Goal: Task Accomplishment & Management: Use online tool/utility

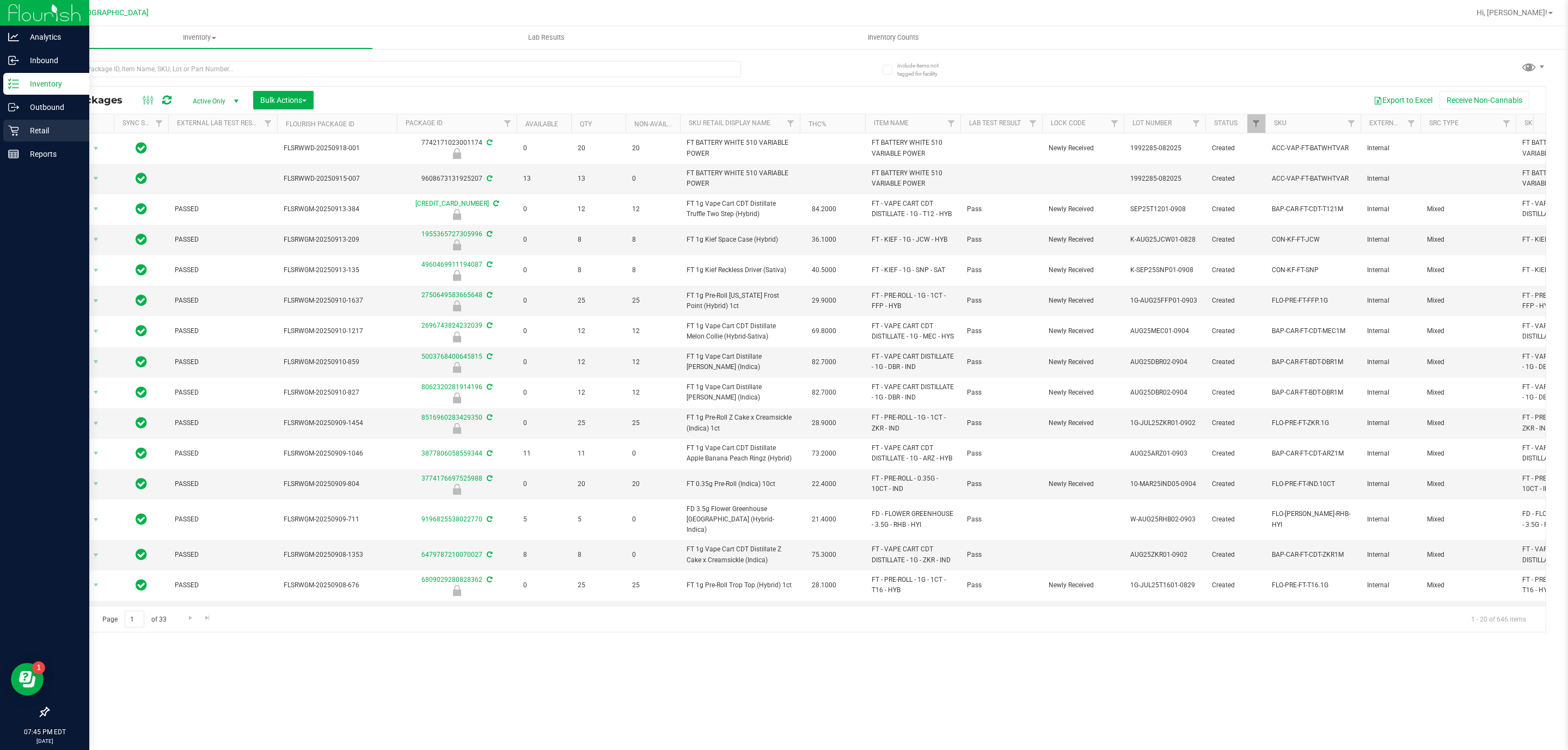
click at [24, 126] on p "Retail" at bounding box center [51, 130] width 65 height 13
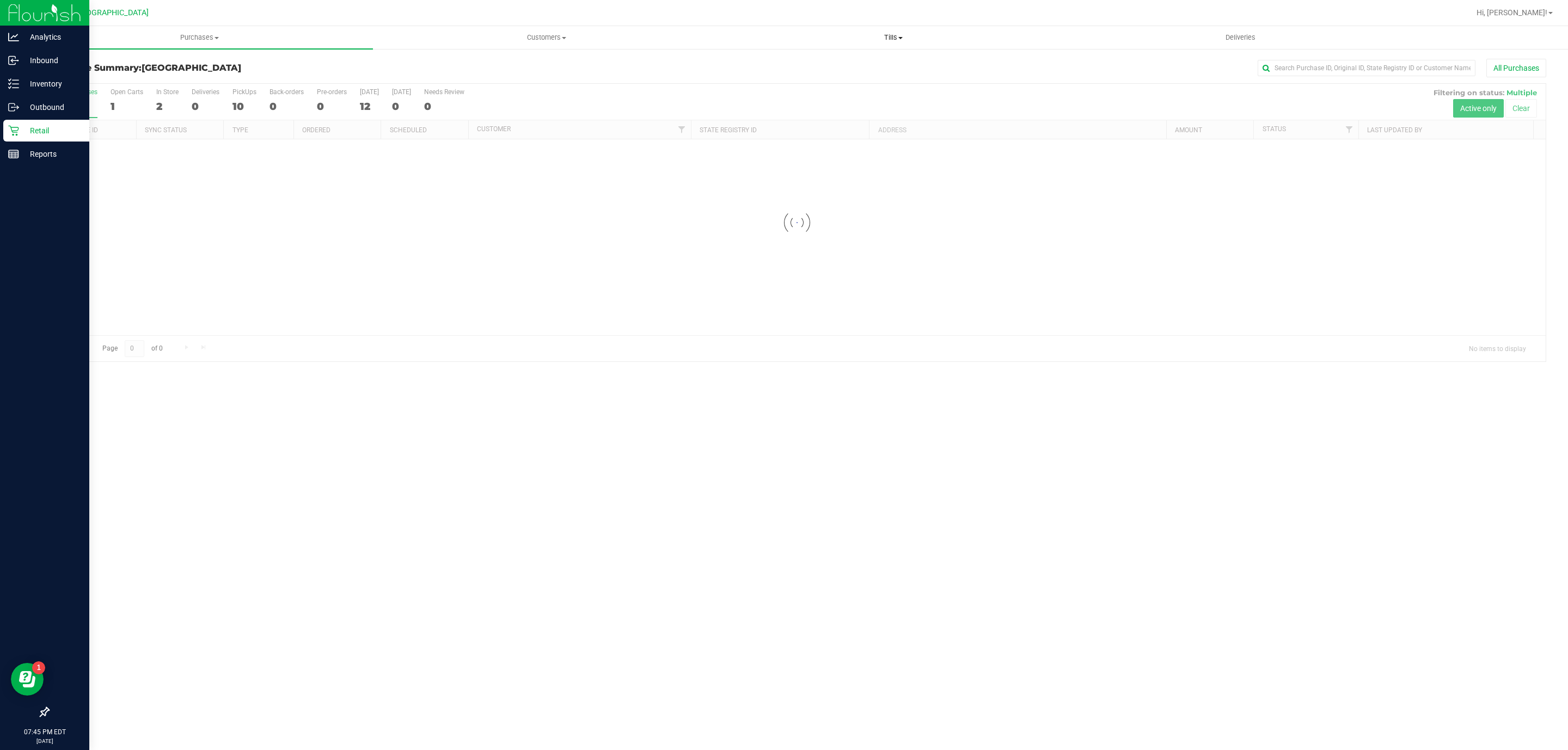
click at [897, 41] on span "Tills" at bounding box center [893, 38] width 346 height 10
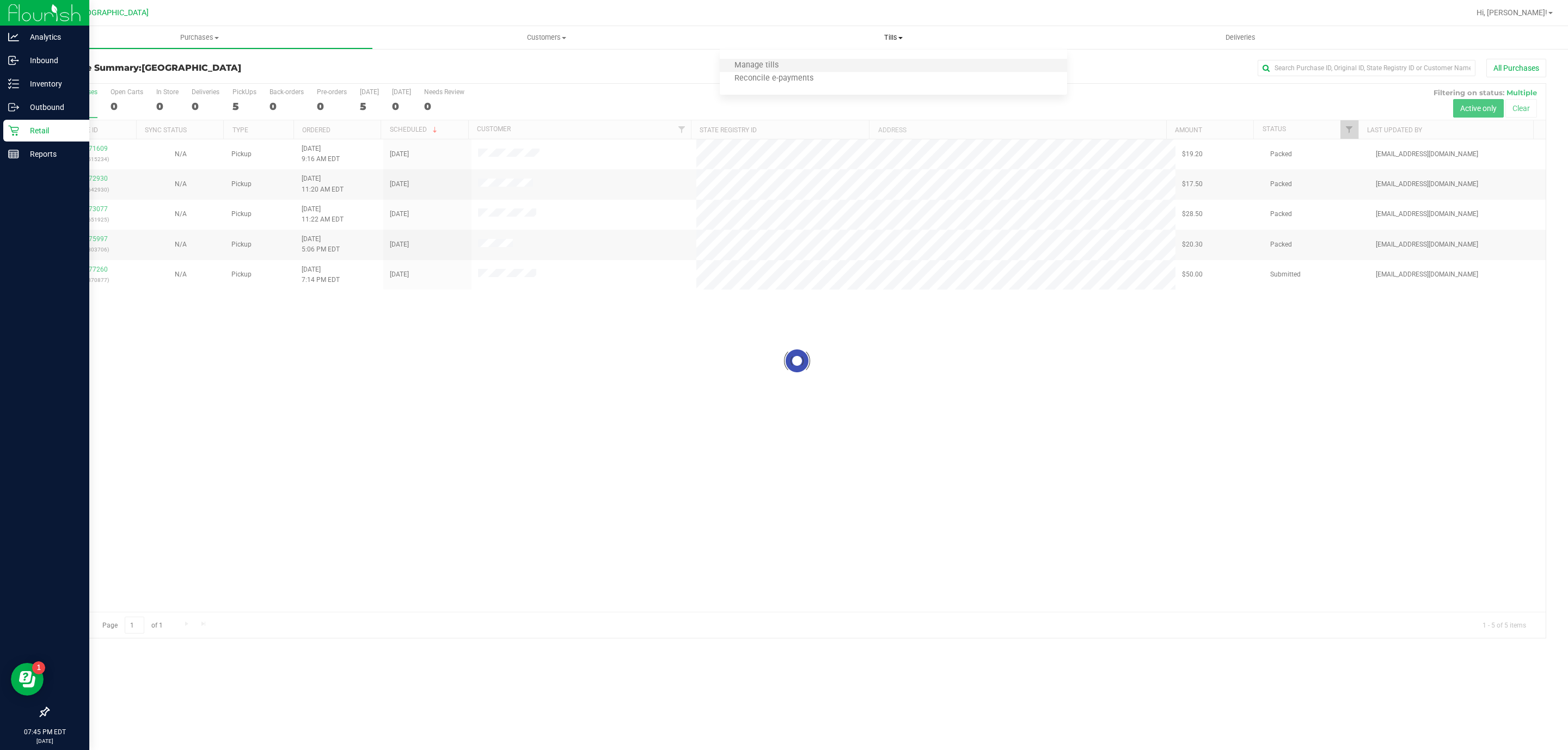
click at [840, 69] on li "Manage tills" at bounding box center [893, 65] width 347 height 13
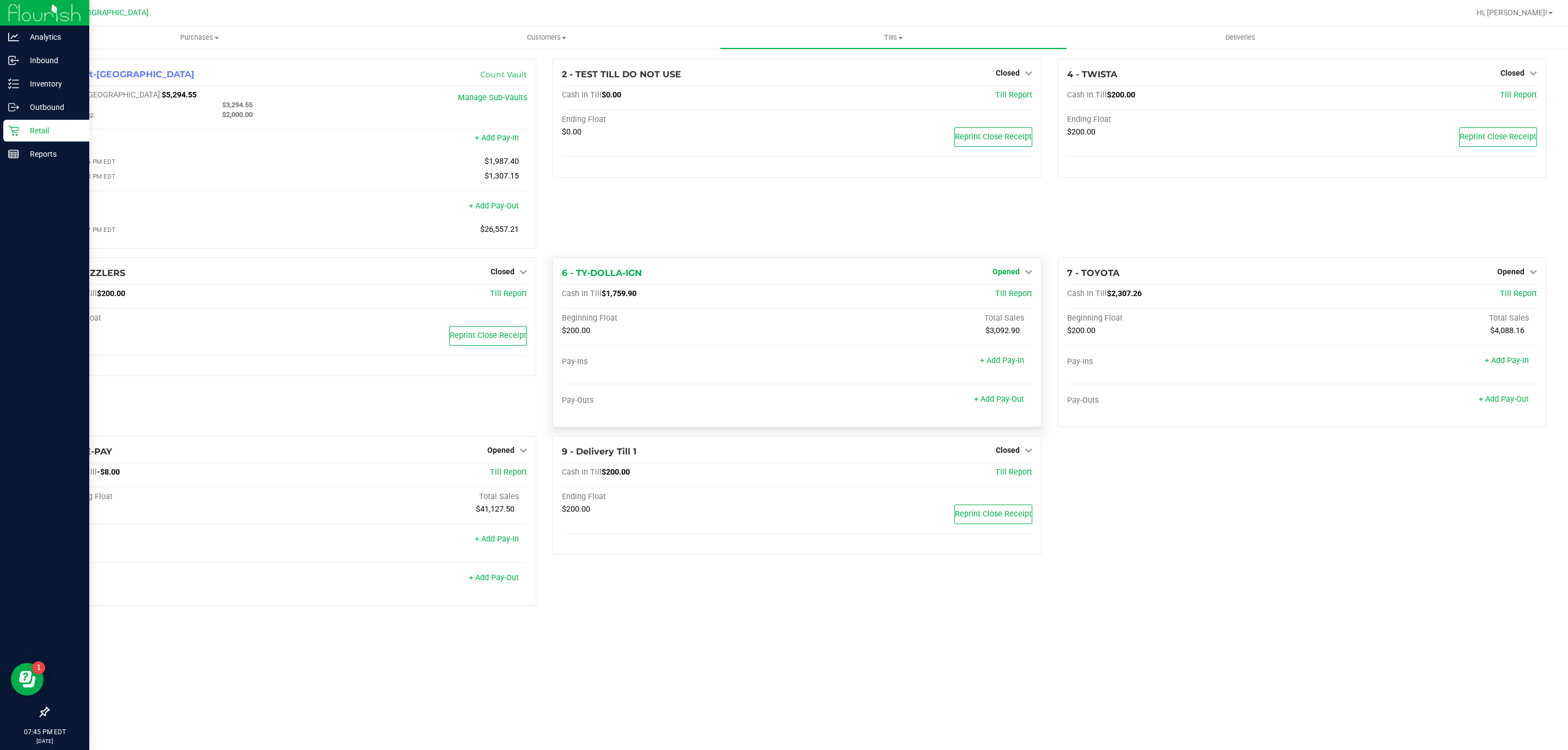
click at [1011, 272] on span "Opened" at bounding box center [1005, 271] width 27 height 9
click at [1013, 298] on link "Close Till" at bounding box center [1006, 294] width 29 height 9
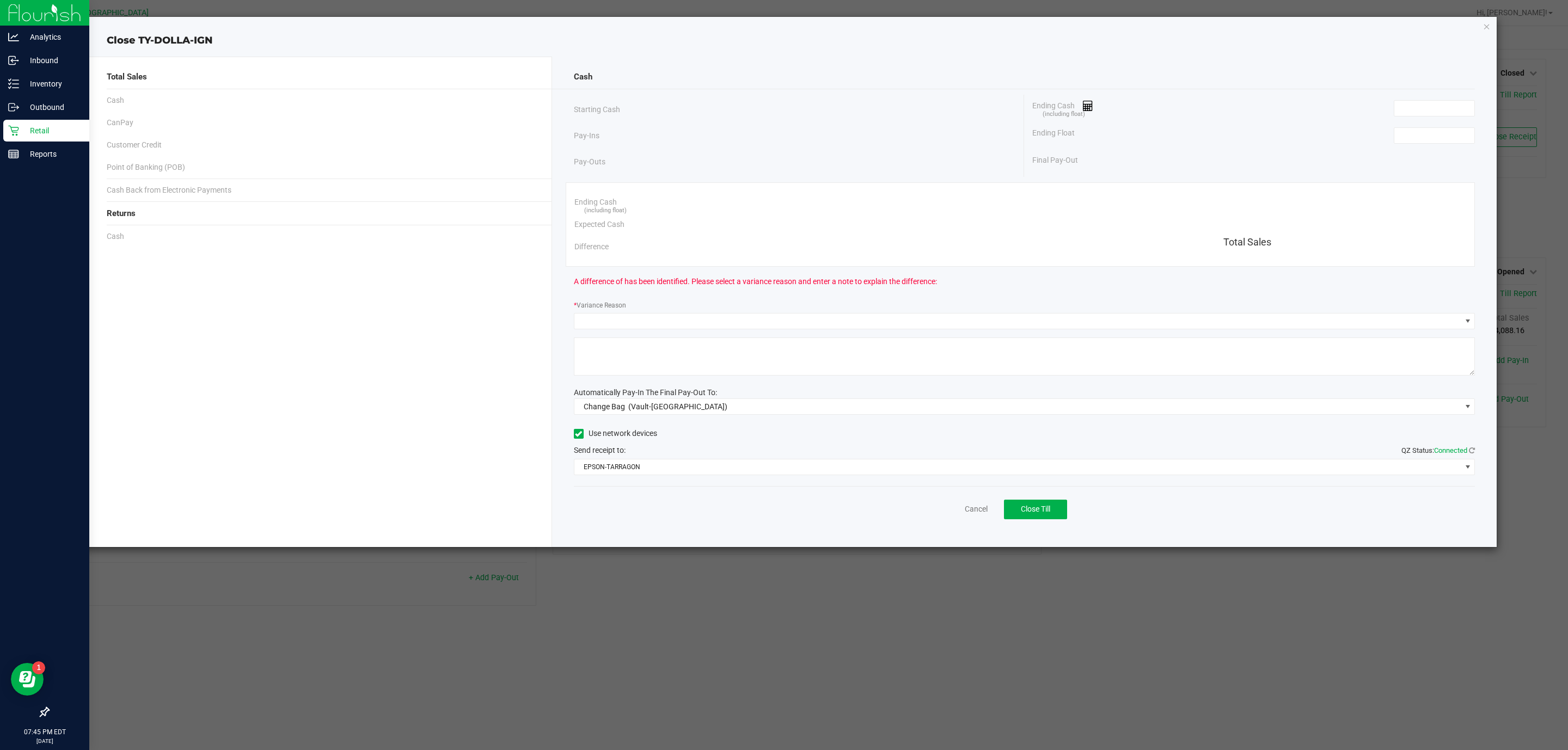
click at [1417, 149] on div "Ending Float" at bounding box center [1253, 135] width 443 height 27
click at [1417, 143] on input at bounding box center [1434, 135] width 80 height 15
click at [1419, 139] on input at bounding box center [1434, 135] width 80 height 15
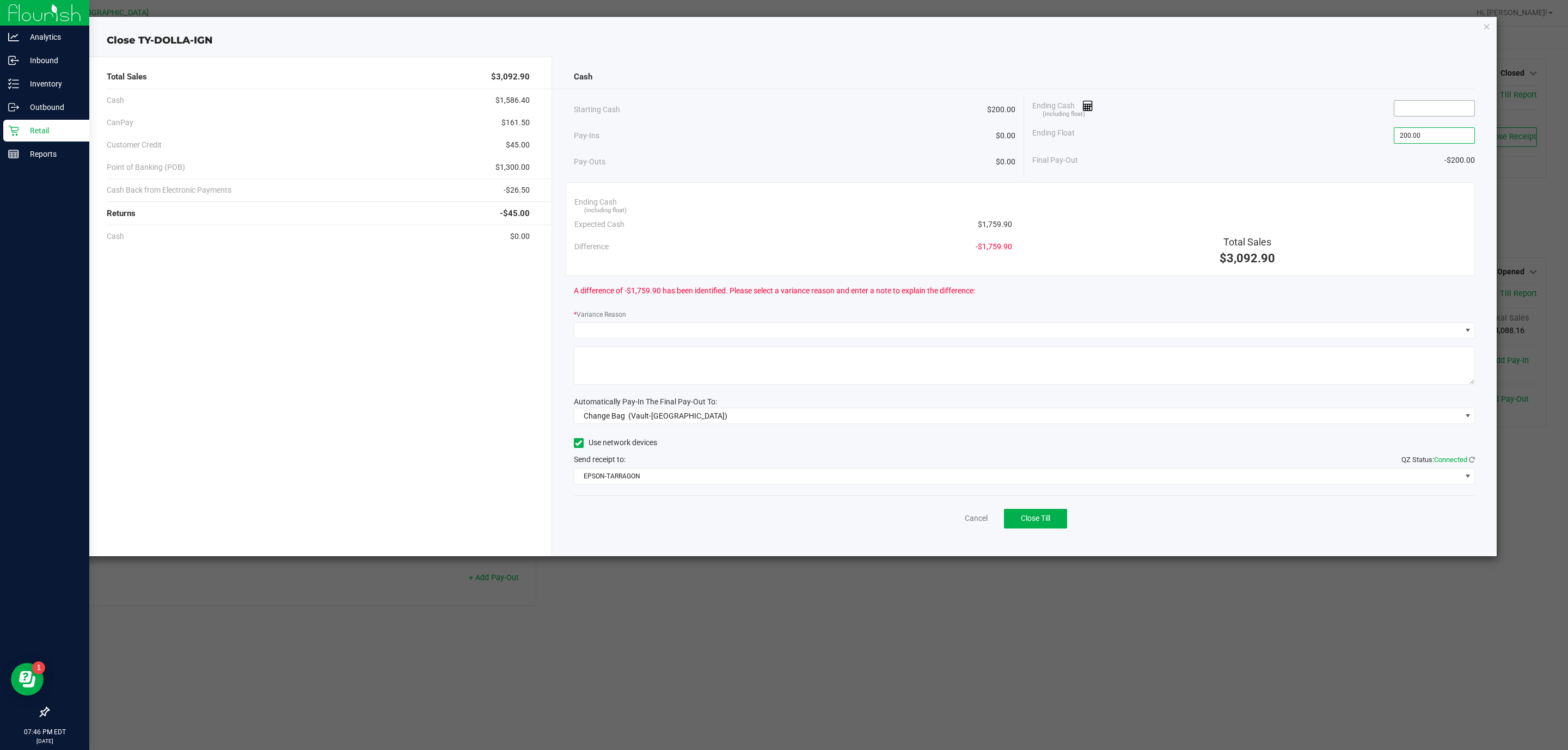
type input "$200.00"
click at [1443, 113] on input at bounding box center [1434, 108] width 80 height 15
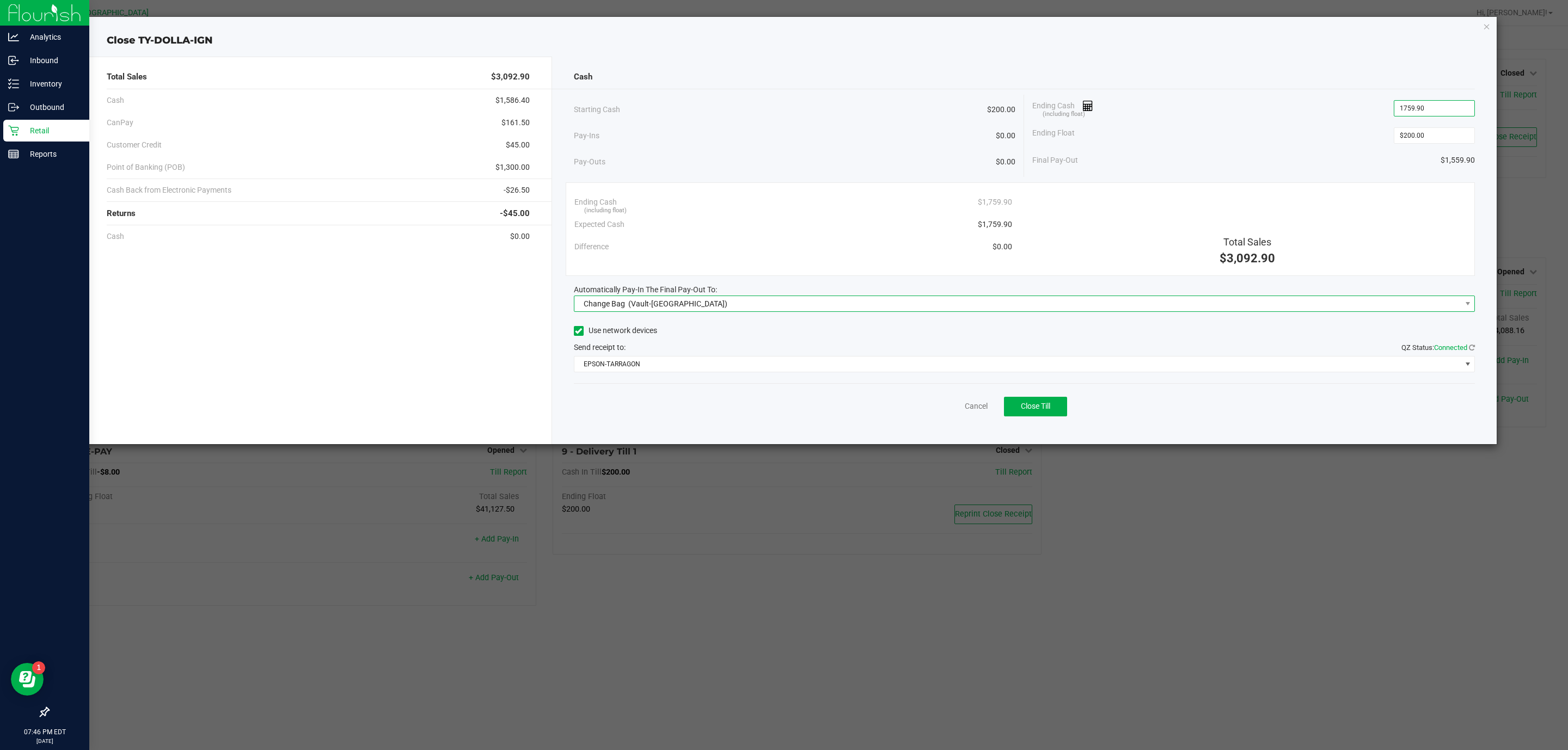
type input "$1,759.90"
click at [1262, 299] on span "Change Bag (Vault-[GEOGRAPHIC_DATA])" at bounding box center [1025, 304] width 902 height 16
click at [1262, 309] on span "Change Bag (Vault-[GEOGRAPHIC_DATA])" at bounding box center [1017, 303] width 887 height 15
click at [968, 307] on span "Change Bag (Vault-[GEOGRAPHIC_DATA])" at bounding box center [1017, 303] width 887 height 15
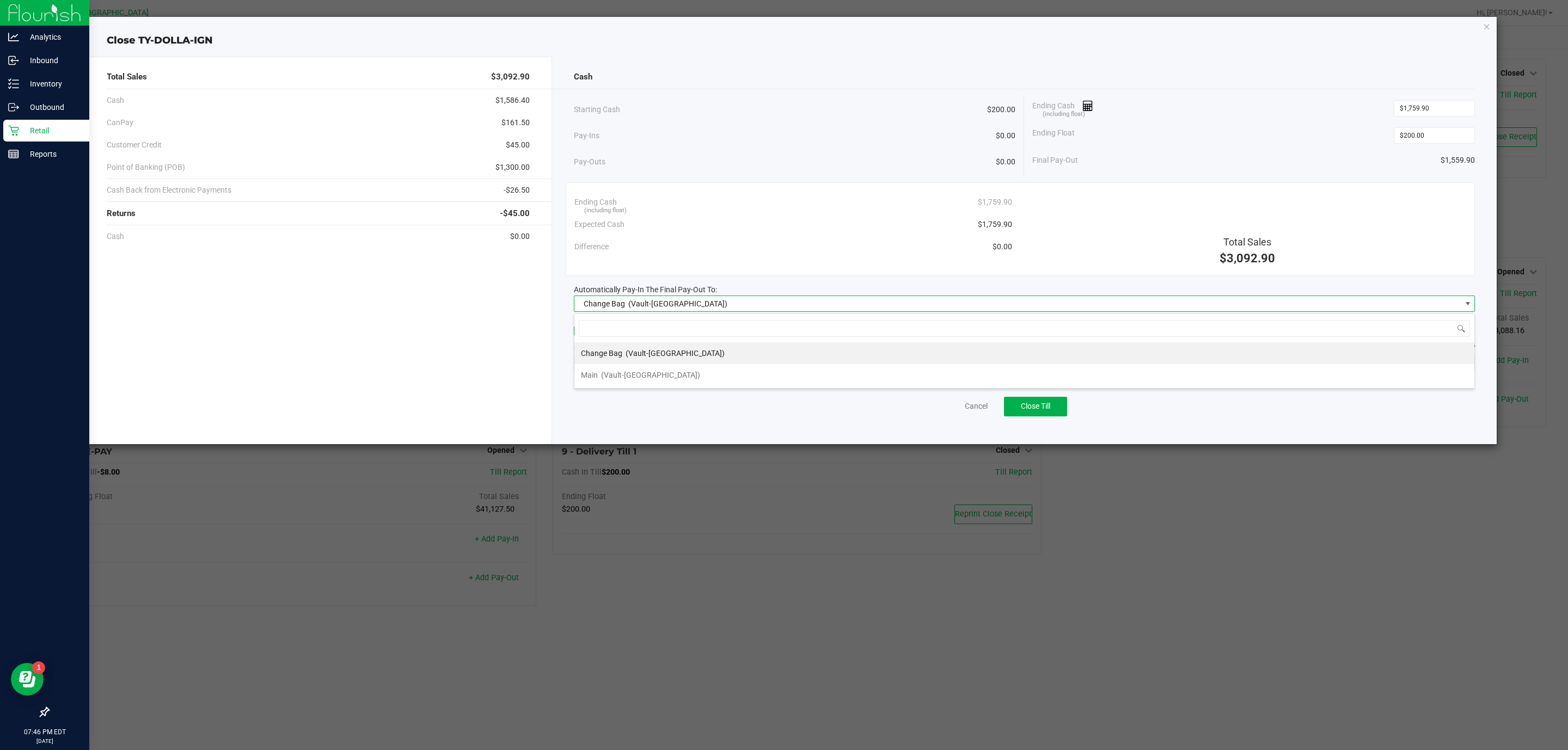
click at [816, 364] on li "Change Bag (Vault-[GEOGRAPHIC_DATA])" at bounding box center [1024, 353] width 900 height 22
click at [812, 309] on span "Change Bag (Vault-[GEOGRAPHIC_DATA])" at bounding box center [1017, 303] width 887 height 15
click at [770, 373] on li "Main (Vault-[GEOGRAPHIC_DATA])" at bounding box center [1024, 375] width 900 height 22
click at [1052, 389] on div "Cancel Close Till" at bounding box center [1025, 404] width 902 height 42
click at [1049, 404] on span "Close Till" at bounding box center [1035, 406] width 29 height 9
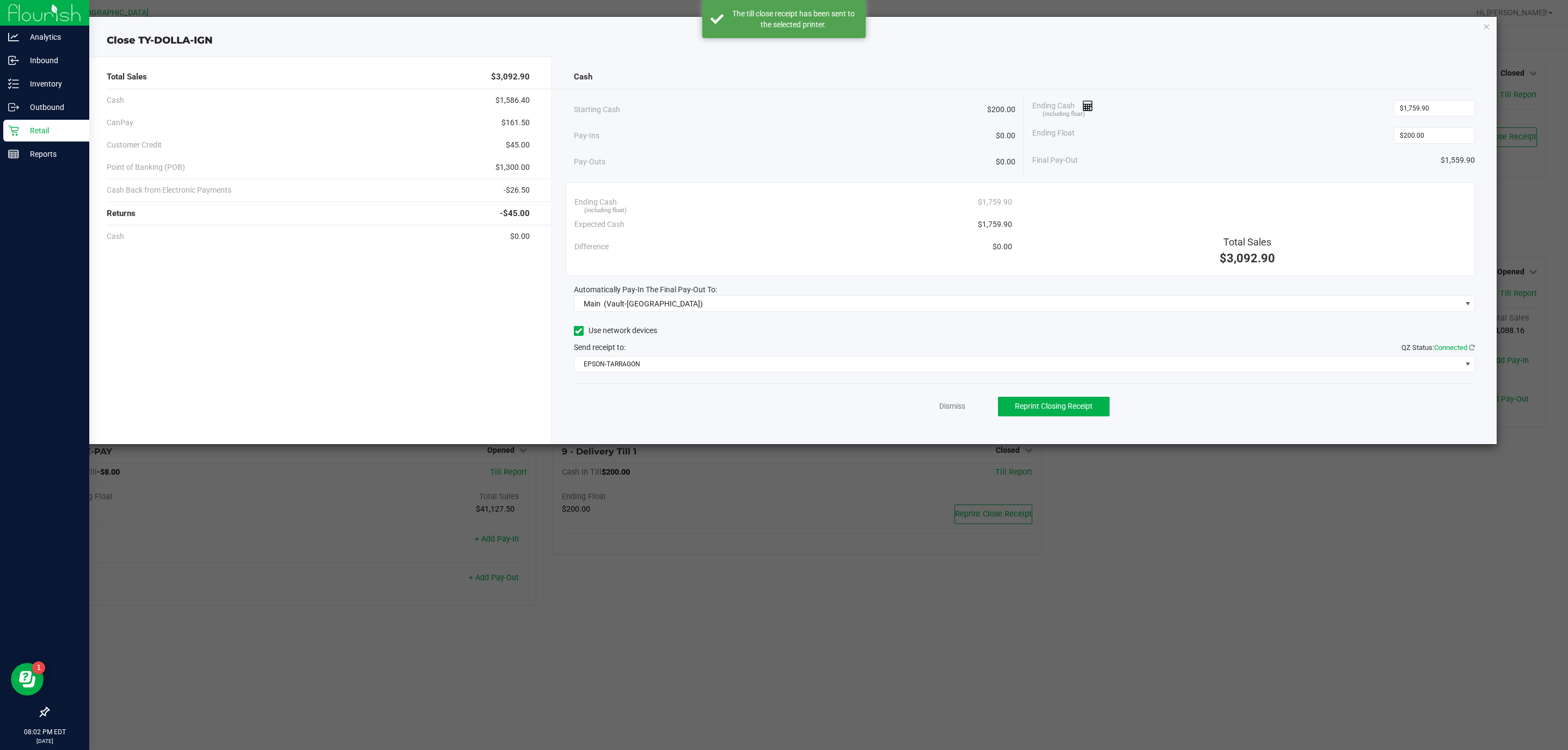
click at [944, 400] on div "Dismiss Reprint Closing Receipt" at bounding box center [1025, 404] width 902 height 42
click at [949, 408] on link "Dismiss" at bounding box center [952, 406] width 26 height 11
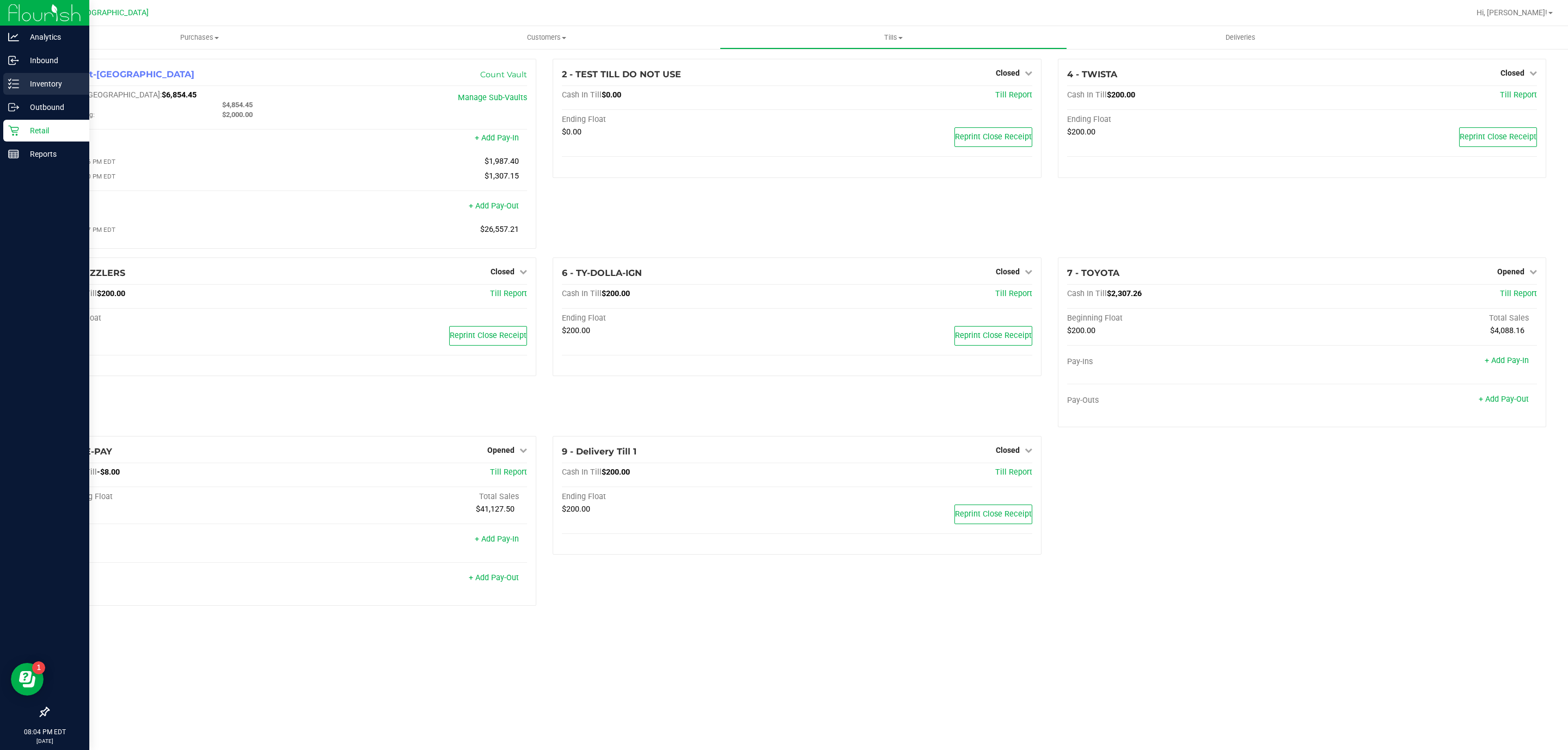
click at [29, 75] on div "Inventory" at bounding box center [46, 84] width 86 height 22
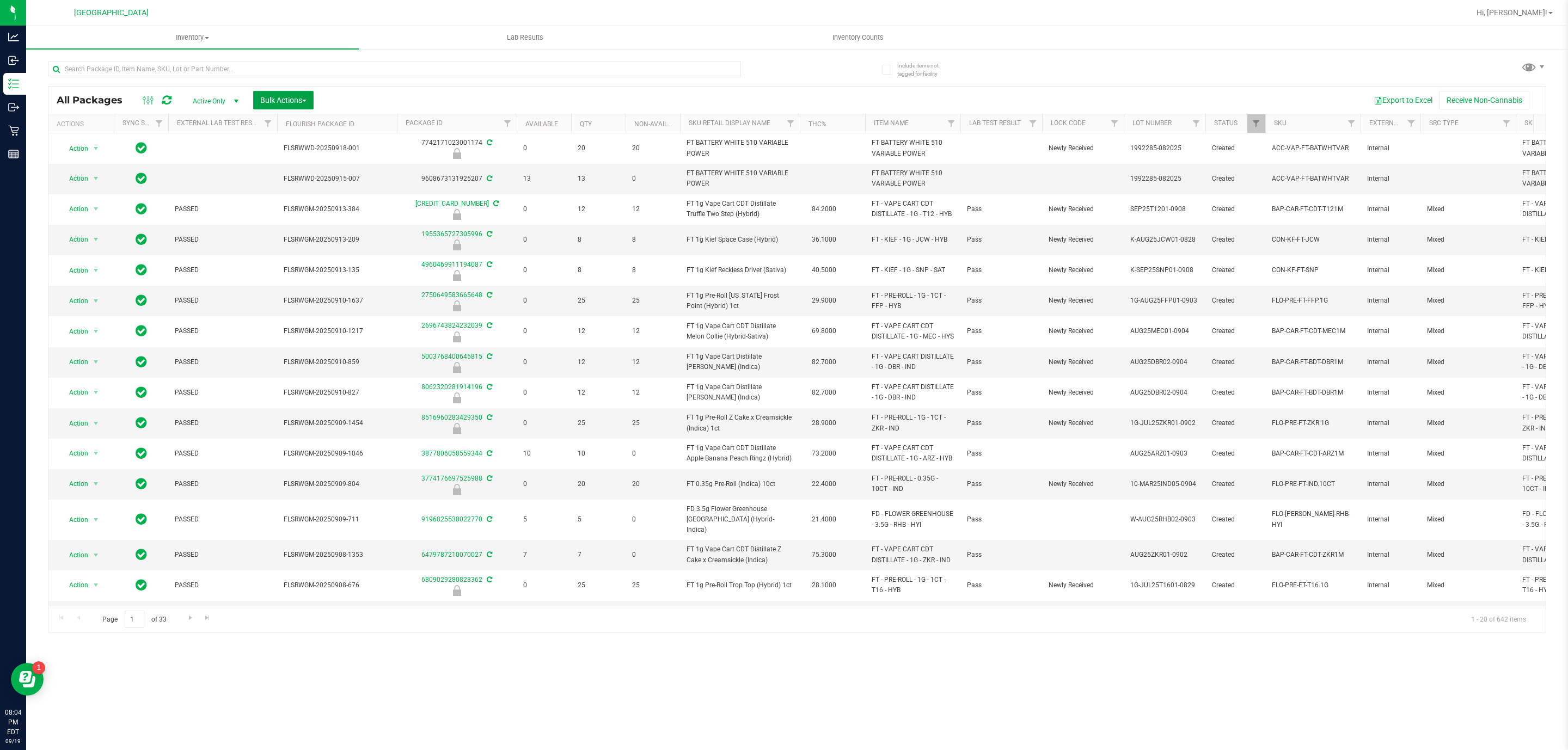
click at [287, 101] on span "Bulk Actions" at bounding box center [283, 100] width 46 height 9
click at [304, 201] on span "Lock/Unlock packages" at bounding box center [297, 204] width 75 height 9
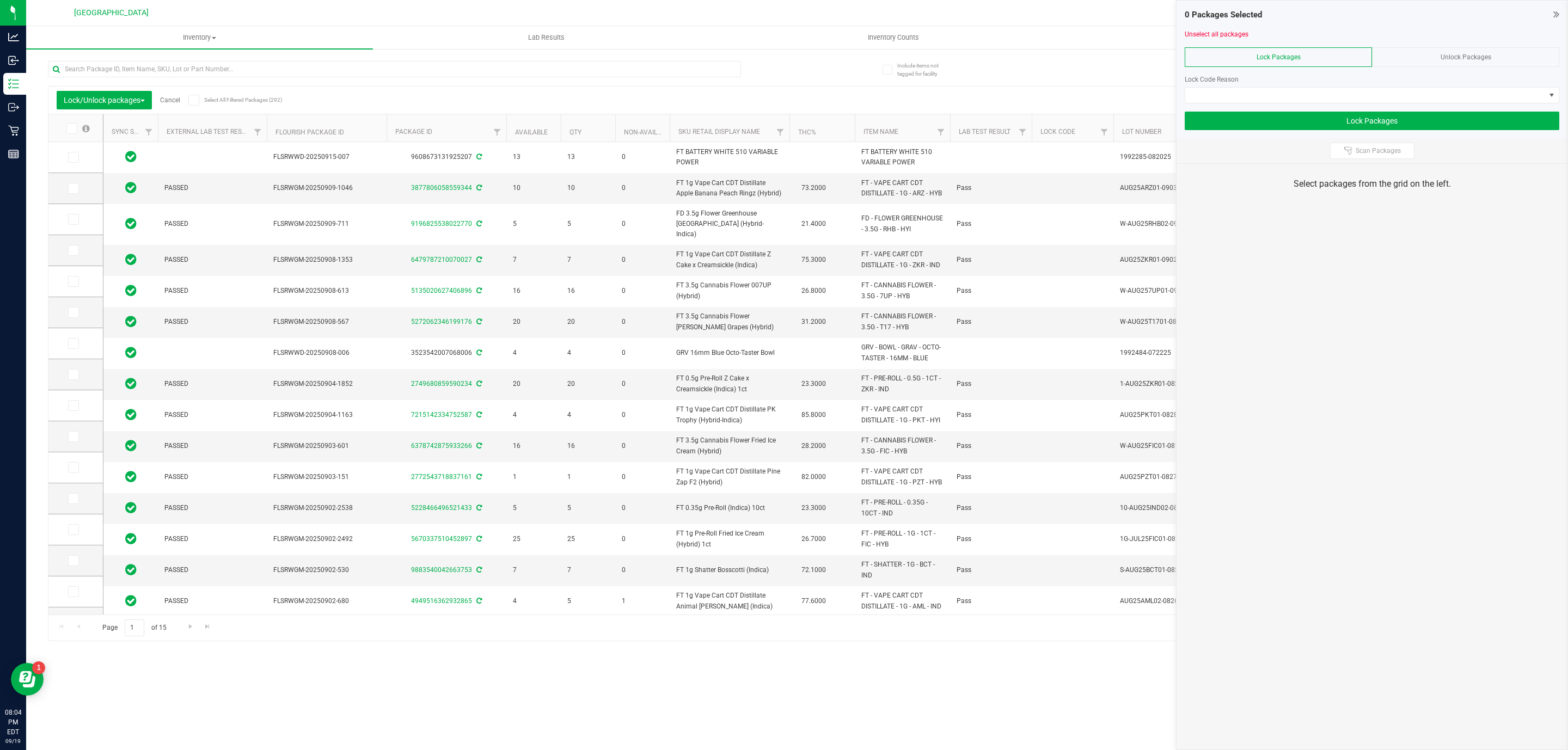
click at [1444, 53] on span "Unlock Packages" at bounding box center [1465, 57] width 51 height 8
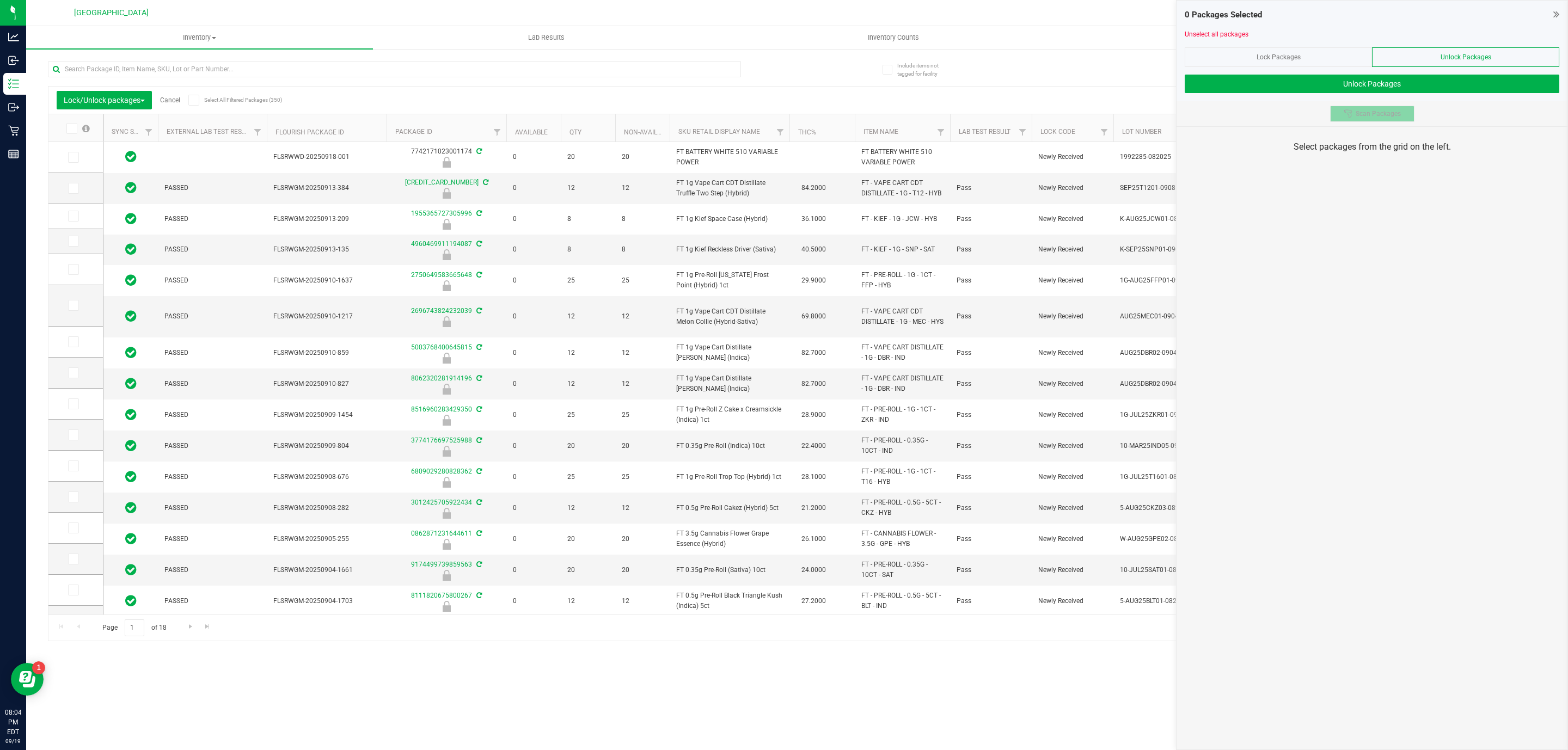
click at [1398, 110] on span "Scan Packages" at bounding box center [1378, 113] width 45 height 9
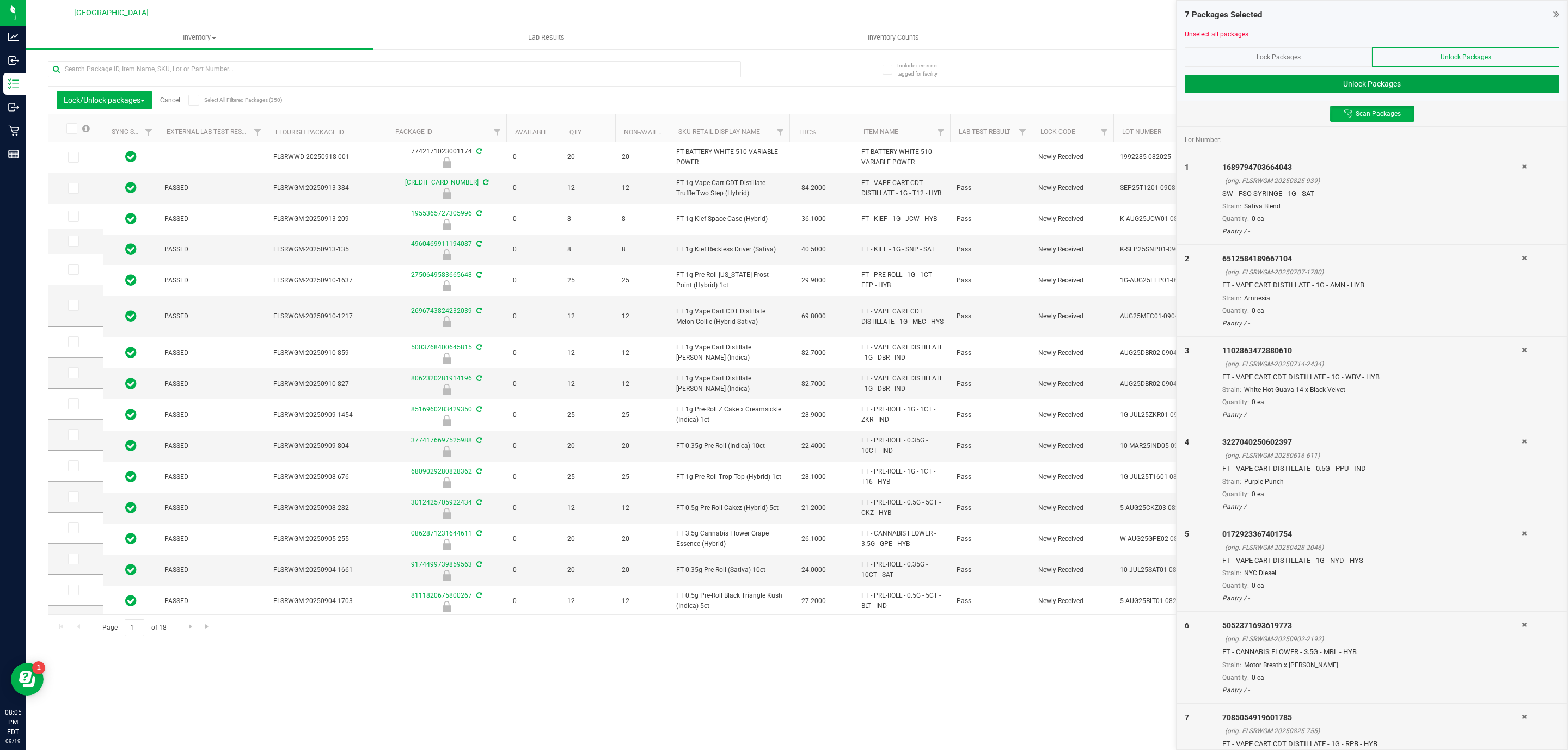
click at [1385, 87] on button "Unlock Packages" at bounding box center [1372, 84] width 375 height 19
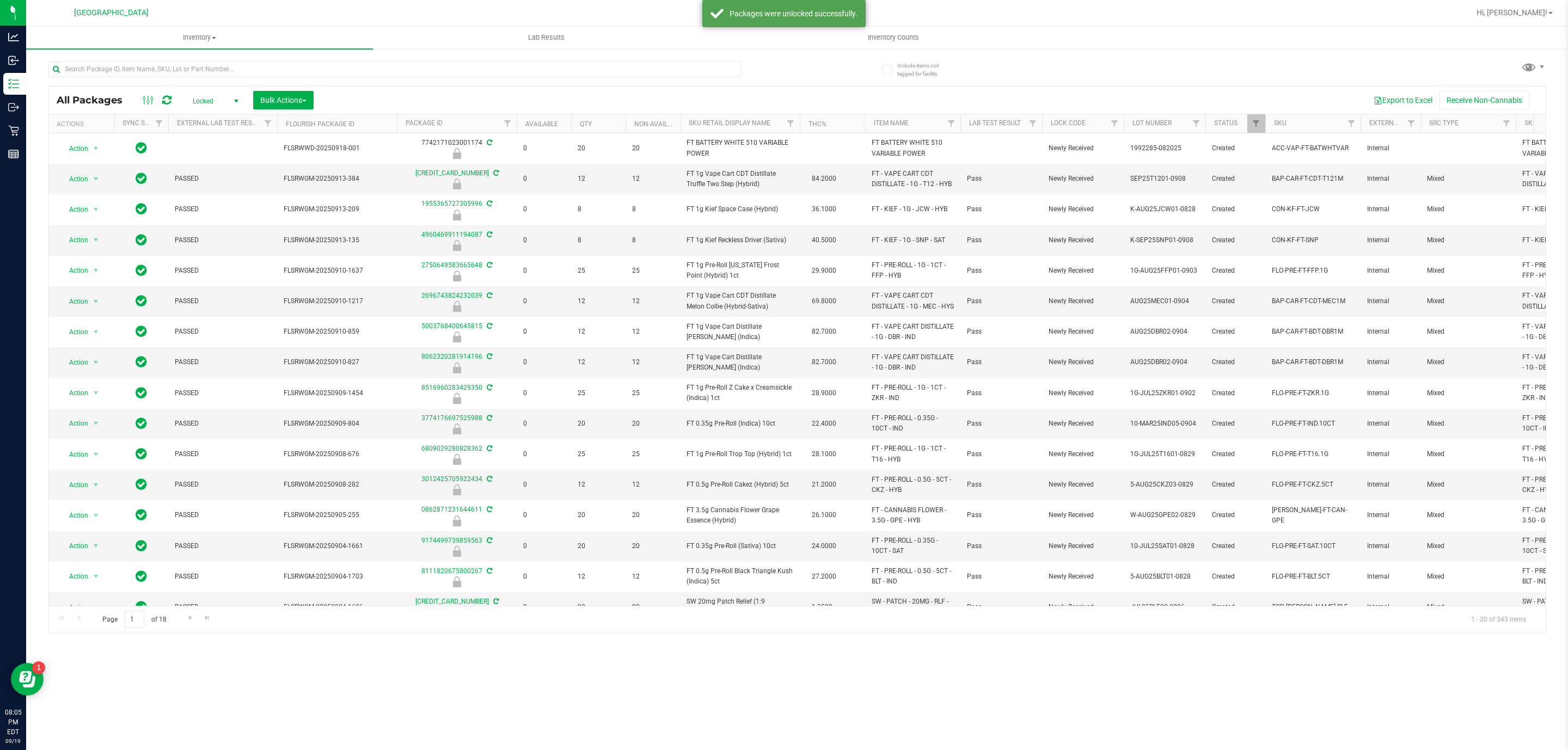
click at [210, 100] on span "Locked" at bounding box center [213, 101] width 60 height 15
click at [214, 120] on li "Active Only" at bounding box center [213, 120] width 59 height 16
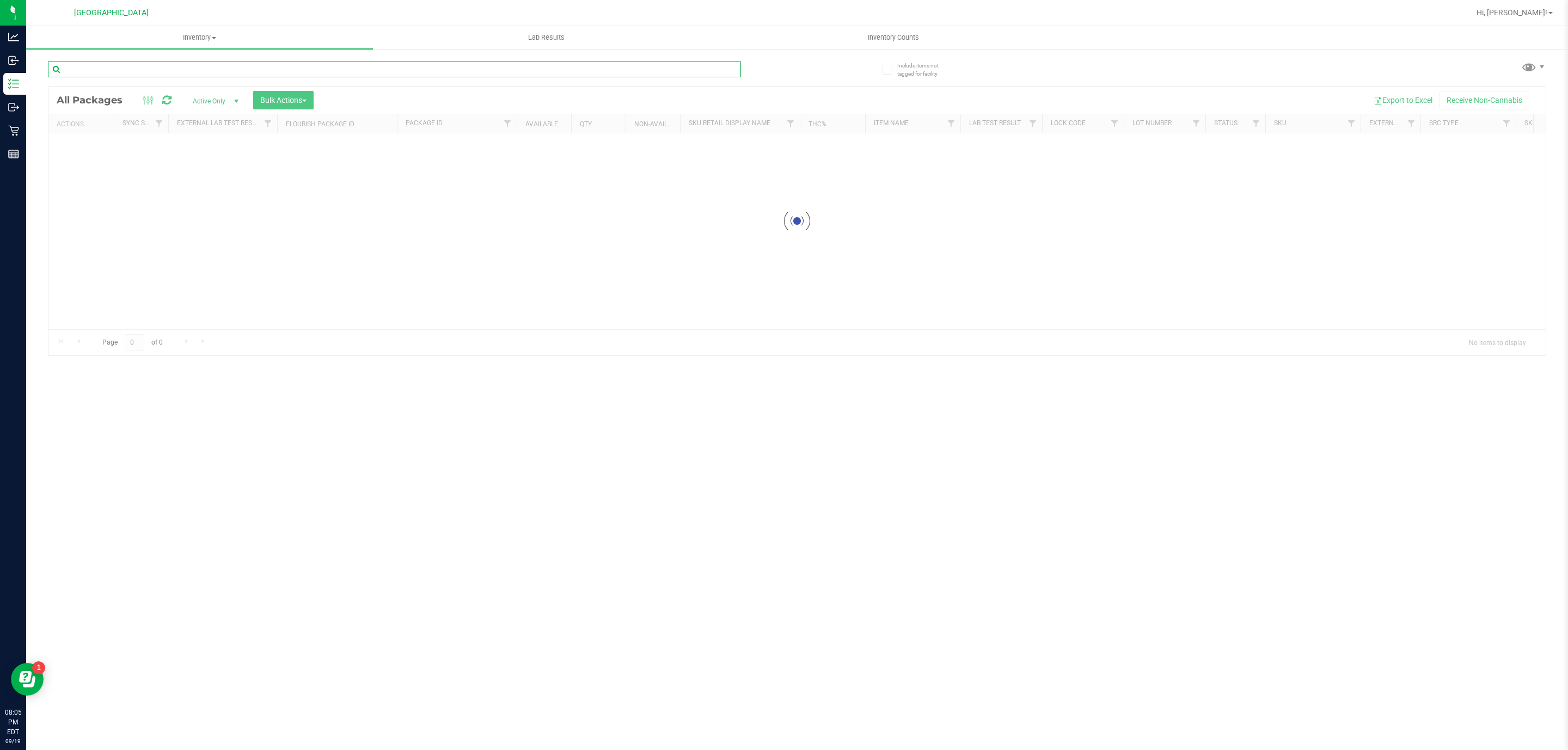
click at [327, 64] on input "text" at bounding box center [394, 69] width 693 height 16
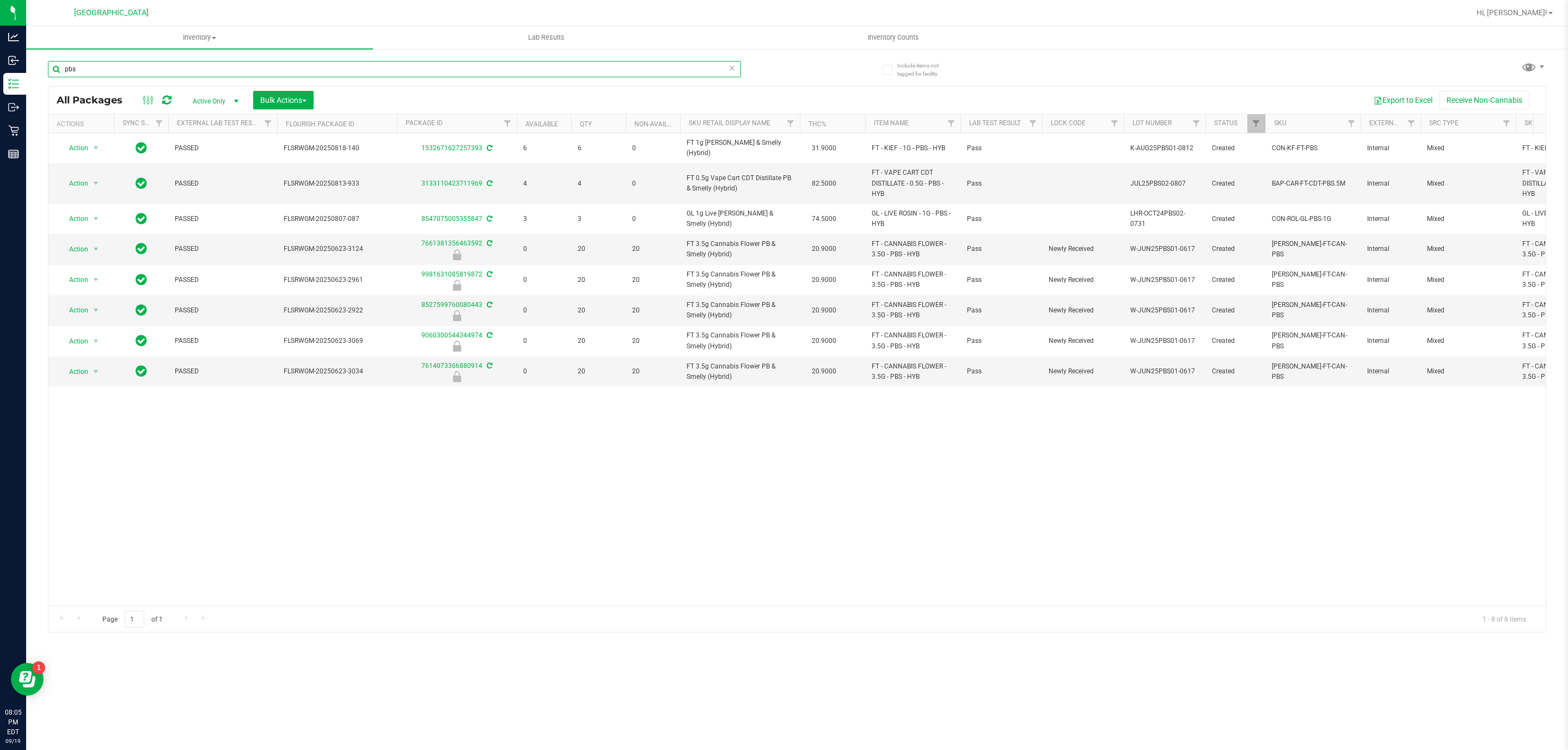
click at [381, 72] on input "pbs" at bounding box center [394, 69] width 693 height 16
click at [379, 71] on input "pbs" at bounding box center [394, 69] width 693 height 16
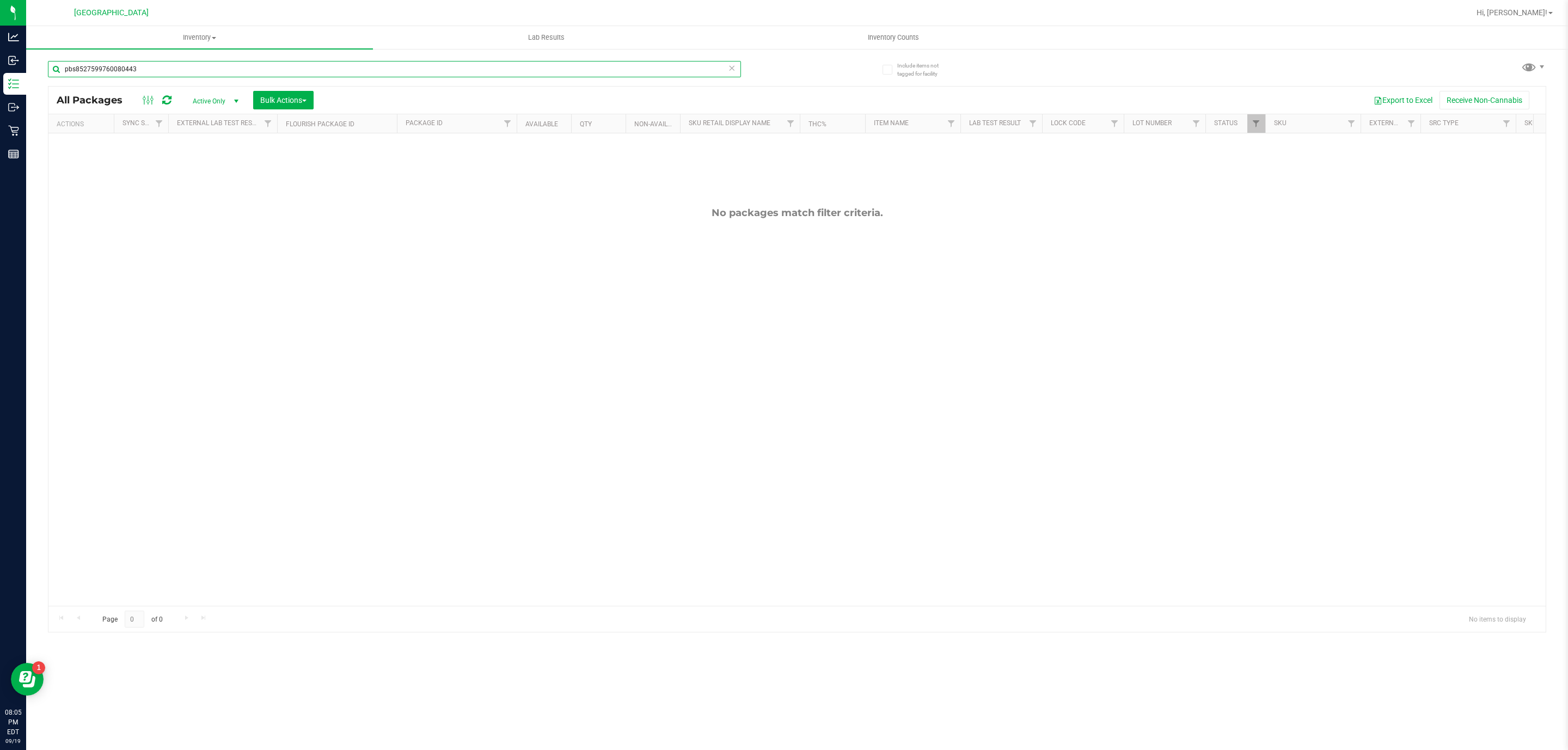
click at [392, 66] on input "pbs8527599760080443" at bounding box center [394, 69] width 693 height 16
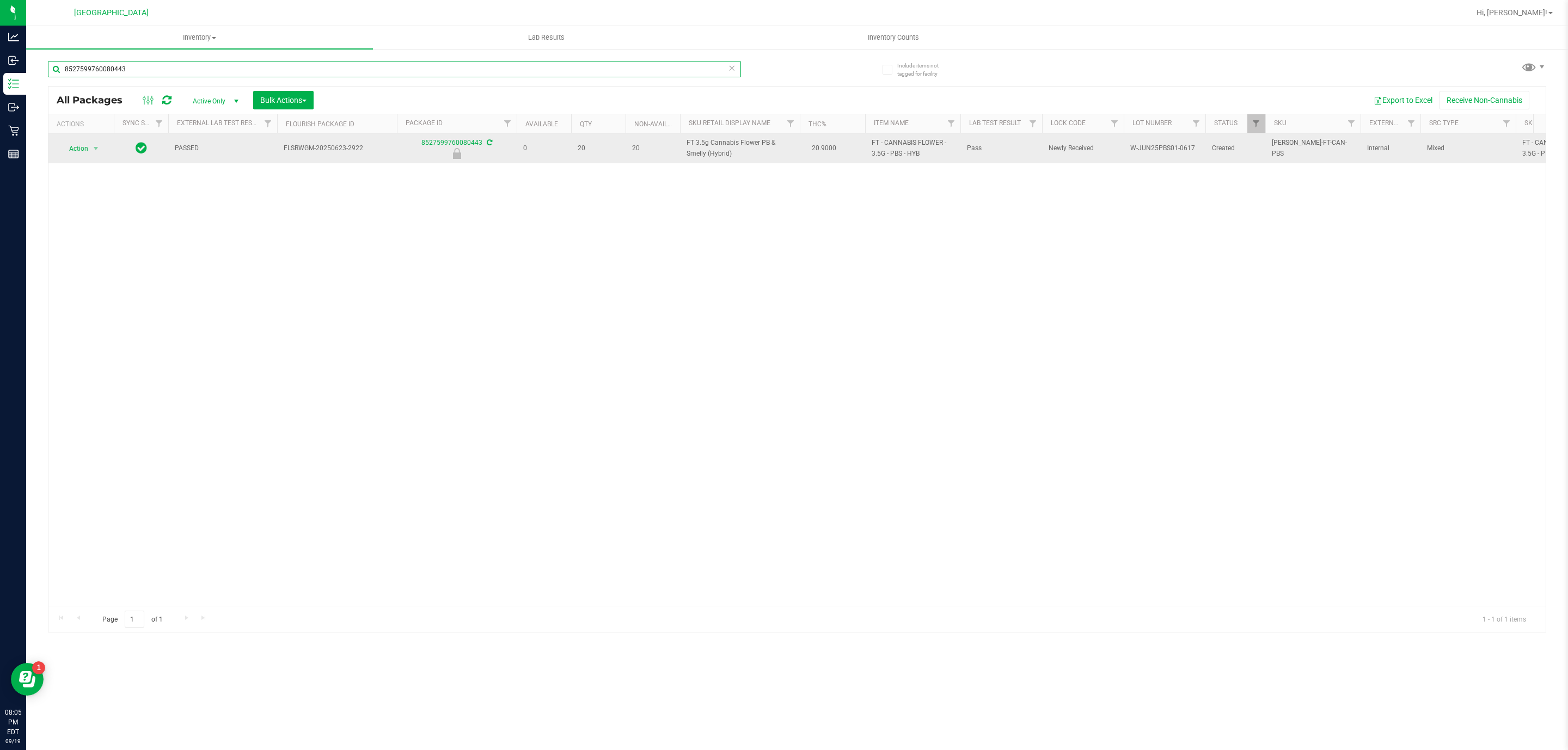
type input "8527599760080443"
click at [106, 146] on div "Action Action Edit attributes Global inventory Locate package Package audit log…" at bounding box center [81, 148] width 52 height 15
click at [97, 149] on span "select" at bounding box center [95, 148] width 9 height 9
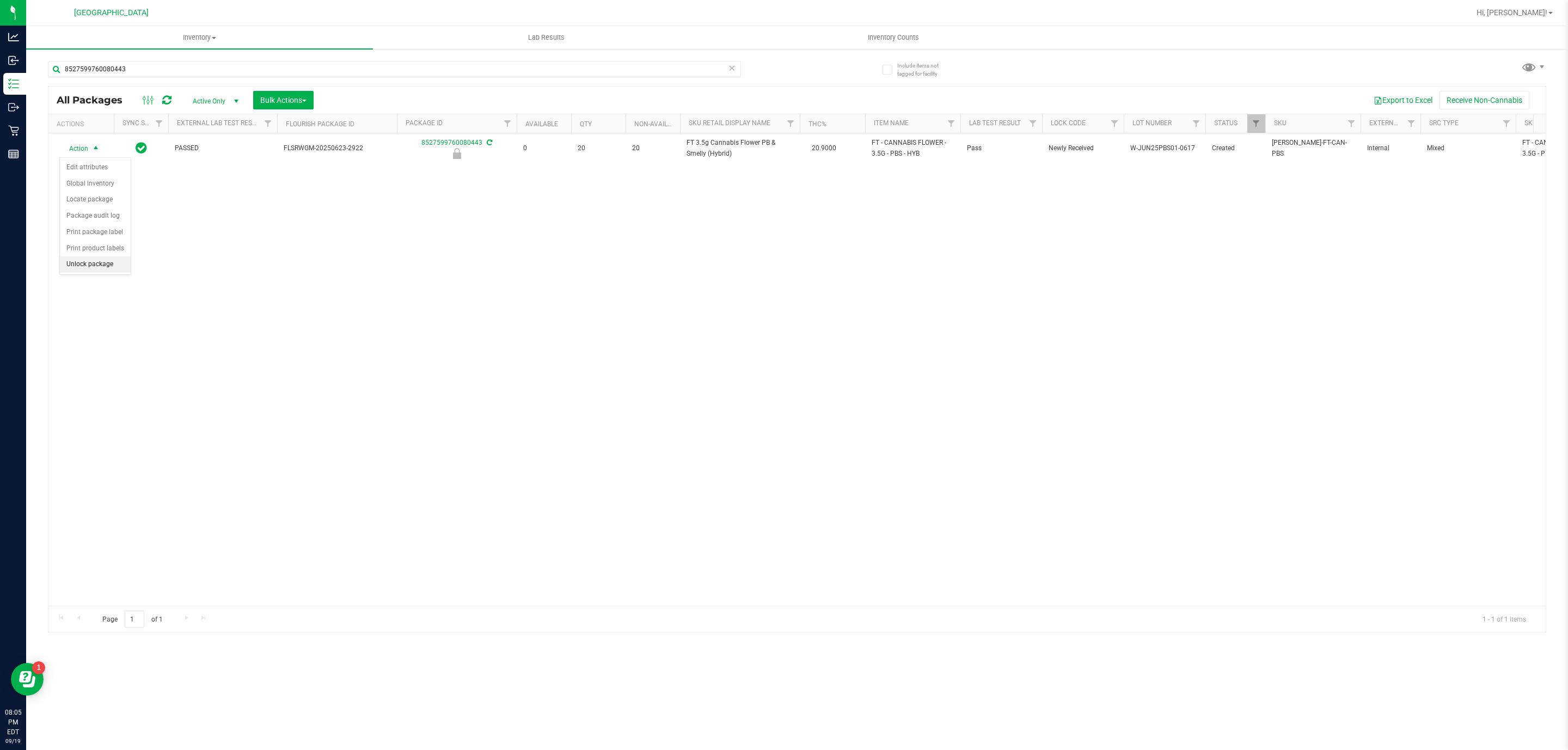
click at [108, 268] on li "Unlock package" at bounding box center [95, 264] width 71 height 16
click at [345, 69] on input "8527599760080443" at bounding box center [394, 69] width 693 height 16
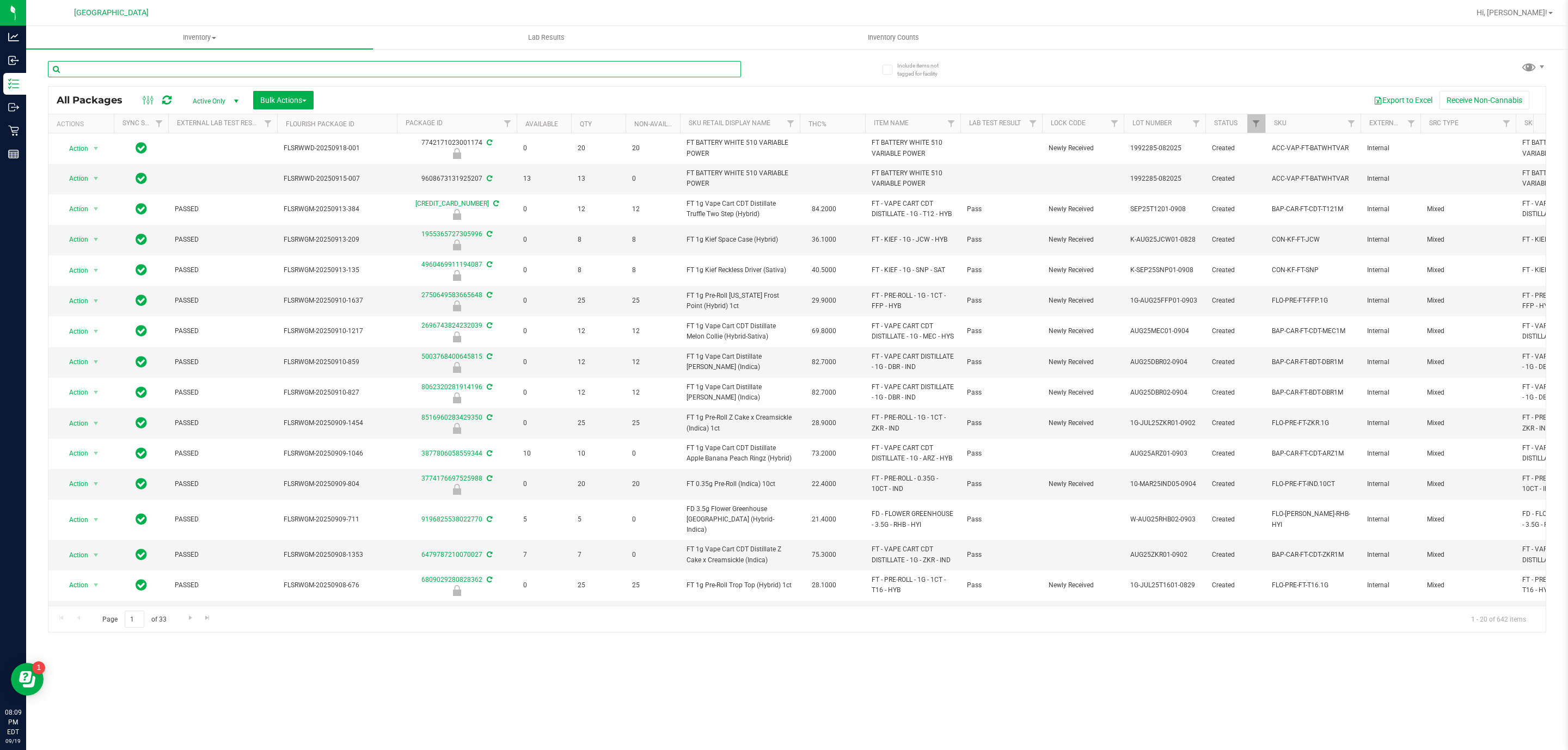
click at [351, 66] on input "text" at bounding box center [394, 69] width 693 height 16
type input "h"
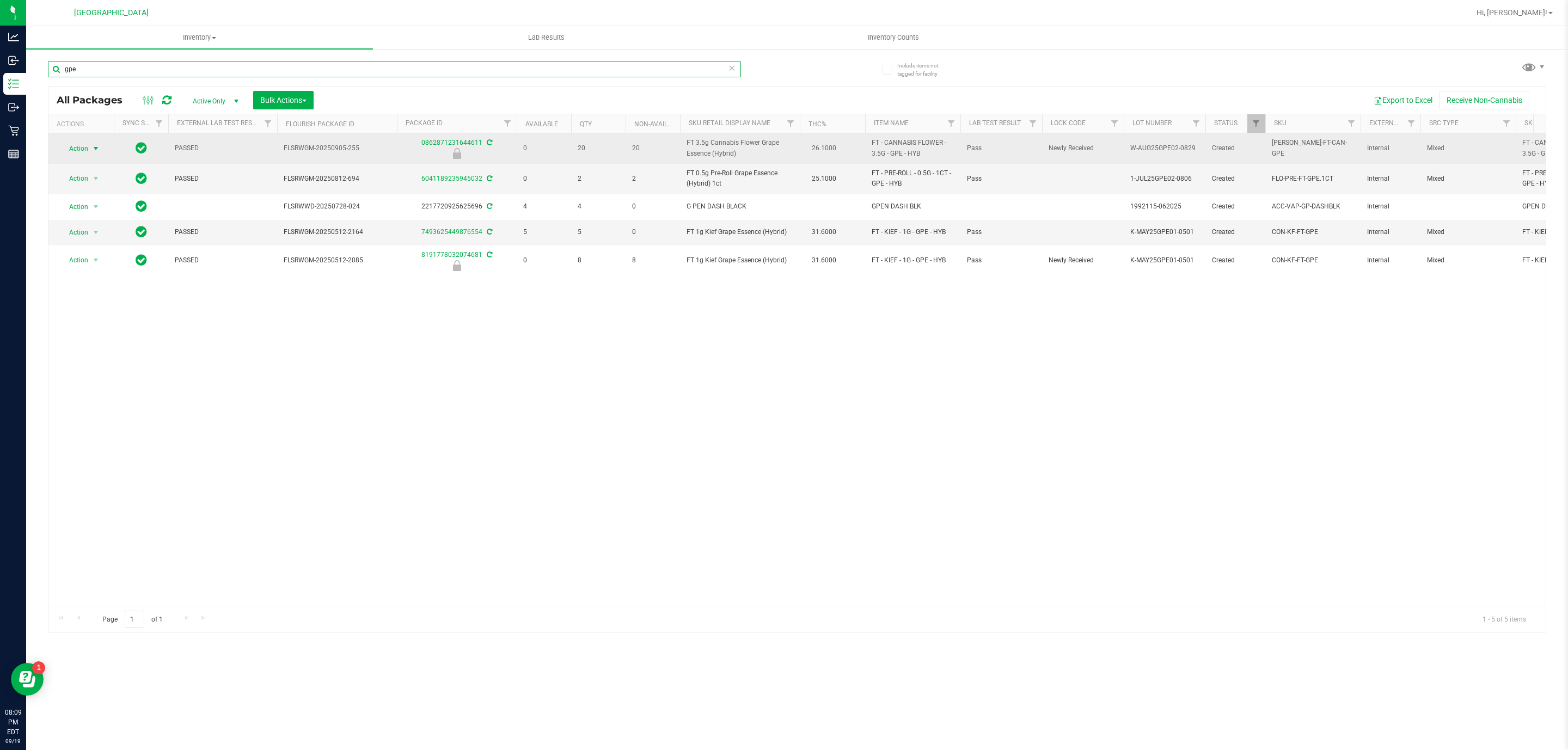
type input "gpe"
click at [93, 152] on span "select" at bounding box center [95, 148] width 9 height 9
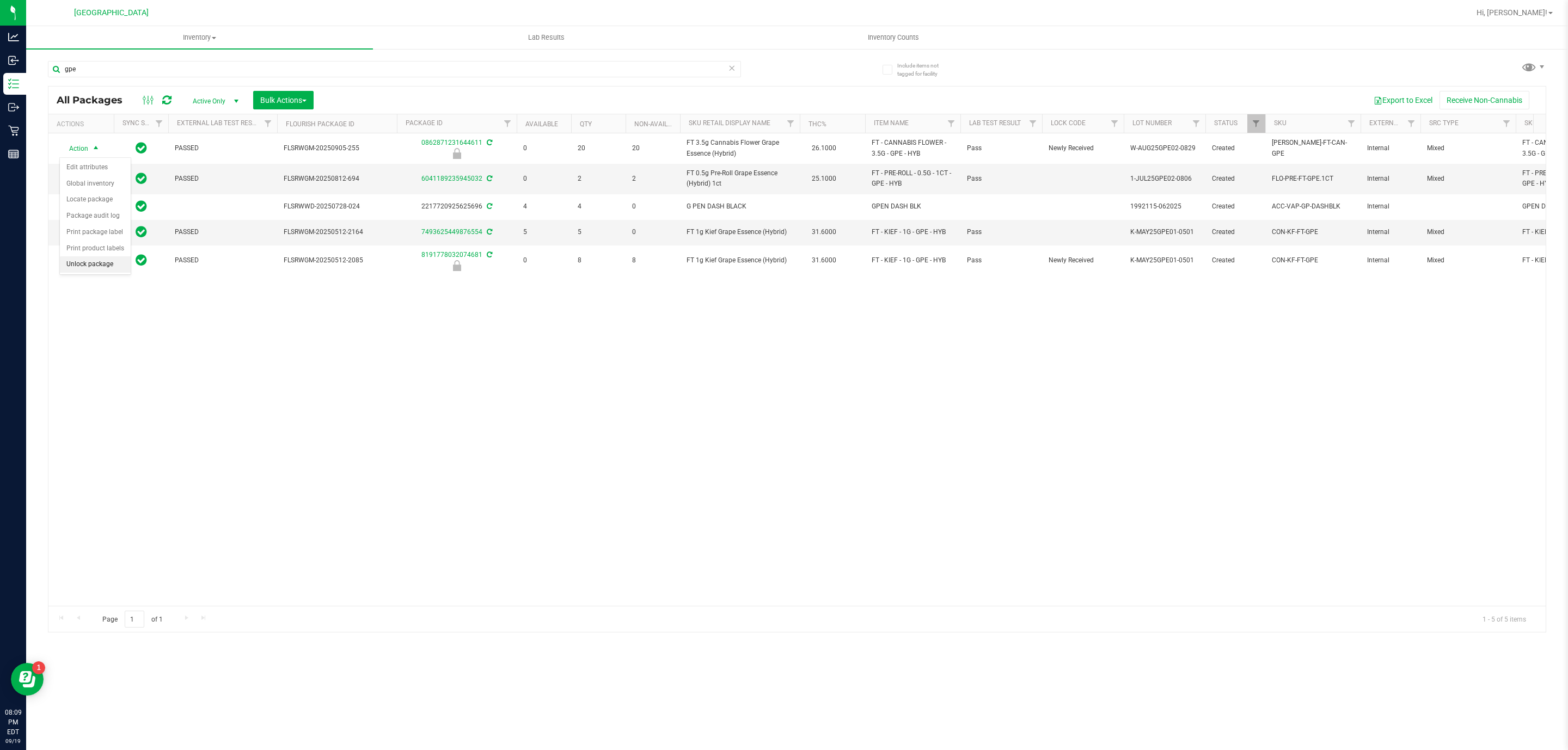
click at [100, 265] on li "Unlock package" at bounding box center [95, 264] width 71 height 16
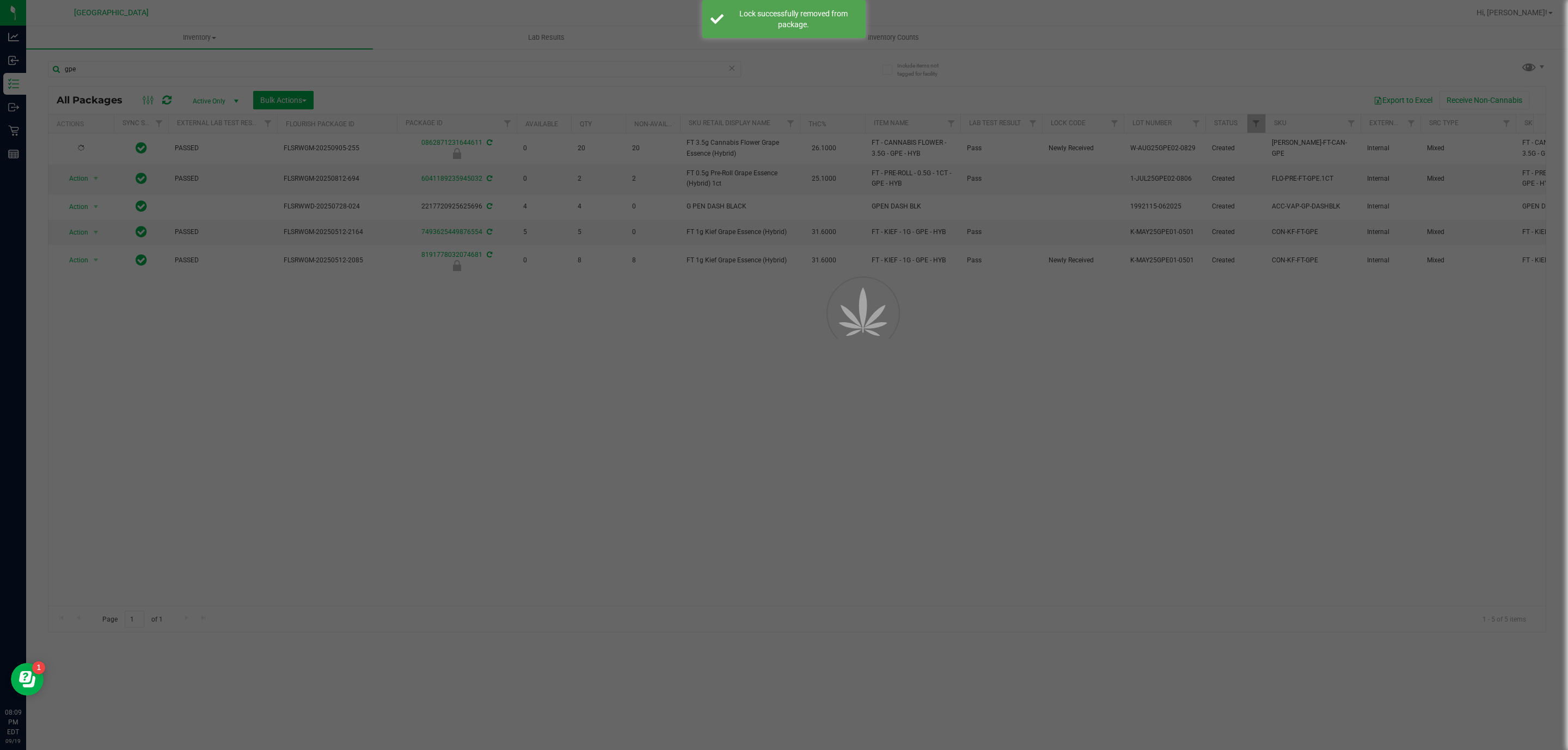
click at [236, 66] on div at bounding box center [784, 375] width 1568 height 750
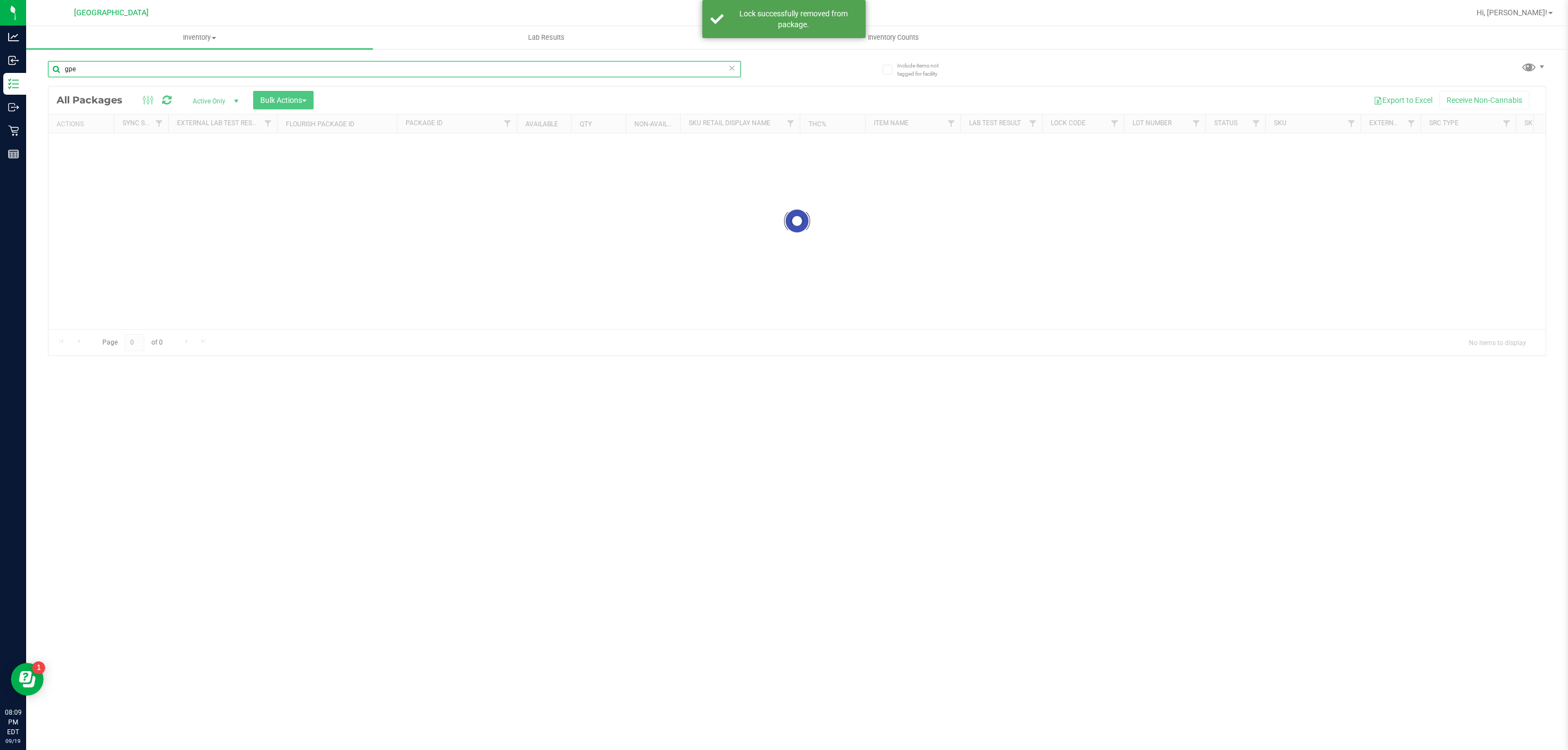
click at [235, 66] on input "gpe" at bounding box center [394, 69] width 693 height 16
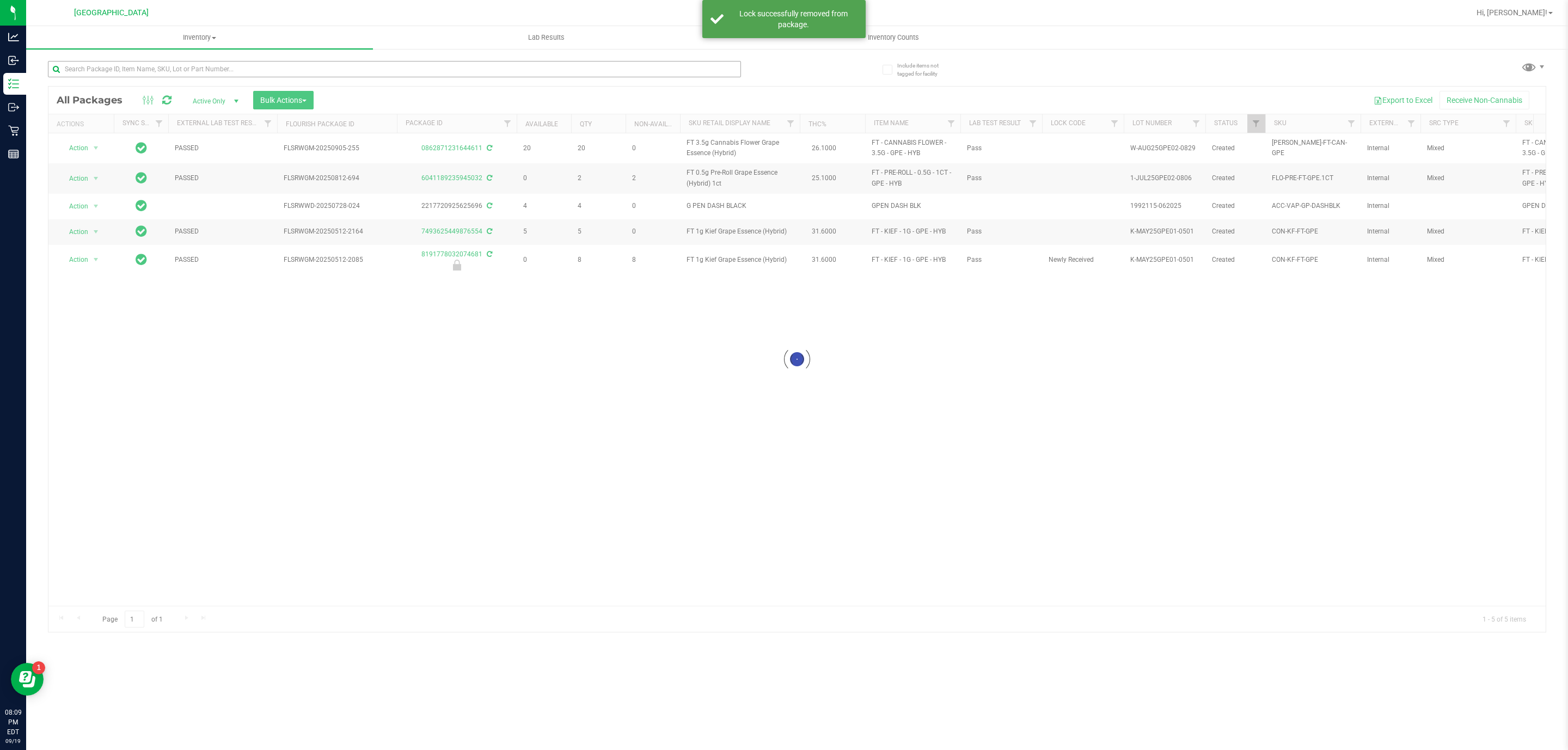
click at [141, 85] on div at bounding box center [394, 73] width 693 height 25
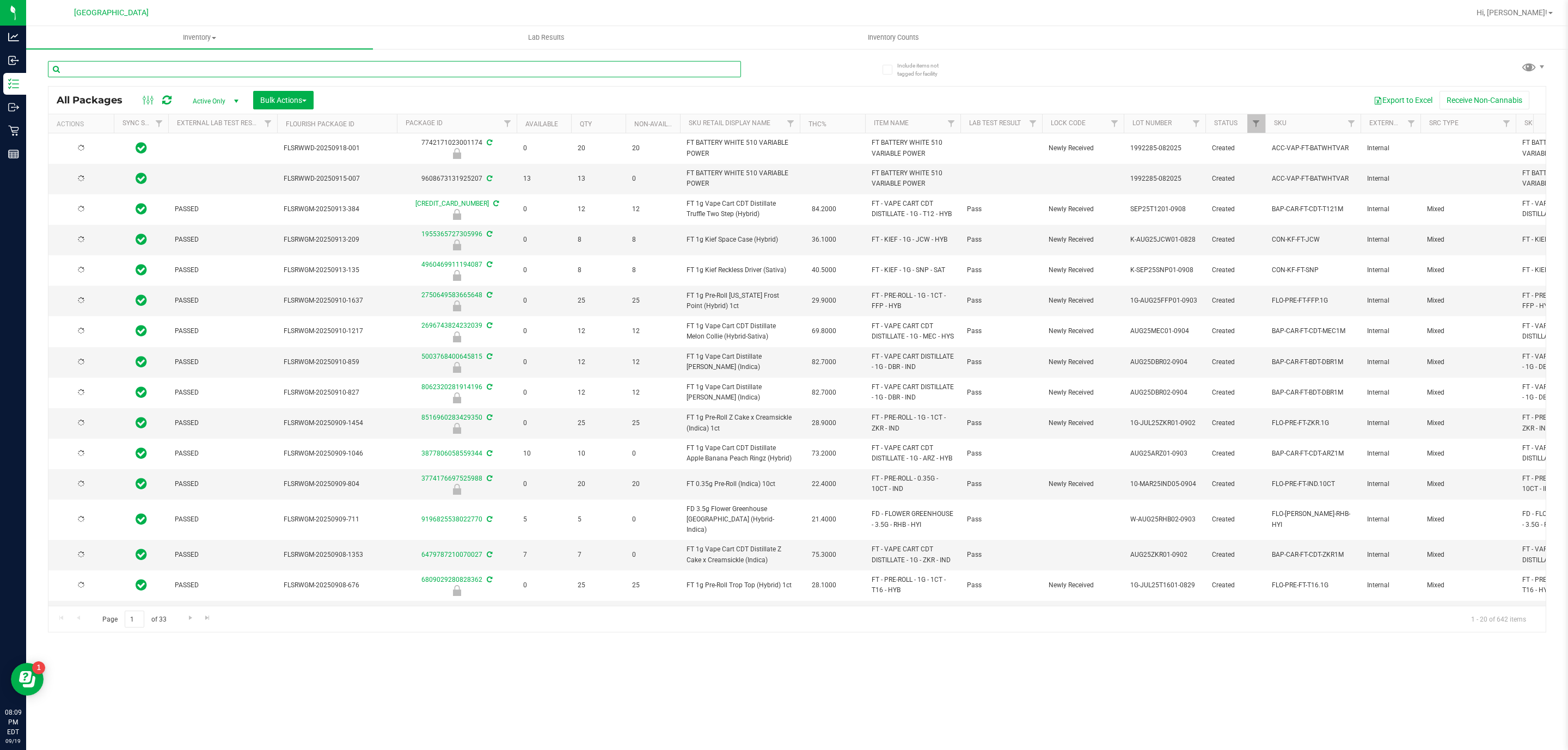
click at [146, 71] on input "text" at bounding box center [394, 69] width 693 height 16
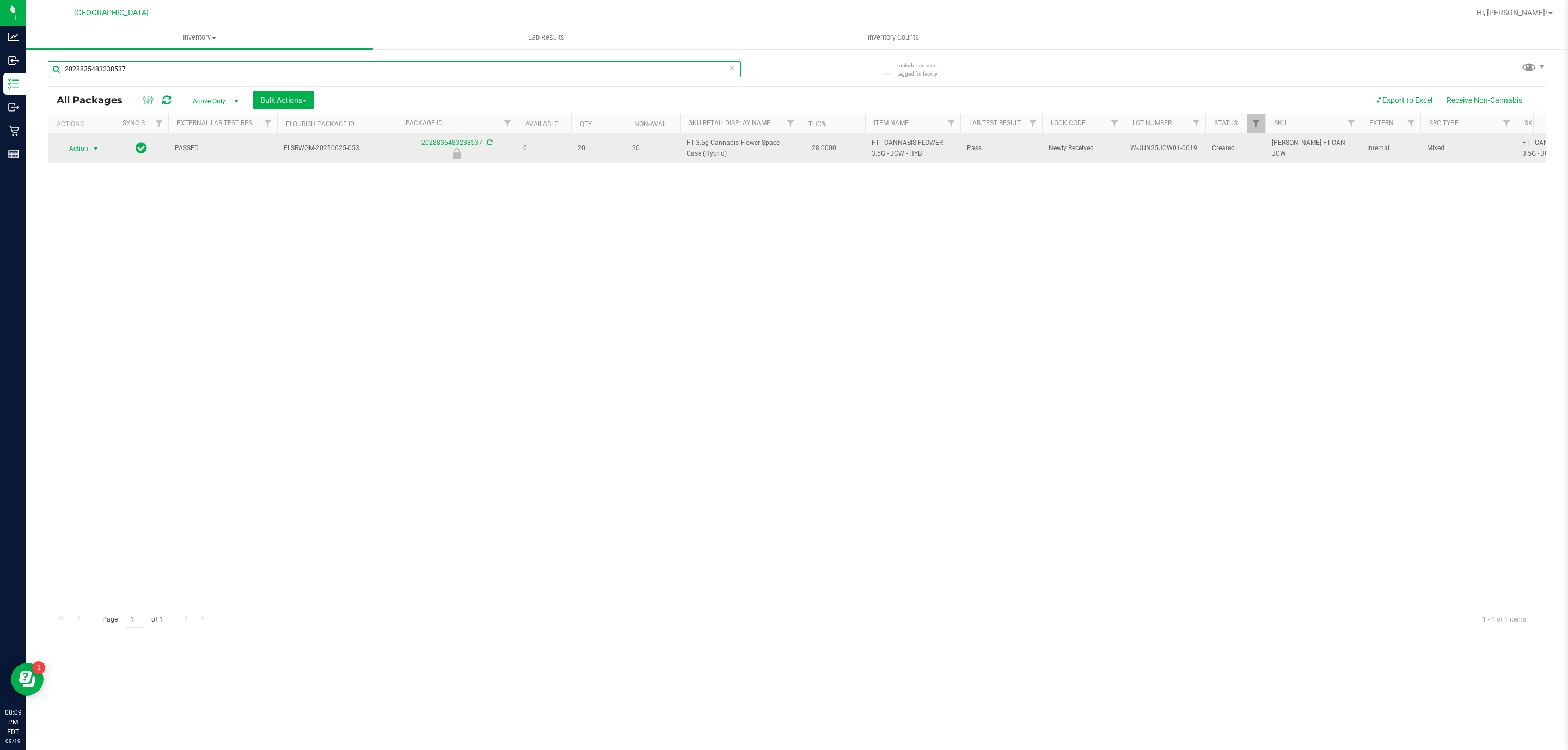
type input "2028835483238537"
click at [100, 144] on span "select" at bounding box center [95, 148] width 9 height 9
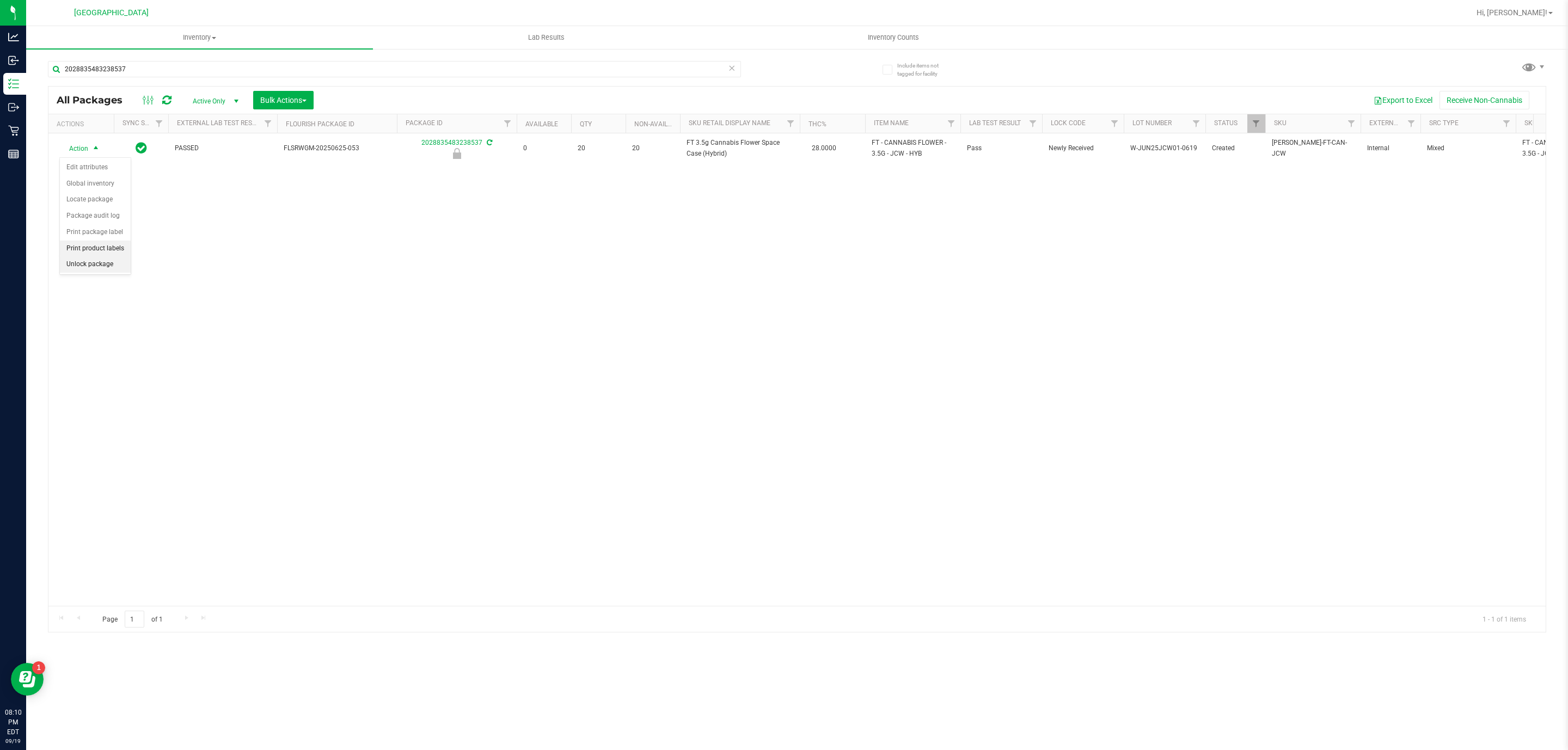
click at [119, 263] on li "Unlock package" at bounding box center [95, 264] width 71 height 16
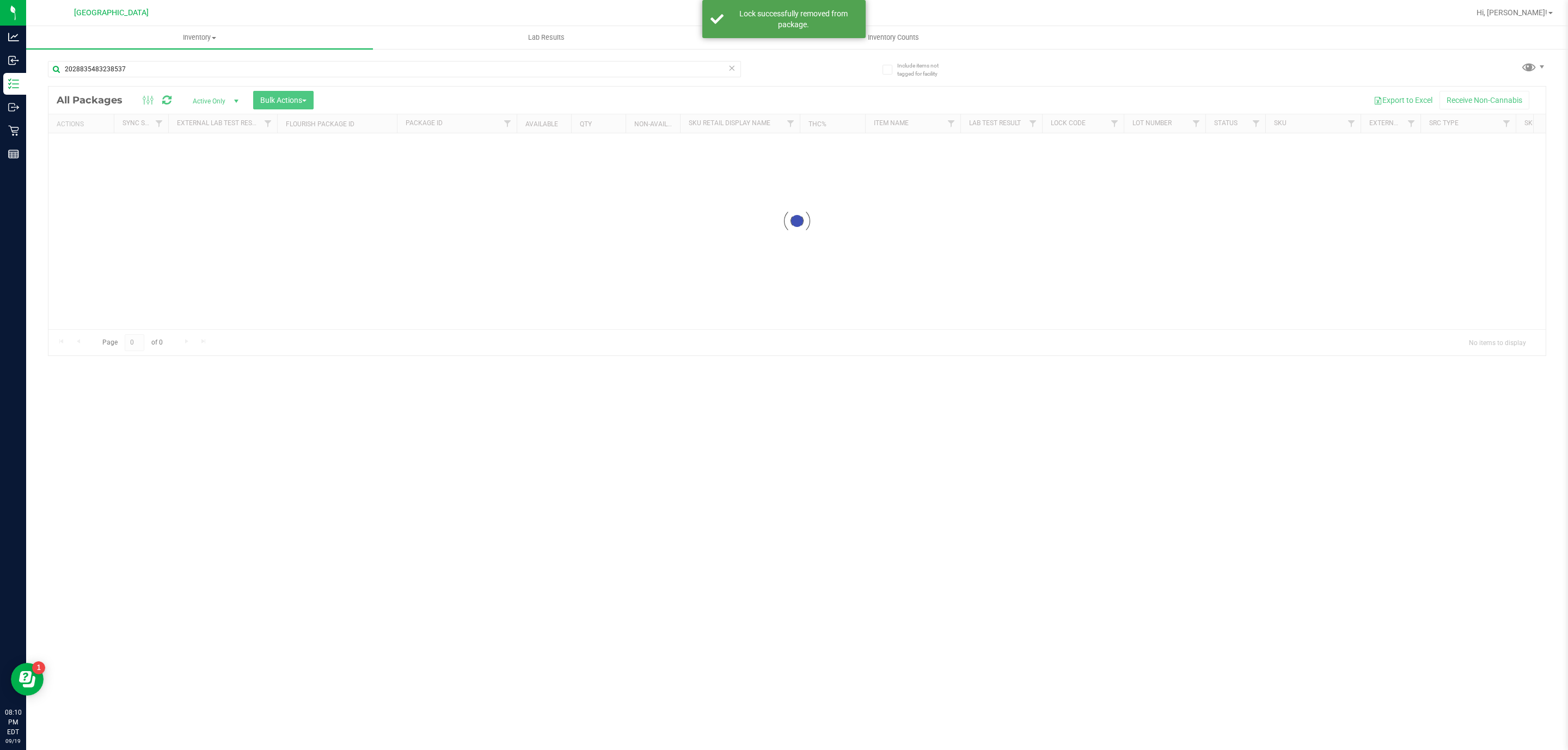
click at [180, 66] on input "2028835483238537" at bounding box center [394, 69] width 693 height 16
click at [179, 66] on input "2028835483238537" at bounding box center [394, 69] width 693 height 16
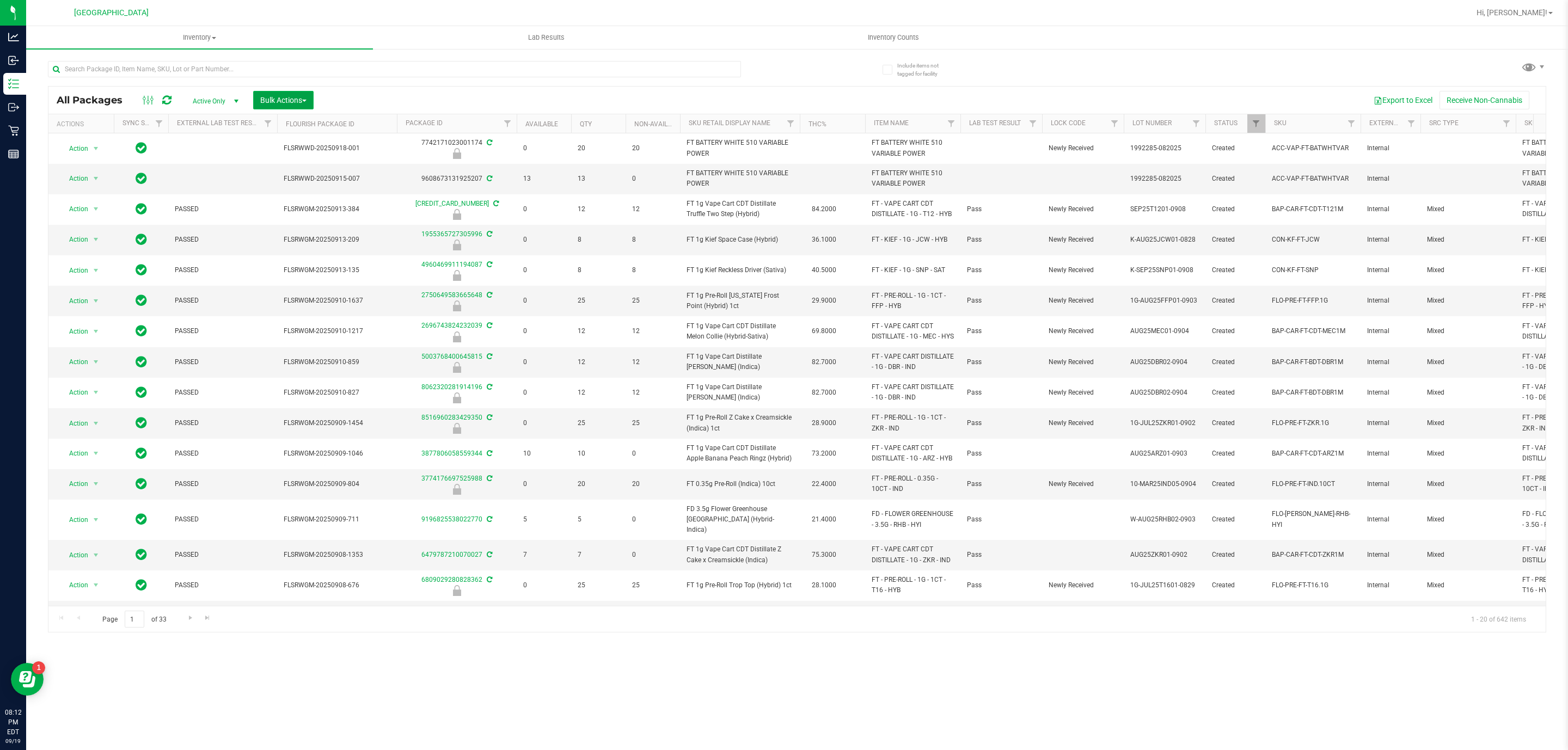
click at [271, 95] on button "Bulk Actions" at bounding box center [283, 100] width 60 height 19
click at [297, 191] on div "Locate packages" at bounding box center [295, 185] width 70 height 17
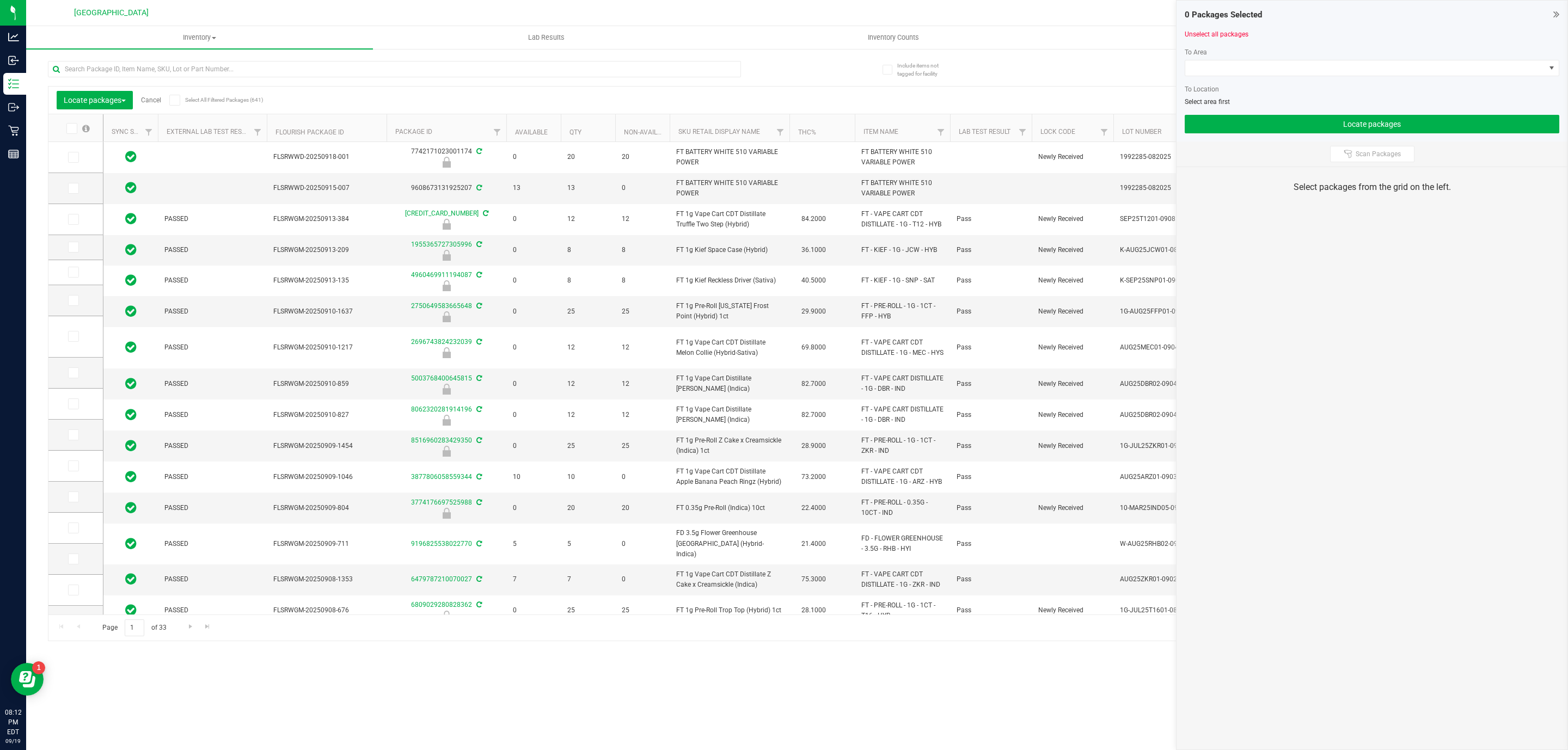
click at [170, 101] on span at bounding box center [174, 100] width 11 height 11
click at [0, 0] on input "Select All Filtered Packages (641)" at bounding box center [0, 0] width 0 height 0
click at [180, 100] on span at bounding box center [174, 100] width 11 height 11
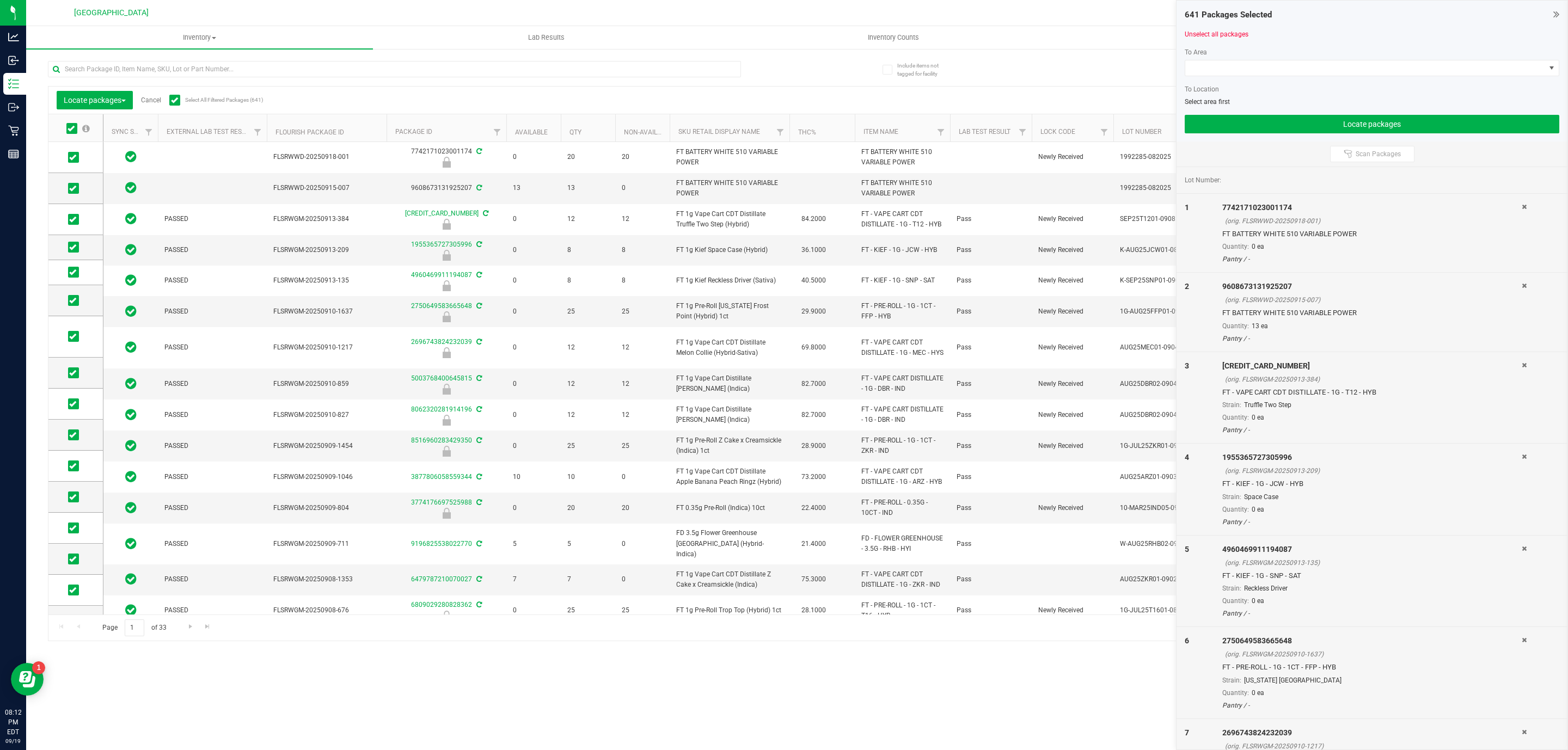
click at [173, 100] on icon at bounding box center [174, 100] width 7 height 0
click at [0, 0] on input "Select All Filtered Packages (641)" at bounding box center [0, 0] width 0 height 0
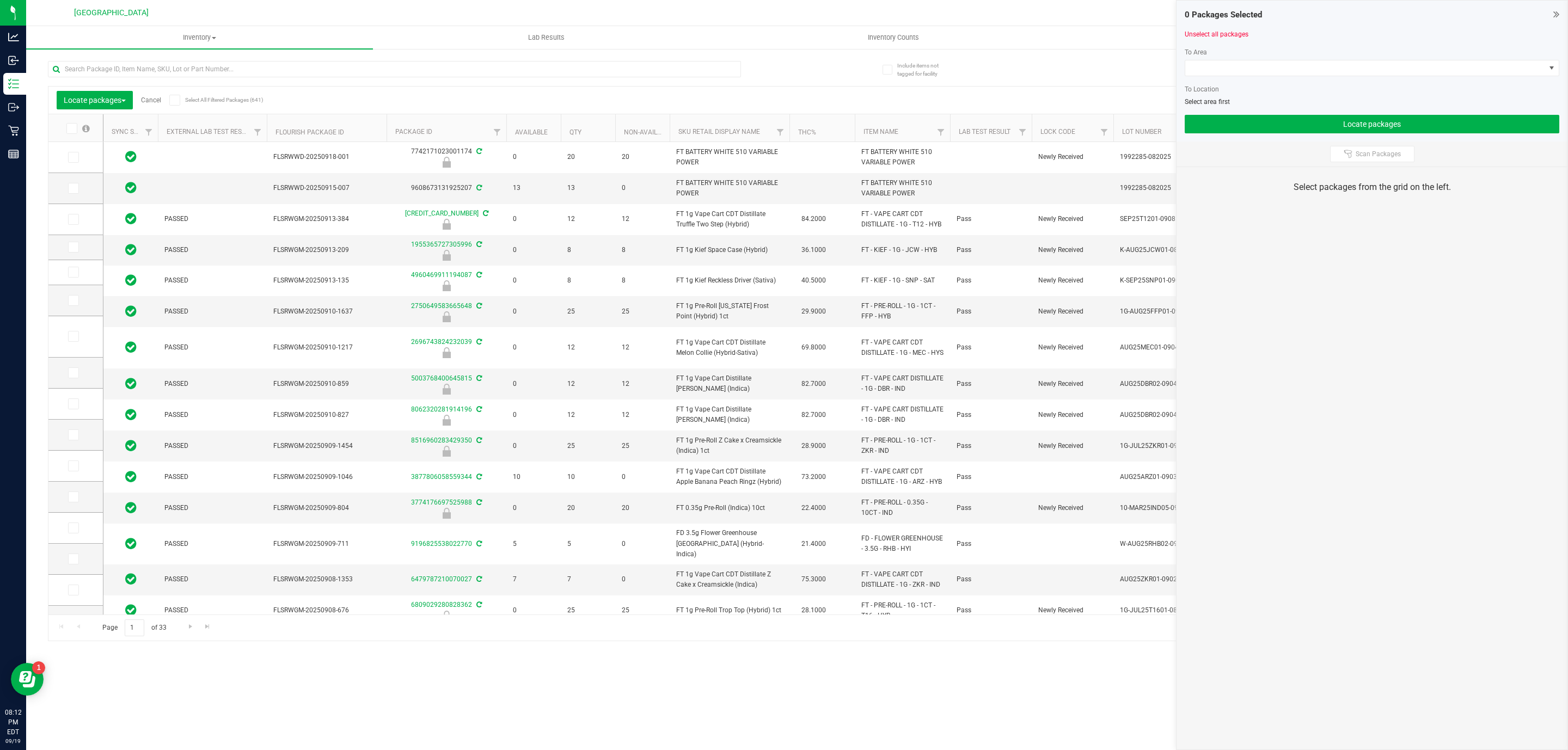
click at [145, 103] on link "Cancel" at bounding box center [151, 100] width 20 height 8
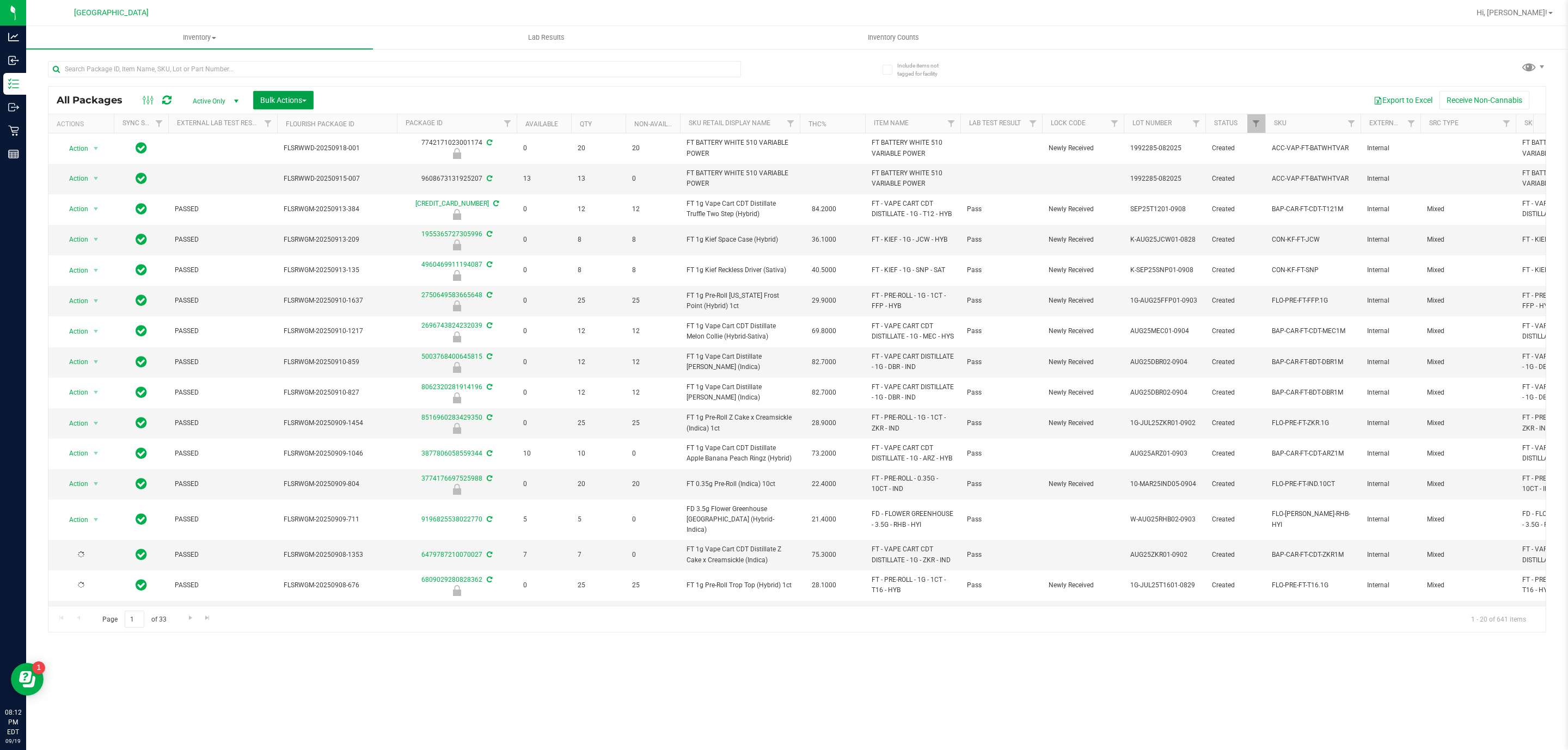
click at [276, 96] on span "Bulk Actions" at bounding box center [283, 100] width 46 height 9
drag, startPoint x: 310, startPoint y: 206, endPoint x: 311, endPoint y: 214, distance: 7.6
click at [311, 214] on div "Lock/Unlock packages" at bounding box center [304, 206] width 89 height 17
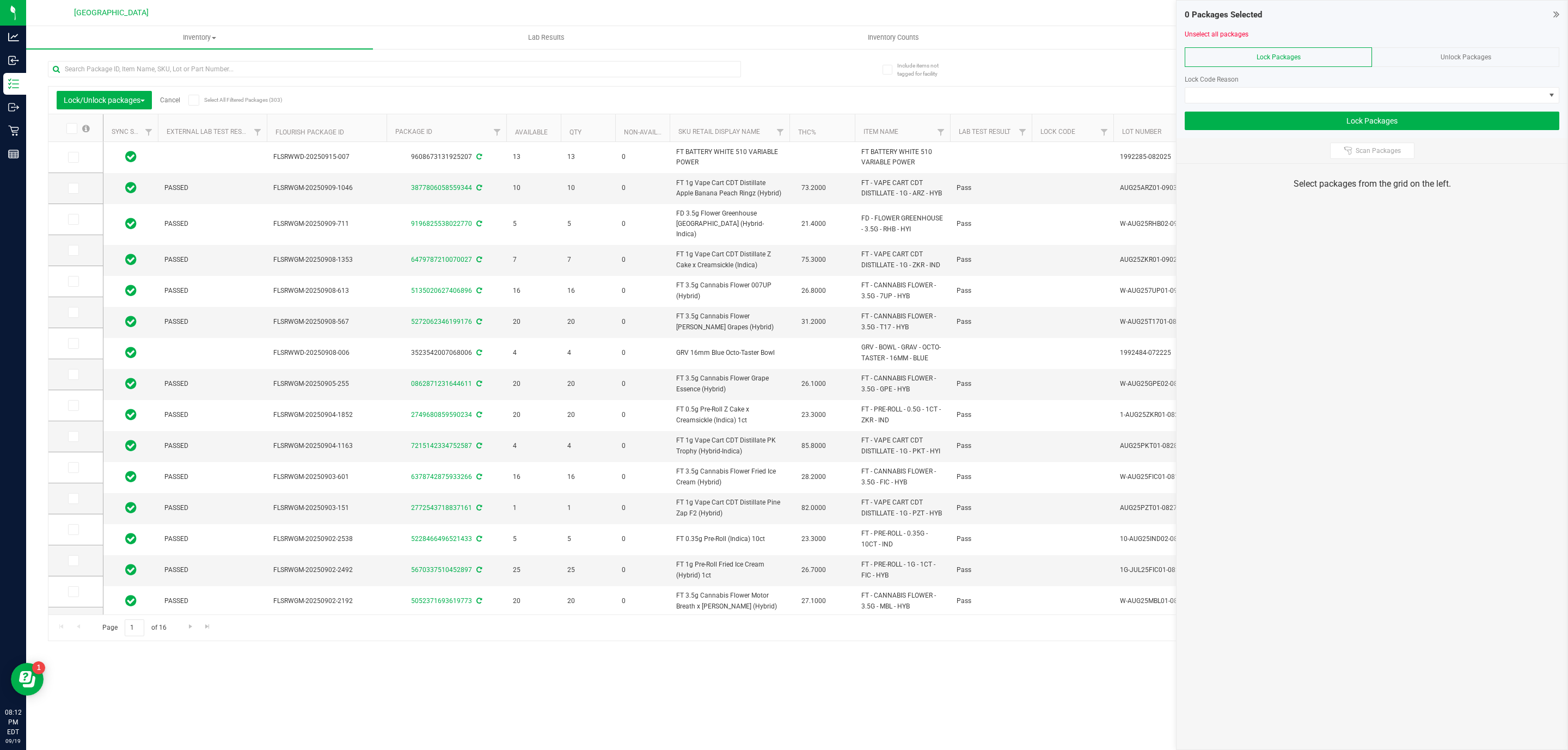
click at [1501, 50] on div "Unlock Packages" at bounding box center [1465, 57] width 187 height 20
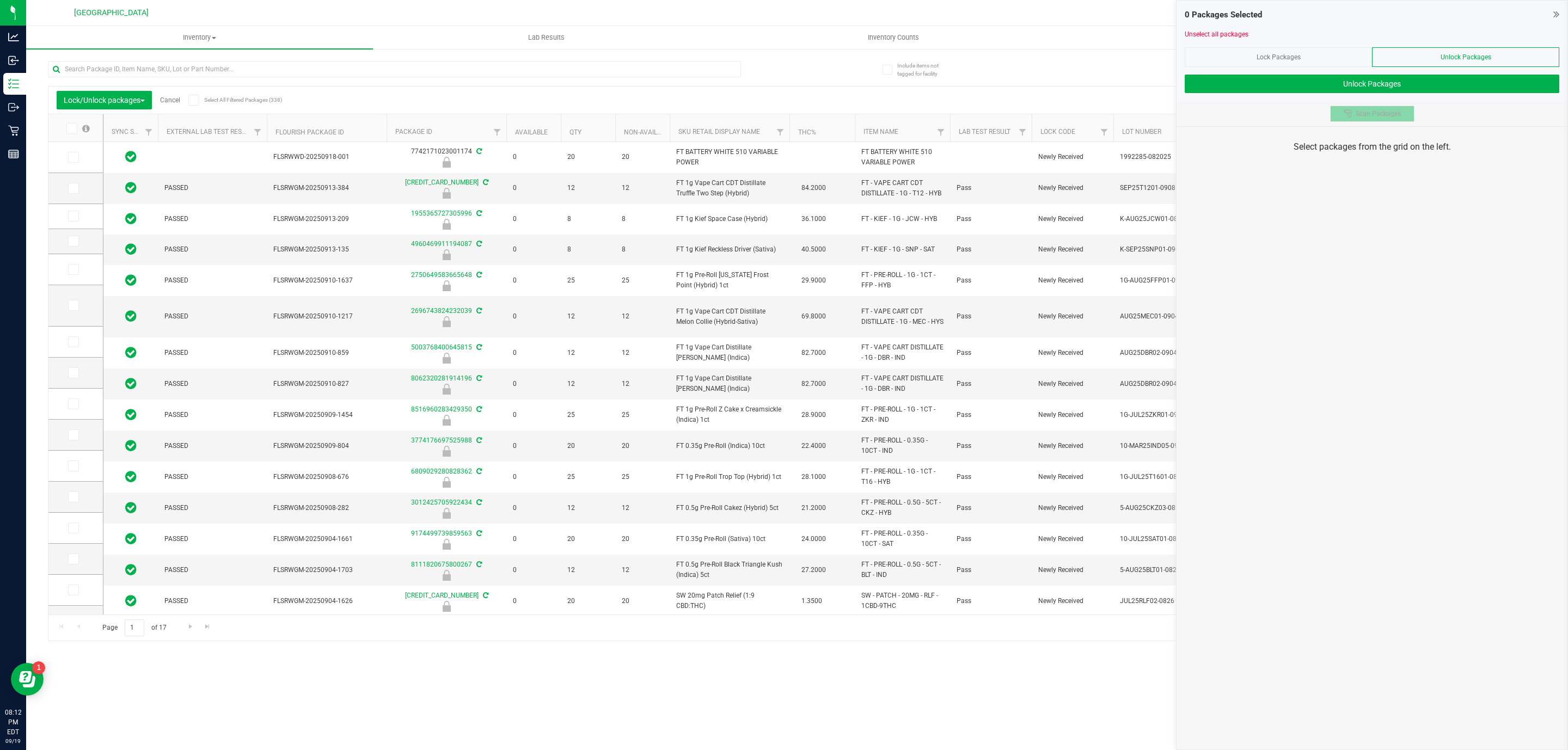
click at [1406, 110] on button "Scan Packages" at bounding box center [1372, 114] width 84 height 16
click at [1395, 114] on span "Scan Packages" at bounding box center [1378, 113] width 45 height 9
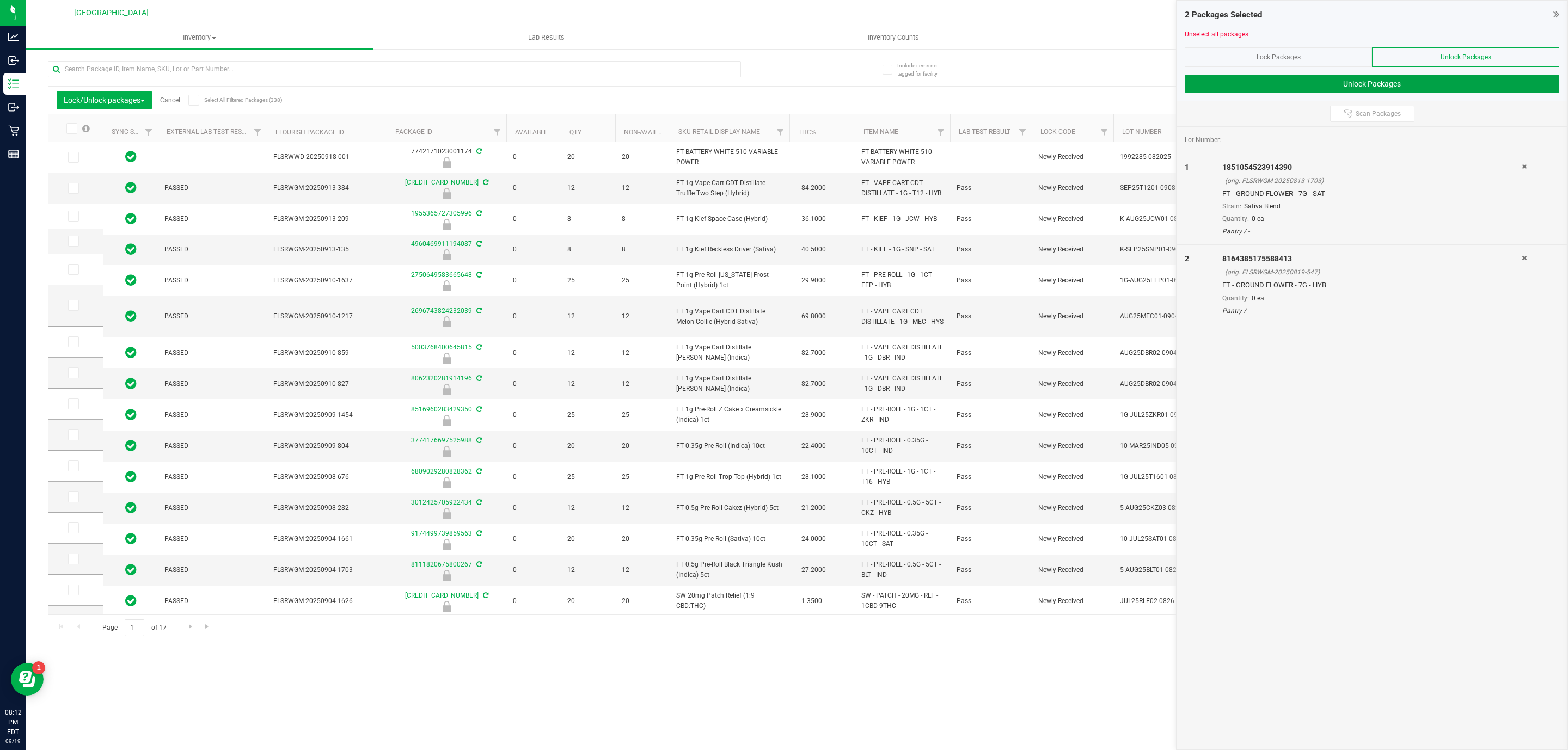
click at [1392, 85] on button "Unlock Packages" at bounding box center [1372, 84] width 375 height 19
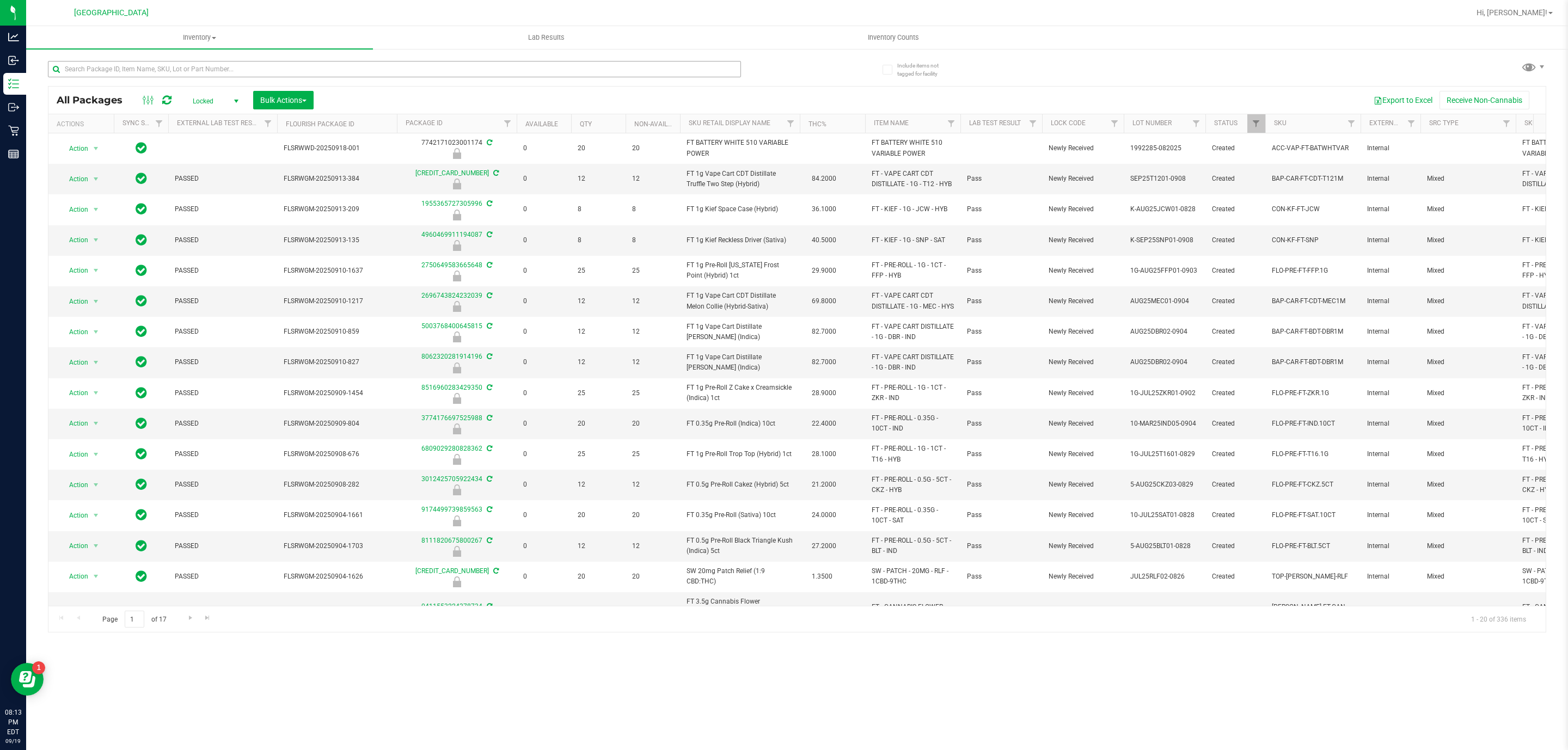
click at [722, 77] on div at bounding box center [394, 73] width 693 height 25
click at [720, 66] on input "text" at bounding box center [394, 69] width 693 height 16
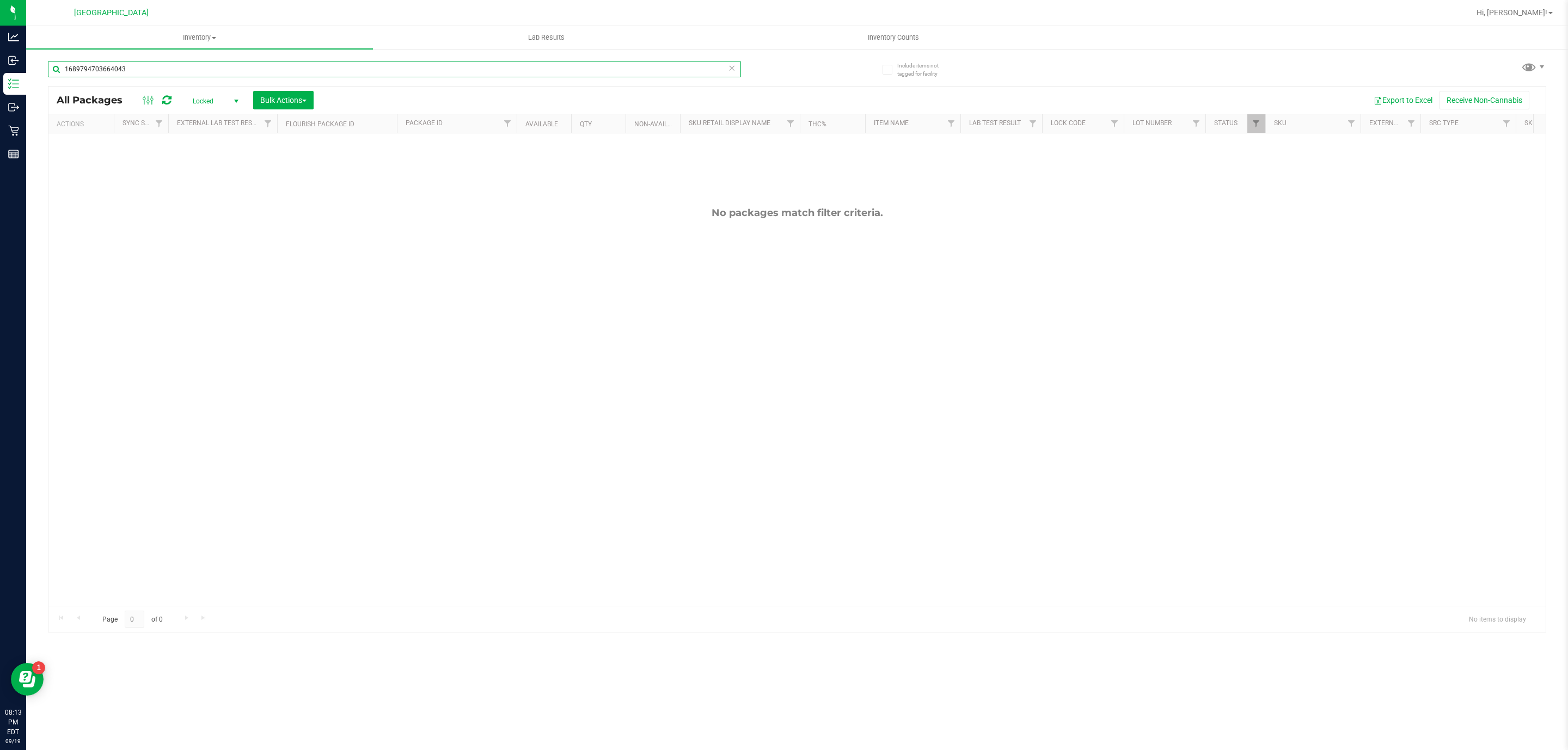
type input "1689794703664043"
click at [206, 103] on span "Locked" at bounding box center [213, 101] width 60 height 15
click at [206, 118] on li "Active Only" at bounding box center [213, 120] width 59 height 16
click at [358, 67] on input "1689794703664043" at bounding box center [394, 69] width 693 height 16
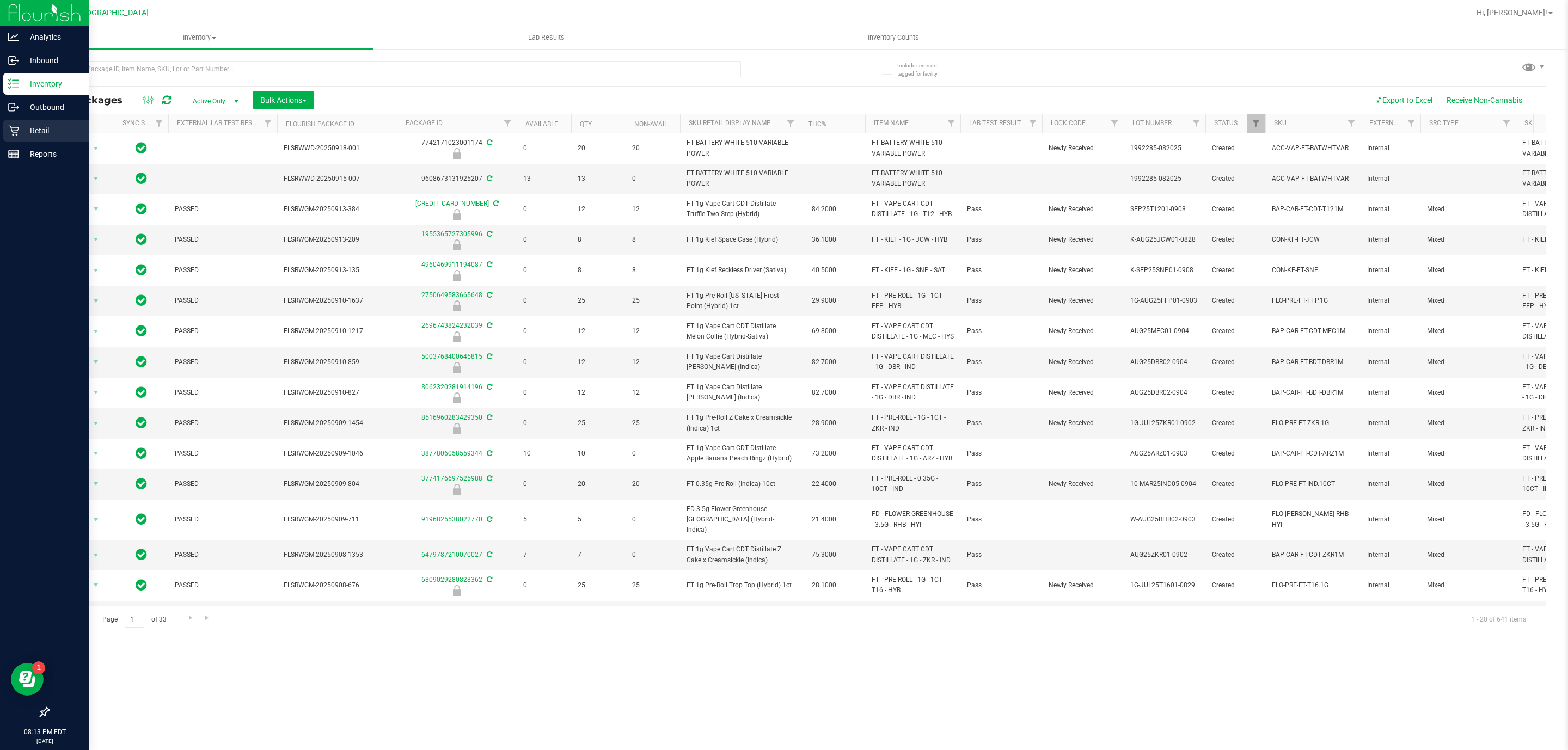
click at [38, 121] on div "Retail" at bounding box center [46, 131] width 86 height 22
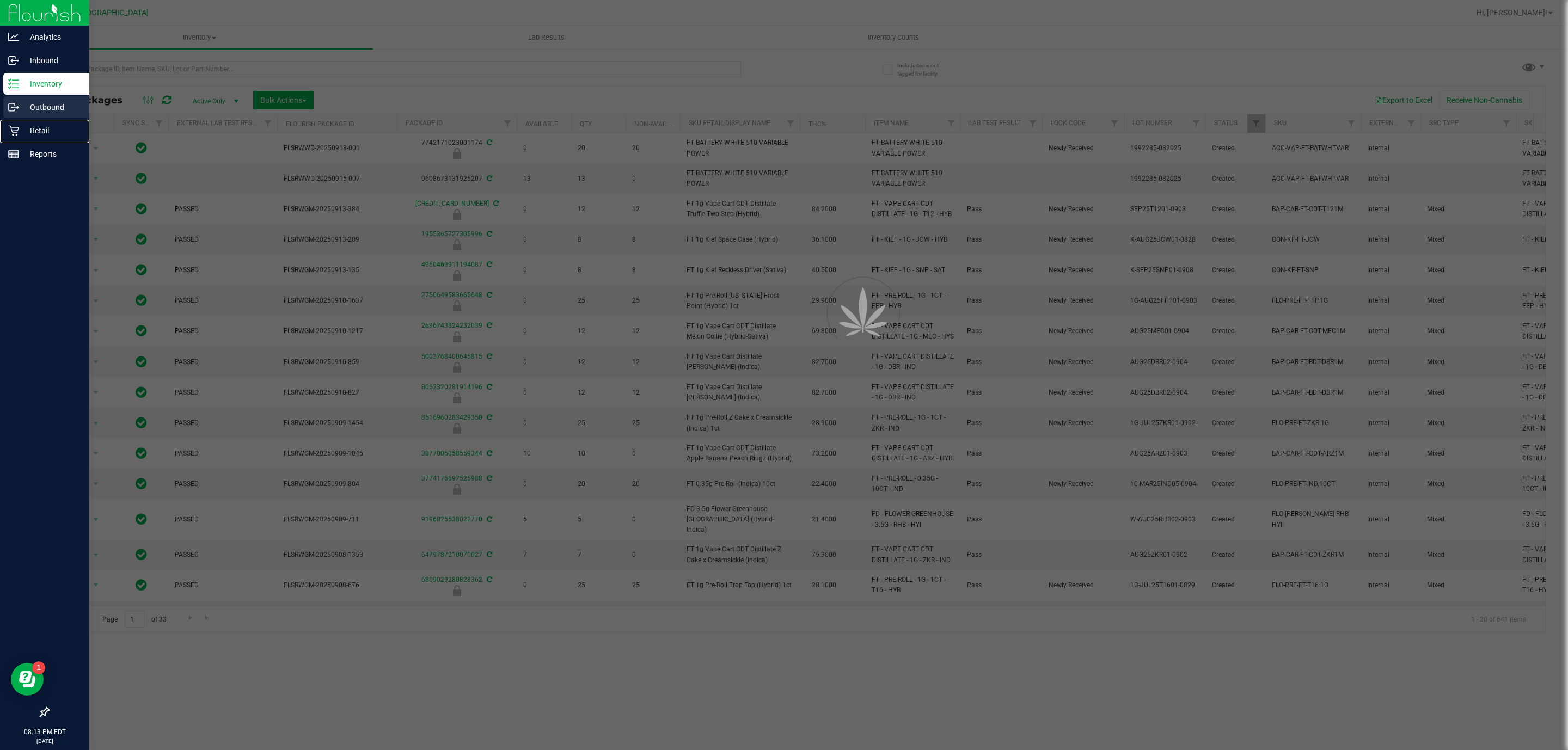
click at [36, 120] on div "Retail" at bounding box center [46, 131] width 86 height 22
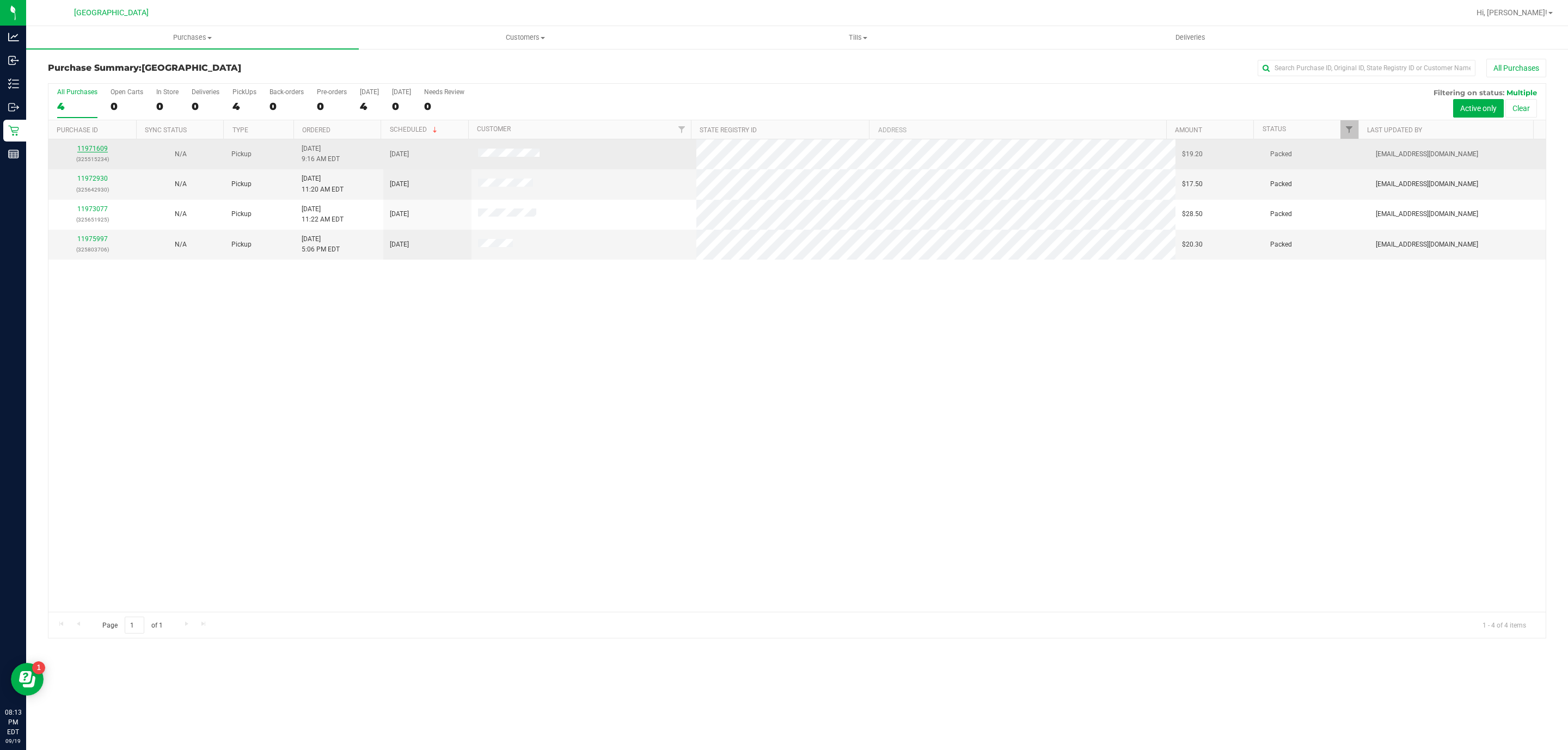
click at [100, 147] on link "11971609" at bounding box center [92, 149] width 30 height 8
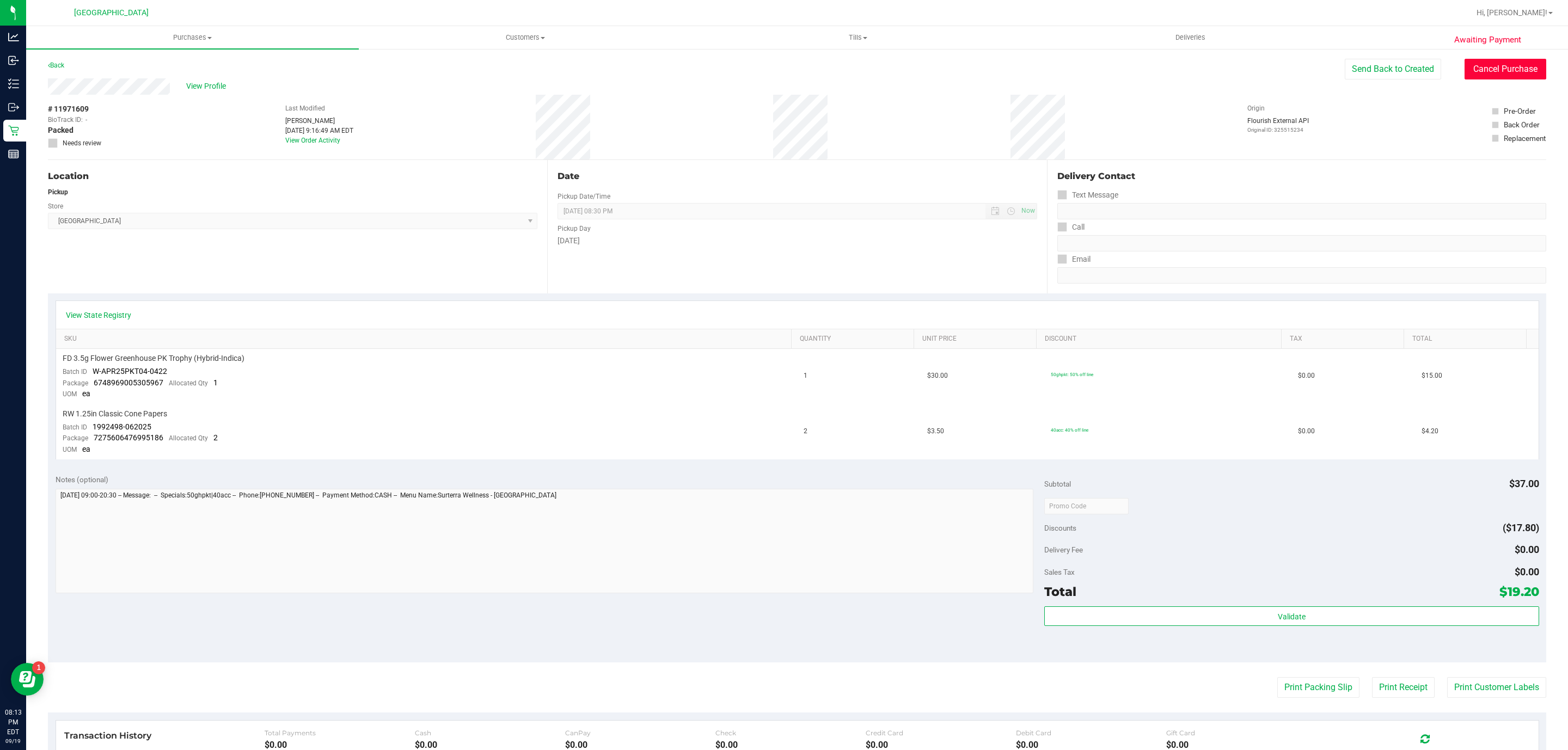
click at [1501, 65] on button "Cancel Purchase" at bounding box center [1505, 69] width 82 height 21
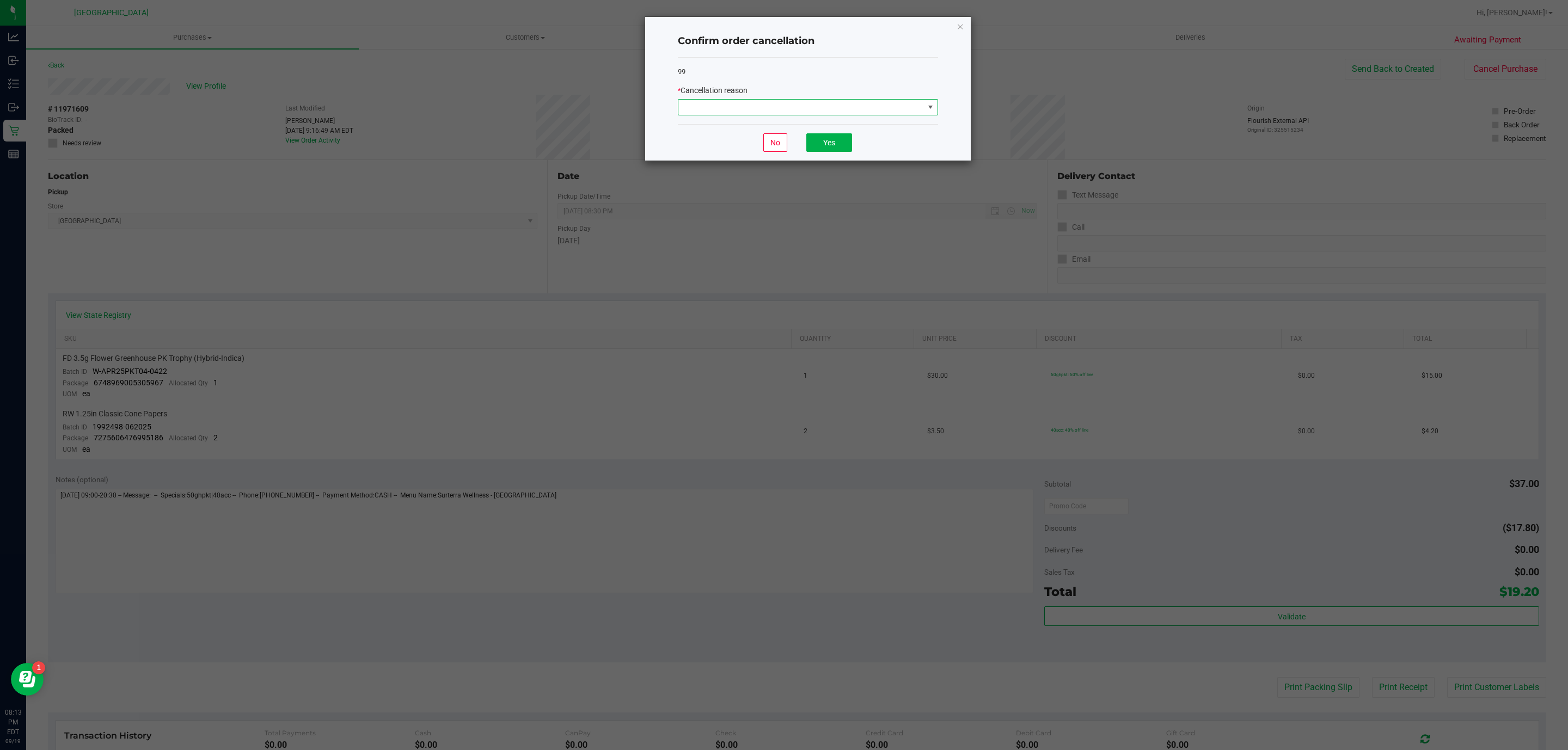
click at [887, 109] on span at bounding box center [801, 107] width 246 height 15
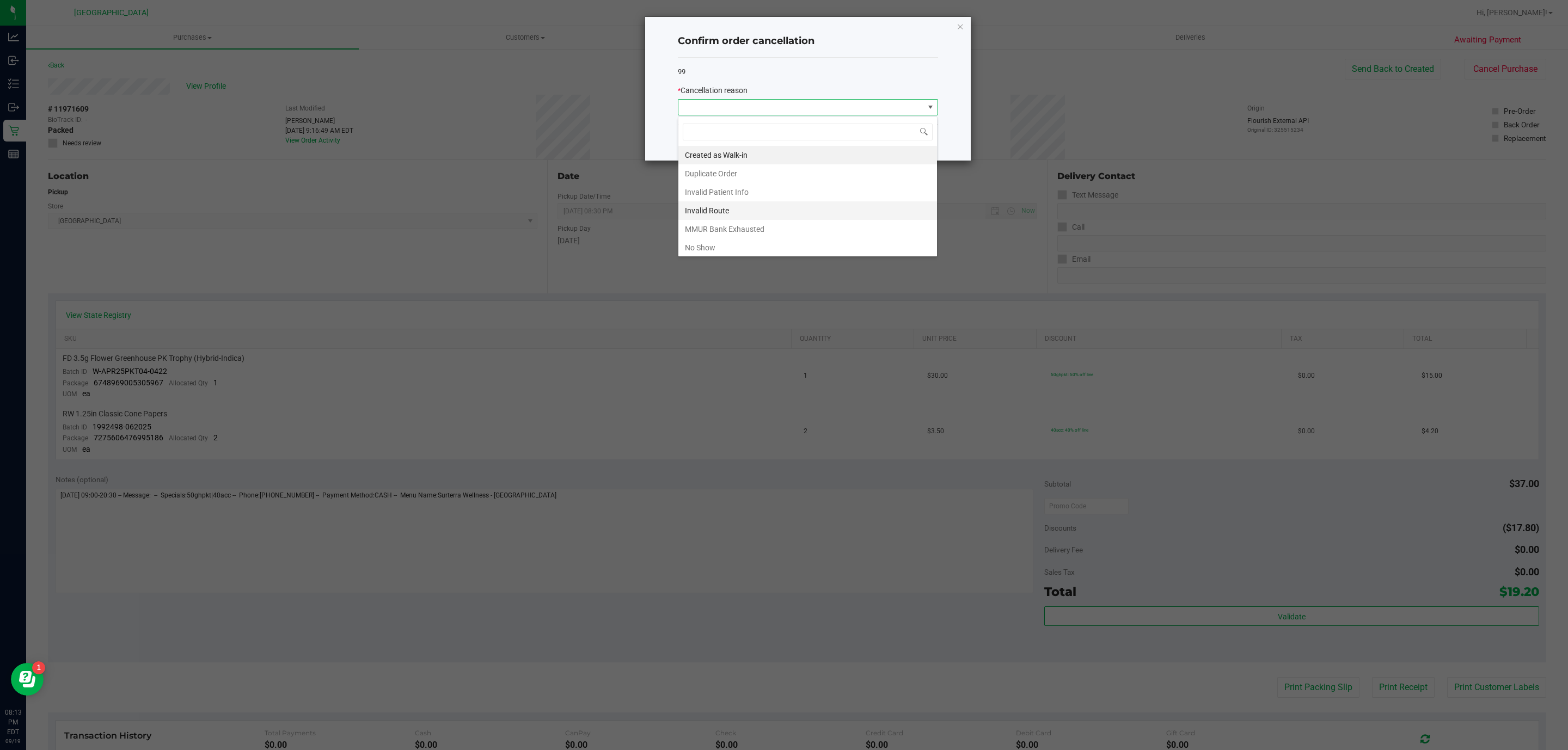
scroll to position [16, 260]
click at [732, 208] on li "Invalid Route" at bounding box center [807, 210] width 259 height 19
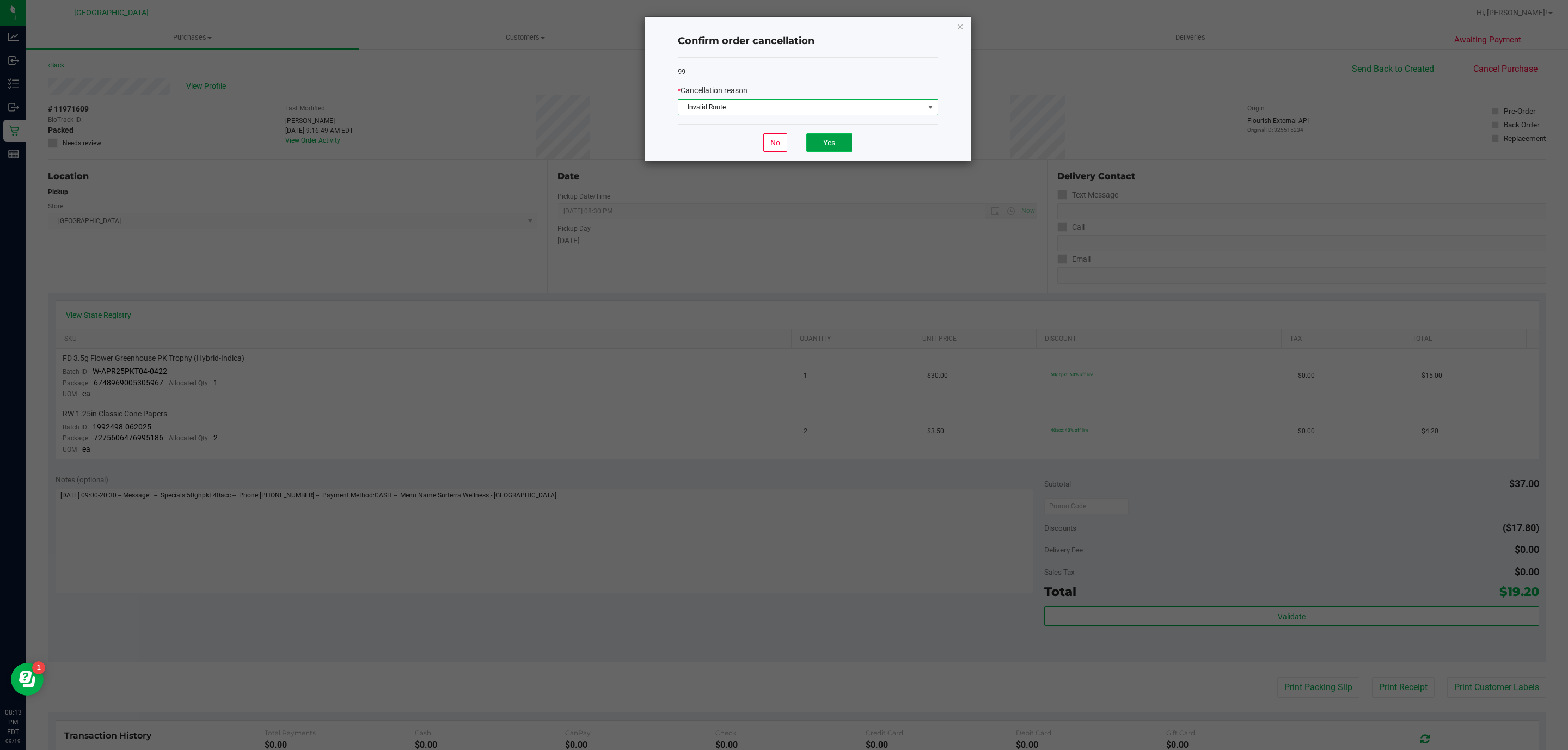
click at [839, 149] on button "Yes" at bounding box center [829, 142] width 46 height 19
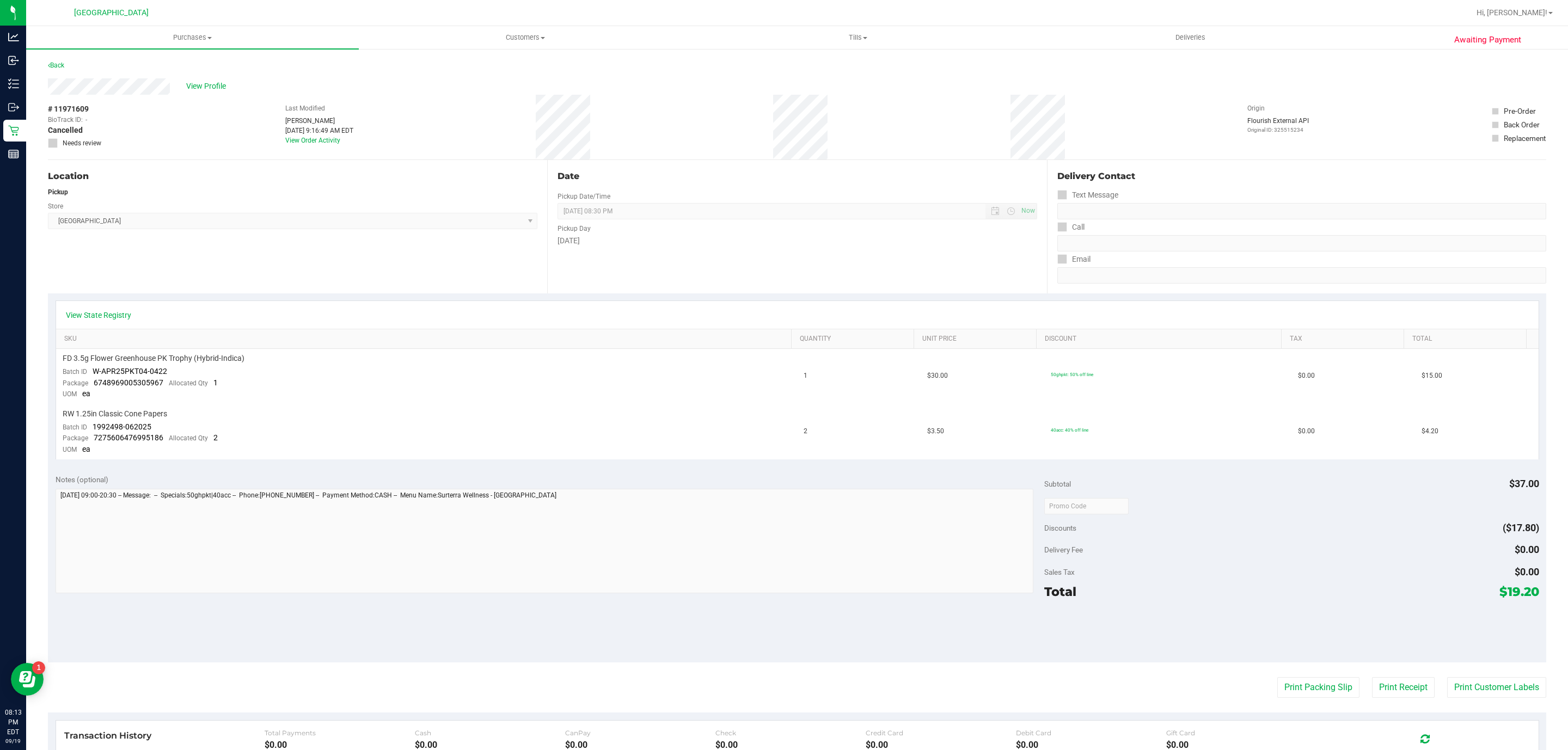
click at [72, 71] on div "Back" at bounding box center [797, 69] width 1498 height 20
click at [64, 64] on link "Back" at bounding box center [56, 66] width 16 height 8
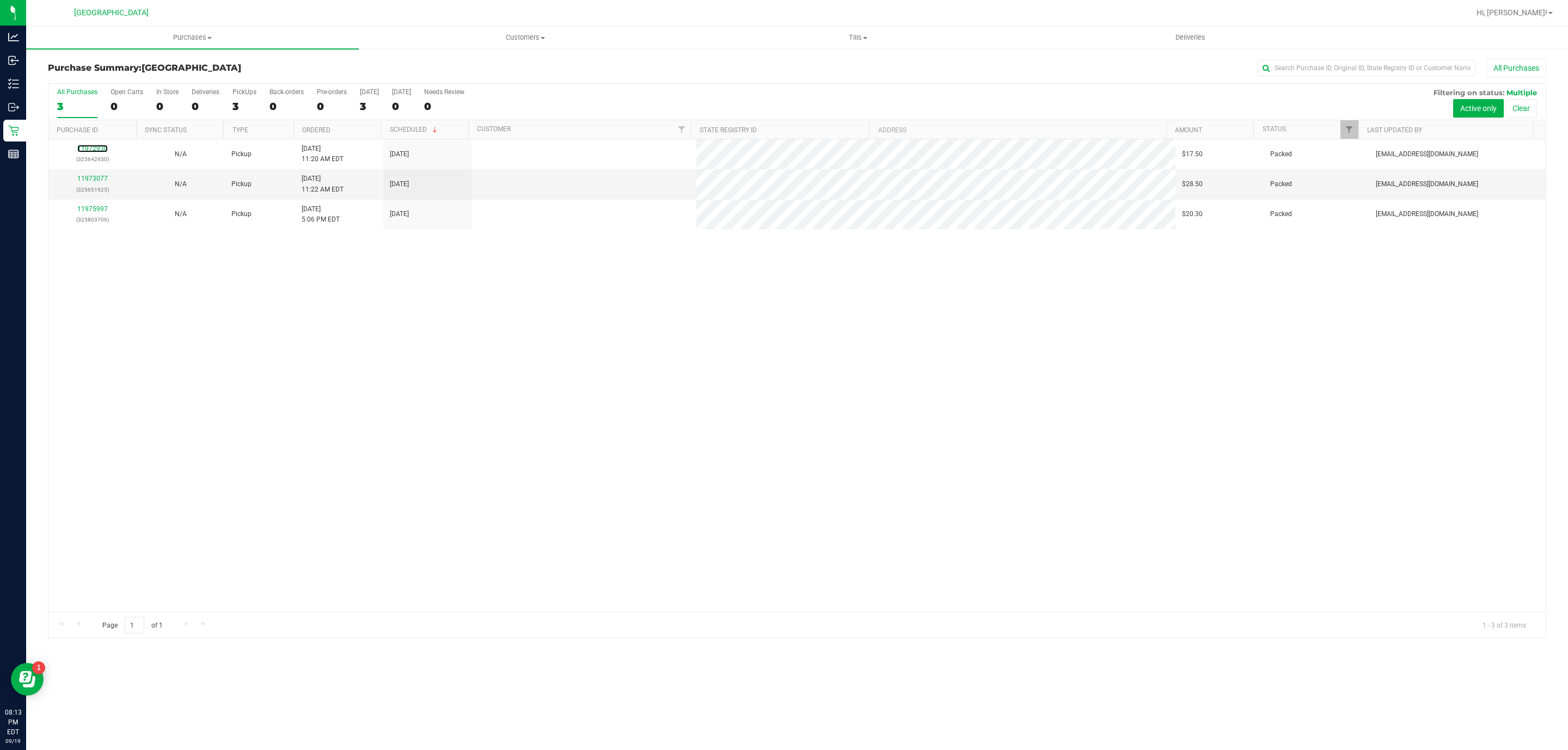
click at [95, 149] on link "11972930" at bounding box center [92, 149] width 30 height 8
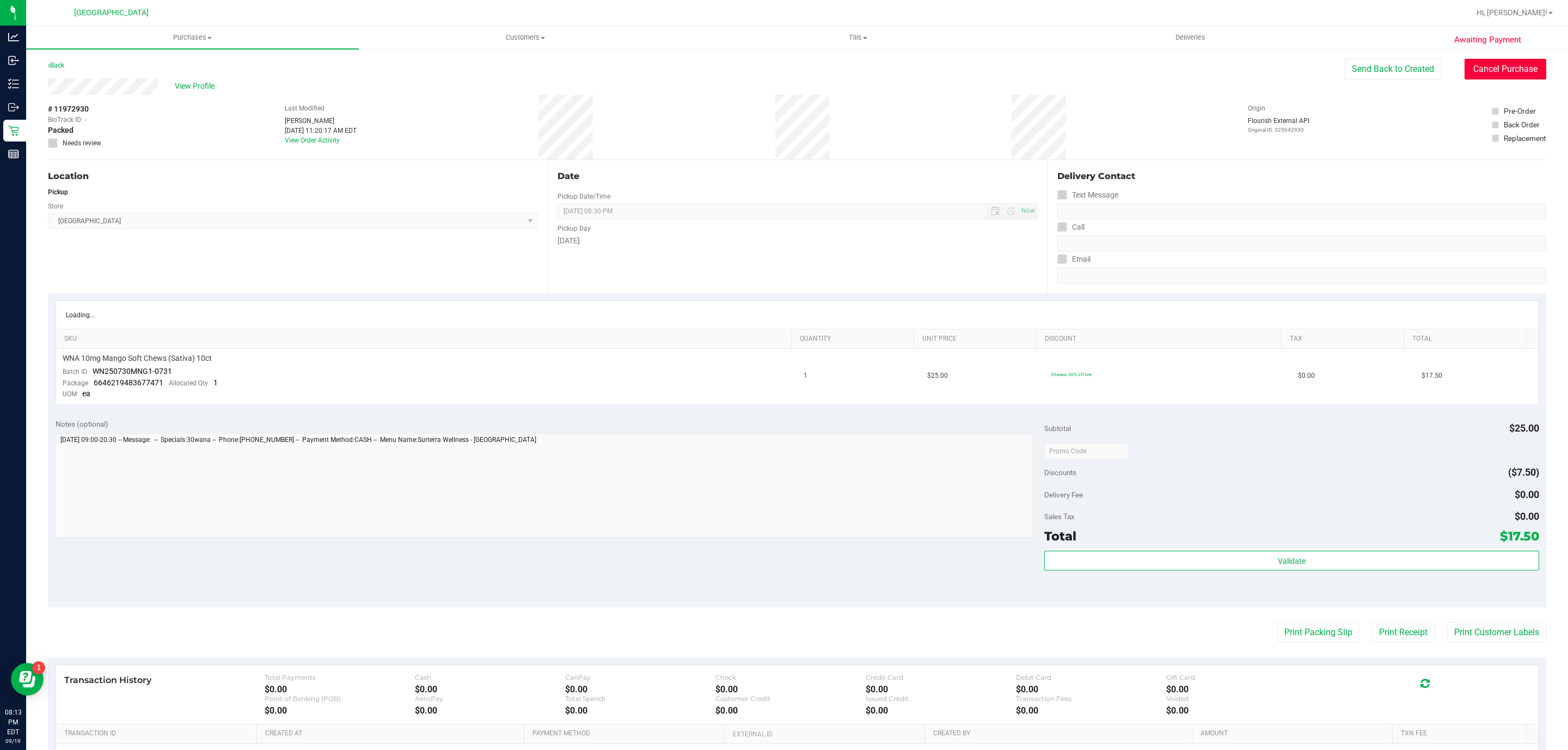
click at [1510, 72] on button "Cancel Purchase" at bounding box center [1505, 69] width 82 height 21
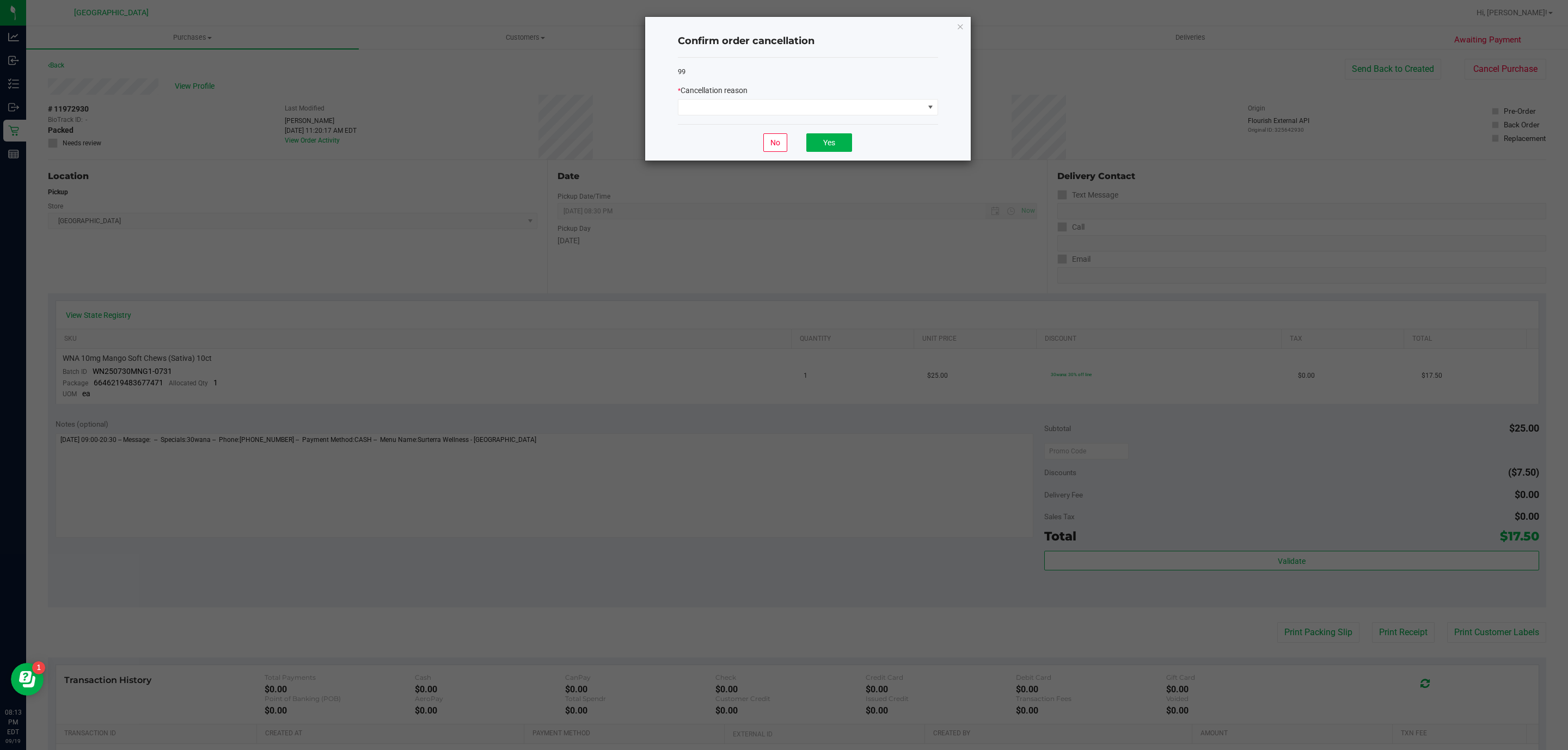
click at [794, 95] on div "* Cancellation reason" at bounding box center [808, 90] width 260 height 11
click at [798, 103] on span at bounding box center [801, 107] width 246 height 15
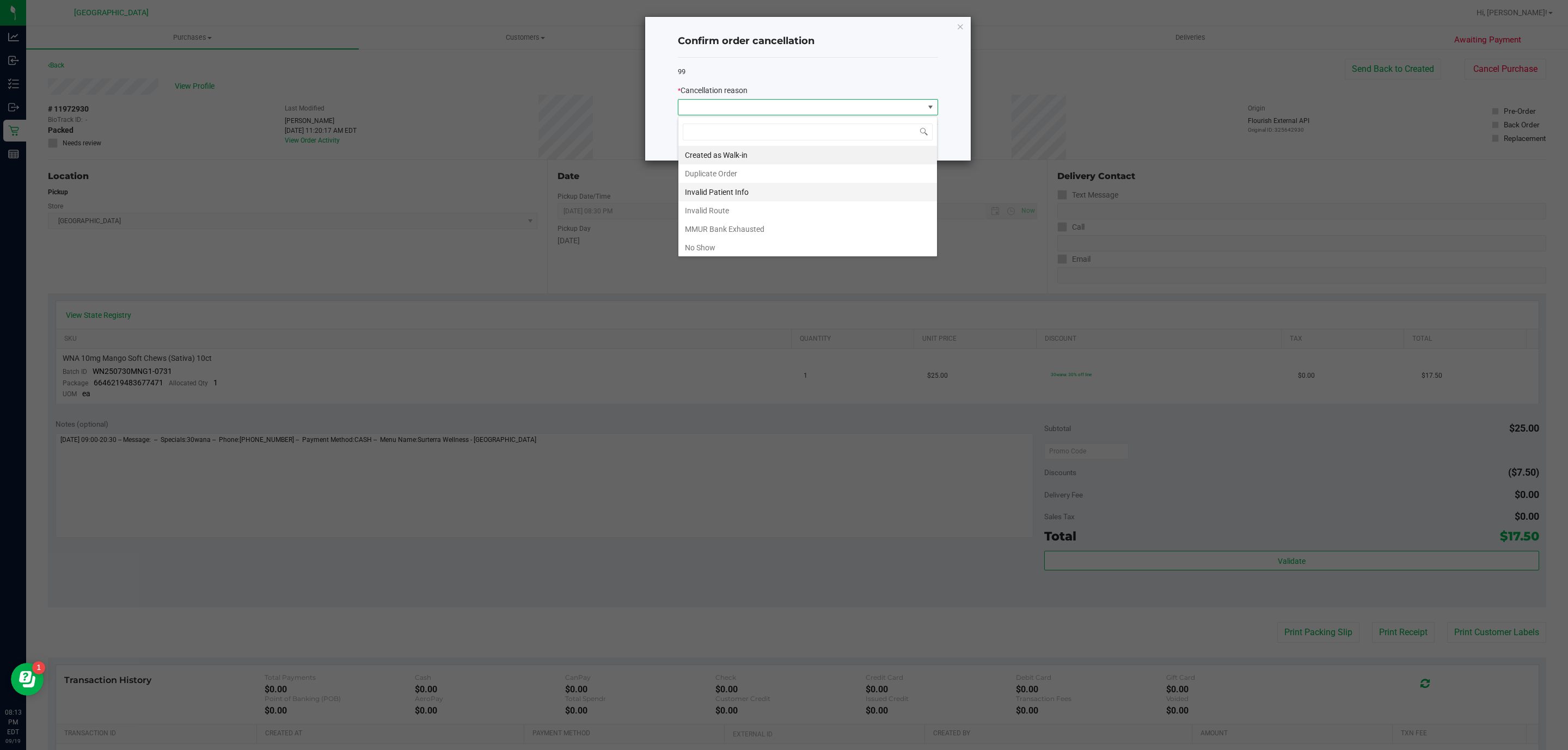
scroll to position [16, 260]
click at [747, 195] on li "Invalid Patient Info" at bounding box center [807, 192] width 259 height 19
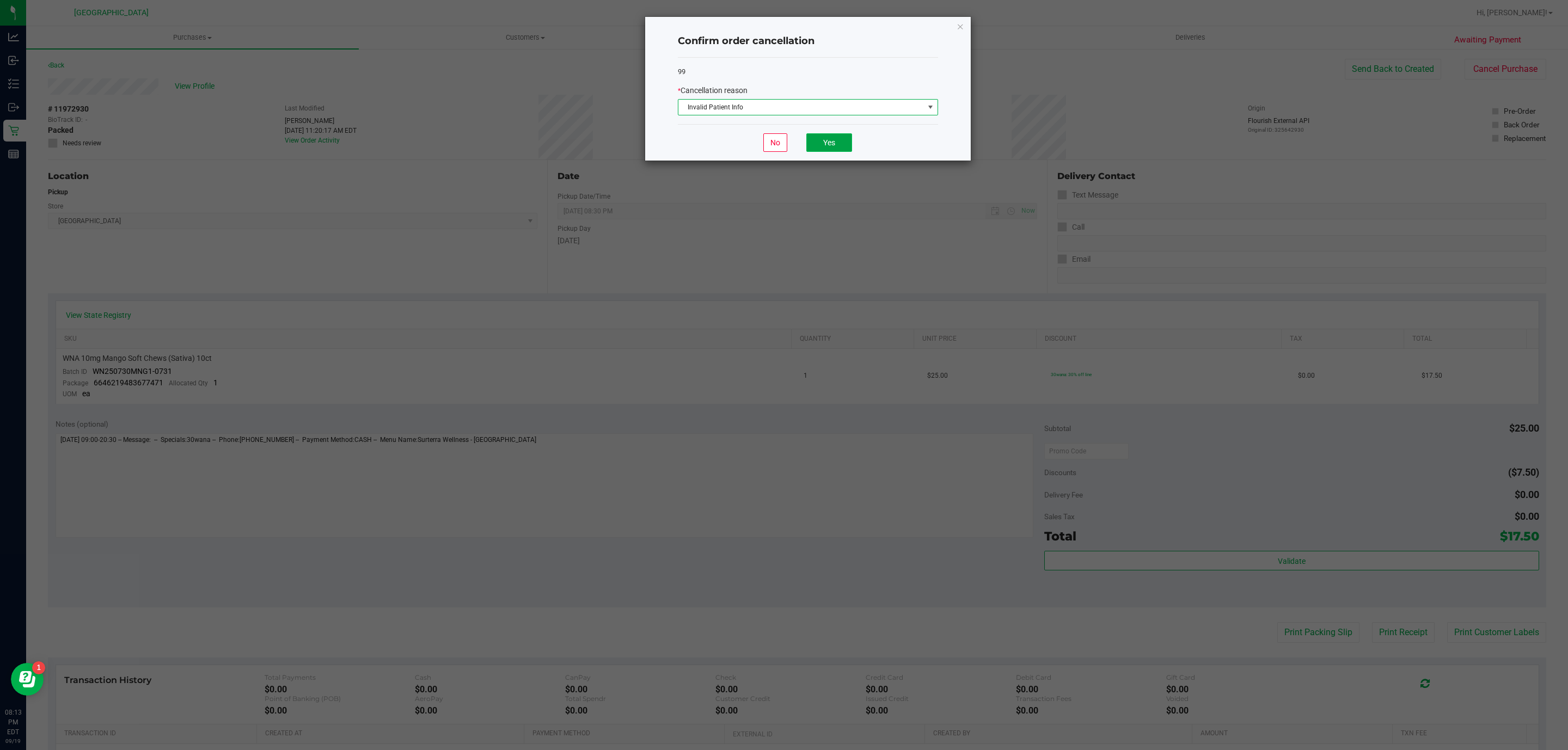
click at [817, 152] on button "Yes" at bounding box center [829, 142] width 46 height 19
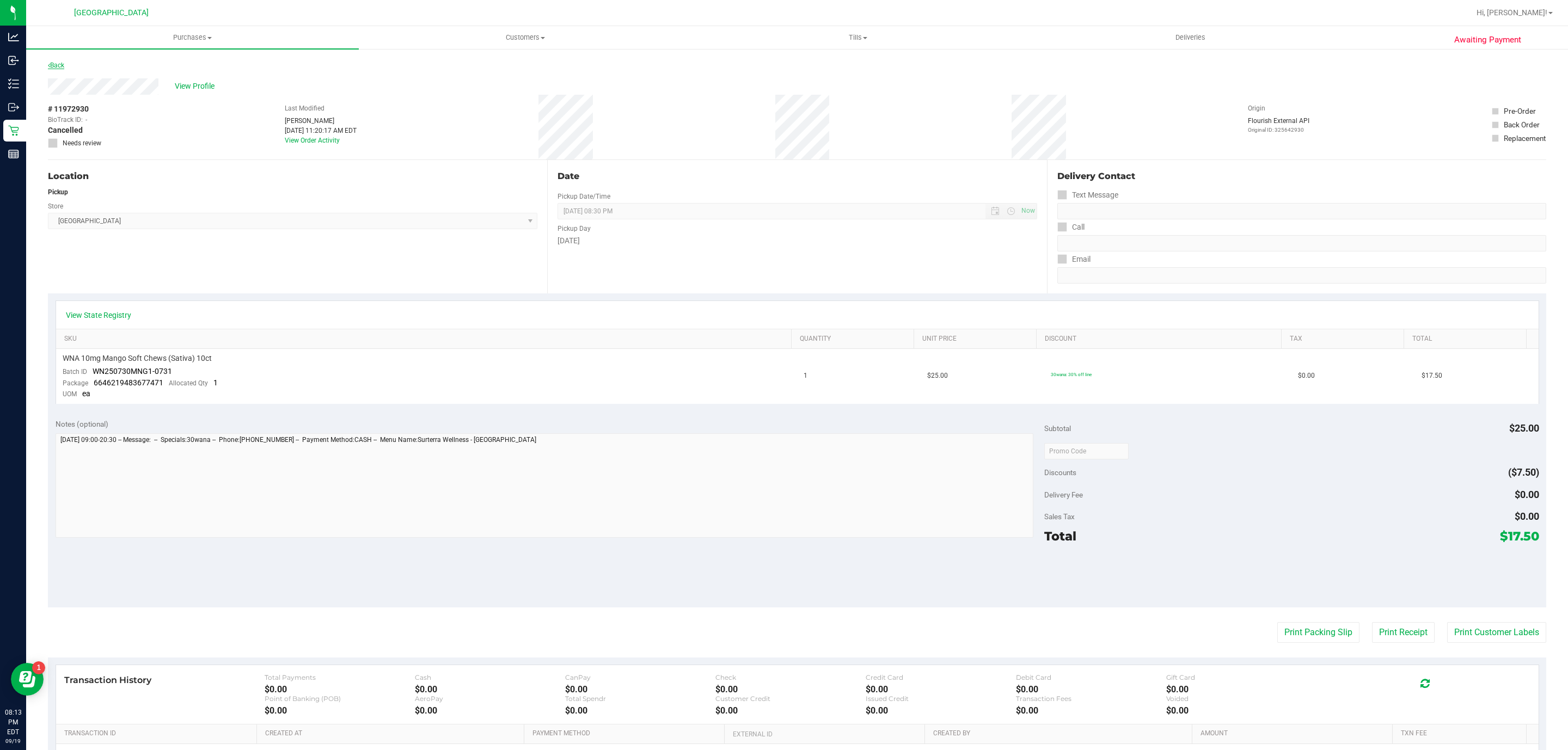
click at [50, 62] on icon at bounding box center [49, 65] width 2 height 7
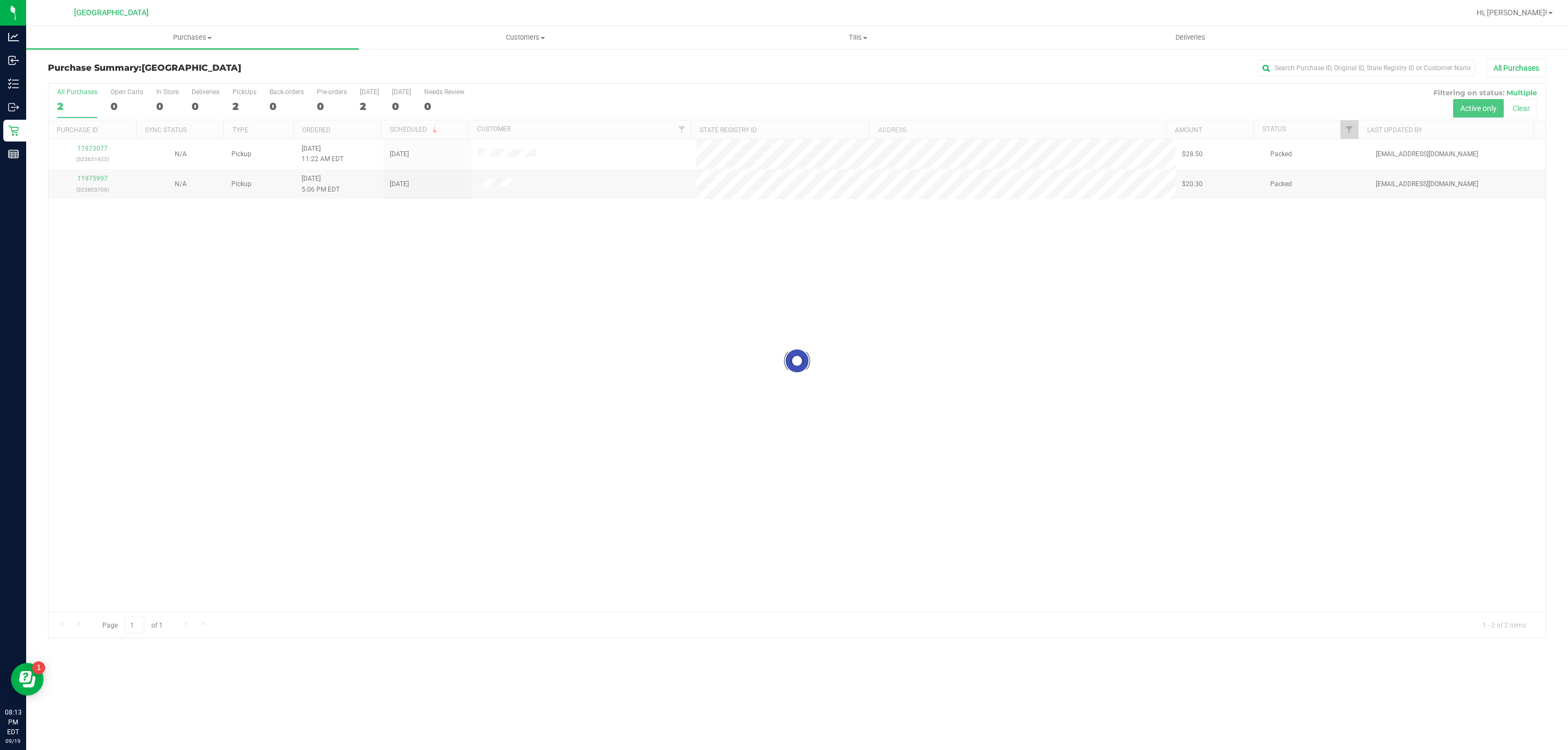
click at [93, 152] on div at bounding box center [796, 361] width 1497 height 554
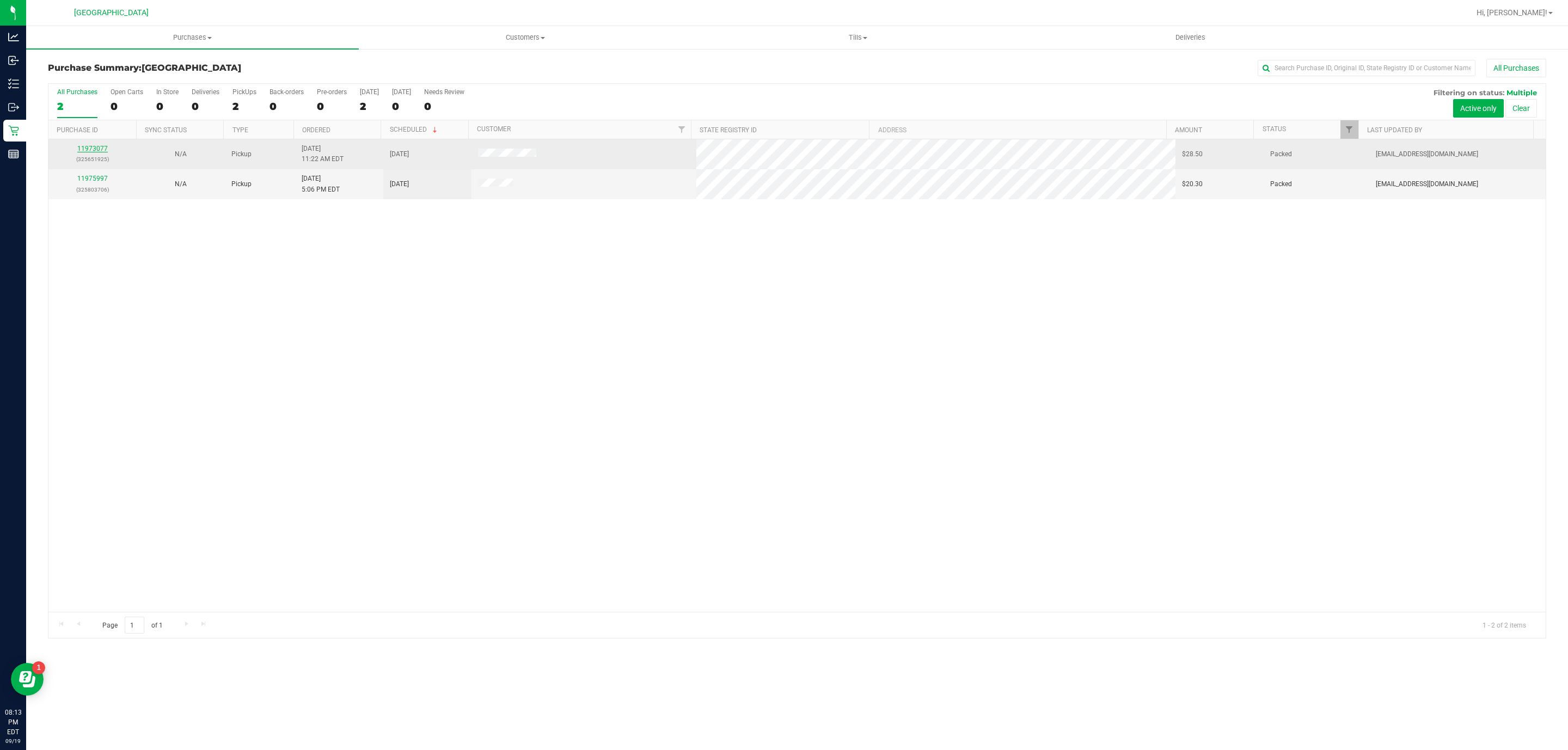
click at [93, 152] on link "11973077" at bounding box center [92, 149] width 30 height 8
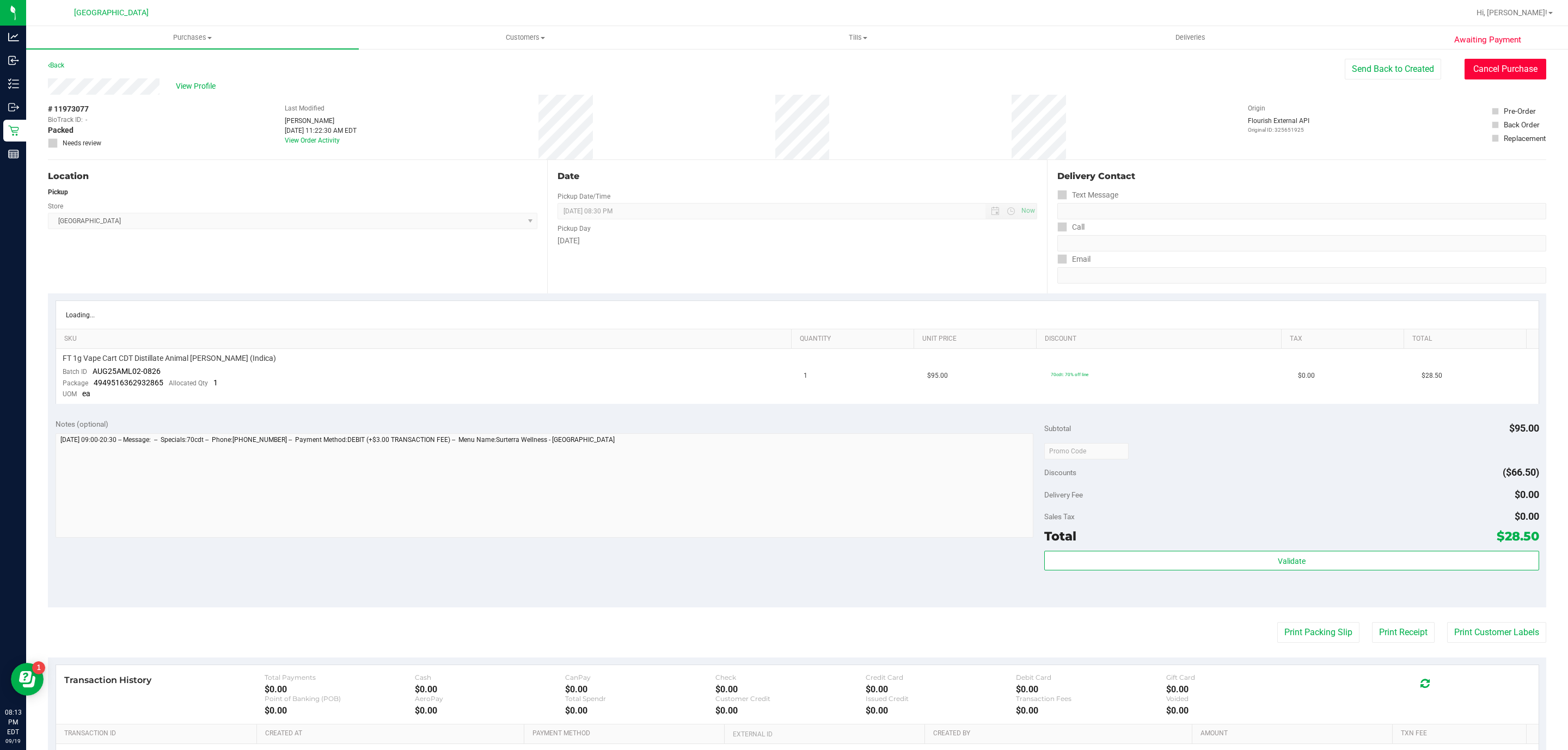
click at [1501, 75] on button "Cancel Purchase" at bounding box center [1505, 69] width 82 height 21
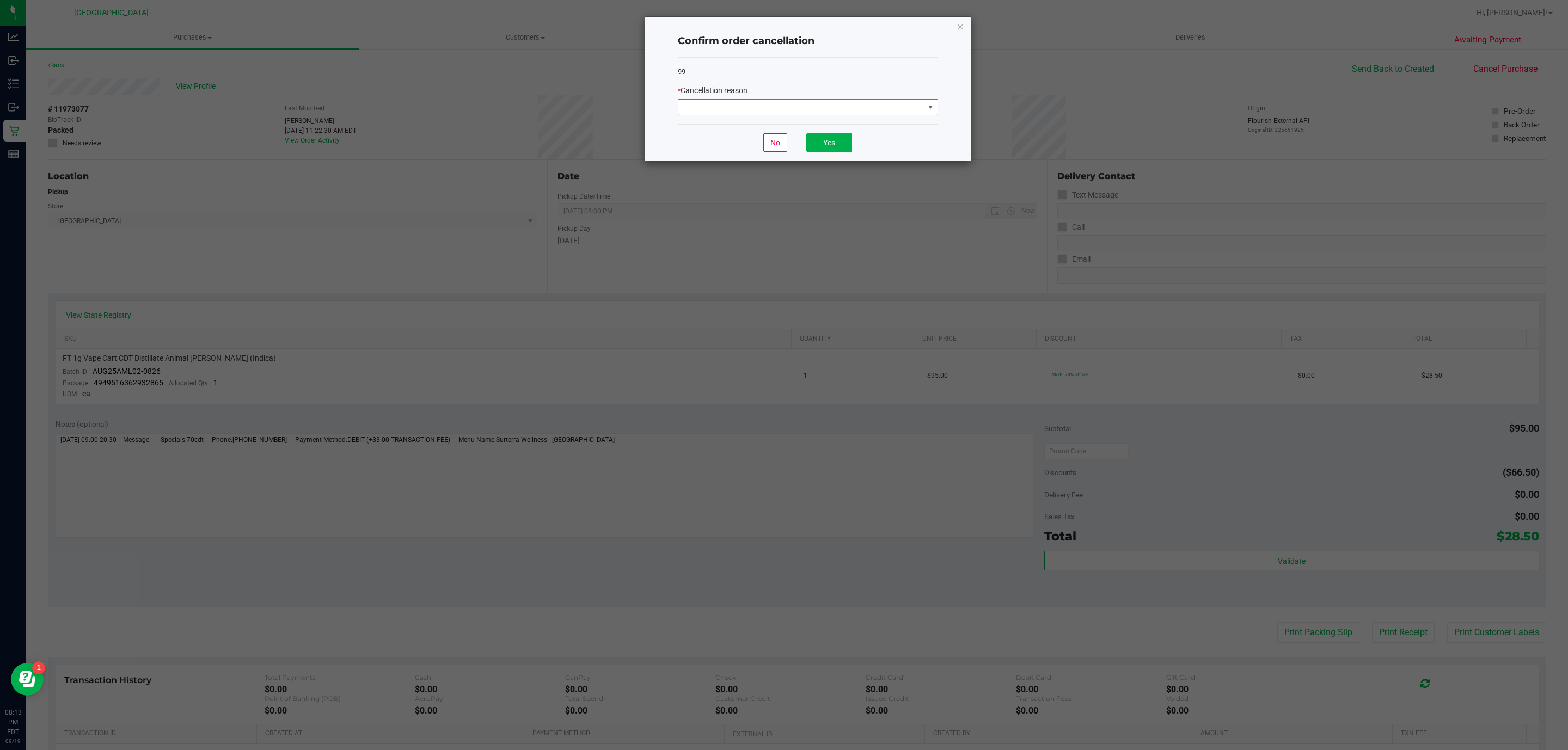
click at [882, 105] on span at bounding box center [801, 107] width 246 height 15
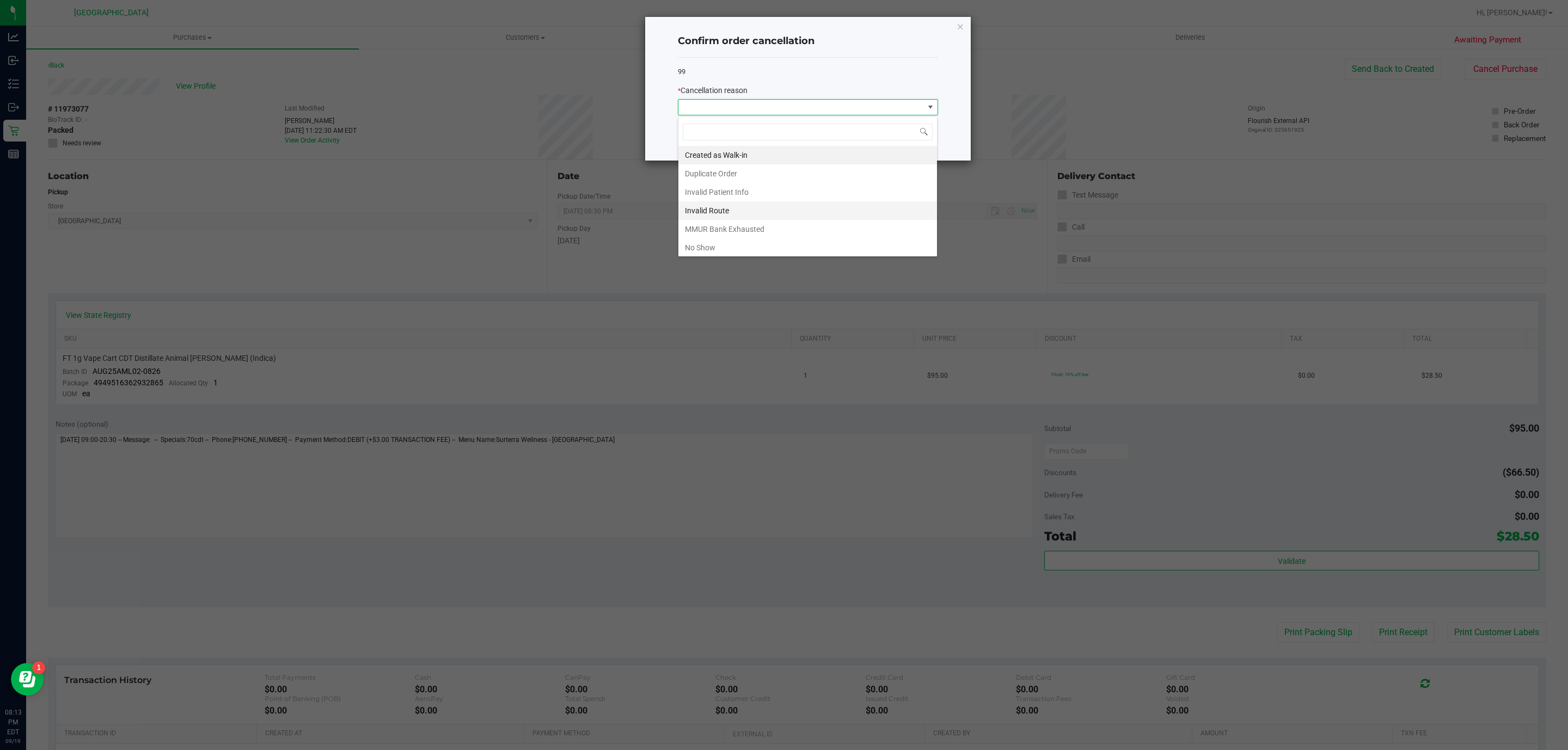
scroll to position [16, 260]
click at [758, 206] on li "Invalid Route" at bounding box center [807, 210] width 259 height 19
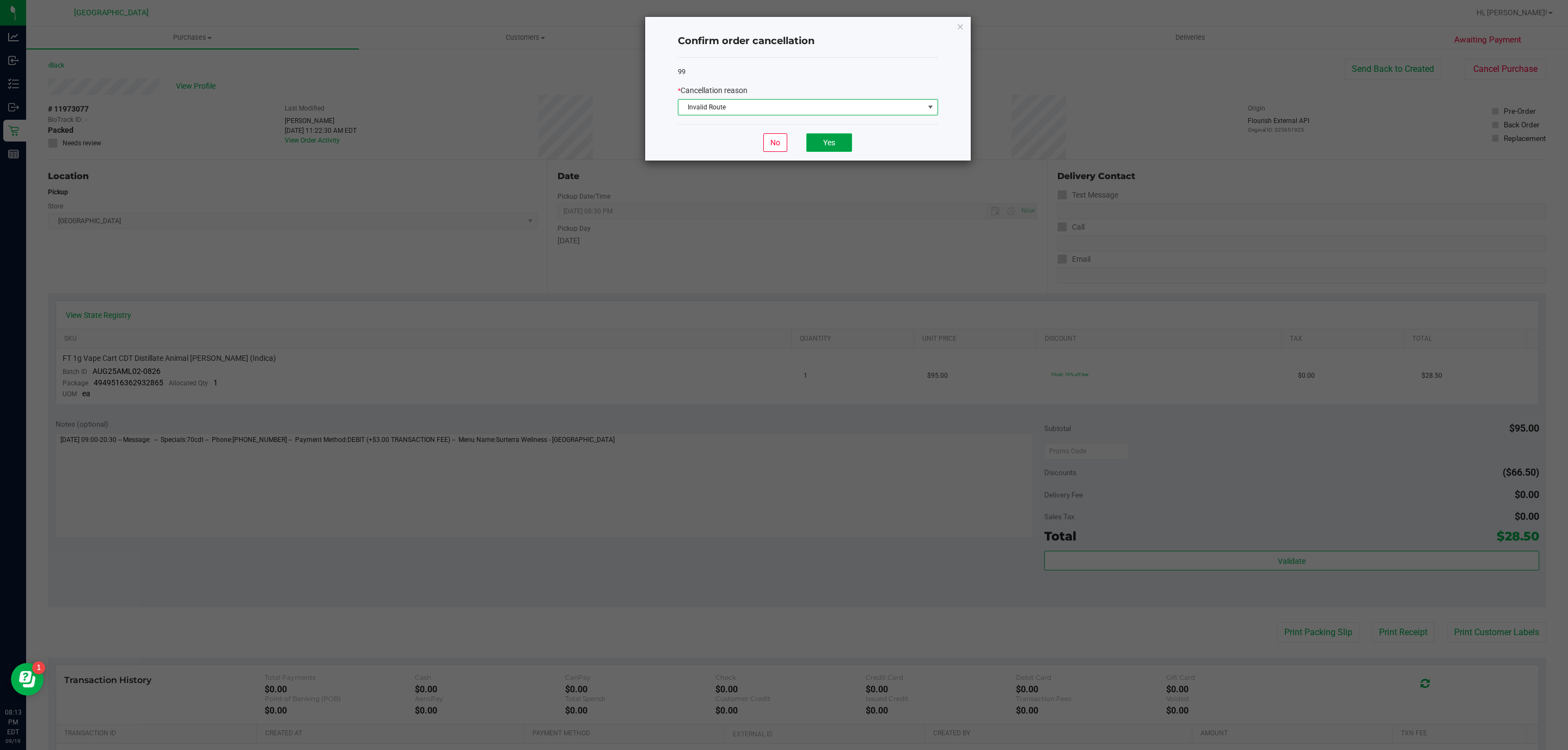
click at [811, 146] on button "Yes" at bounding box center [829, 142] width 46 height 19
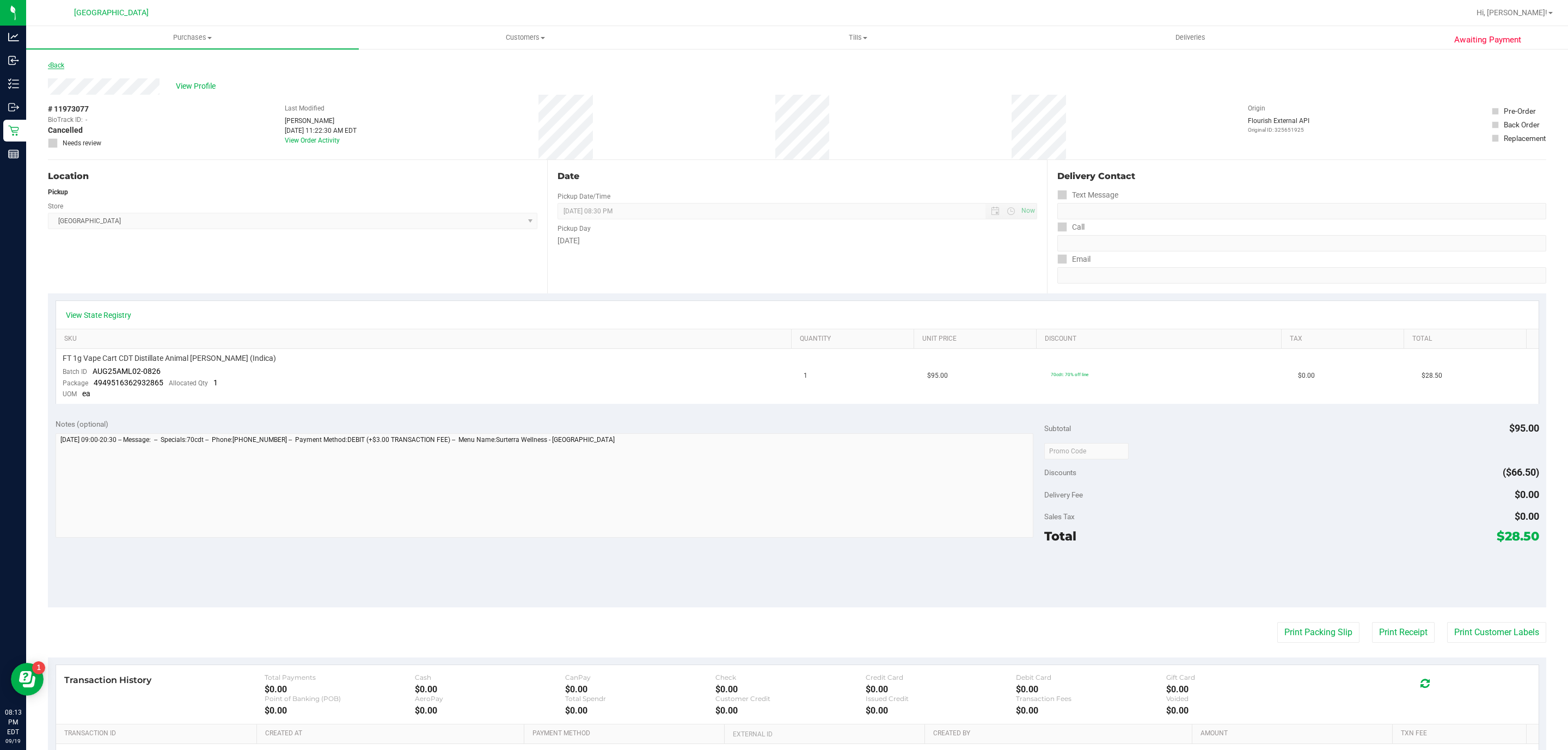
click at [59, 68] on link "Back" at bounding box center [56, 66] width 16 height 8
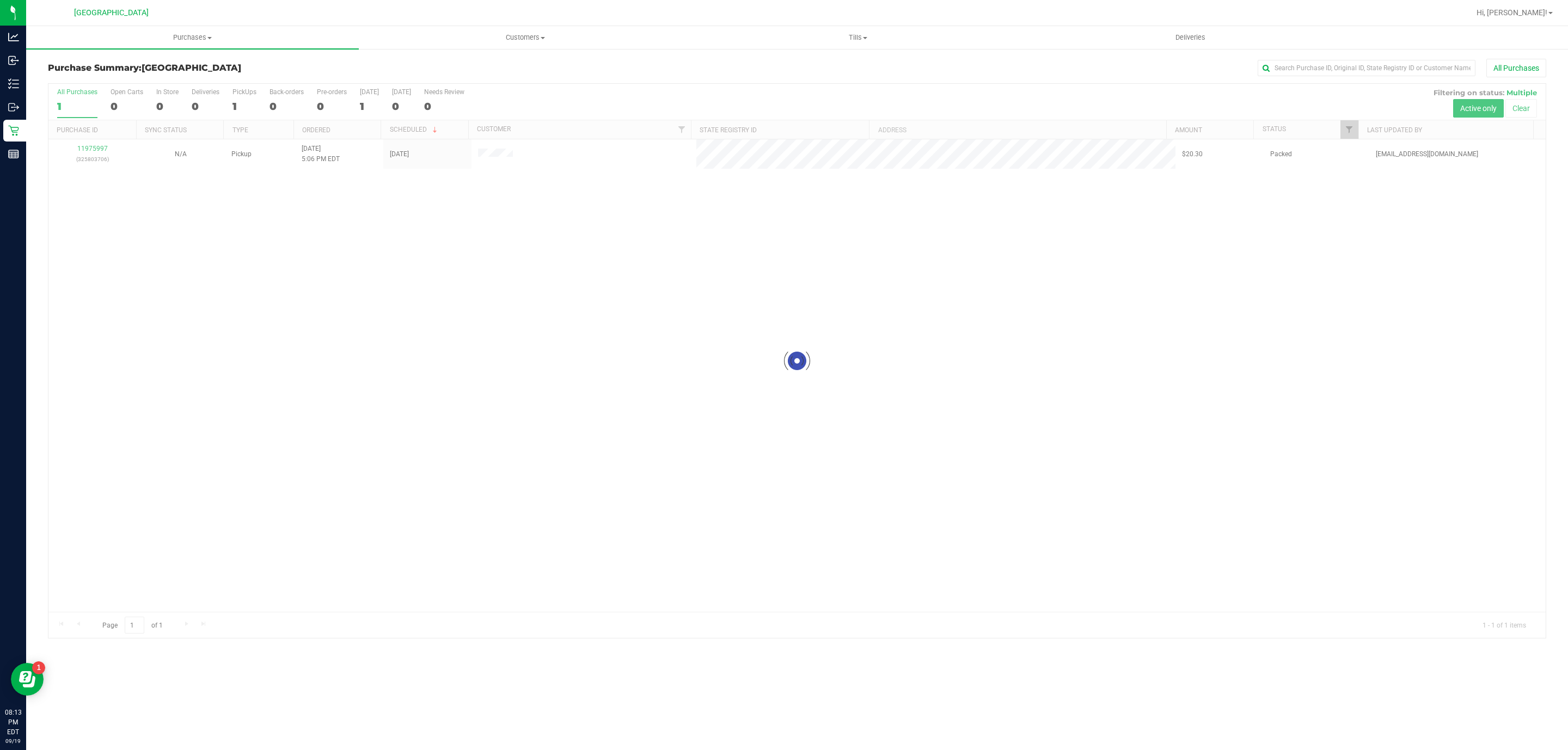
click at [95, 149] on div at bounding box center [796, 361] width 1497 height 554
click at [95, 149] on link "11975997" at bounding box center [92, 149] width 30 height 8
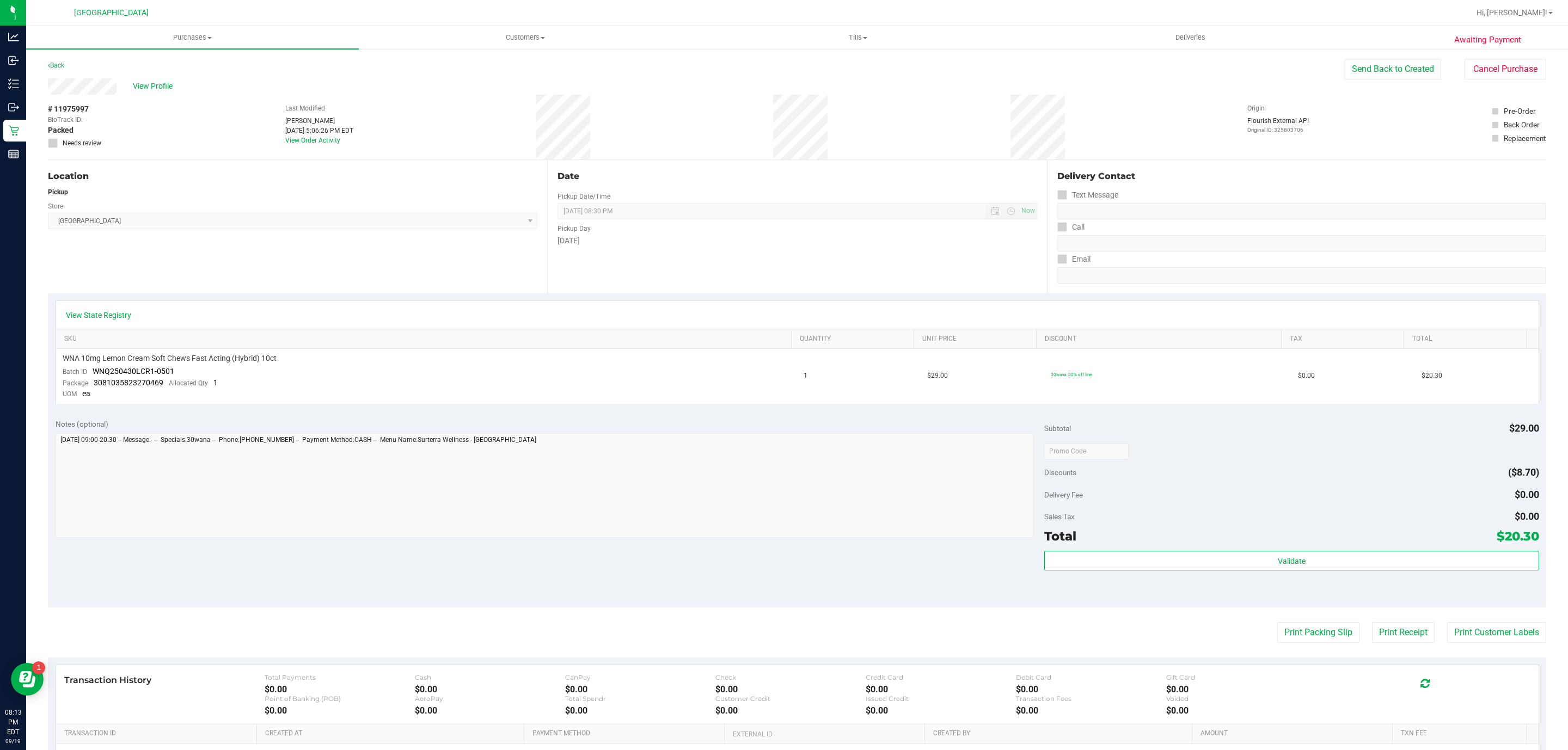
click at [1513, 82] on div "View Profile # 11975997 BioTrack ID: - Packed Needs review Last Modified [PERSO…" at bounding box center [797, 119] width 1498 height 82
click at [1513, 77] on button "Cancel Purchase" at bounding box center [1505, 69] width 82 height 21
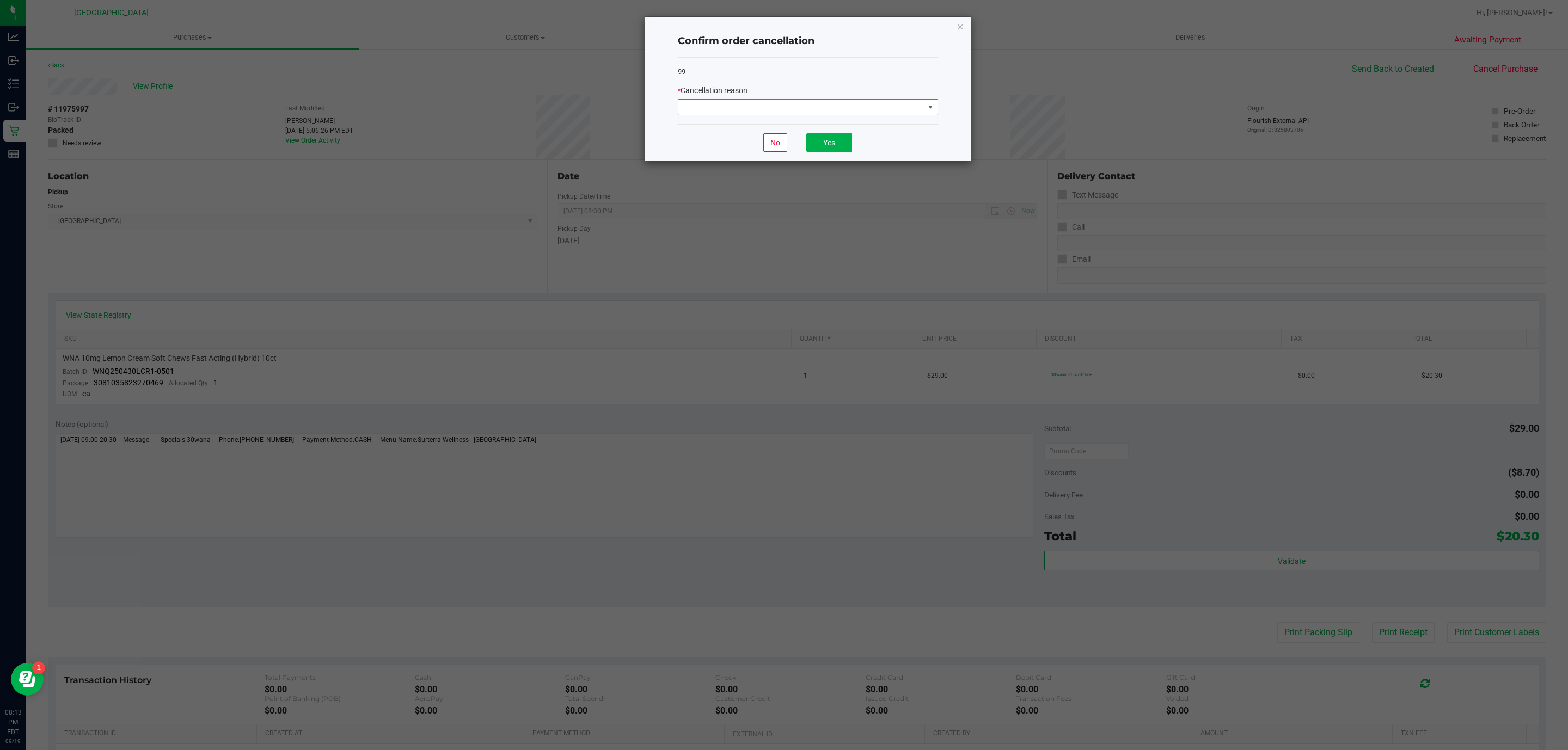
click at [897, 114] on span at bounding box center [801, 107] width 246 height 15
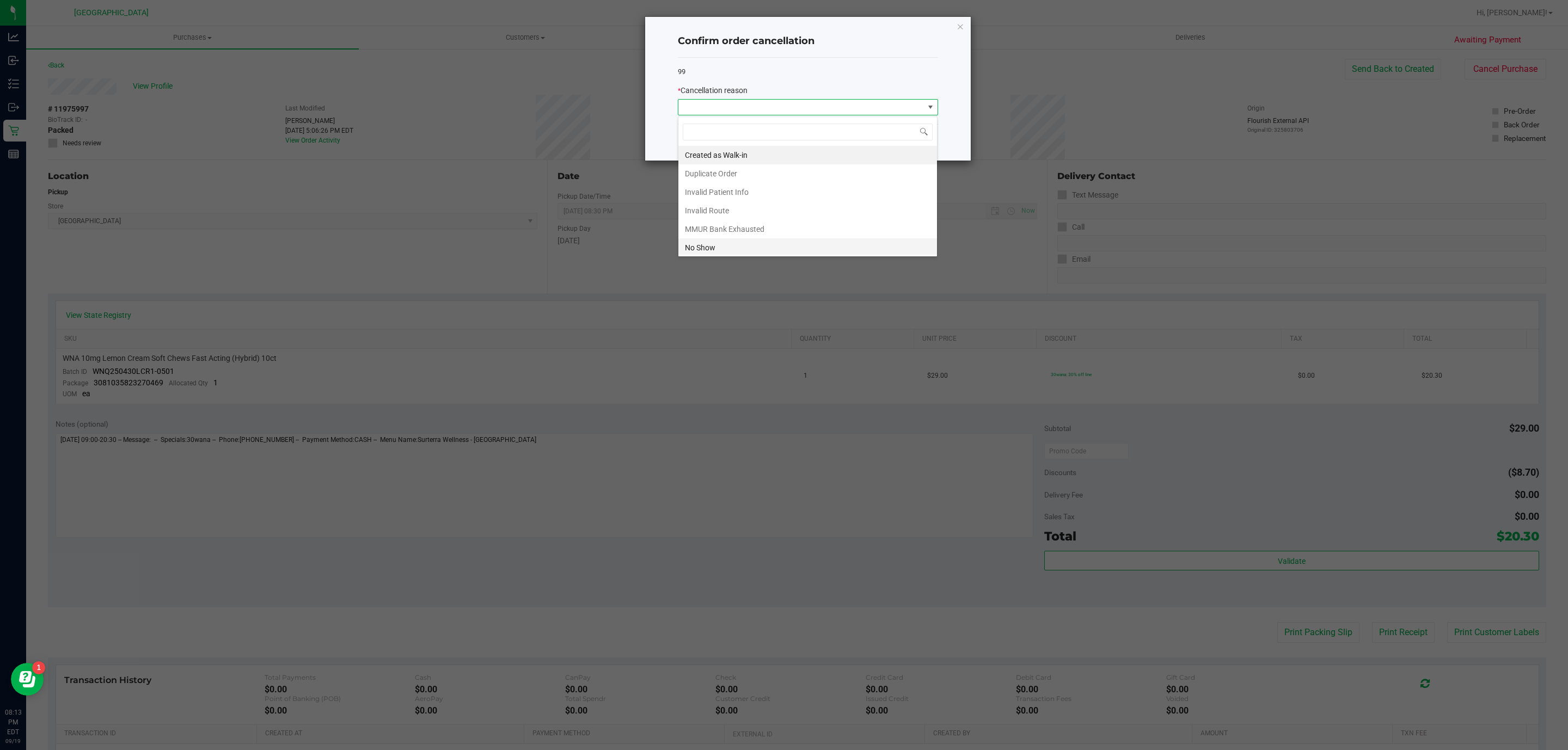
scroll to position [16, 260]
click at [783, 241] on li "No Show" at bounding box center [807, 247] width 259 height 19
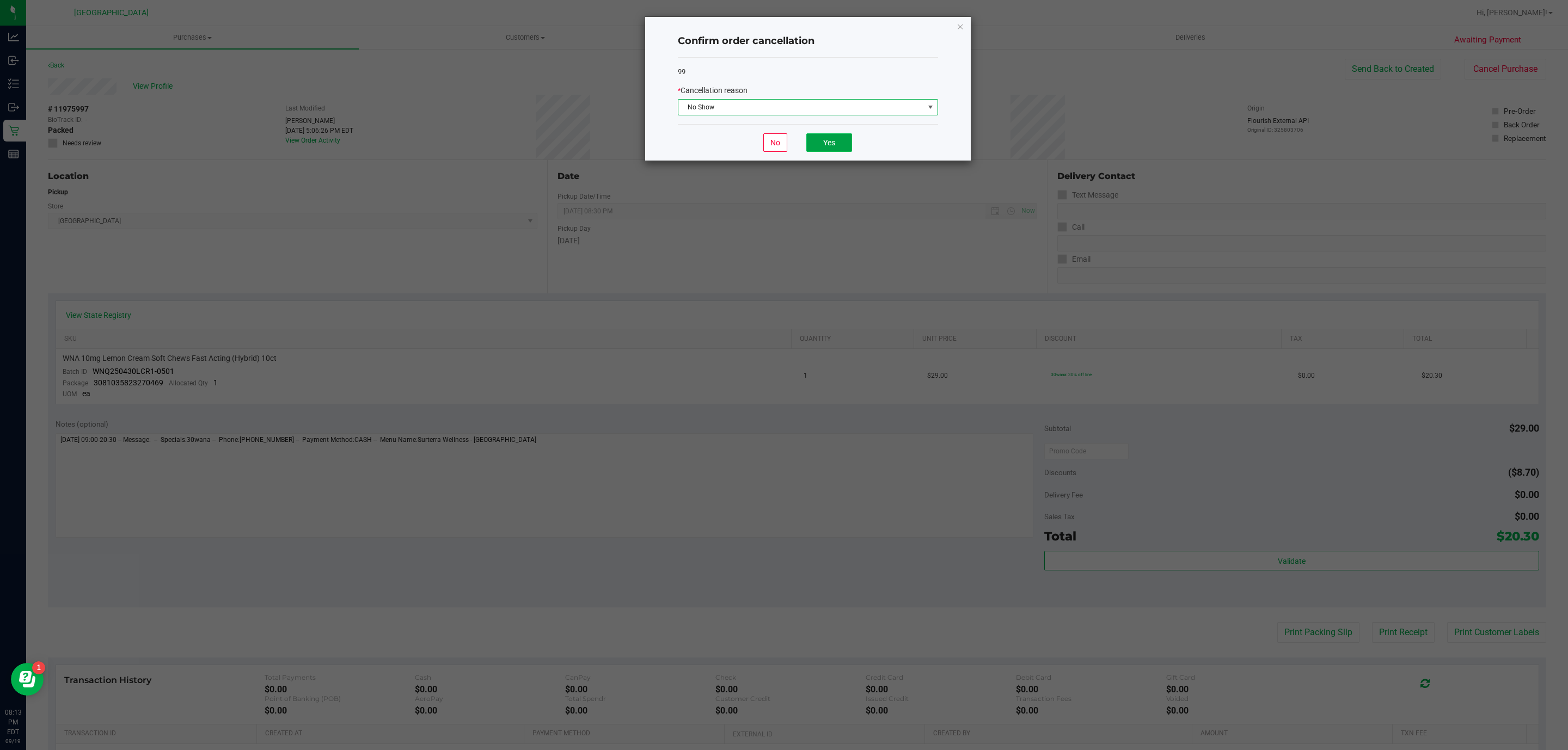
click at [844, 140] on button "Yes" at bounding box center [829, 142] width 46 height 19
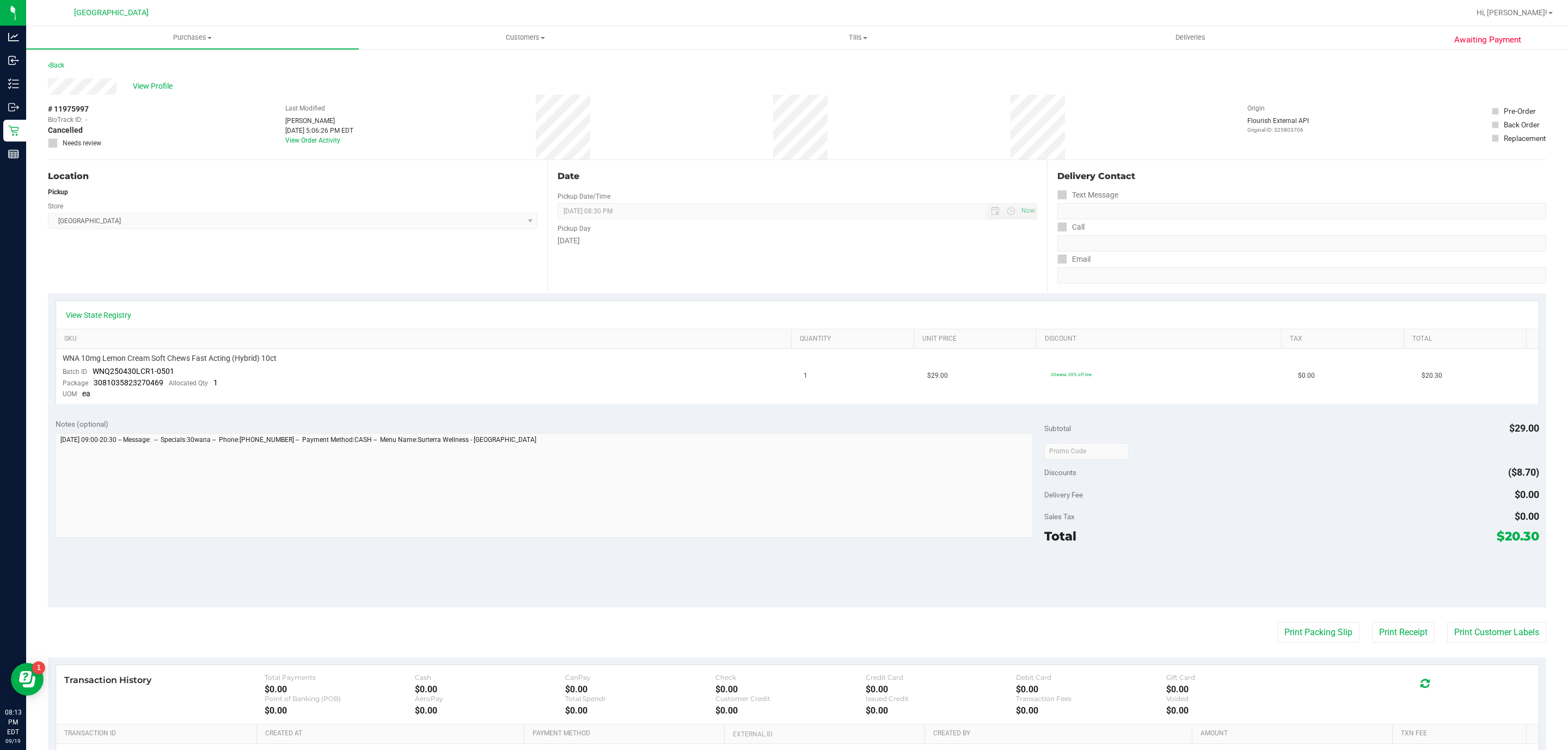
click at [64, 59] on div "Back" at bounding box center [56, 65] width 16 height 13
click at [53, 62] on link "Back" at bounding box center [56, 66] width 16 height 8
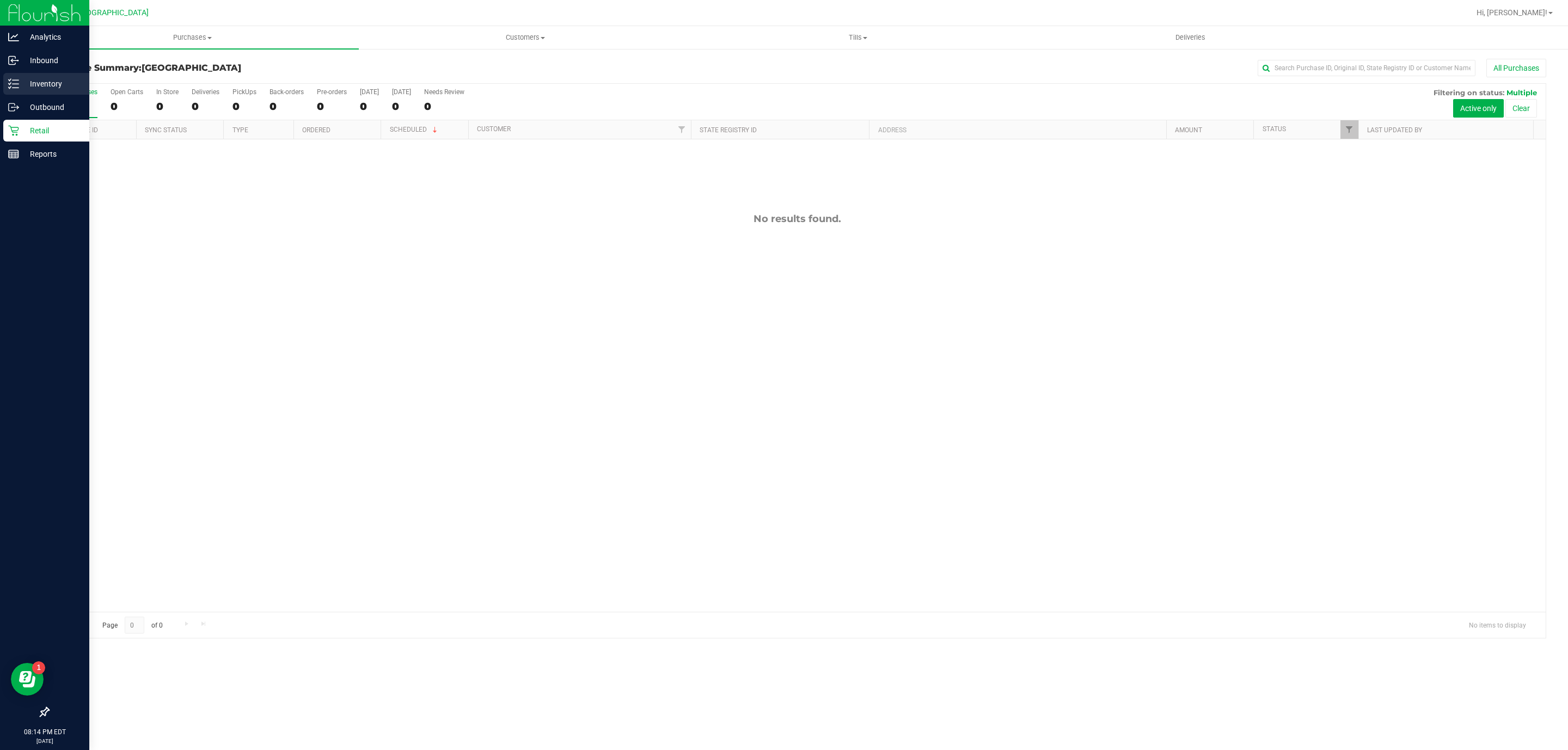
click at [19, 81] on p "Inventory" at bounding box center [51, 83] width 65 height 13
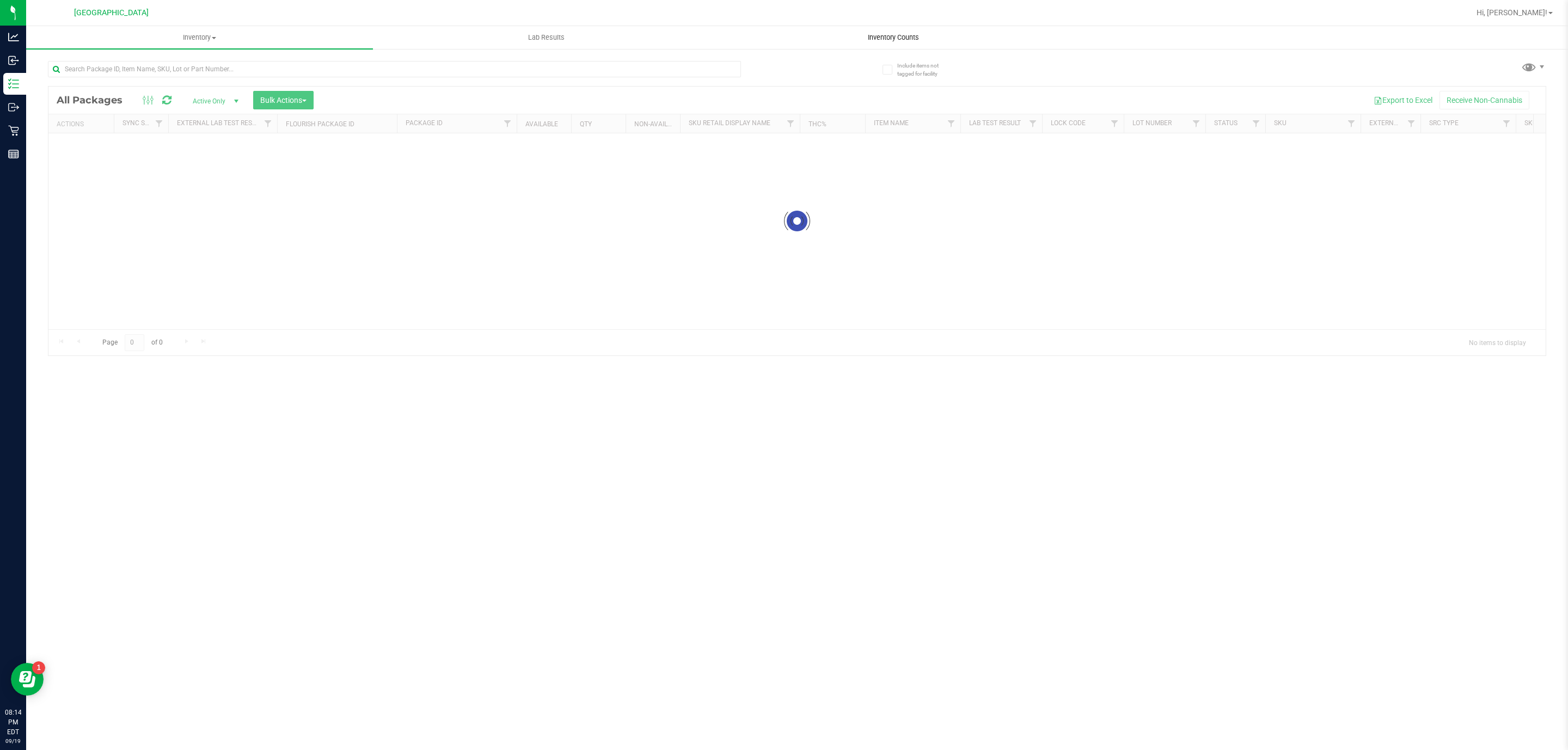
click at [881, 39] on span "Inventory Counts" at bounding box center [893, 38] width 81 height 10
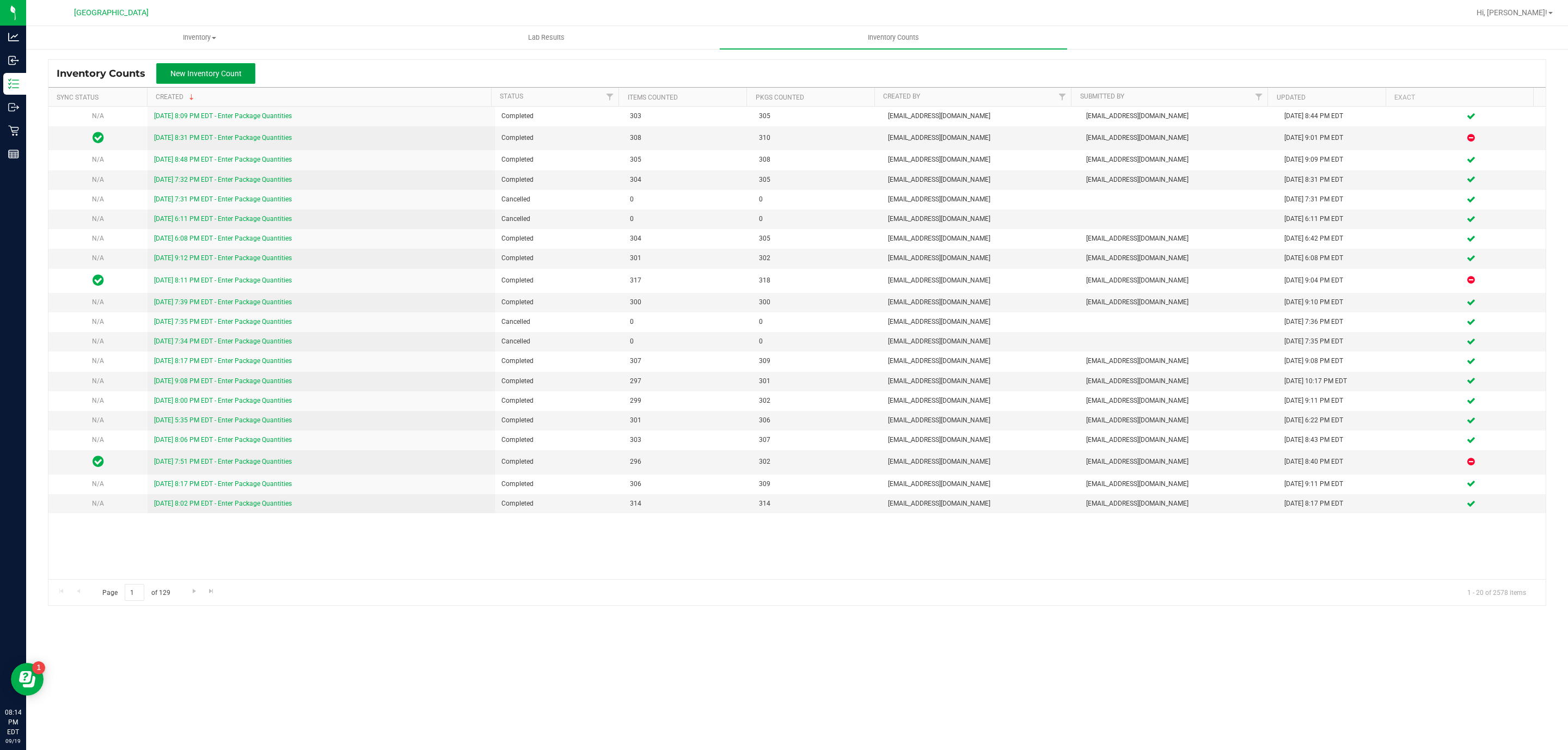
click at [219, 71] on span "New Inventory Count" at bounding box center [205, 73] width 71 height 9
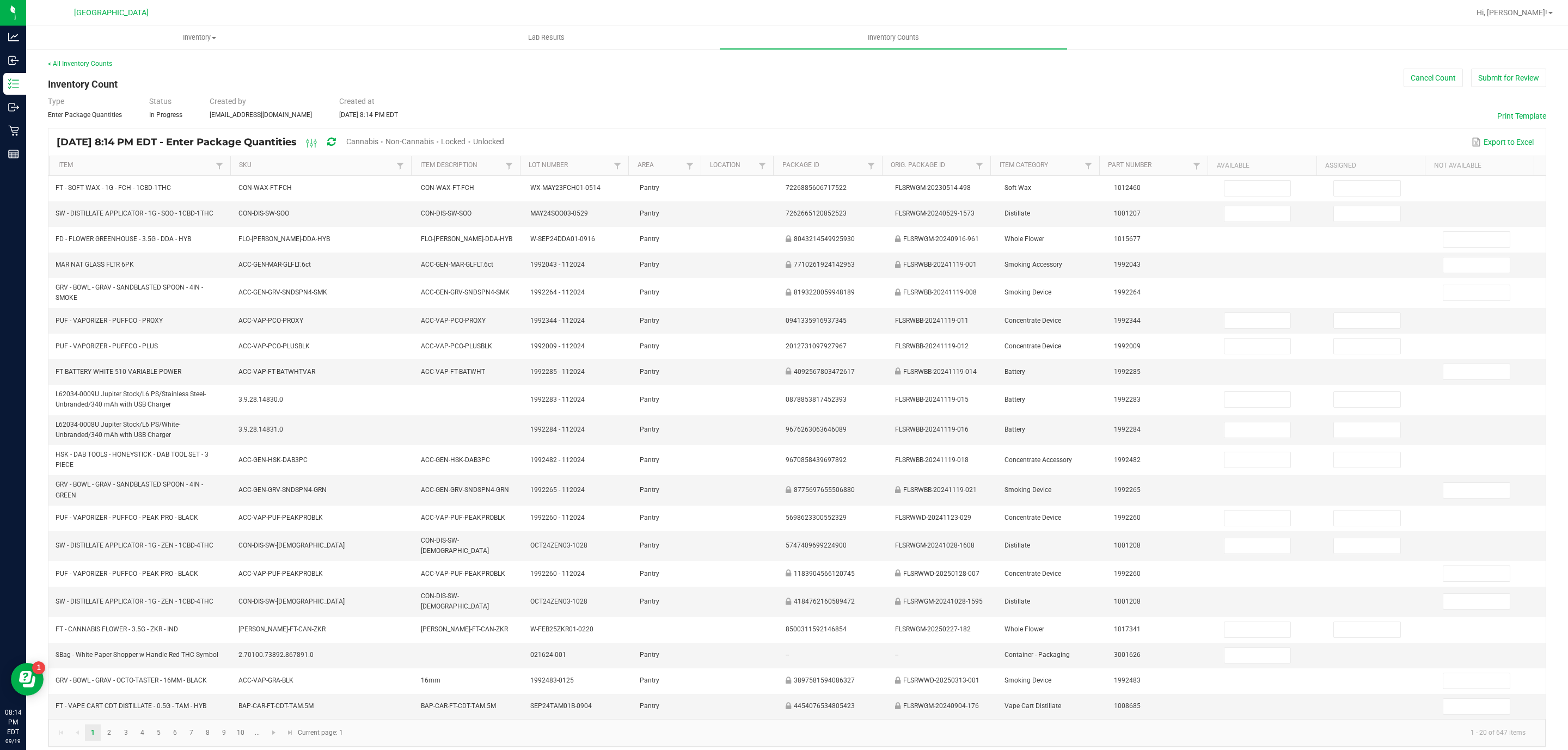
click at [378, 144] on span "Cannabis" at bounding box center [362, 141] width 32 height 9
click at [505, 139] on span "Unlocked" at bounding box center [489, 141] width 31 height 9
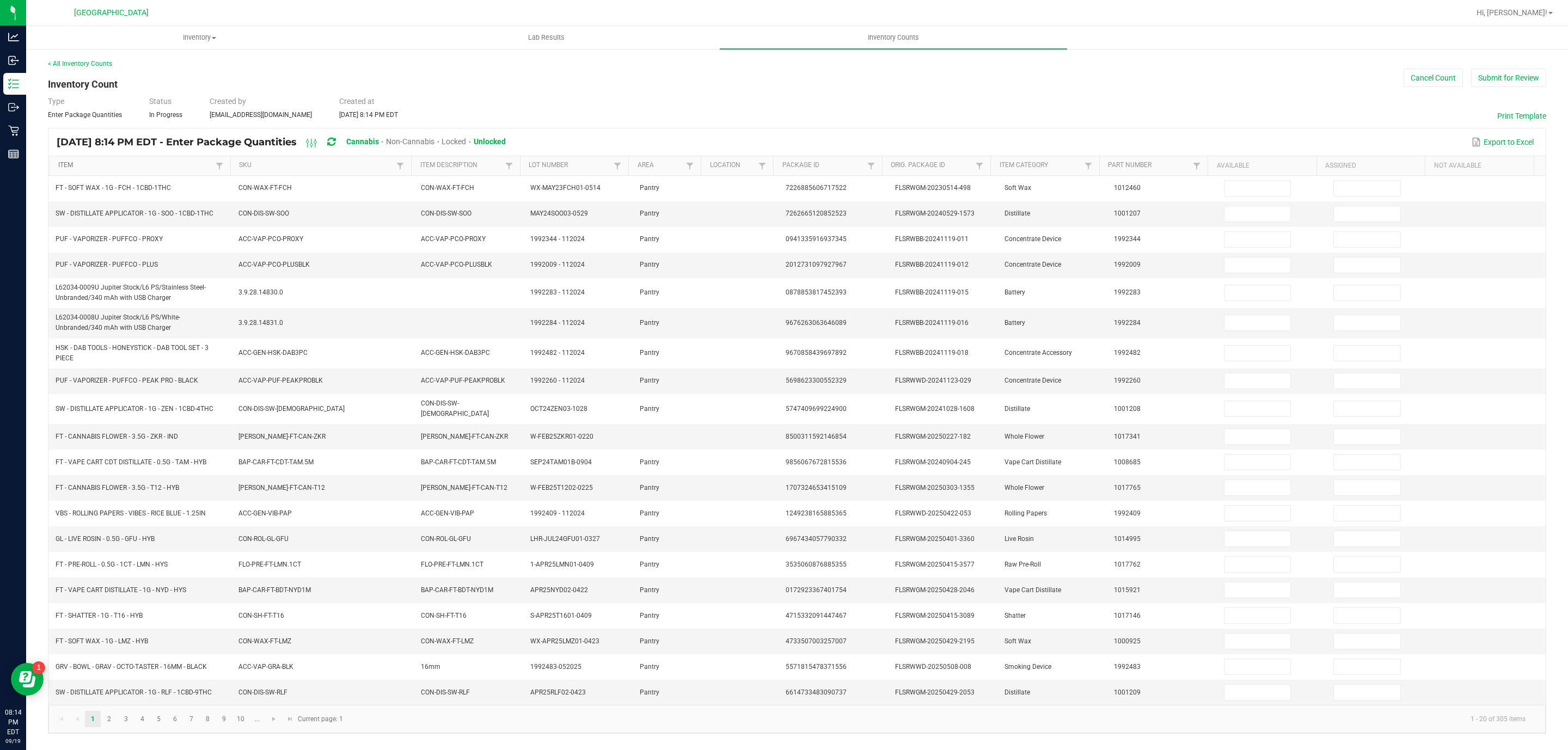
click at [85, 163] on link "Item" at bounding box center [135, 165] width 155 height 9
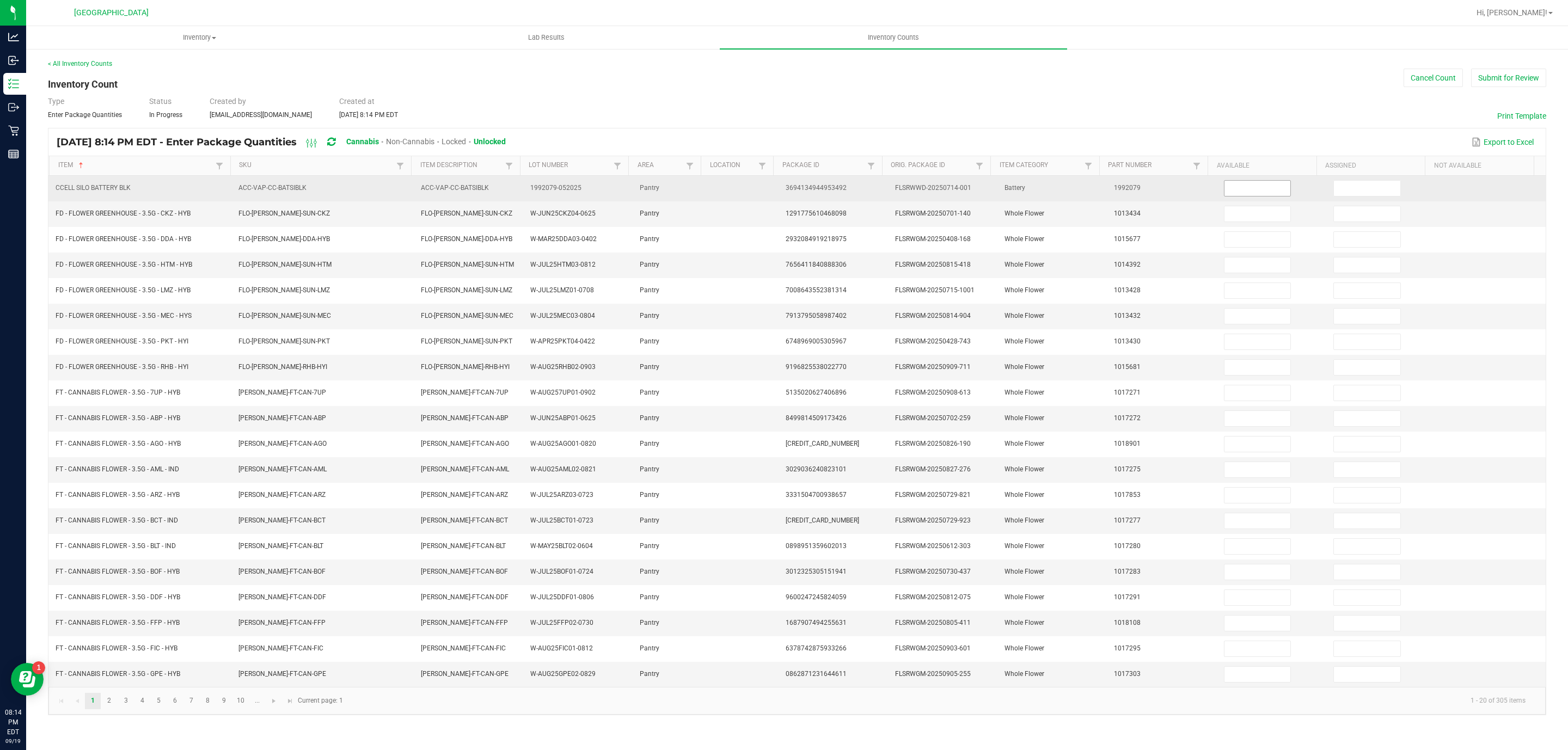
click at [1231, 192] on input at bounding box center [1257, 188] width 66 height 15
type input "4"
type input "0"
type input "15"
type input "0"
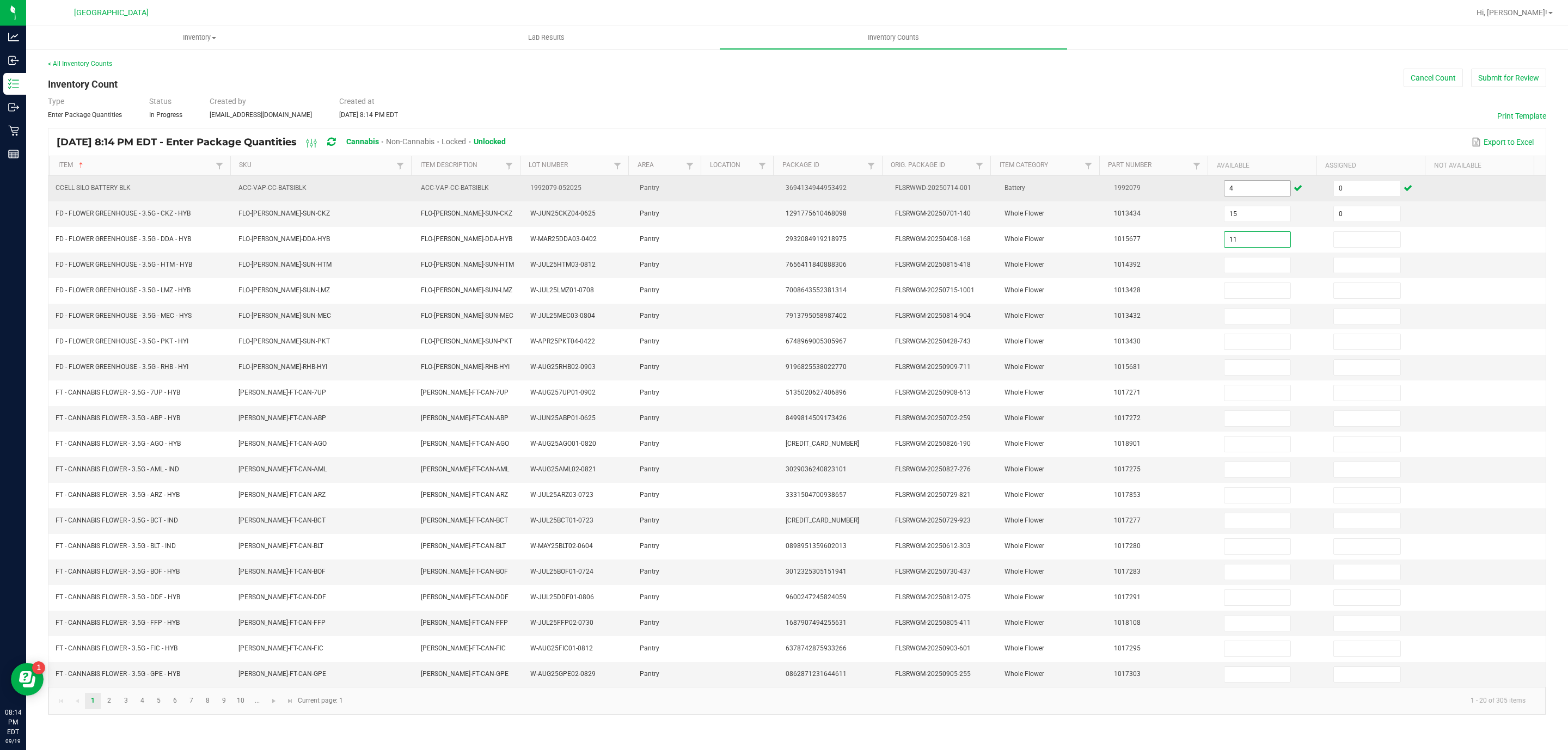
type input "11"
type input "0"
type input "1"
type input "0"
type input "8"
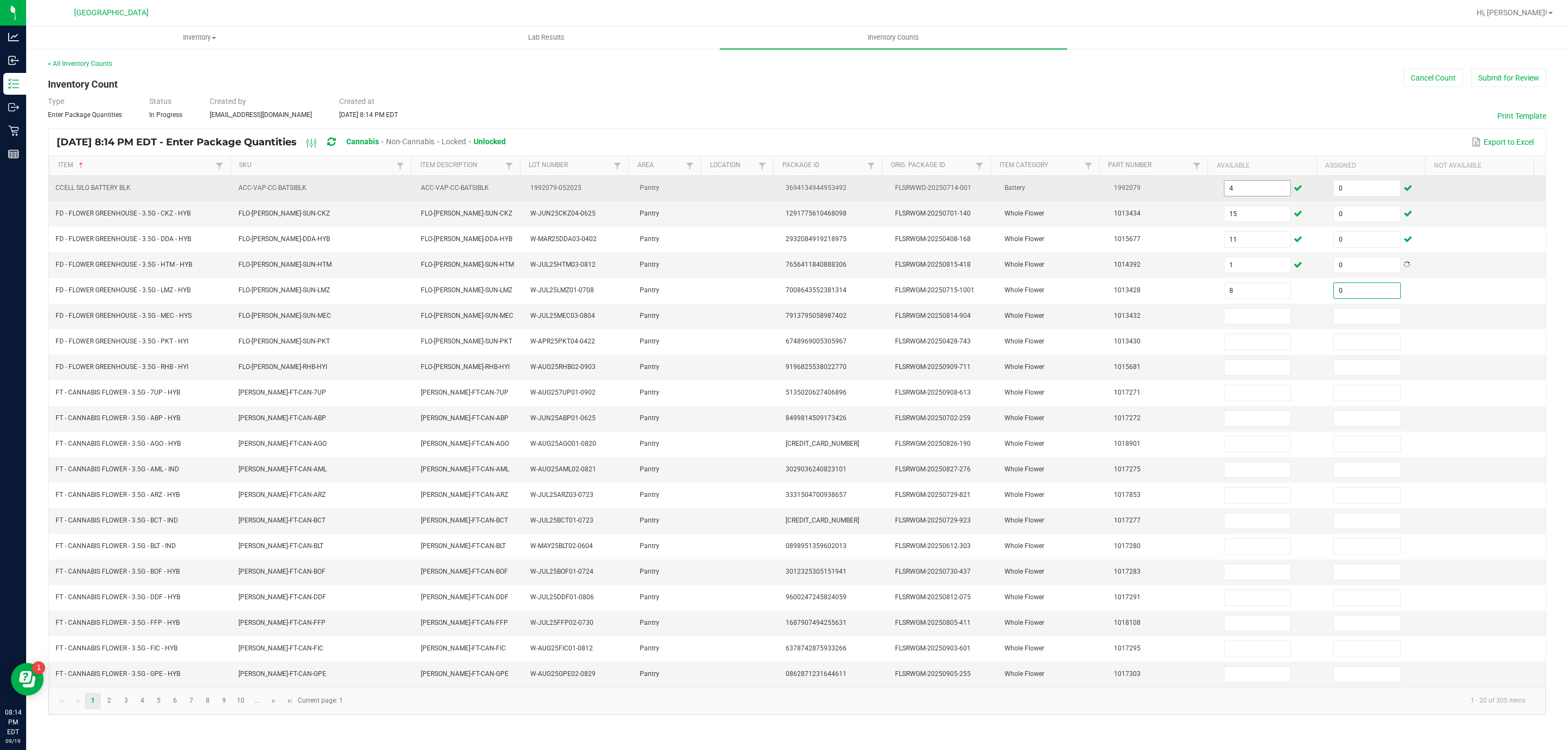
type input "0"
type input "10"
type input "0"
type input "4"
type input "0"
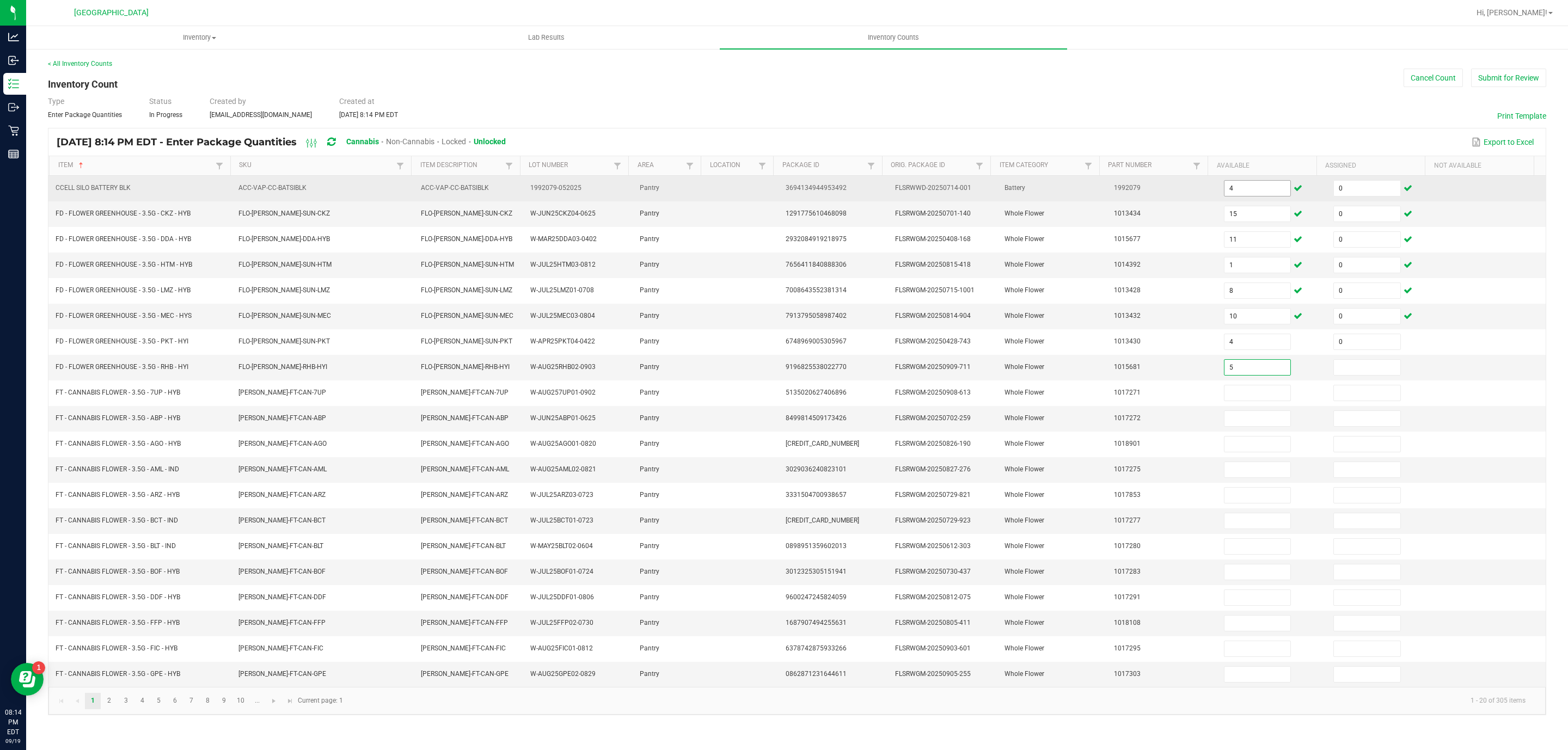
type input "5"
type input "0"
type input "16"
type input "0"
type input "20"
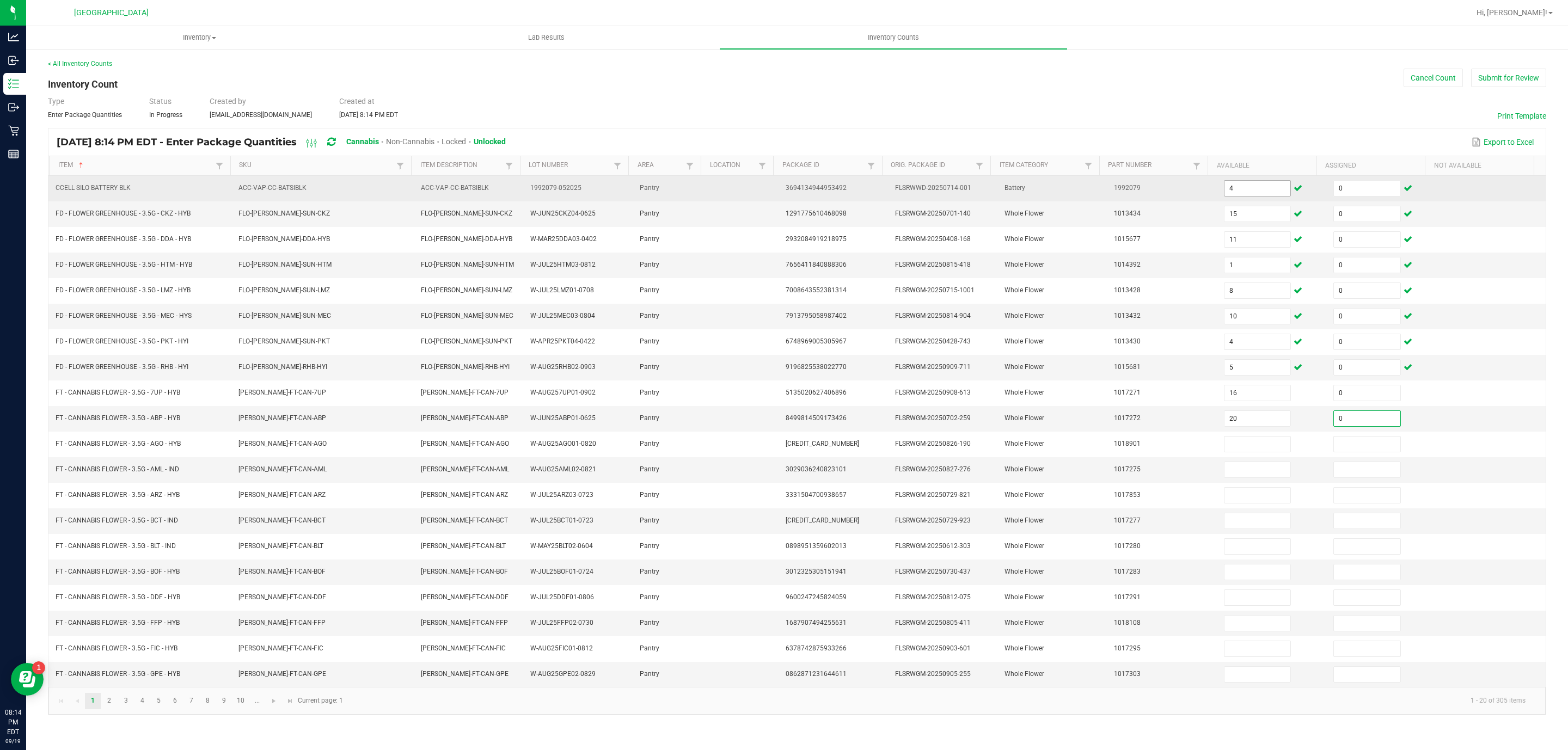
type input "0"
type input "6"
type input "0"
type input "2"
type input "0"
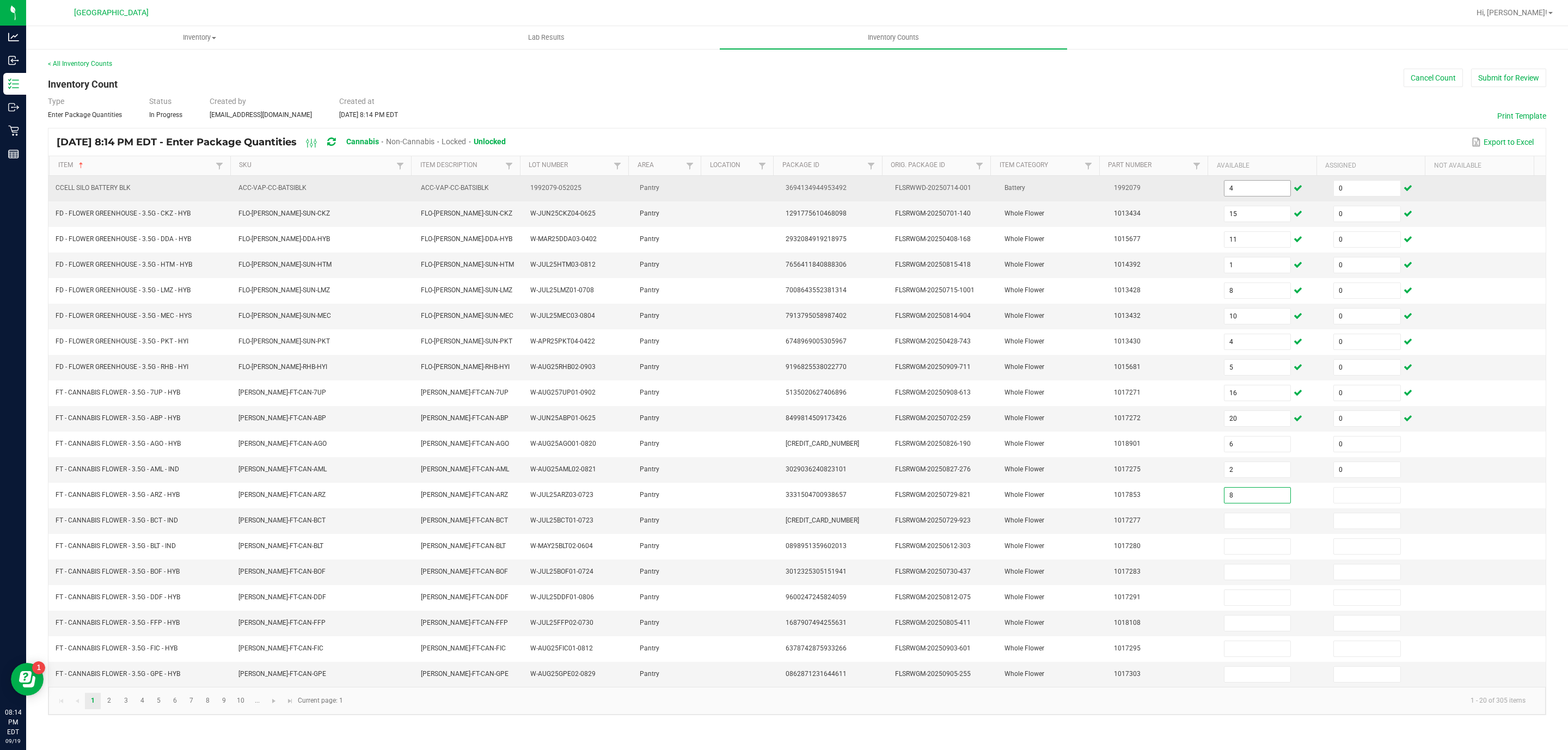
type input "8"
type input "0"
type input "8"
type input "0"
type input "6"
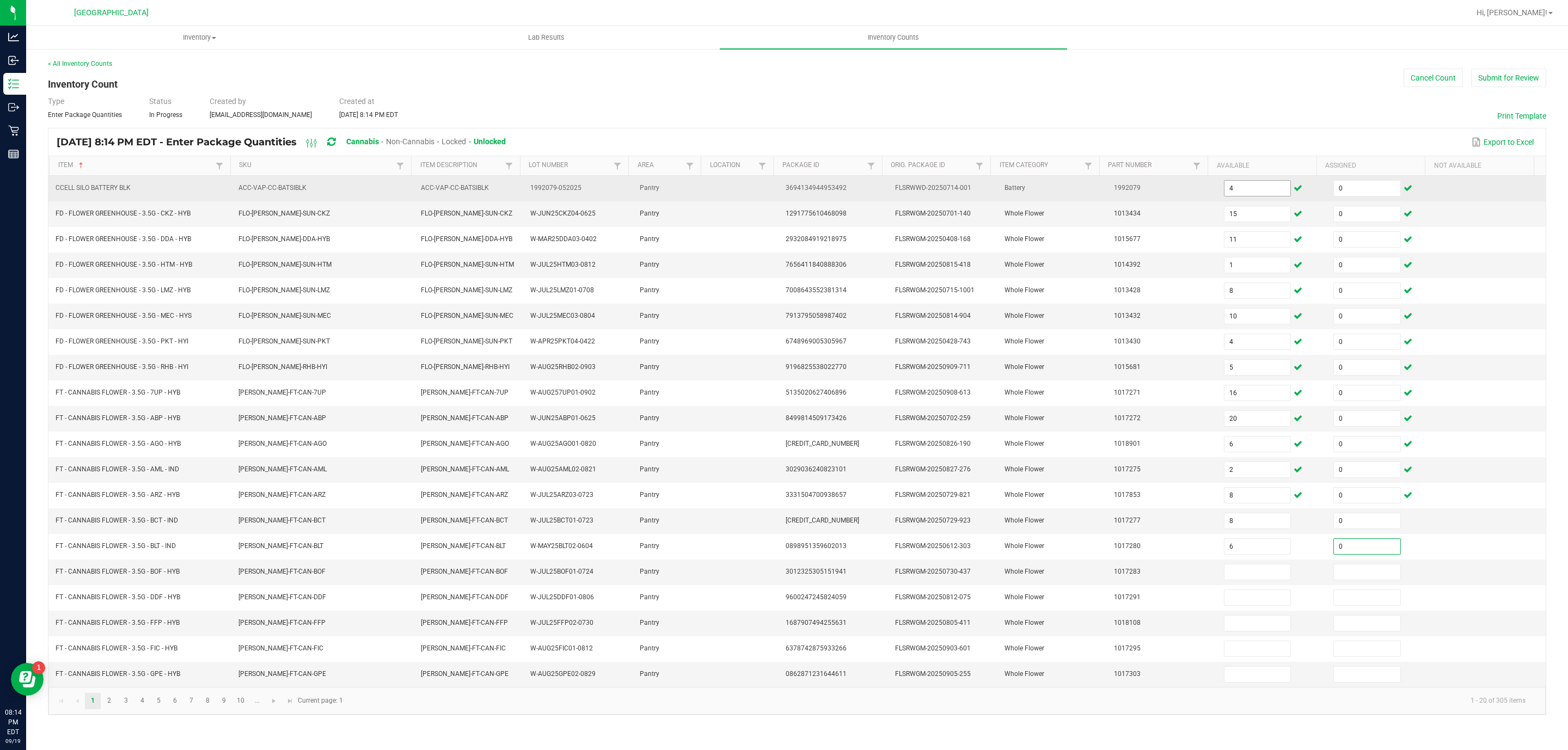
type input "0"
type input "3"
type input "0"
type input "16"
type input "0"
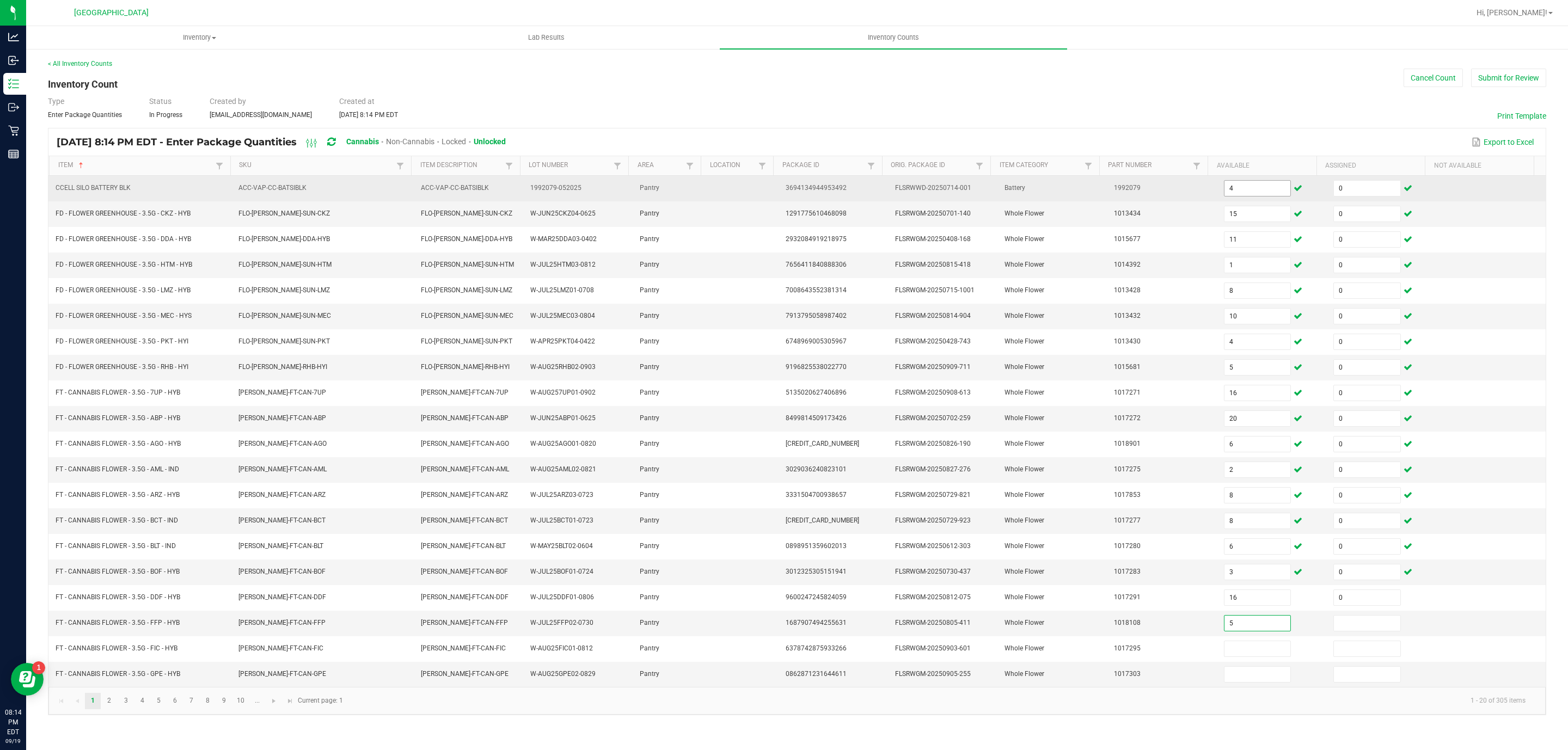
type input "5"
type input "0"
type input "6"
type input "0"
type input "20"
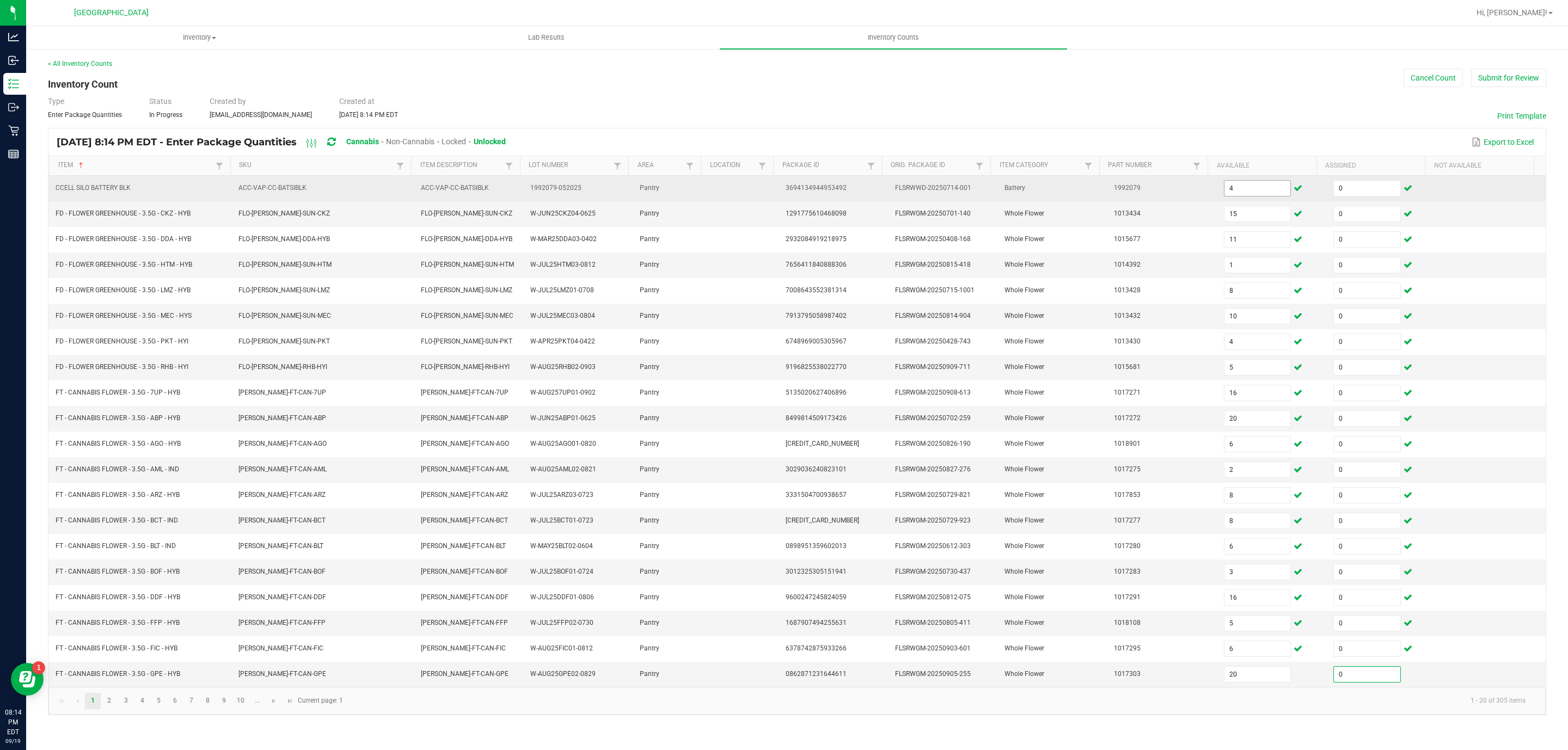
type input "0"
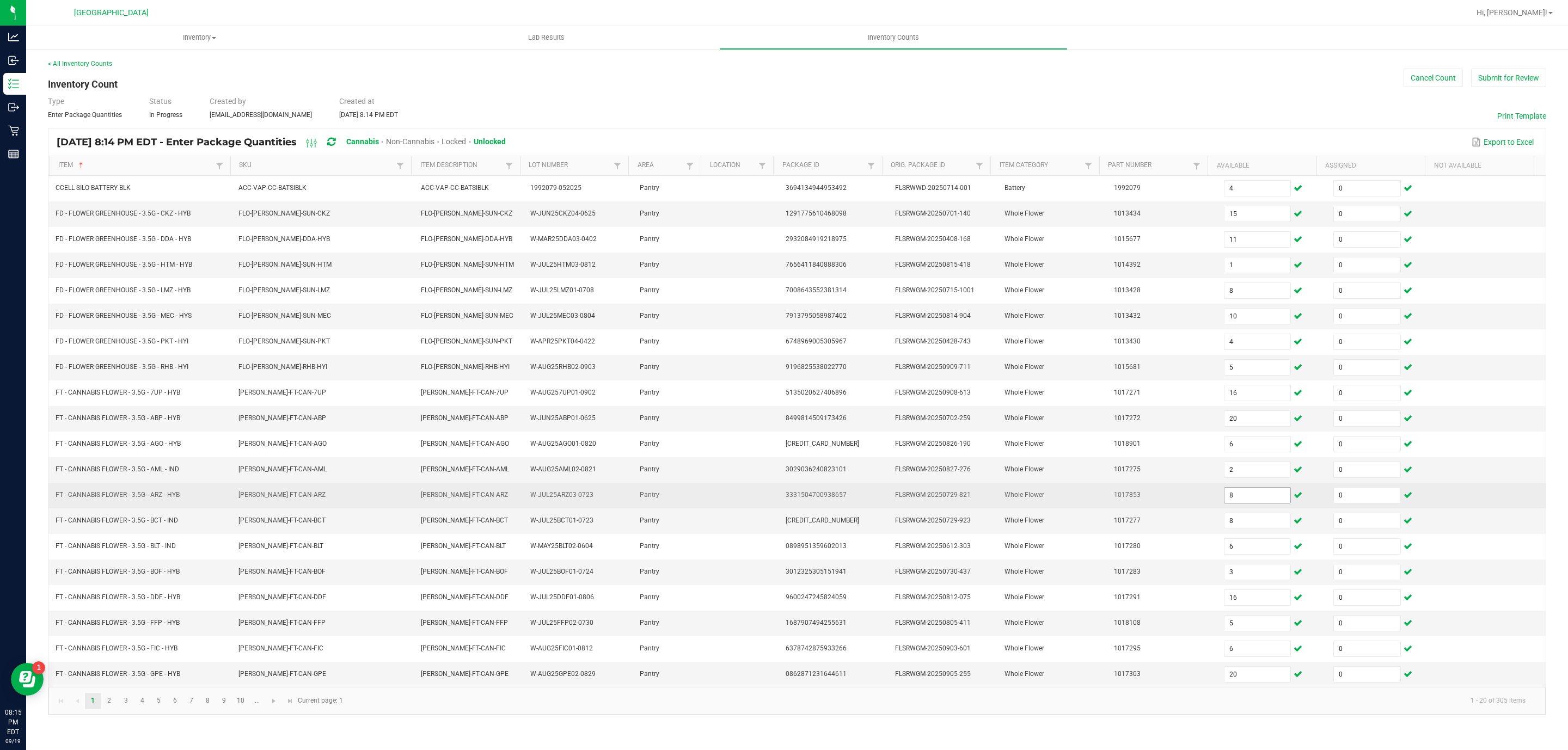
click at [1240, 503] on input "8" at bounding box center [1257, 495] width 66 height 15
type input "20"
type input "8"
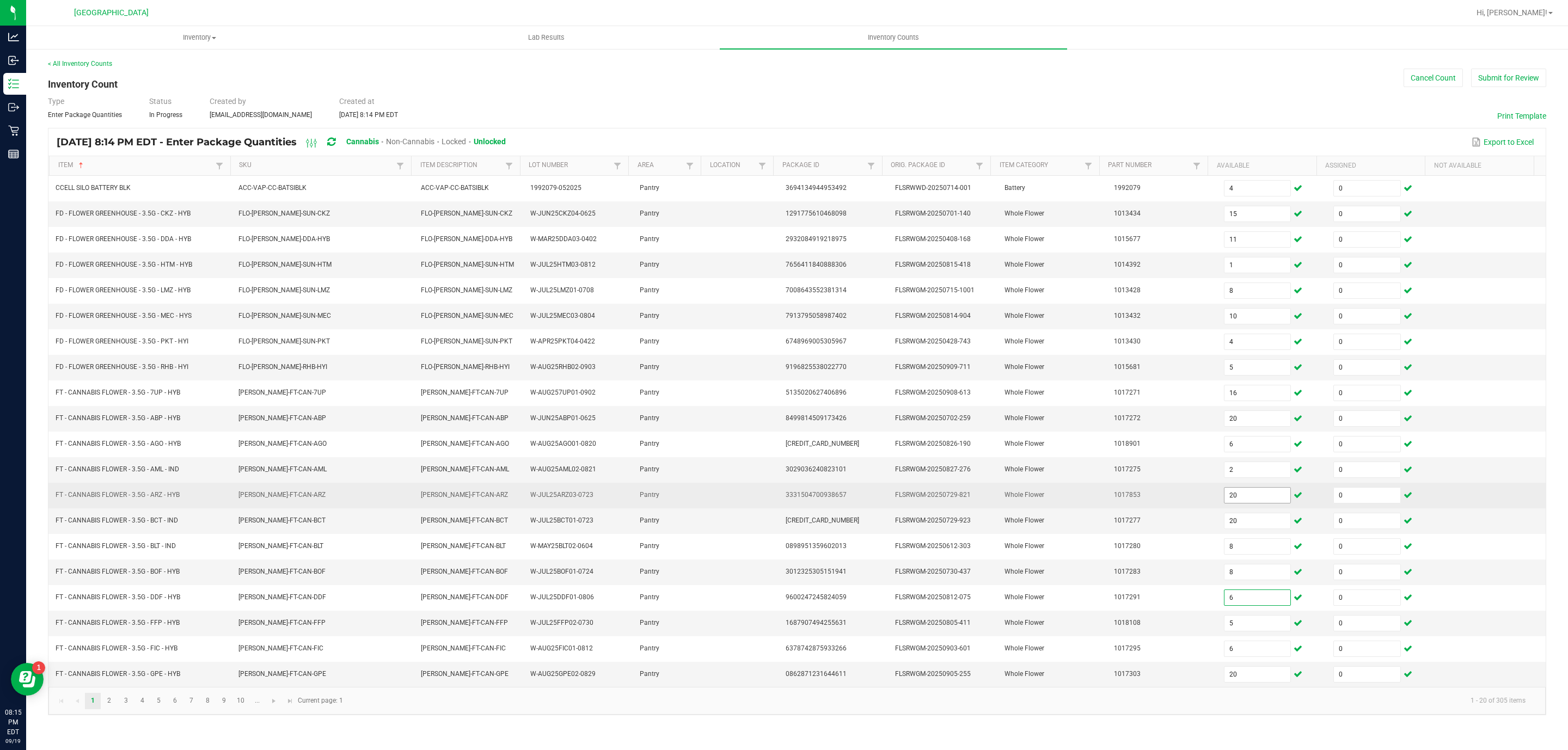
type input "6"
type input "3"
type input "16"
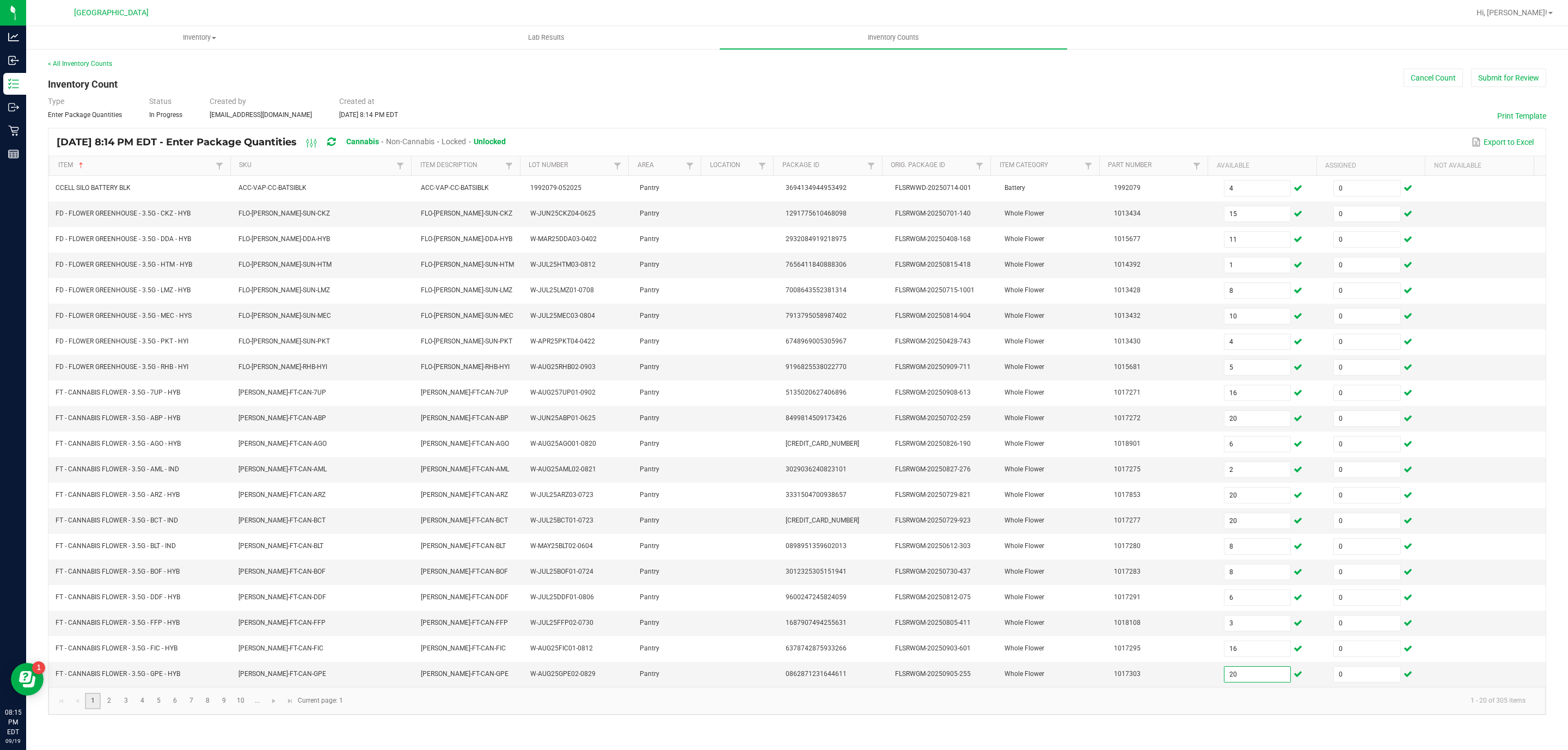
click at [100, 709] on link "1" at bounding box center [93, 701] width 16 height 16
click at [109, 709] on link "2" at bounding box center [109, 701] width 16 height 16
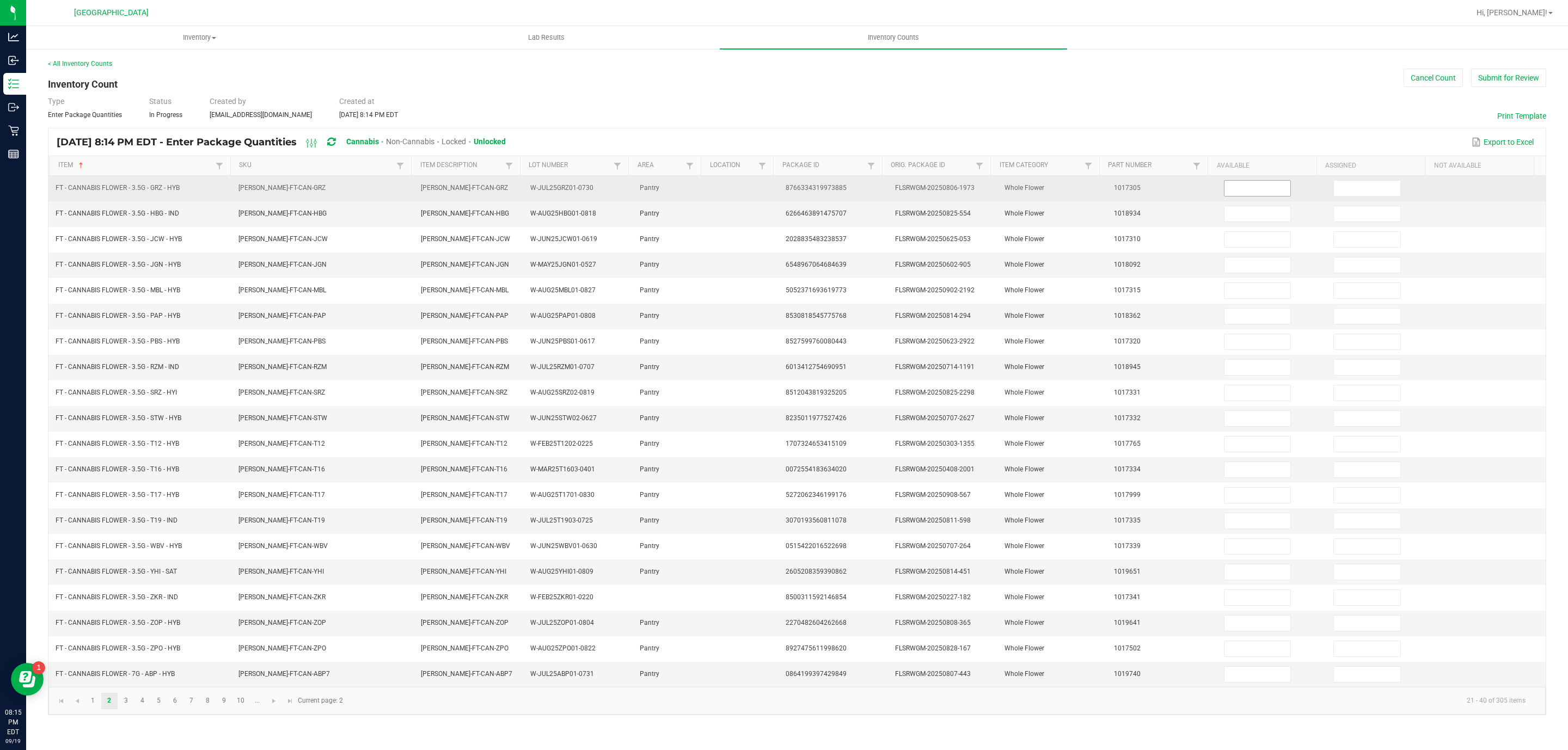
click at [1272, 189] on input at bounding box center [1257, 188] width 66 height 15
type input "5"
type input "0"
type input "6"
type input "0"
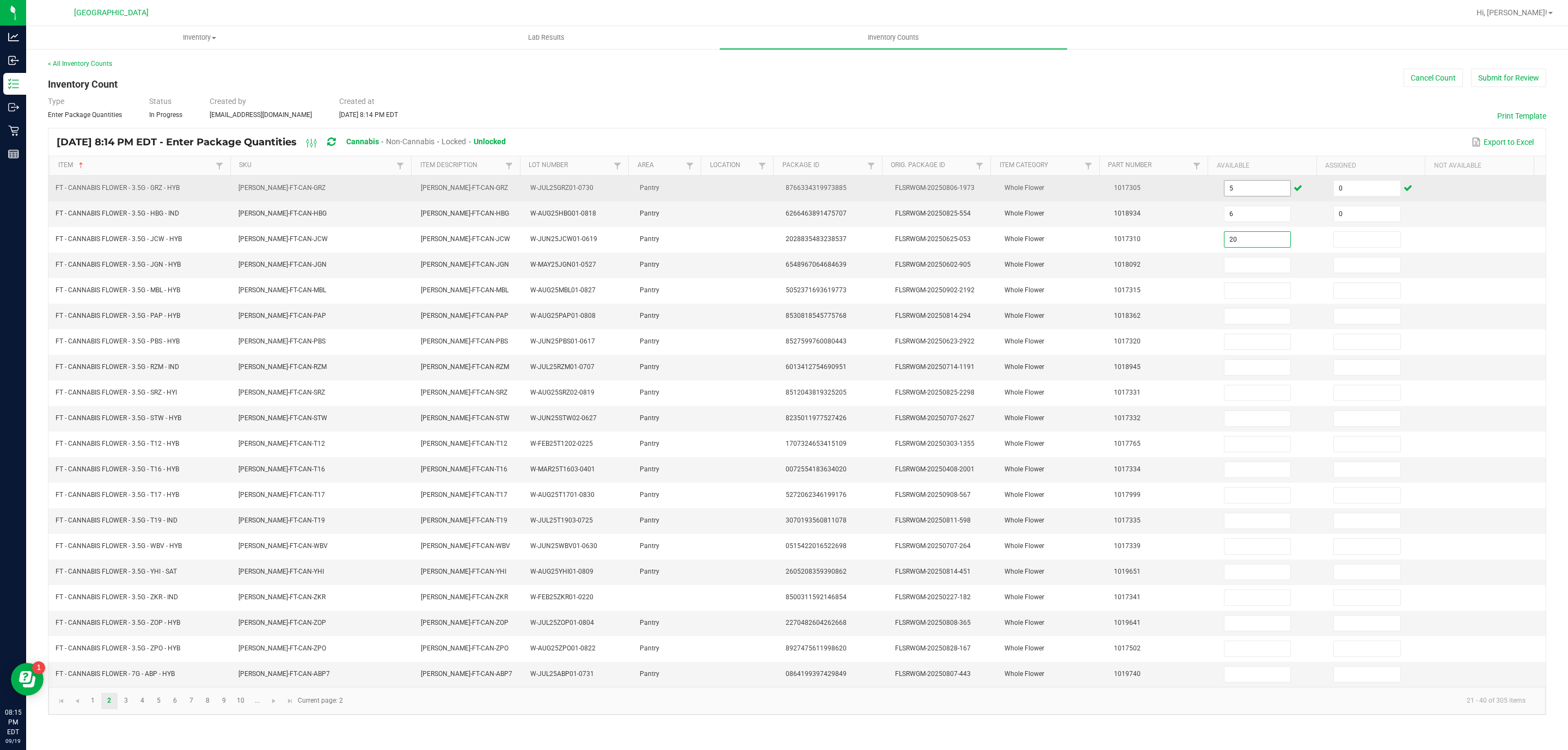
type input "20"
type input "0"
type input "20"
type input "0"
type input "20"
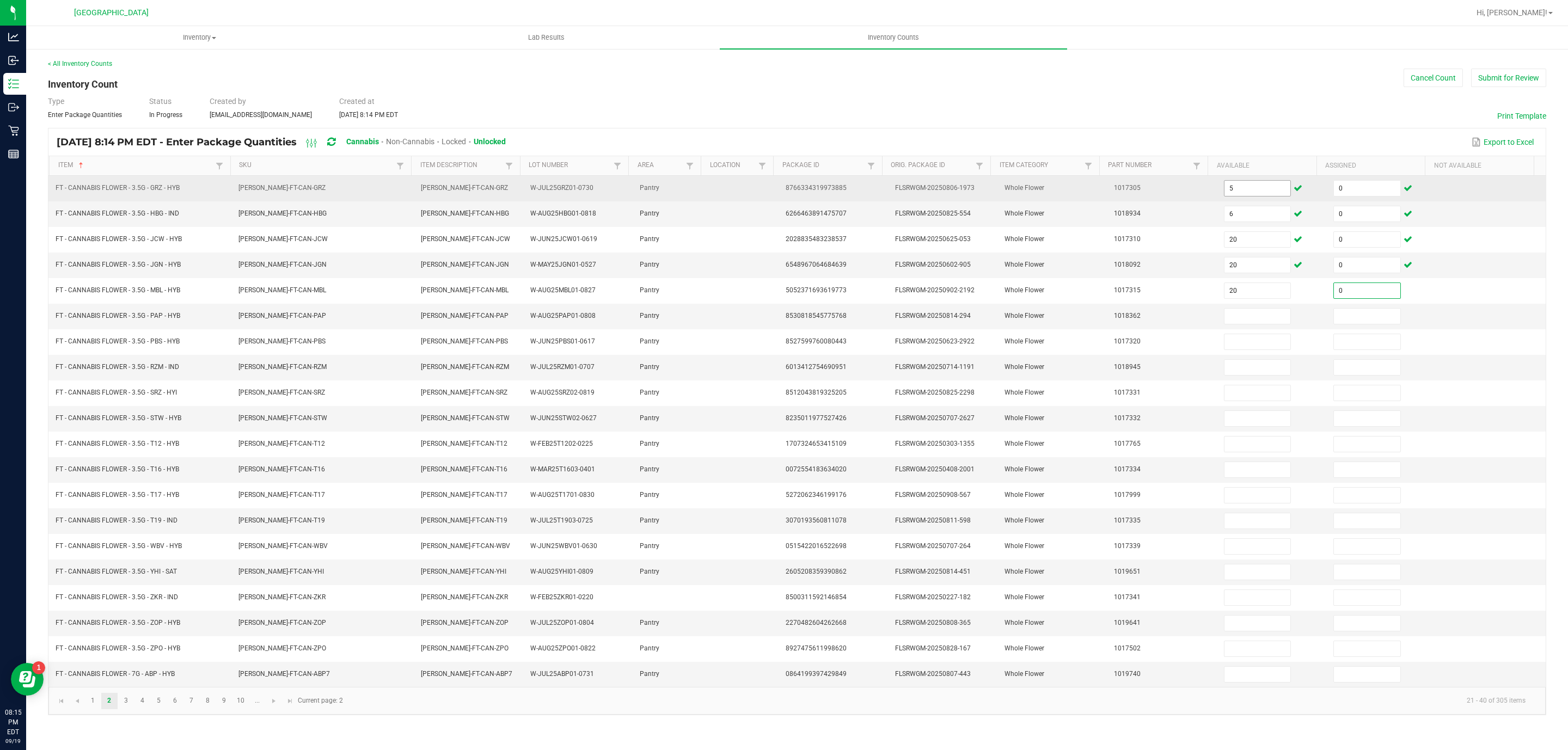
type input "0"
type input "10"
type input "0"
type input "20"
type input "0"
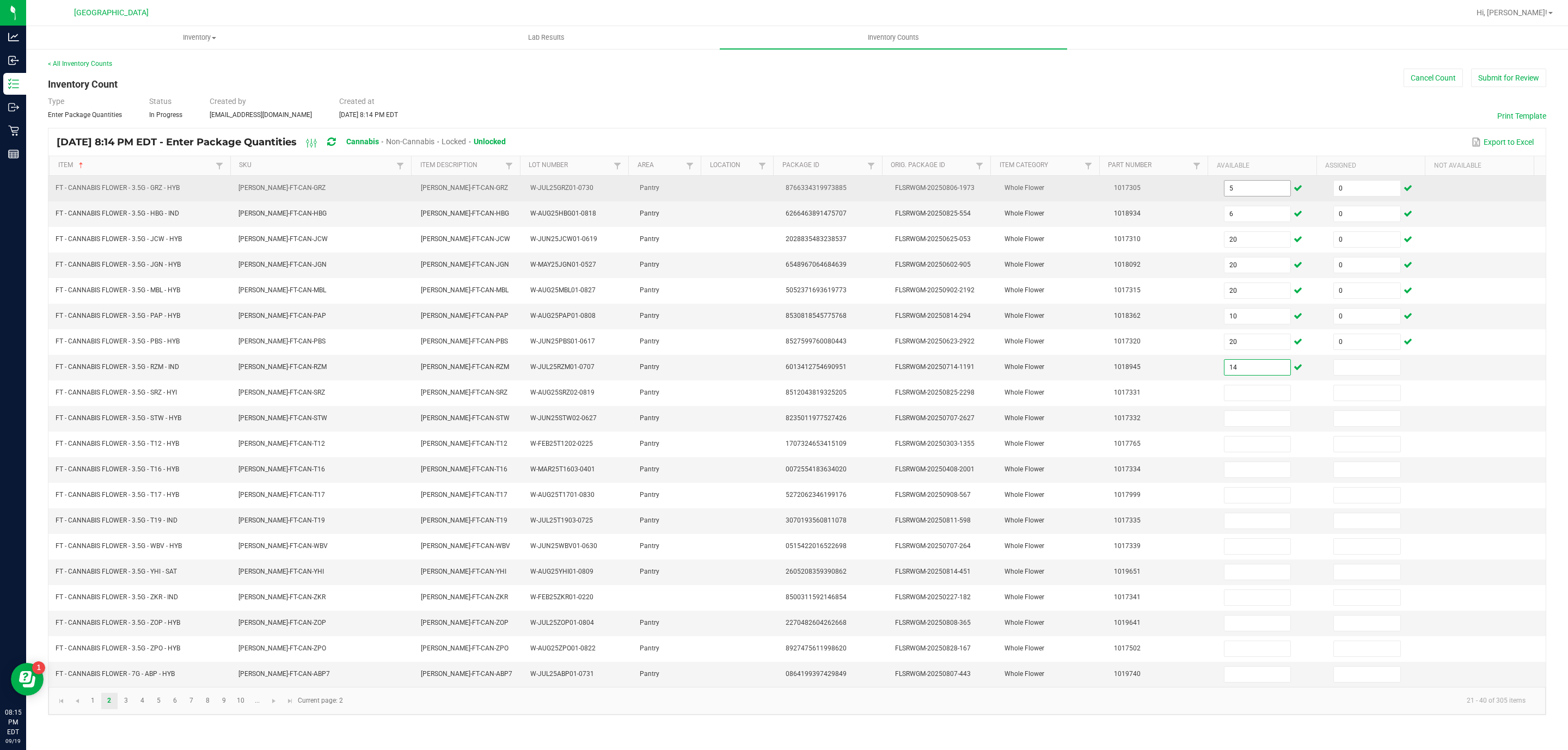
type input "14"
type input "0"
type input "12"
type input "0"
type input "7"
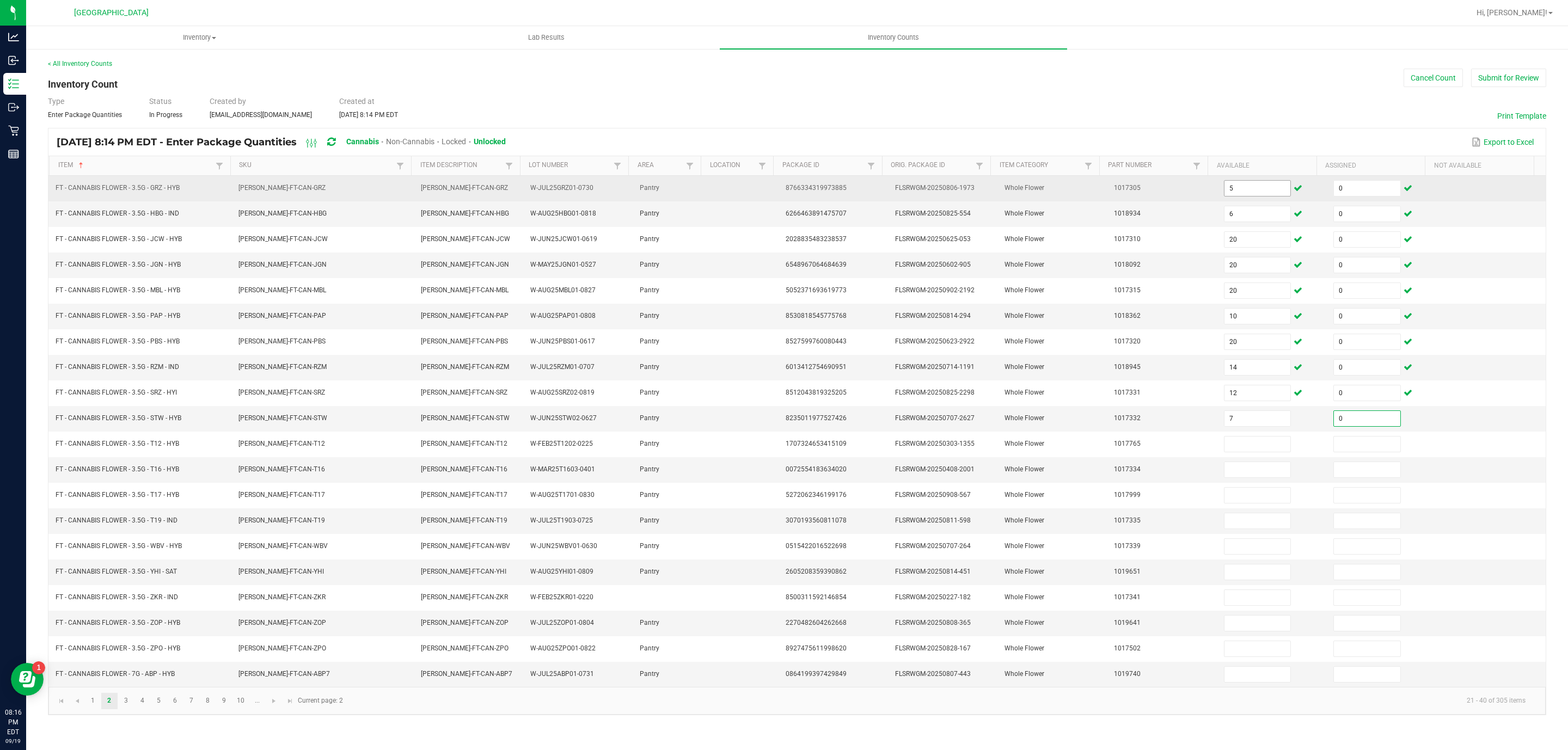
type input "0"
type input "31"
type input "0"
type input "19"
type input "0"
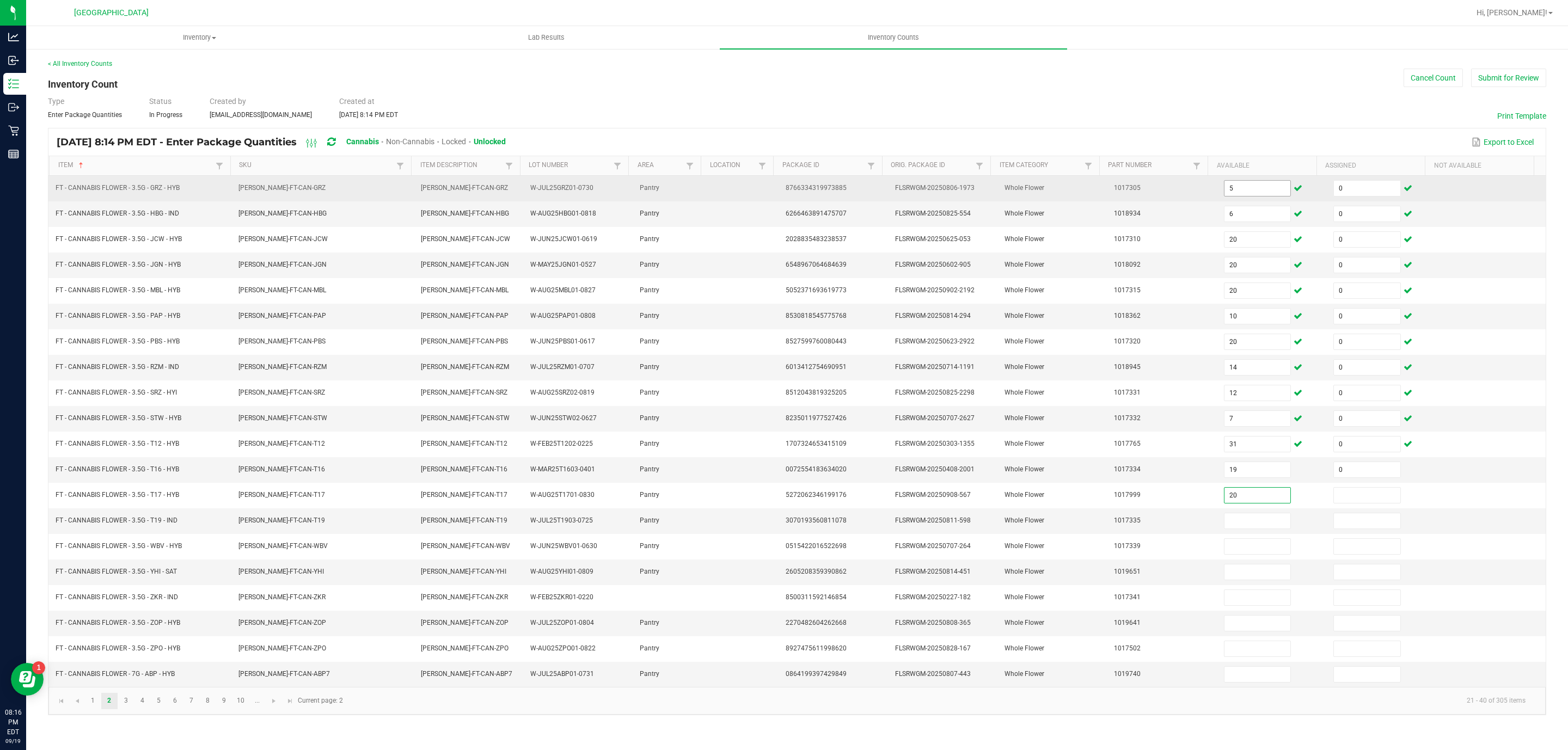
type input "20"
type input "0"
type input "3"
type input "0"
type input "1"
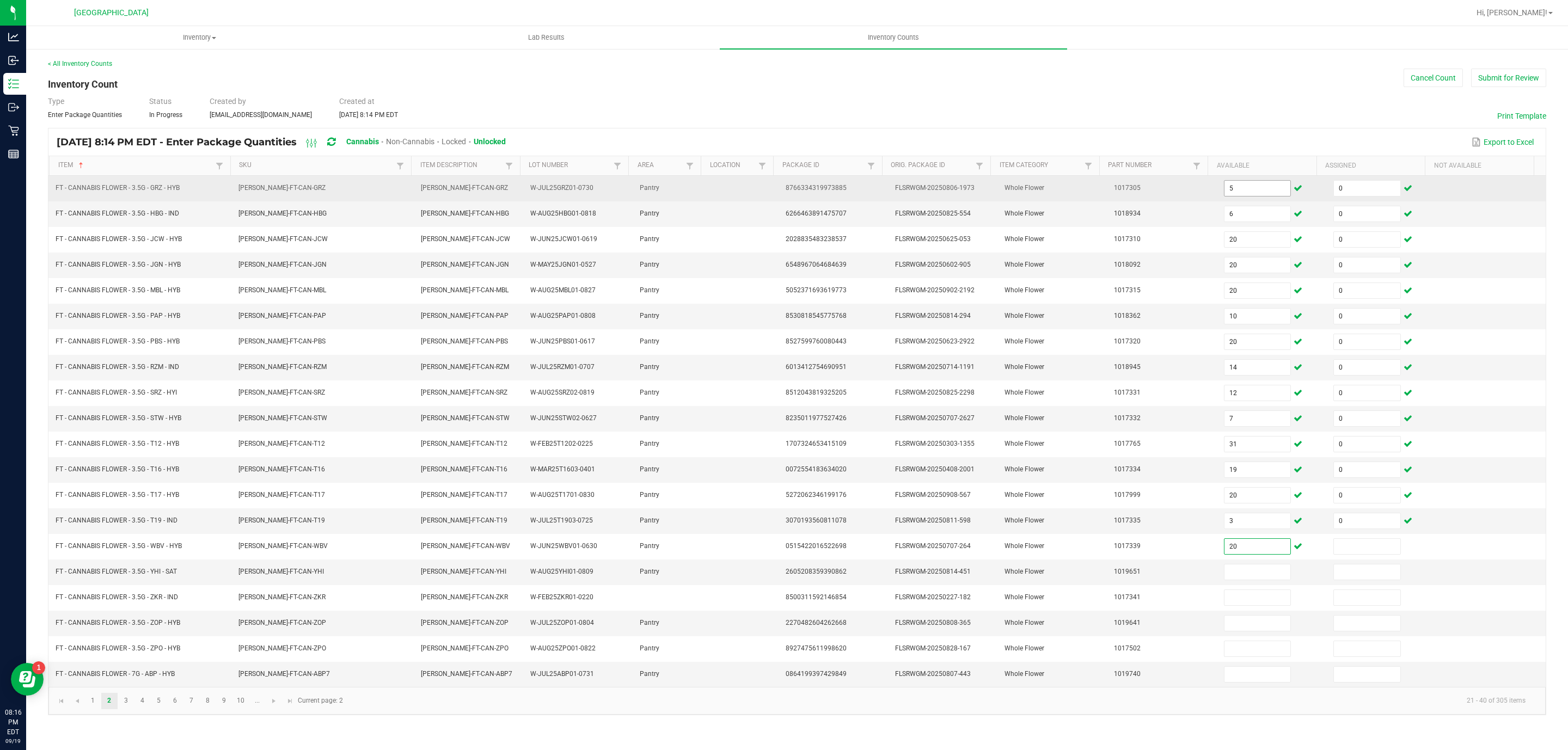
type input "20"
type input "0"
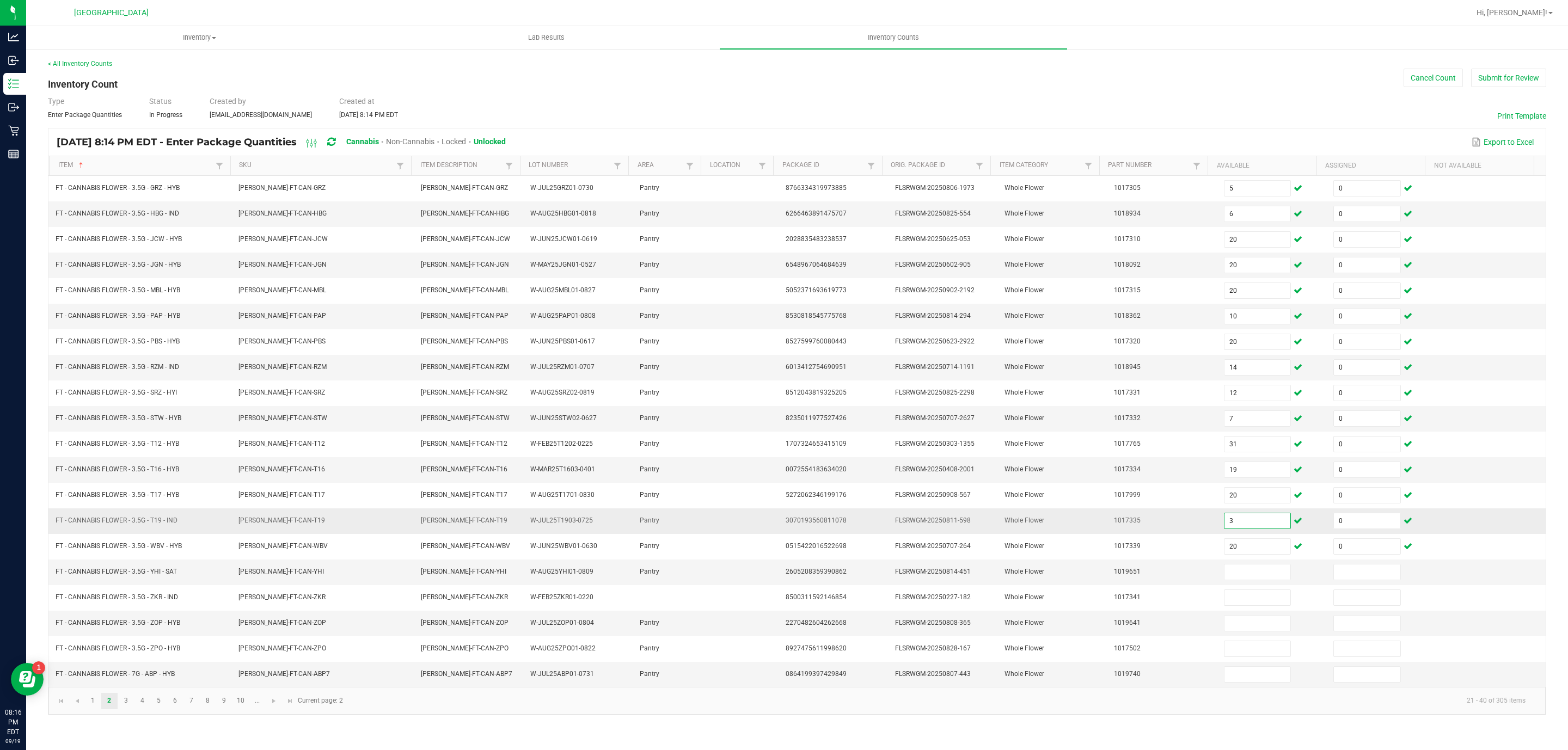
click at [1248, 529] on input "3" at bounding box center [1257, 520] width 66 height 15
click at [1258, 526] on input "3" at bounding box center [1257, 520] width 66 height 15
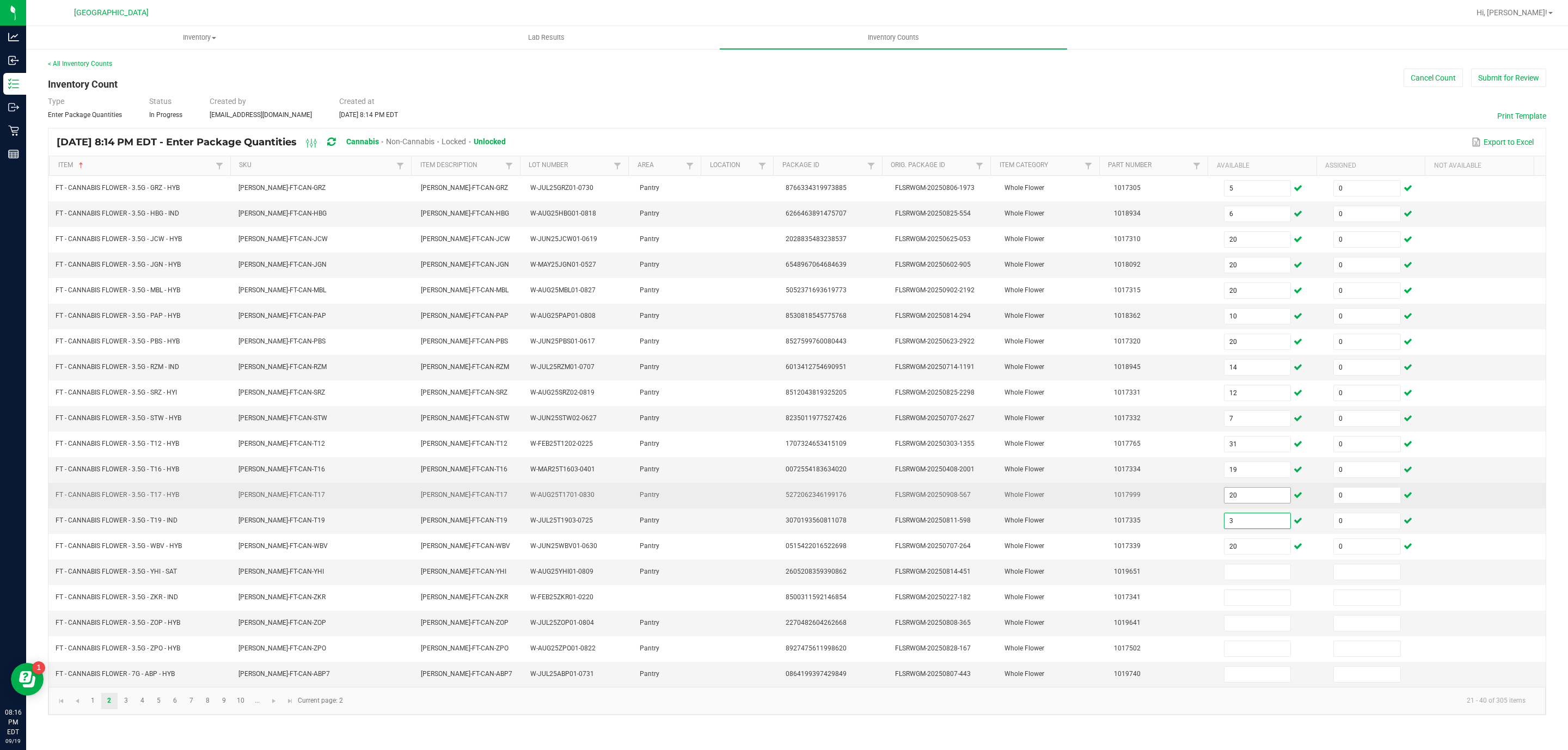
click at [1252, 504] on span "20" at bounding box center [1258, 495] width 68 height 16
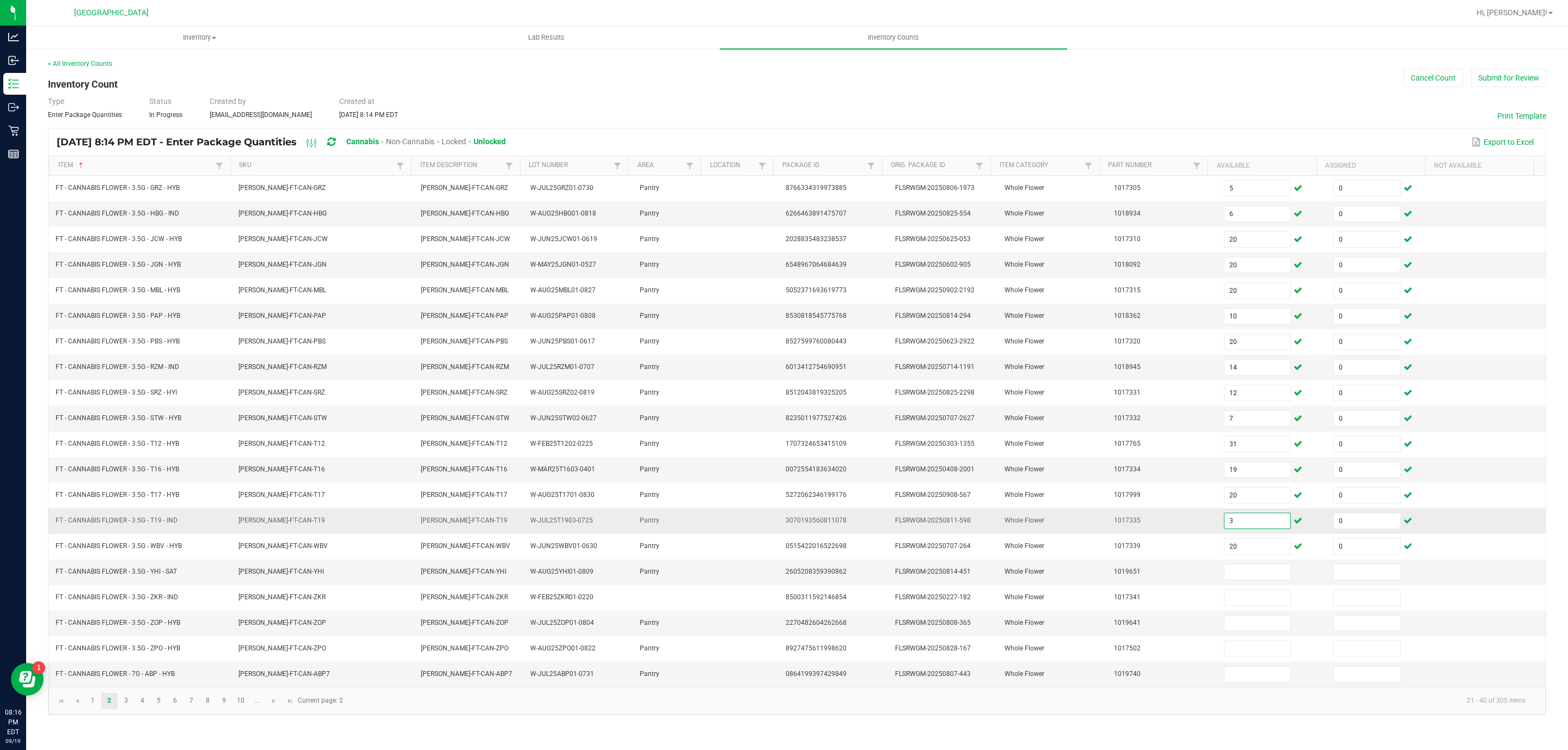
click at [1248, 529] on input "3" at bounding box center [1257, 520] width 66 height 15
type input "9"
type input "3"
type input "12"
type input "0"
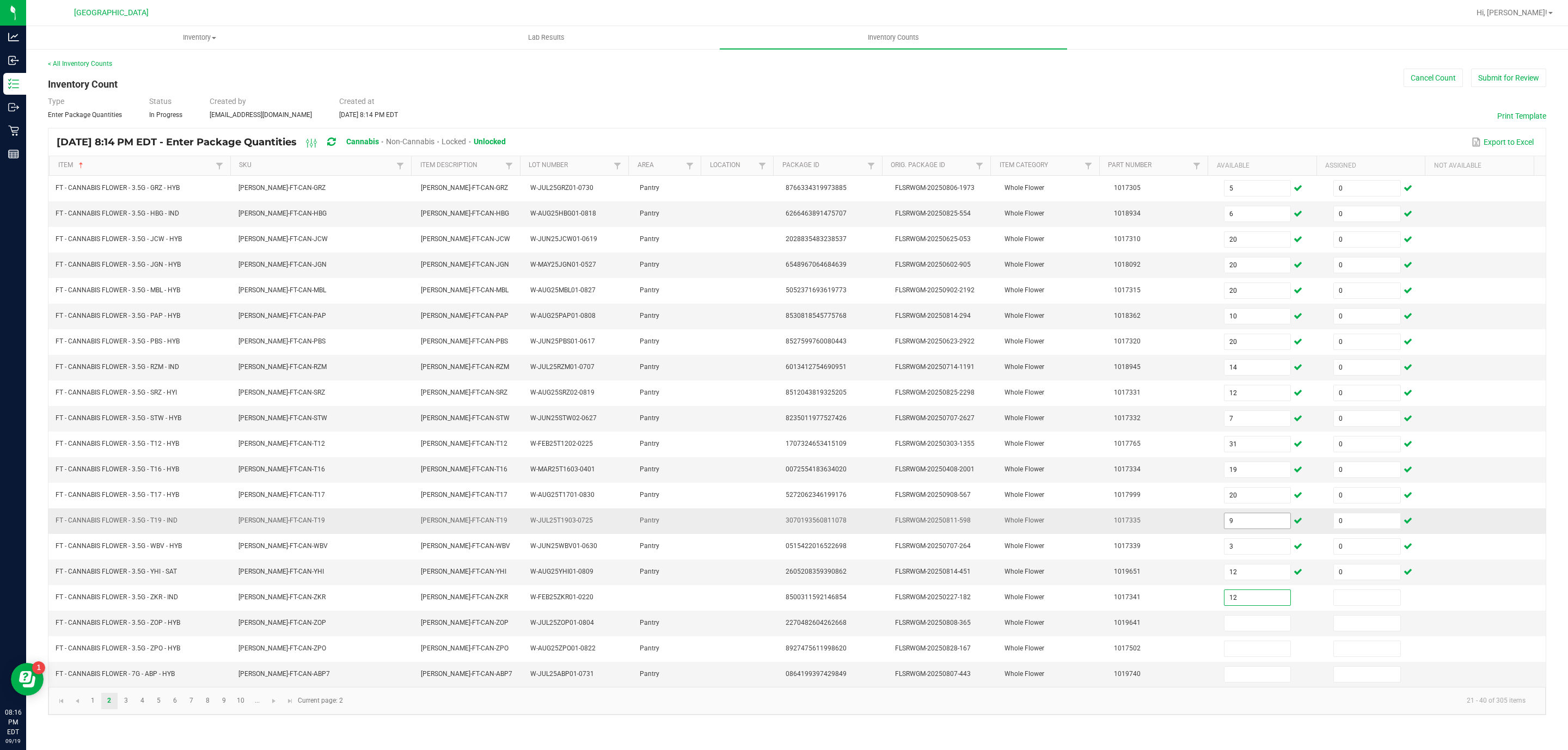
type input "12"
type input "0"
type input "15"
type input "0"
type input "18"
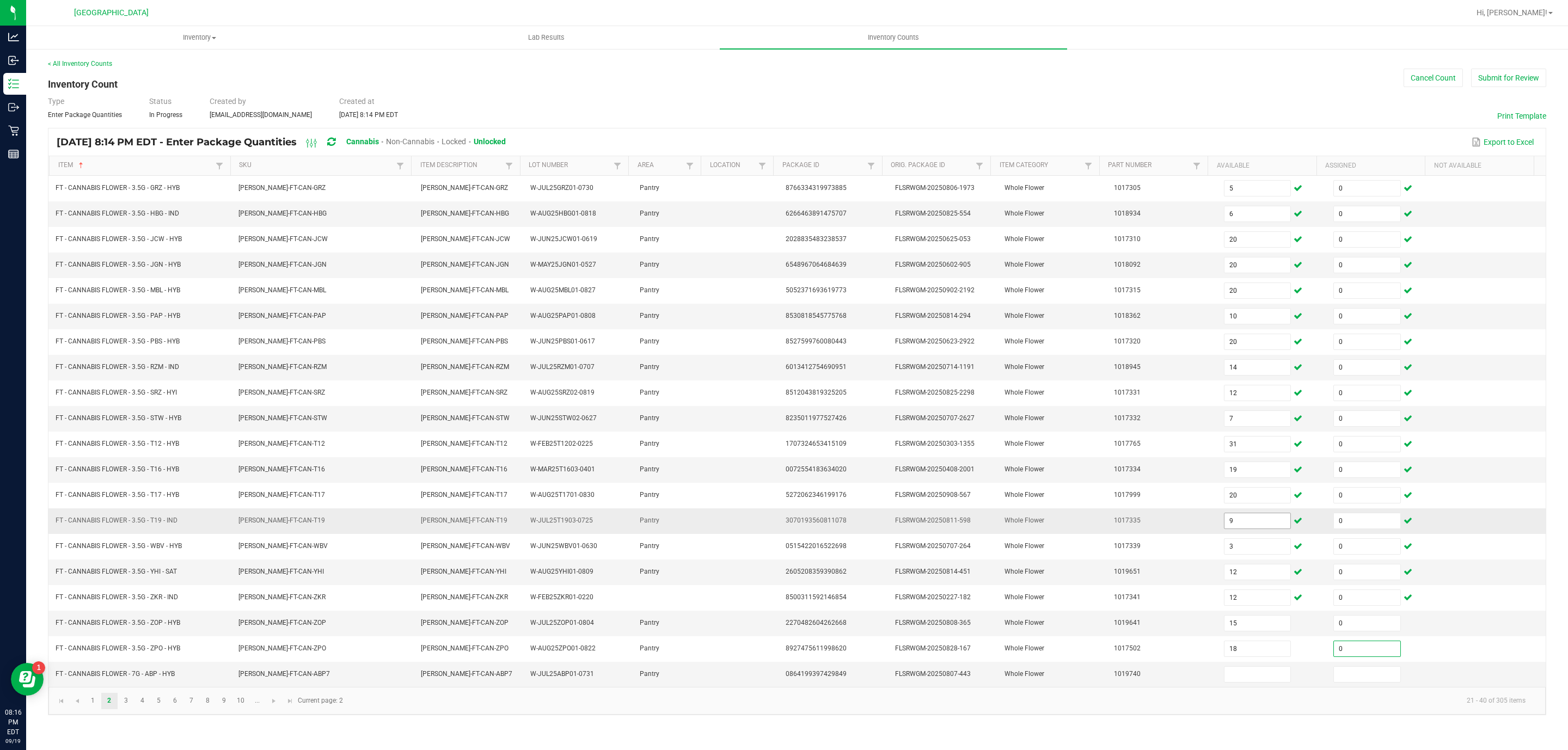
type input "0"
click at [1240, 631] on input "15" at bounding box center [1257, 623] width 66 height 15
type input "16"
type input "15"
type input "18"
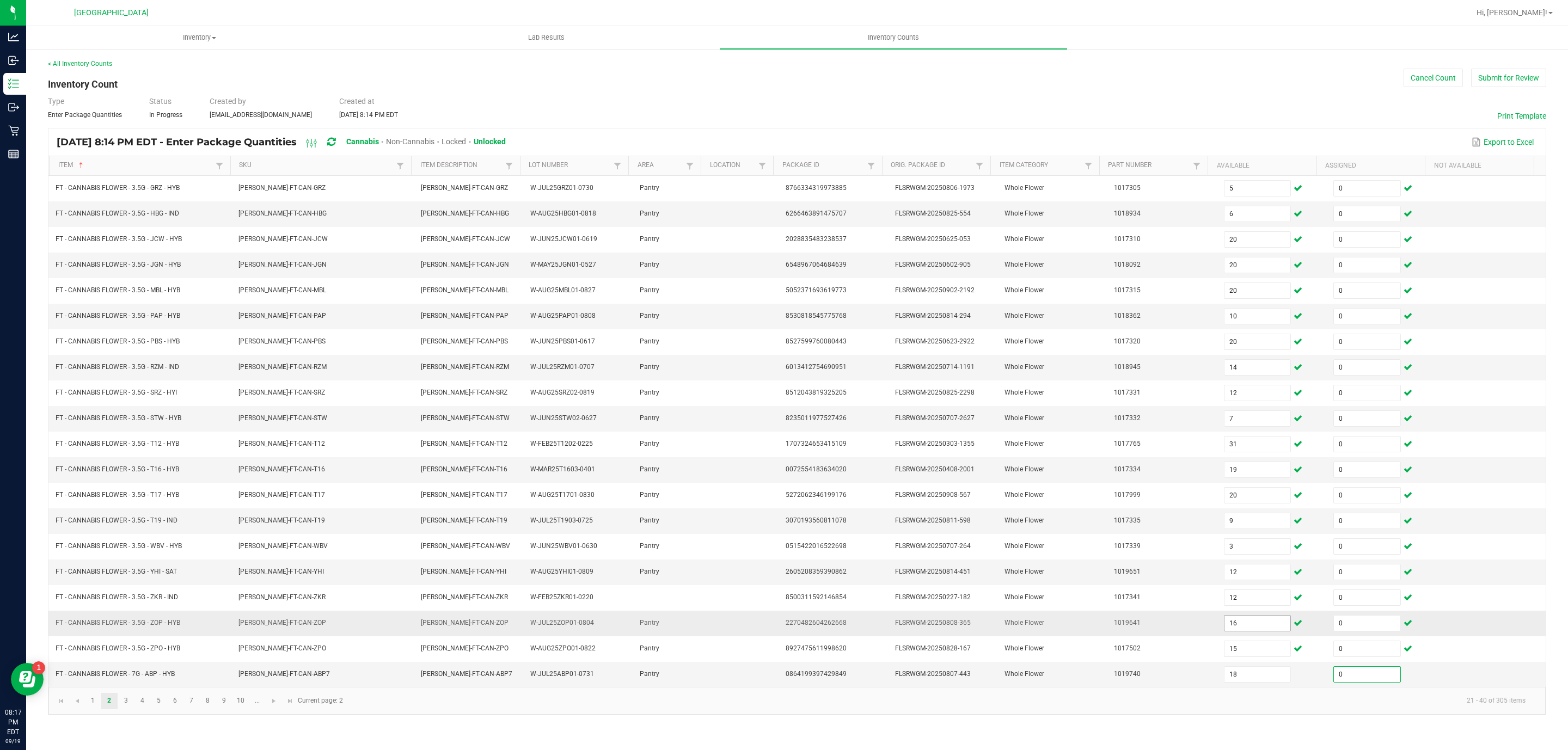
type input "0"
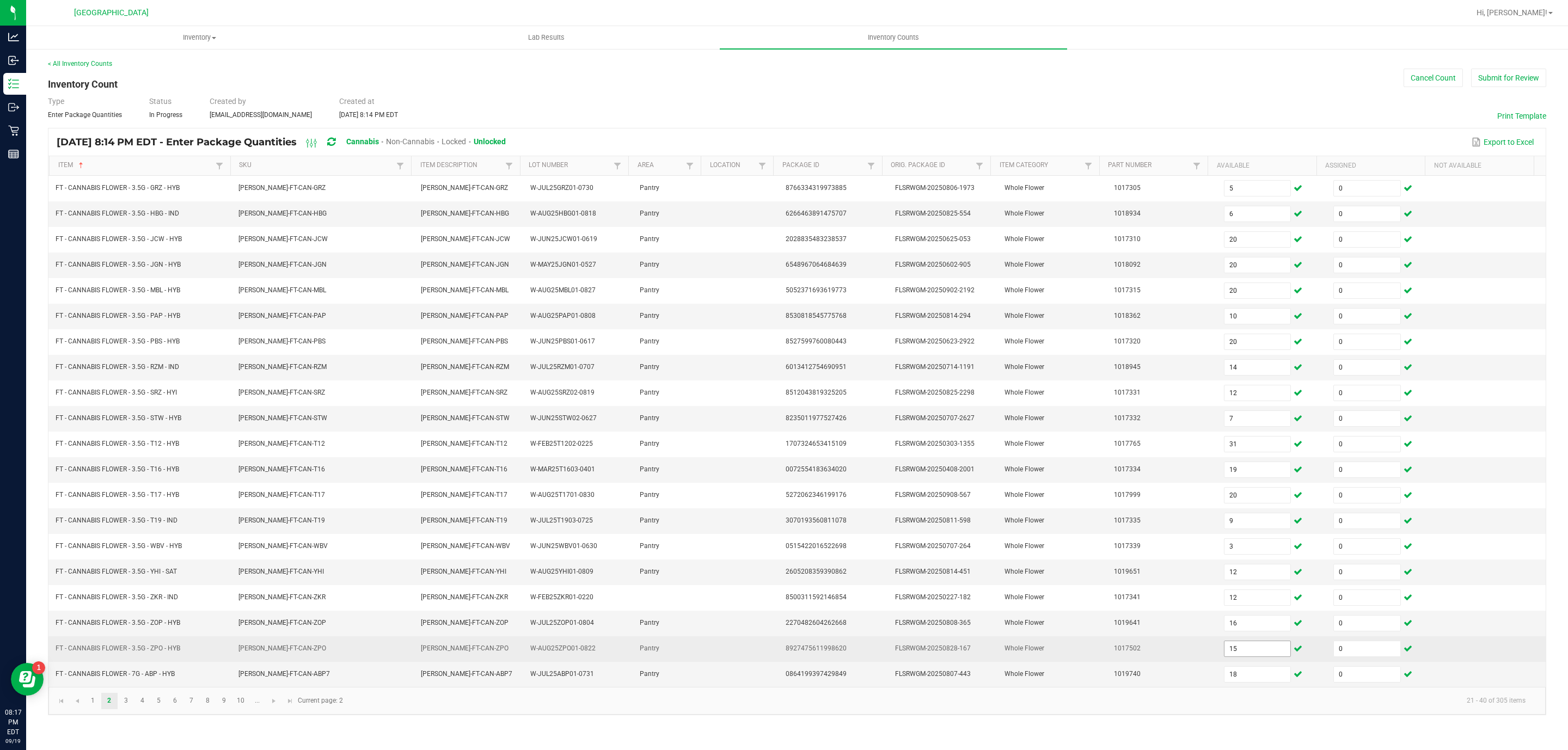
click at [1245, 657] on input "15" at bounding box center [1257, 648] width 66 height 15
type input "15"
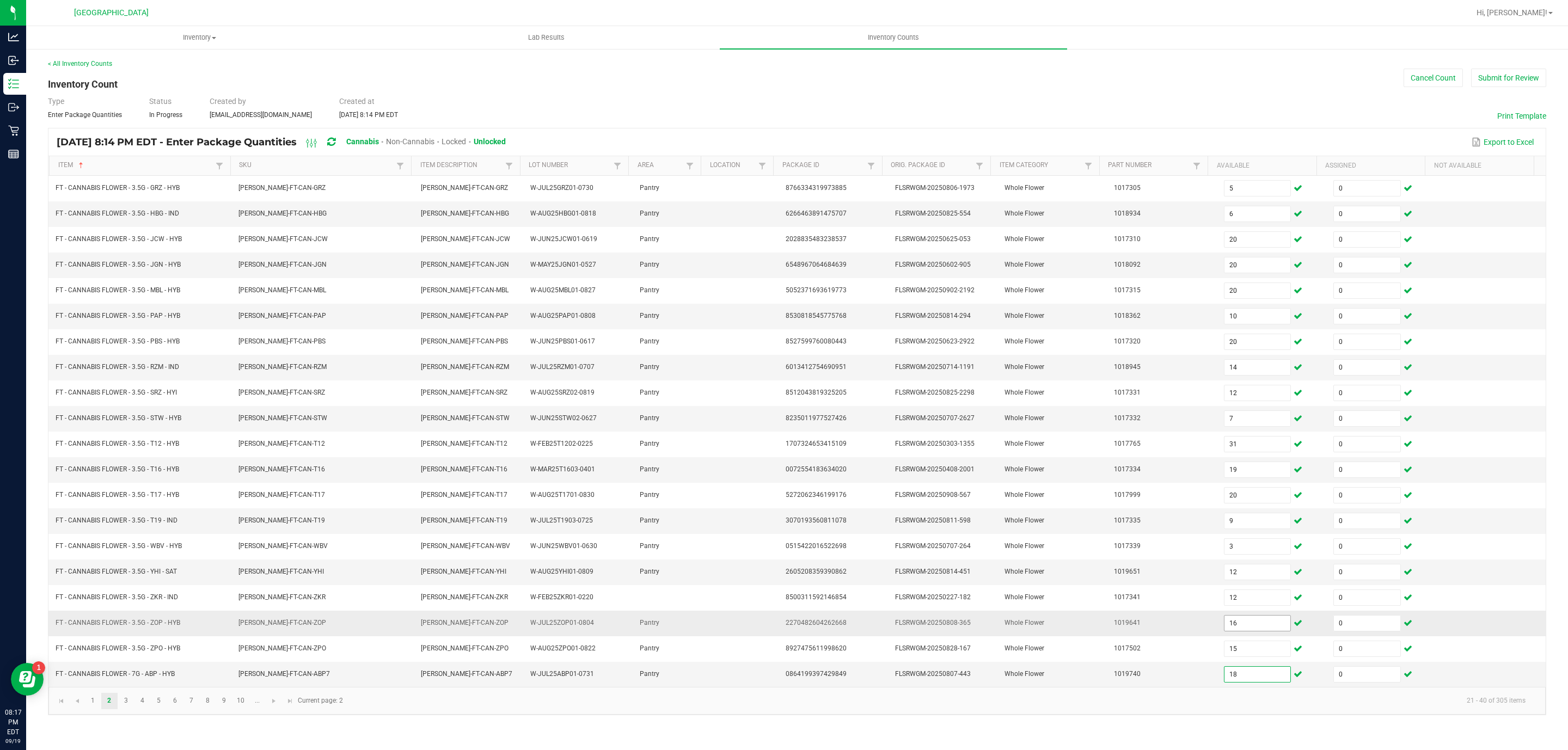
click at [1248, 631] on input "16" at bounding box center [1257, 623] width 66 height 15
click at [126, 709] on link "3" at bounding box center [126, 701] width 16 height 16
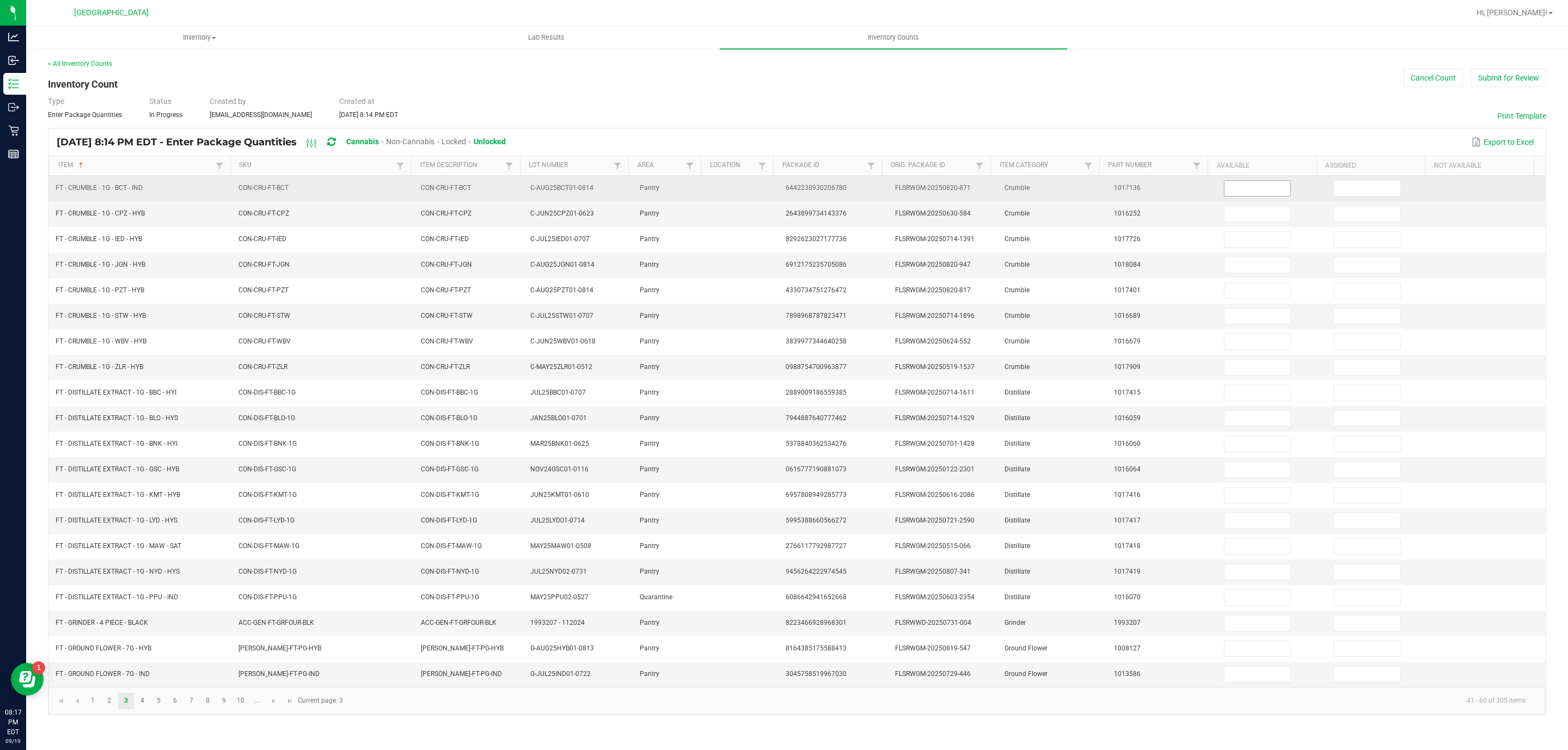
click at [1248, 189] on input at bounding box center [1257, 188] width 66 height 15
type input "3"
type input "0"
type input "3"
type input "0"
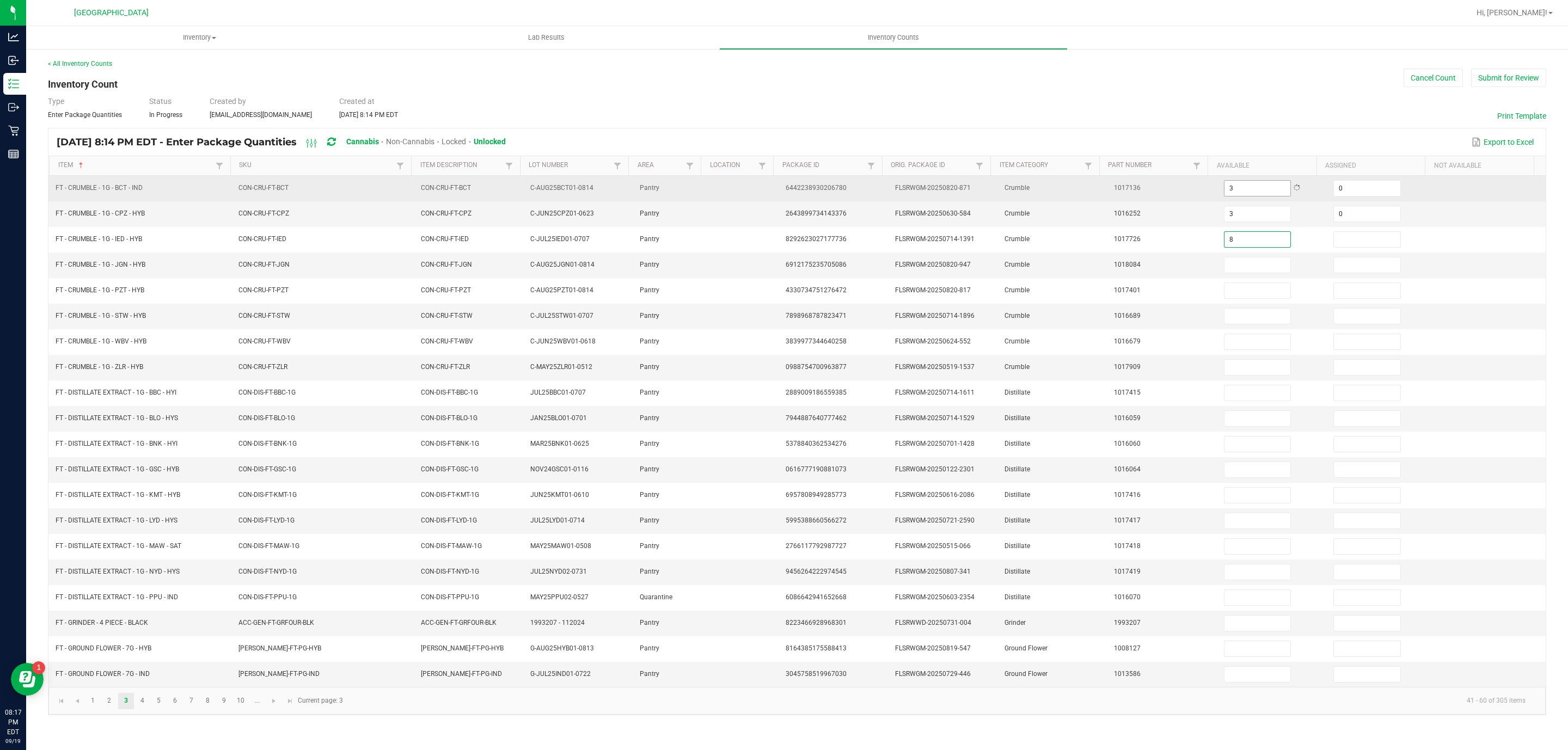
type input "8"
type input "0"
type input "6"
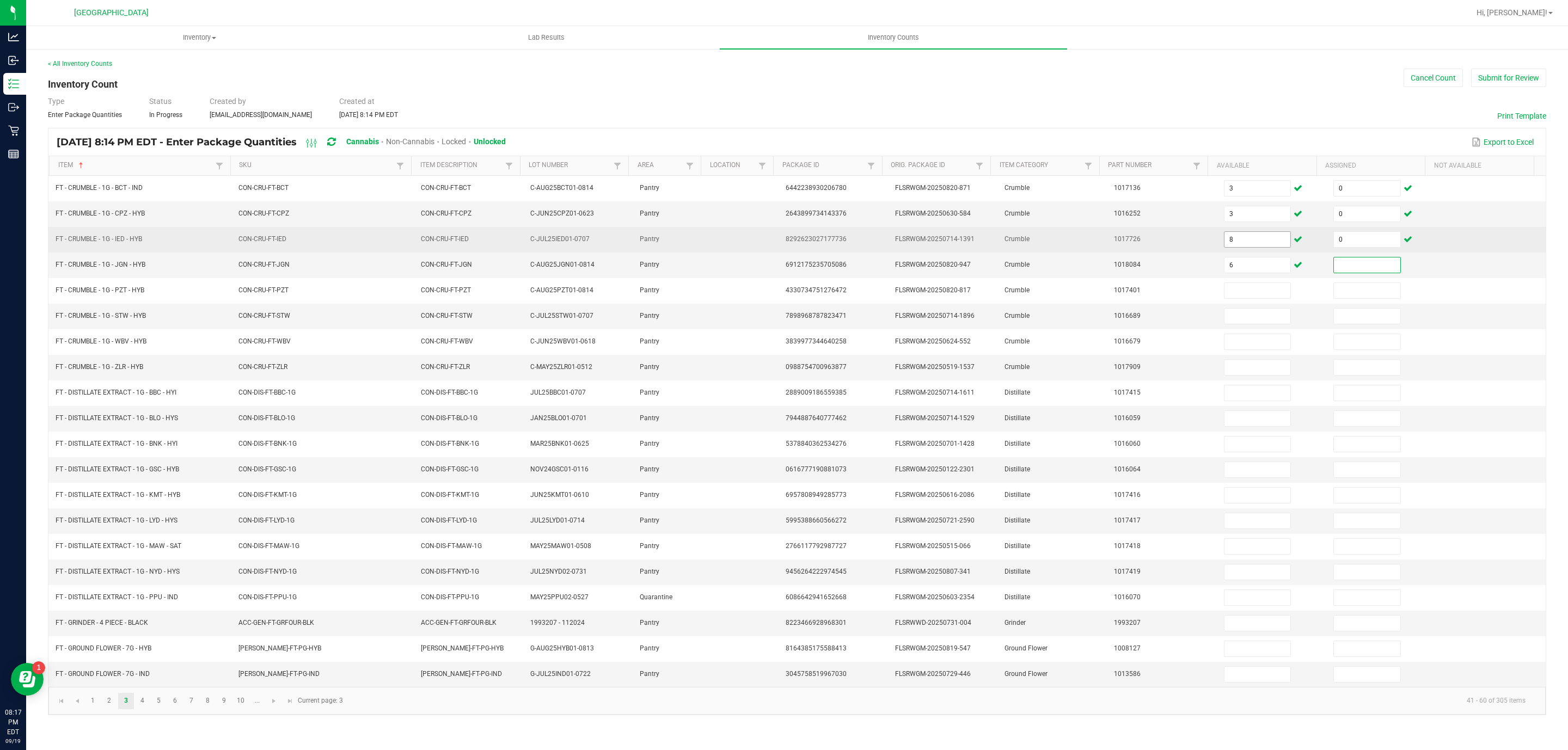
click at [1276, 247] on input "8" at bounding box center [1257, 239] width 66 height 15
type input "7"
type input "0"
type input "6"
type input "0"
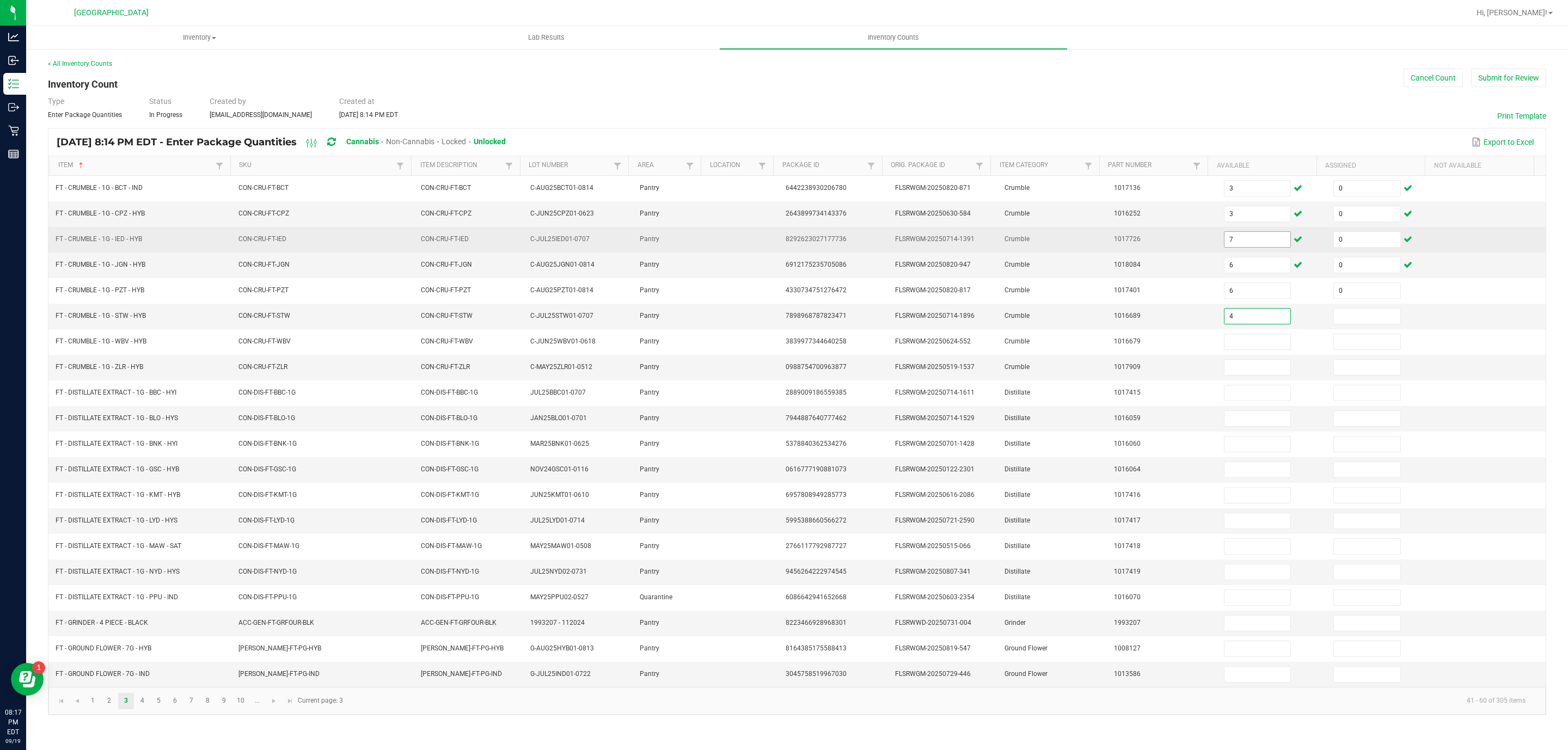
type input "4"
type input "0"
type input "3"
type input "0"
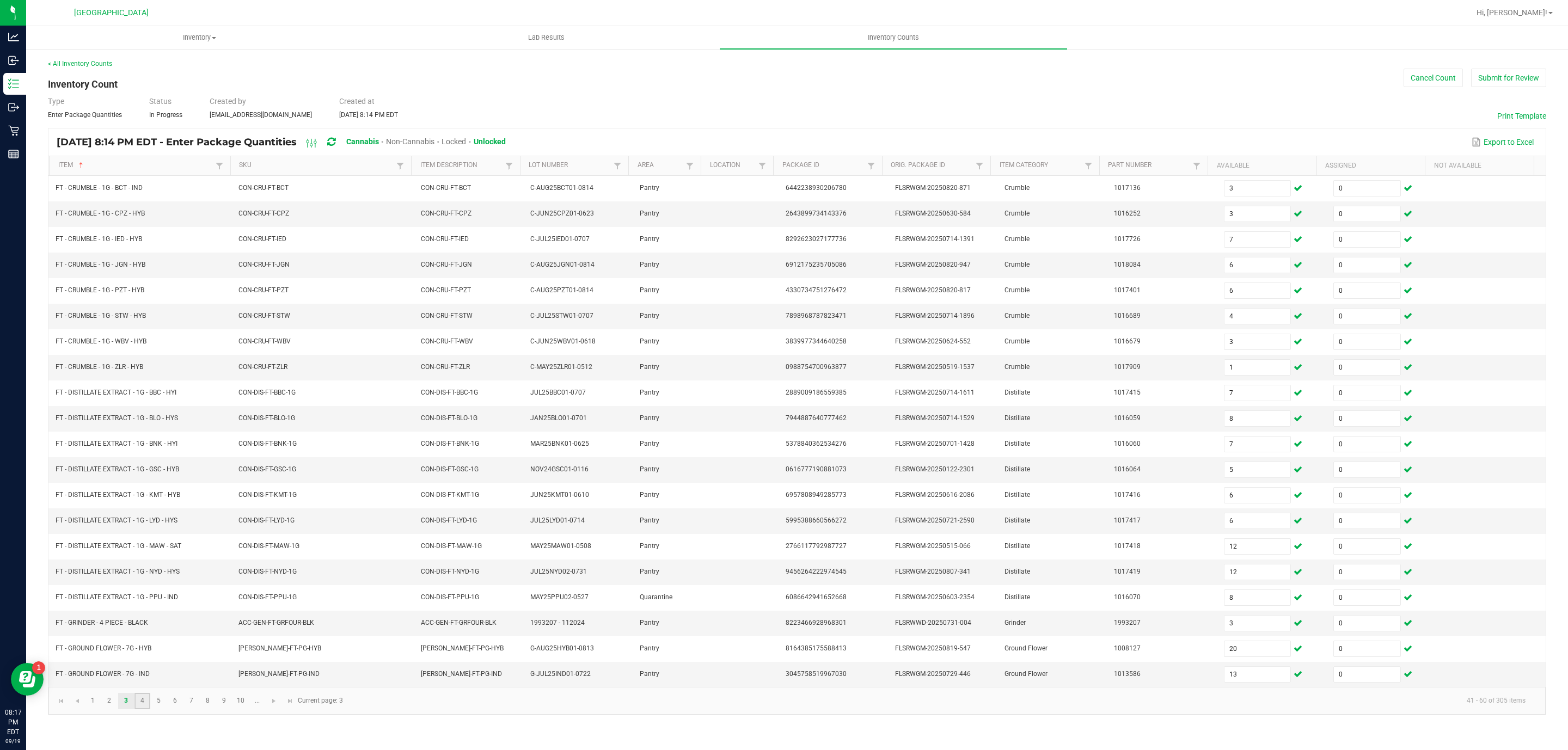
click at [145, 709] on link "4" at bounding box center [142, 701] width 16 height 16
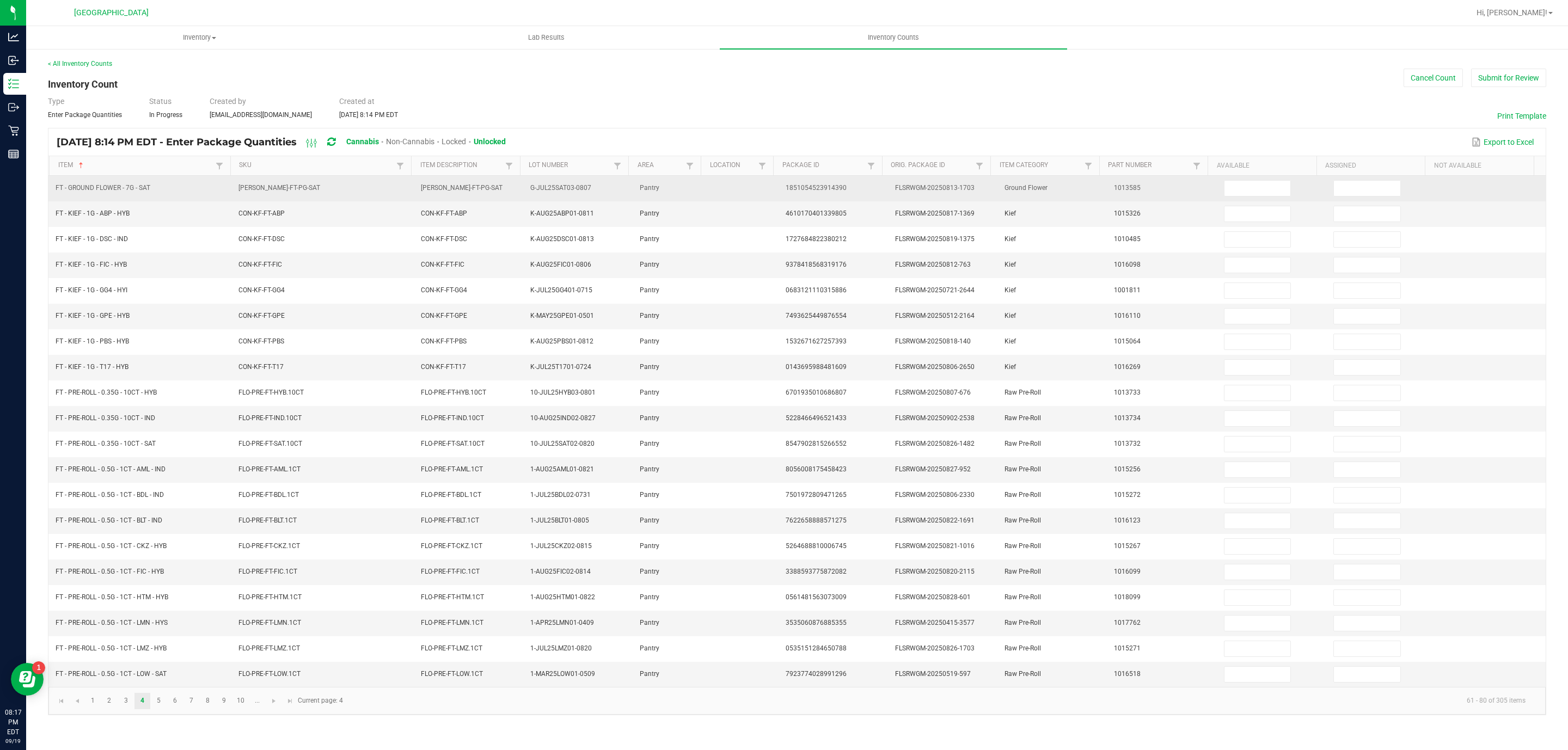
click at [1248, 201] on td at bounding box center [1271, 189] width 109 height 26
click at [1246, 193] on input at bounding box center [1257, 188] width 66 height 15
click at [1248, 186] on input at bounding box center [1257, 188] width 66 height 15
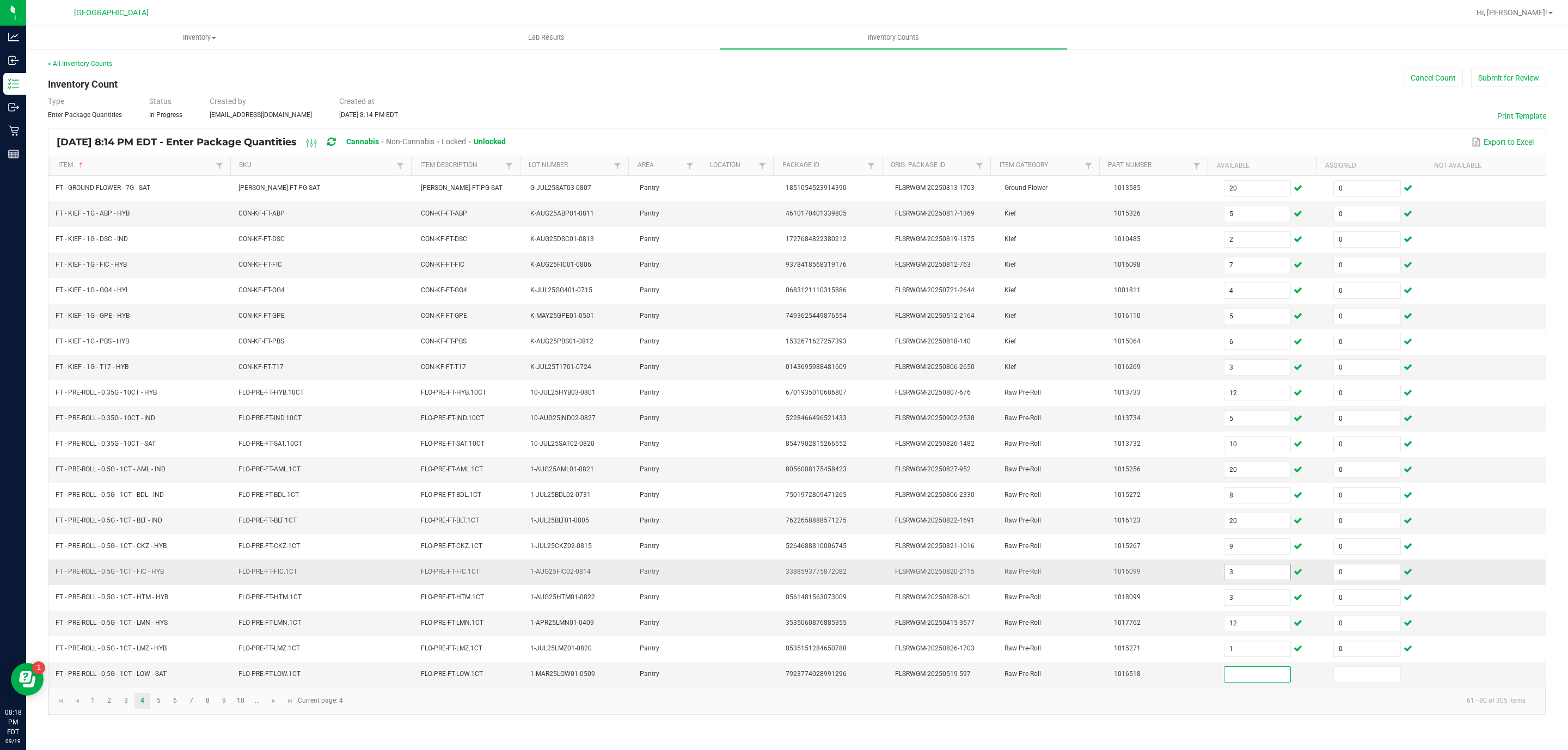
click at [1242, 580] on input "3" at bounding box center [1257, 572] width 66 height 15
click at [1233, 580] on input at bounding box center [1257, 572] width 66 height 15
click at [157, 709] on link "5" at bounding box center [159, 701] width 16 height 16
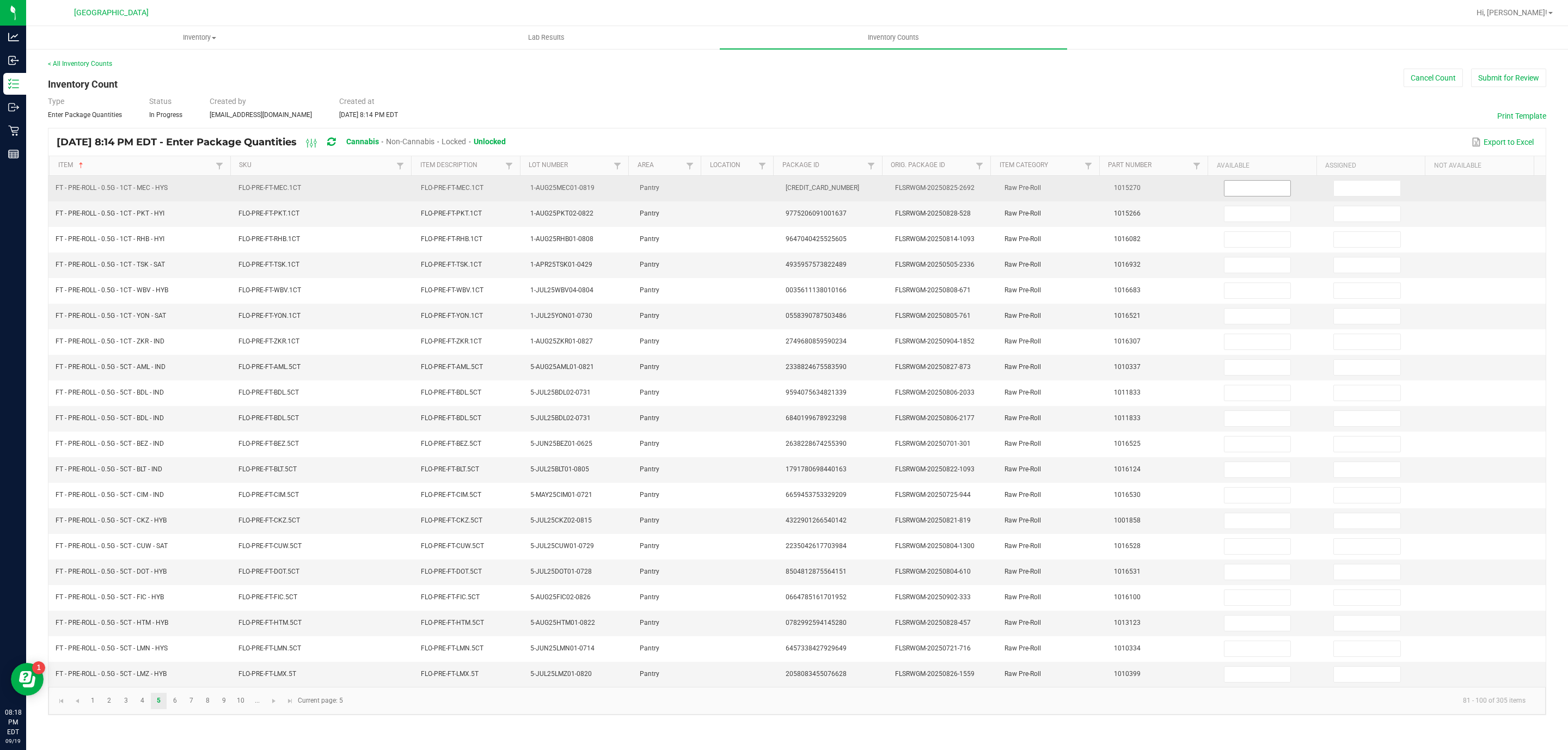
click at [1228, 193] on input at bounding box center [1257, 188] width 66 height 15
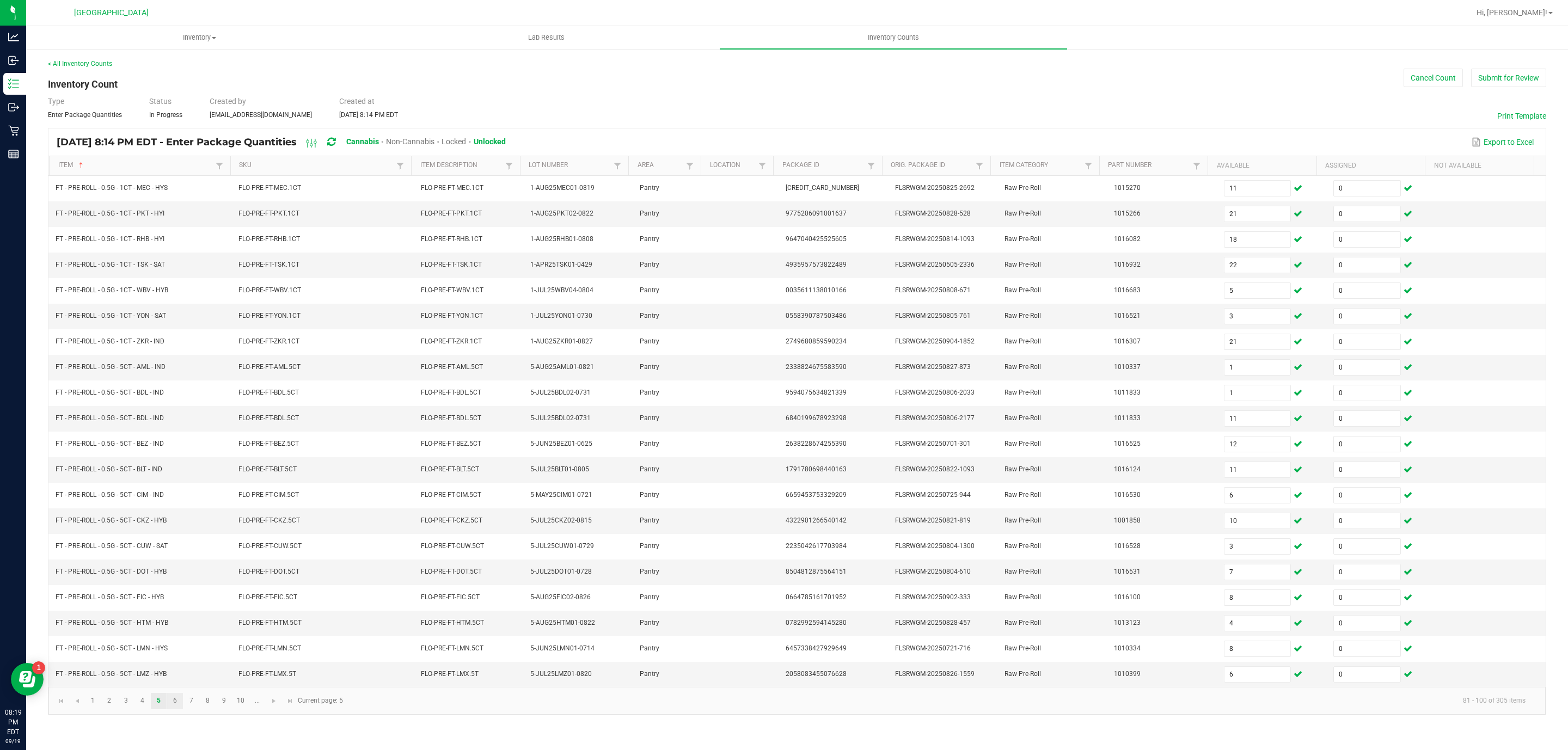
click at [182, 709] on link "6" at bounding box center [175, 701] width 16 height 16
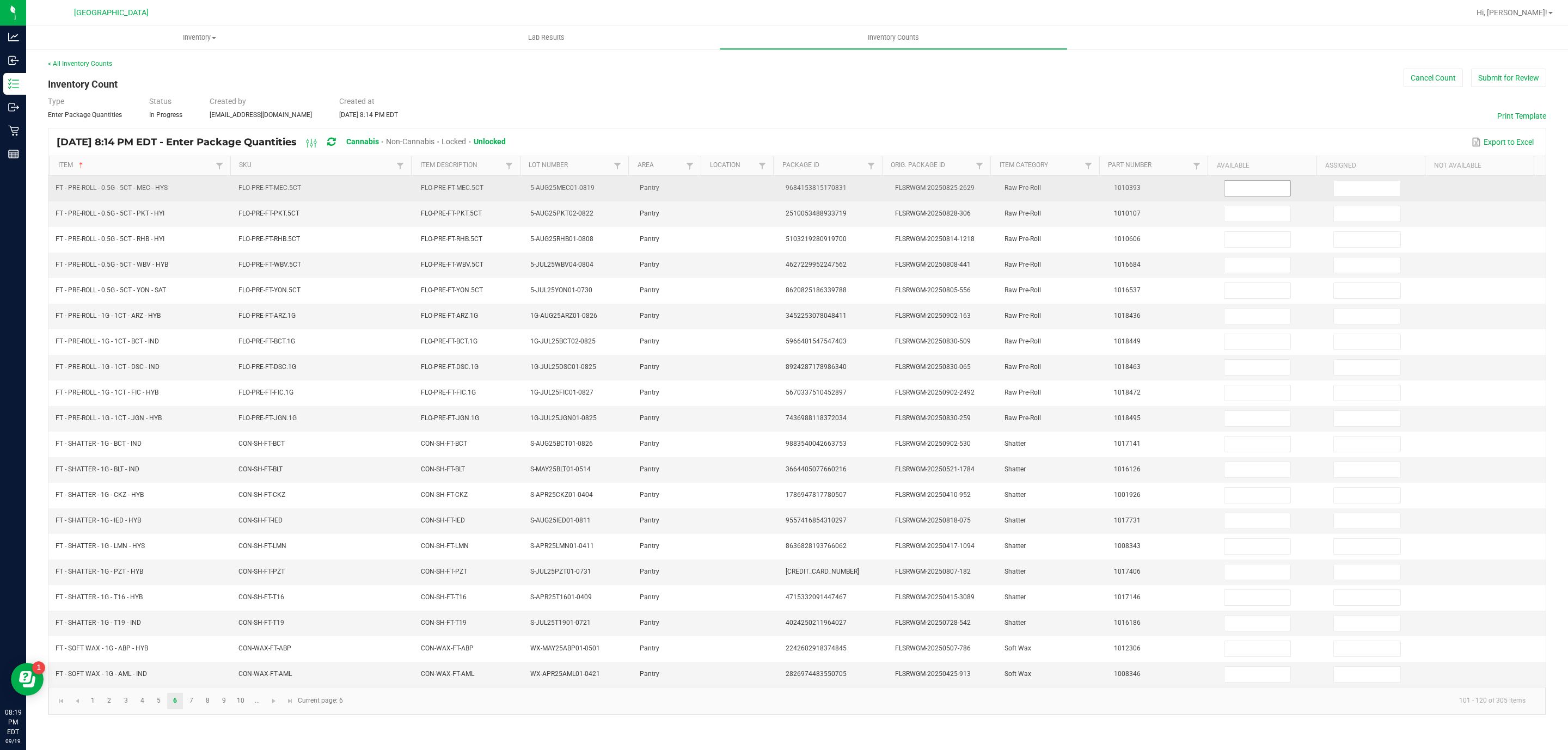
click at [1256, 188] on input at bounding box center [1257, 188] width 66 height 15
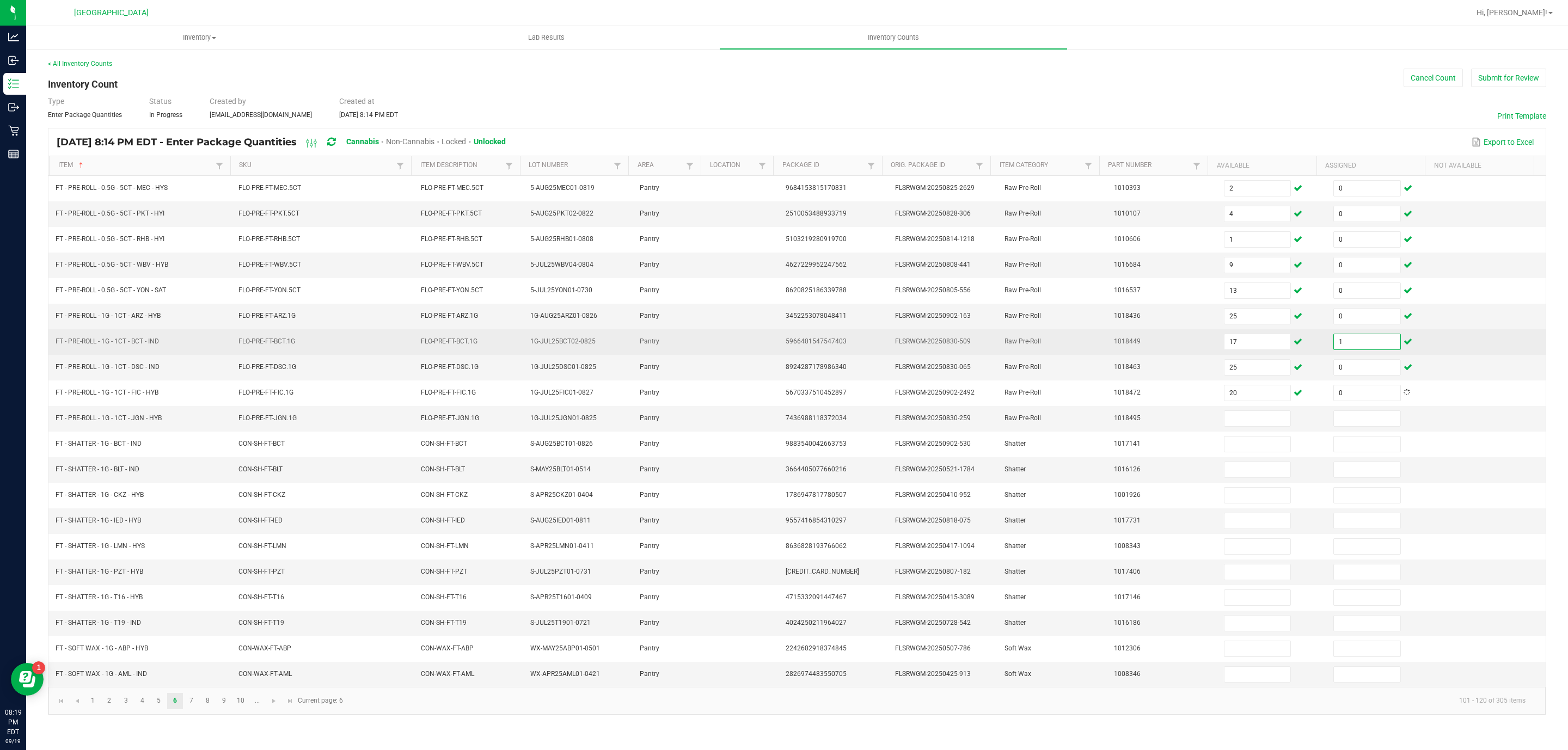
click at [1367, 348] on input "1" at bounding box center [1367, 341] width 66 height 15
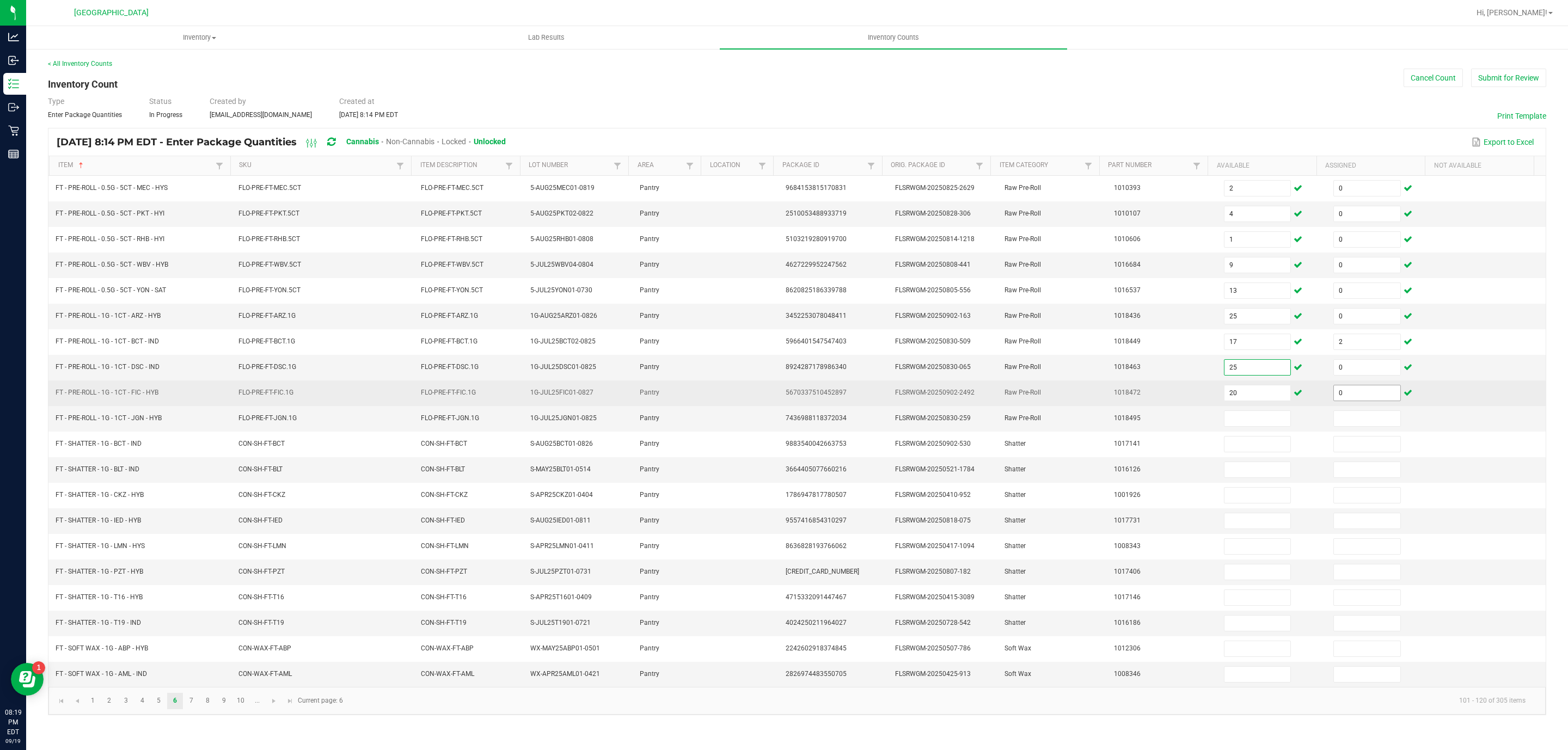
click at [1354, 399] on tbody "FT - PRE-ROLL - 0.5G - 5CT - MEC - HYS FLO-PRE-FT-MEC.5CT FLO-PRE-FT-MEC.5CT 5-…" at bounding box center [796, 431] width 1497 height 511
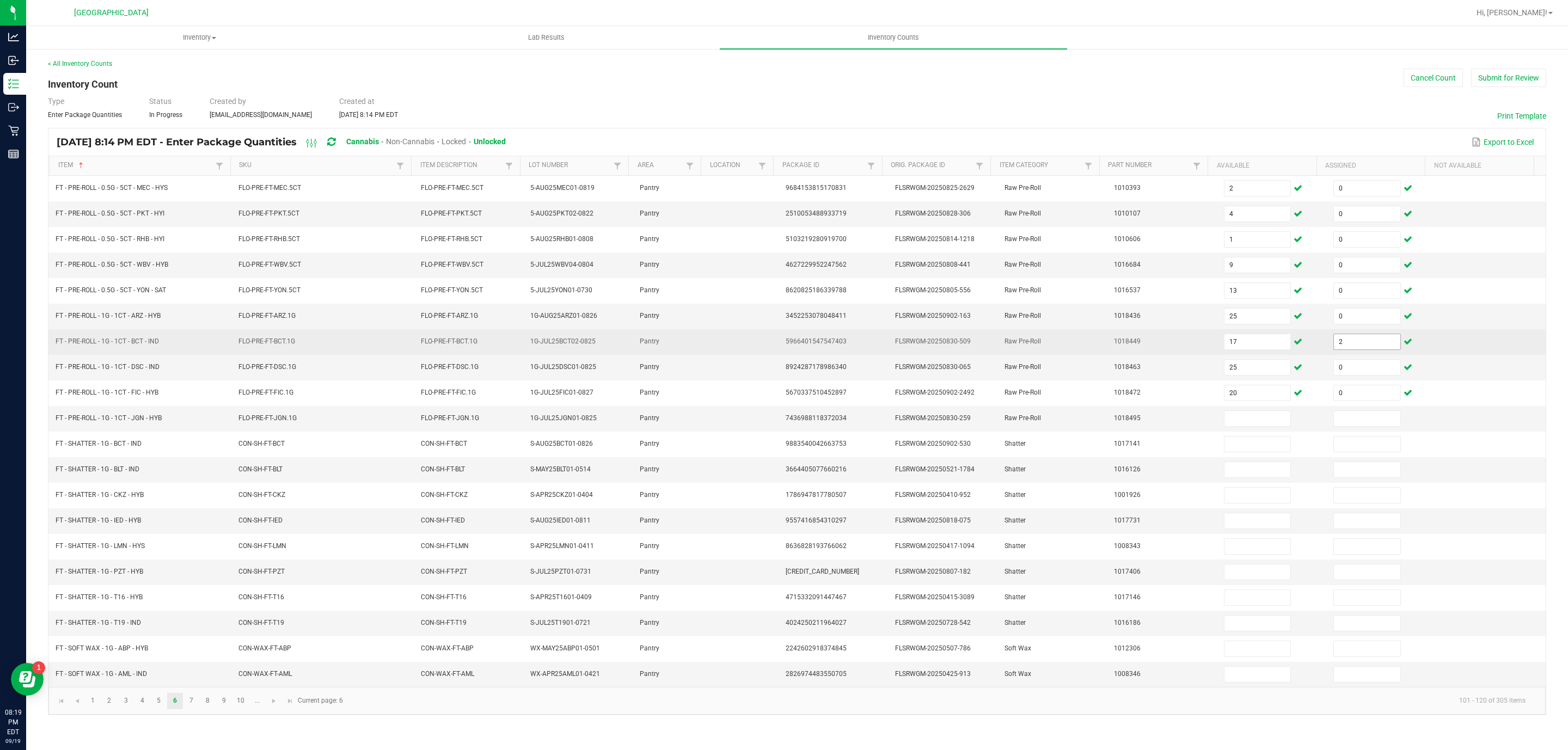
click at [1356, 347] on input "2" at bounding box center [1367, 341] width 66 height 15
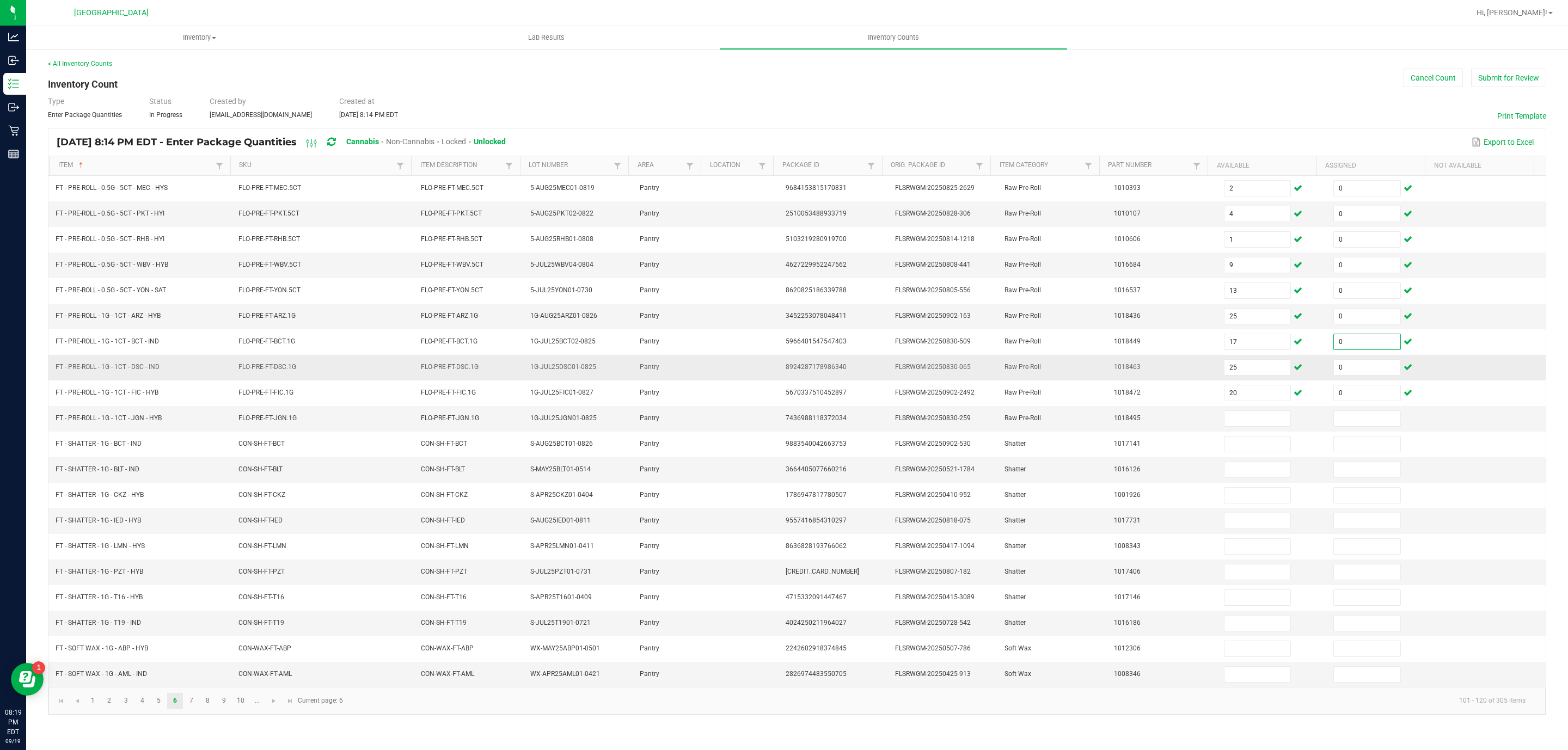
click at [1492, 373] on td at bounding box center [1490, 368] width 109 height 26
click at [1248, 426] on input at bounding box center [1257, 418] width 66 height 15
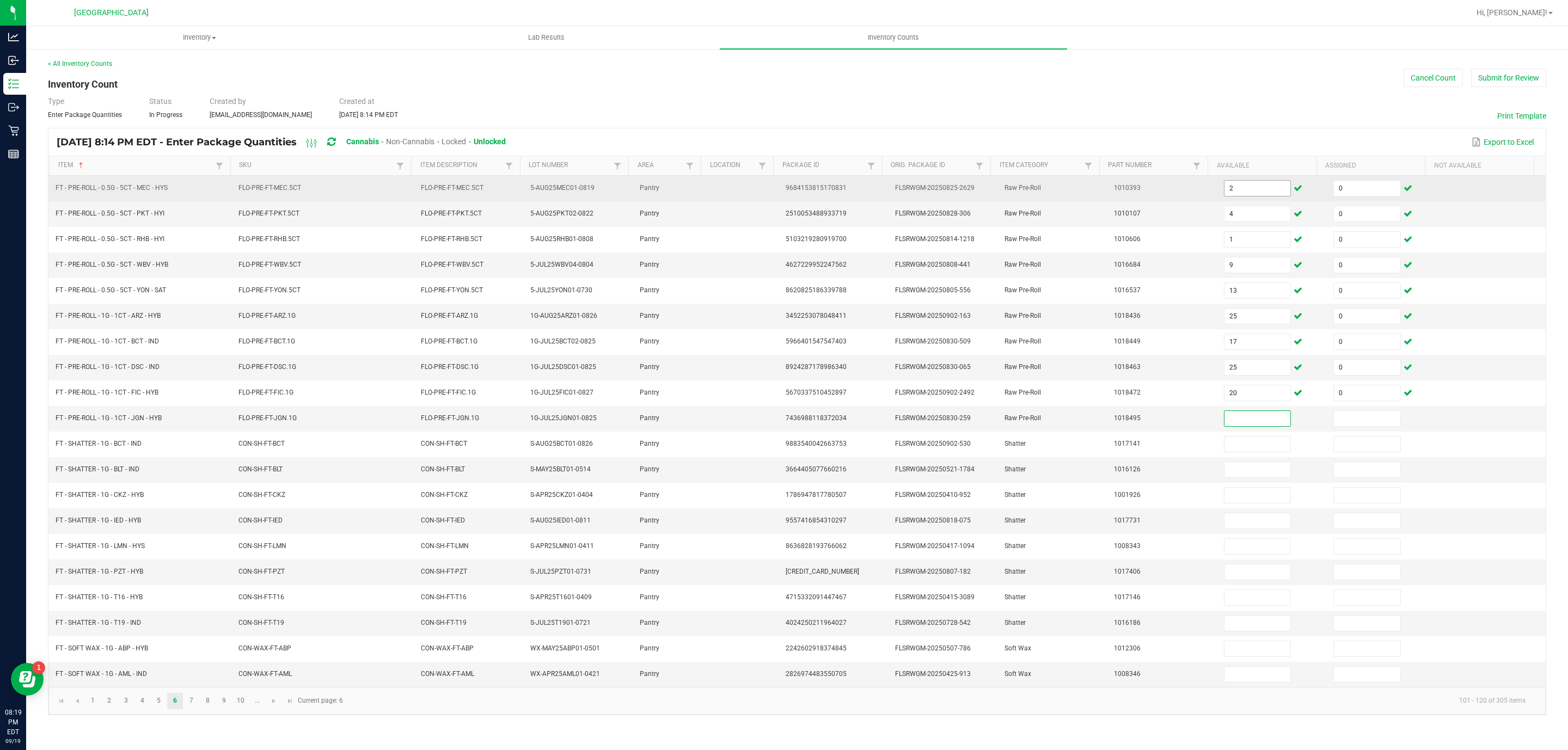
click at [1263, 188] on input "2" at bounding box center [1257, 188] width 66 height 15
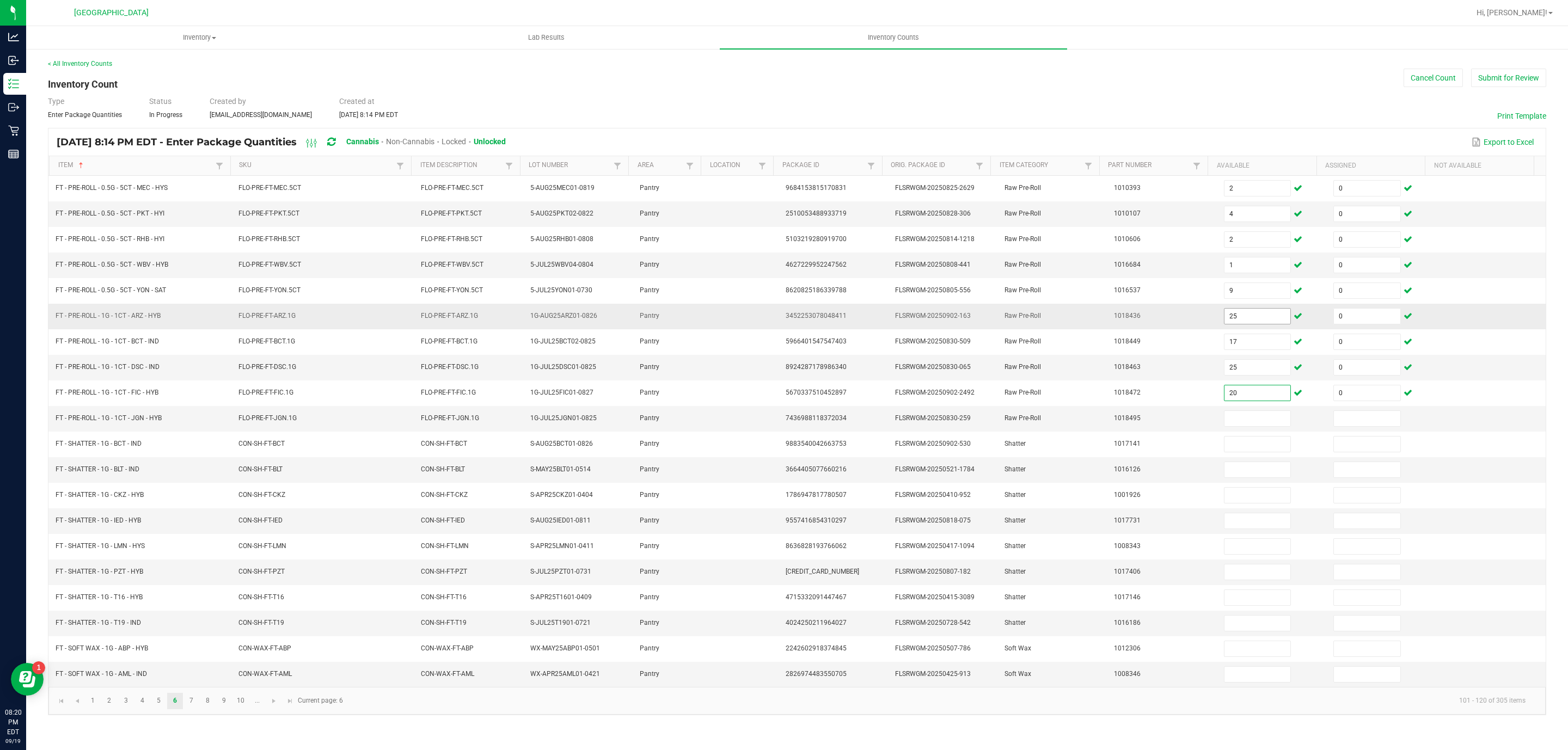
click at [1248, 322] on input "25" at bounding box center [1257, 316] width 66 height 15
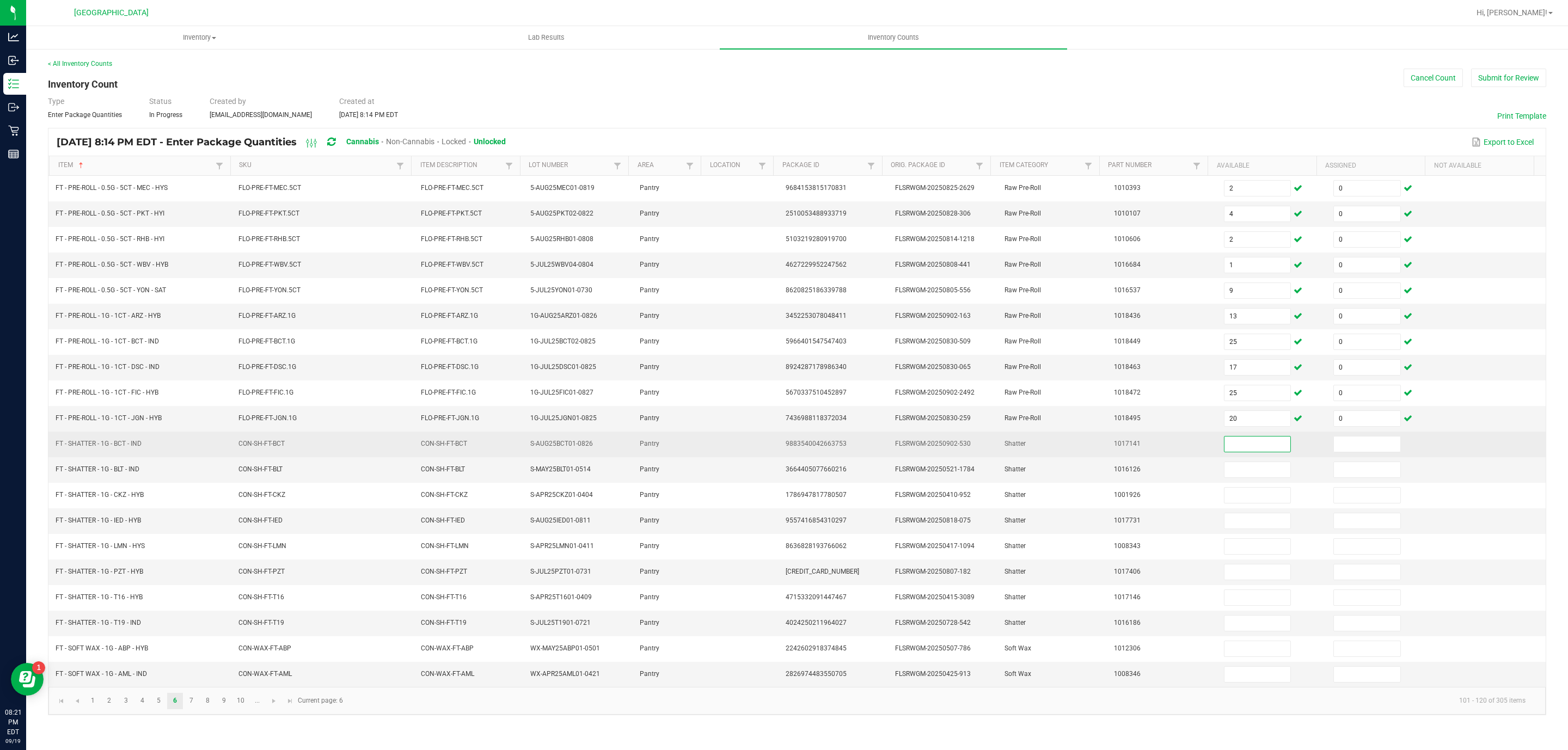
click at [1230, 445] on input at bounding box center [1257, 444] width 66 height 15
click at [1239, 451] on input at bounding box center [1257, 444] width 66 height 15
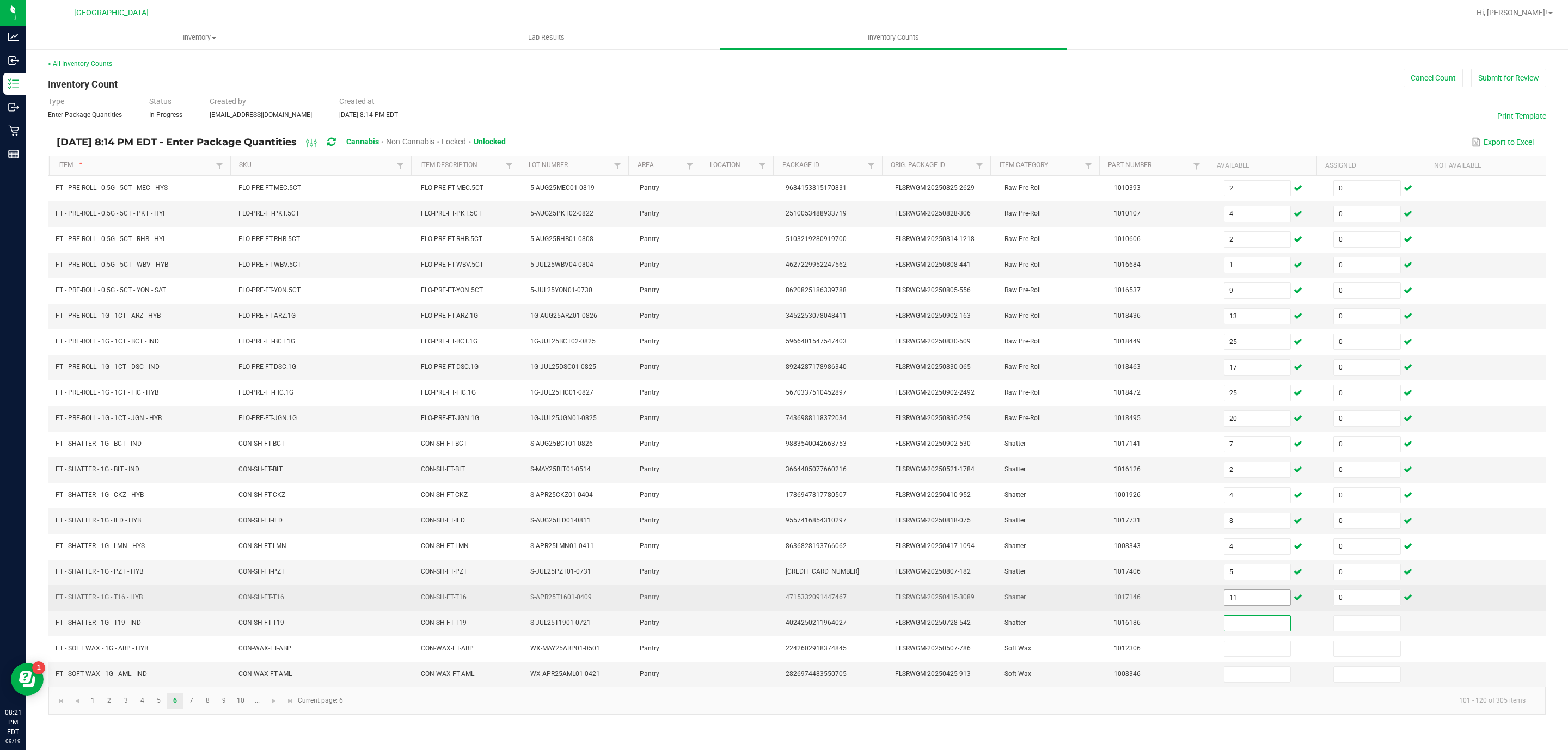
click at [1230, 605] on input "11" at bounding box center [1257, 597] width 66 height 15
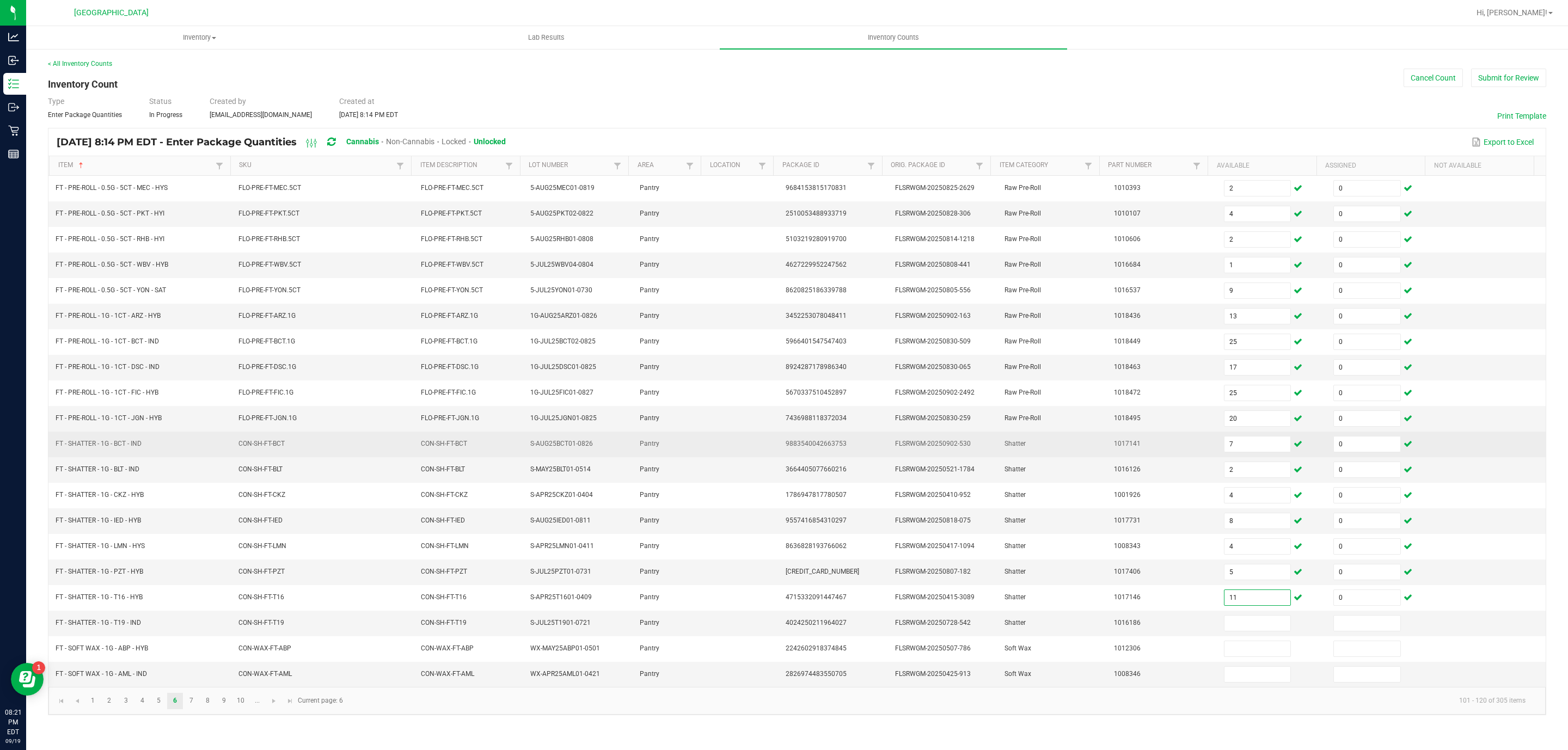
click at [1235, 443] on td "7" at bounding box center [1271, 445] width 109 height 26
click at [1240, 447] on input "7" at bounding box center [1257, 444] width 66 height 15
click at [1243, 451] on input "7" at bounding box center [1257, 444] width 66 height 15
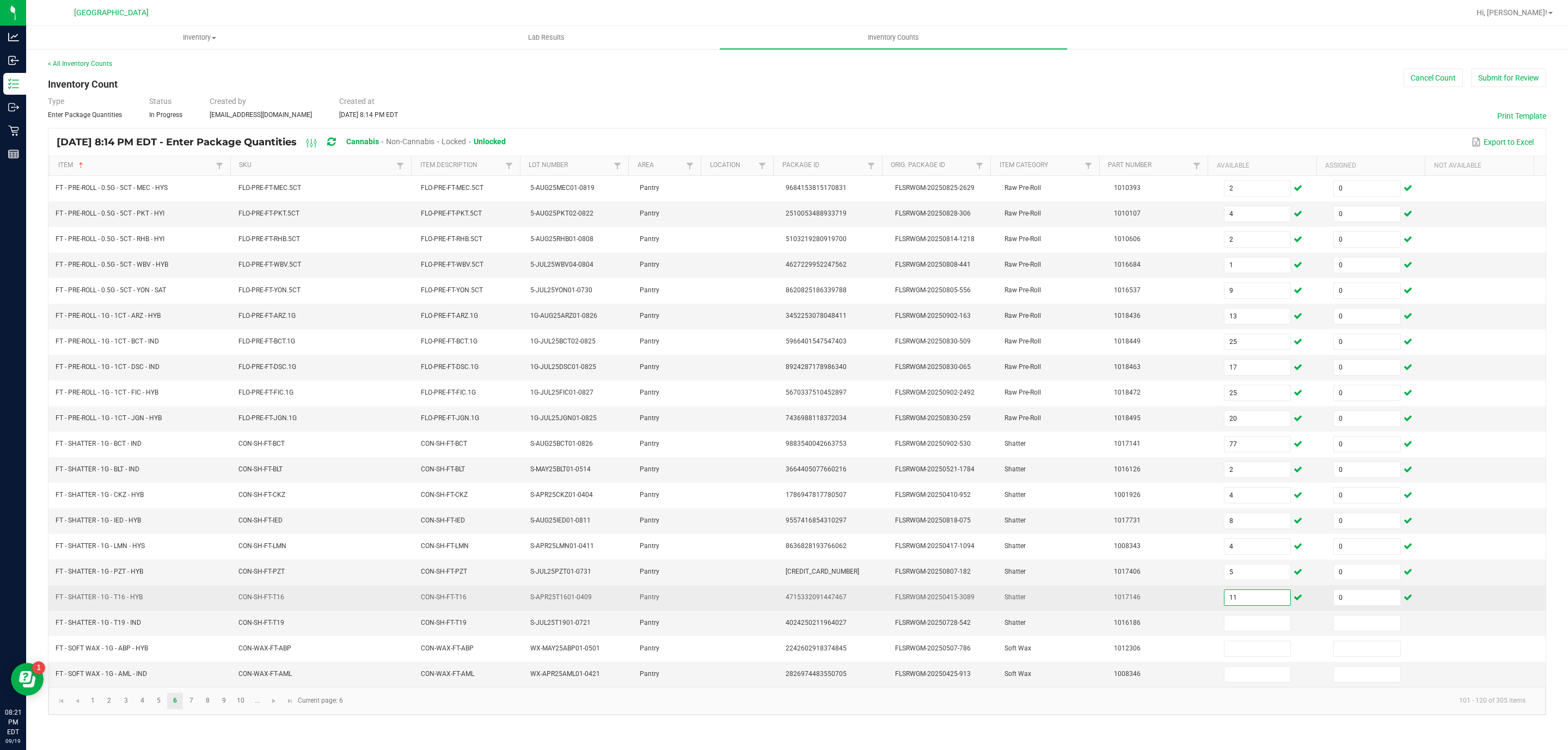
click at [1224, 605] on input "11" at bounding box center [1257, 597] width 66 height 15
click at [1238, 605] on input "11" at bounding box center [1257, 597] width 66 height 15
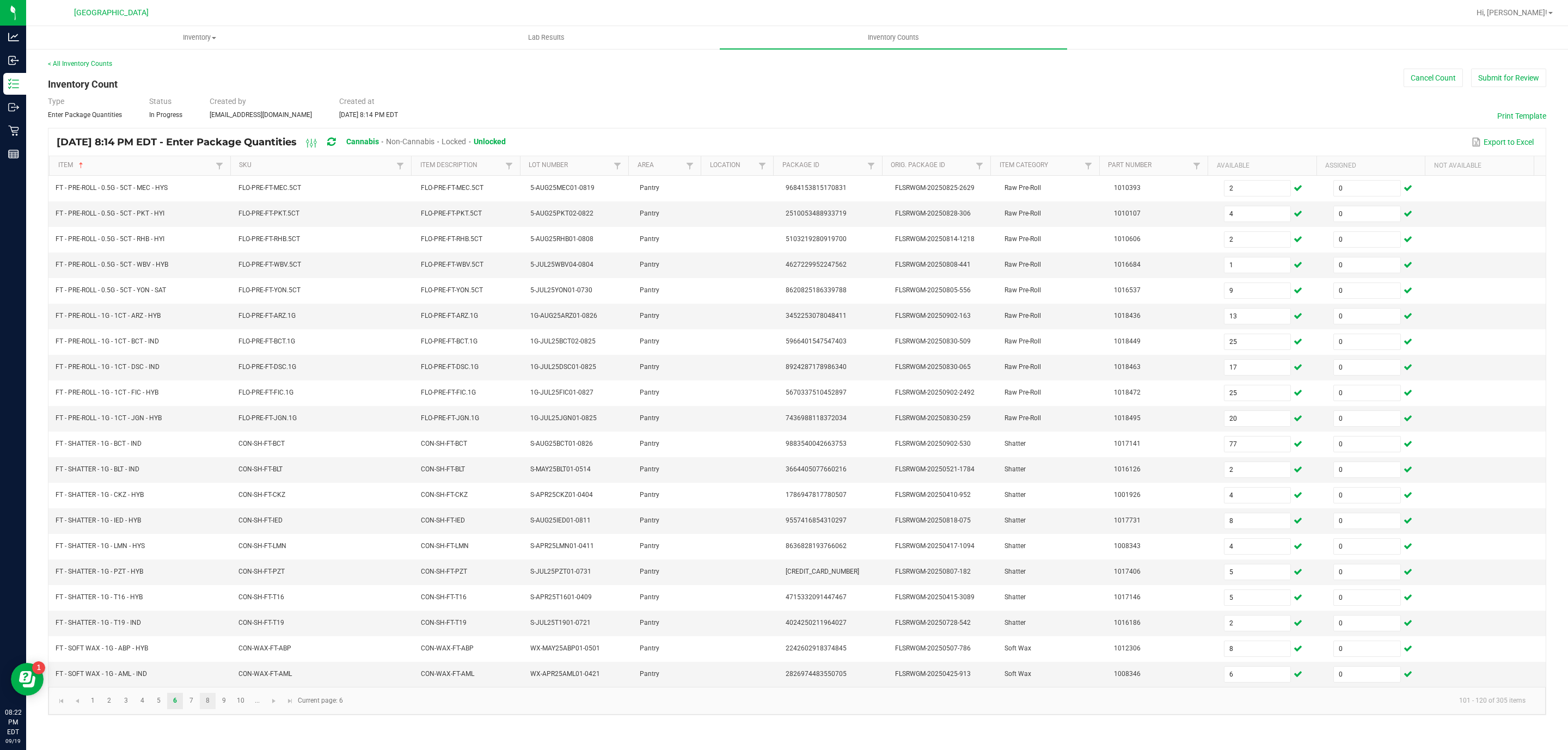
click at [201, 709] on link "8" at bounding box center [208, 701] width 16 height 16
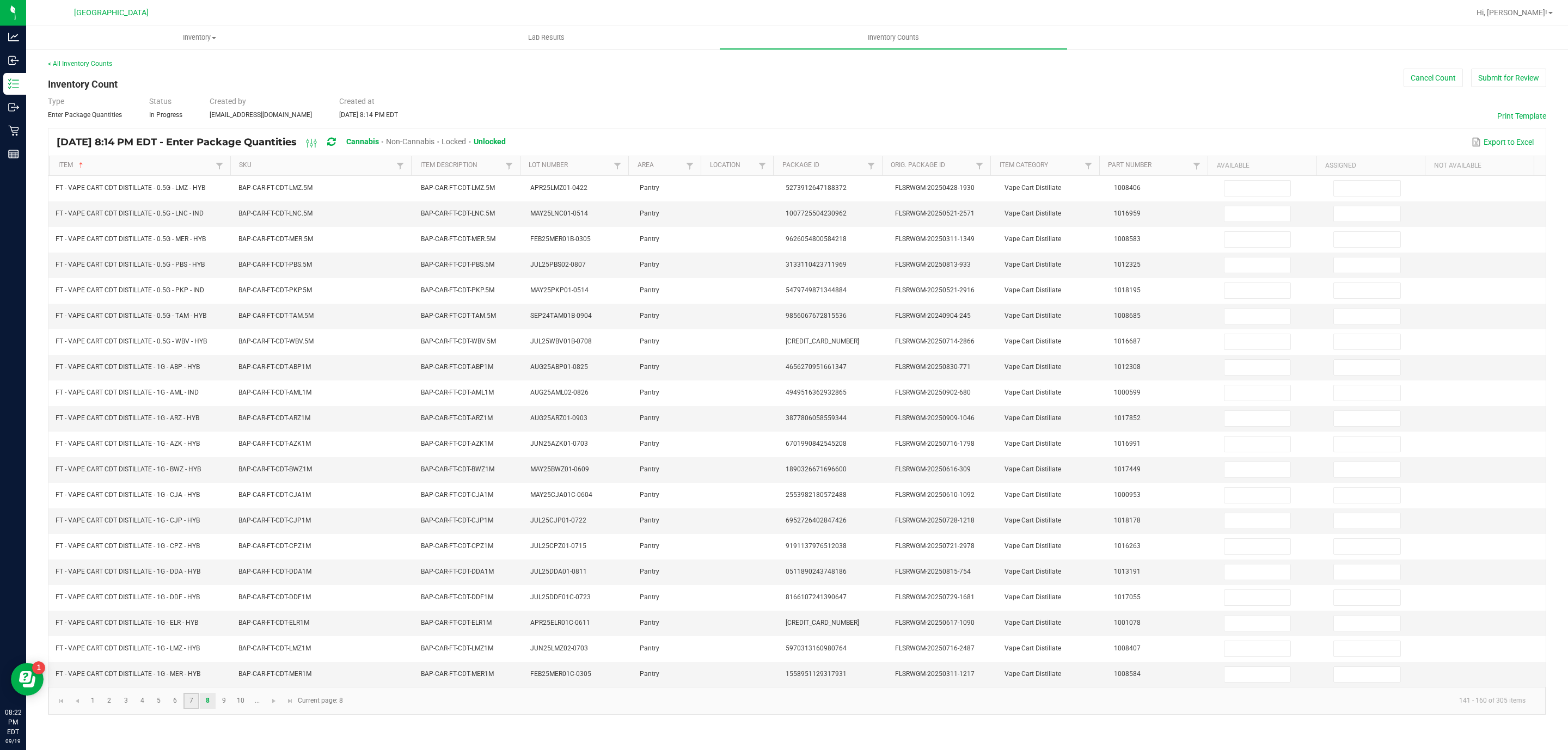
click at [198, 709] on link "7" at bounding box center [191, 701] width 16 height 16
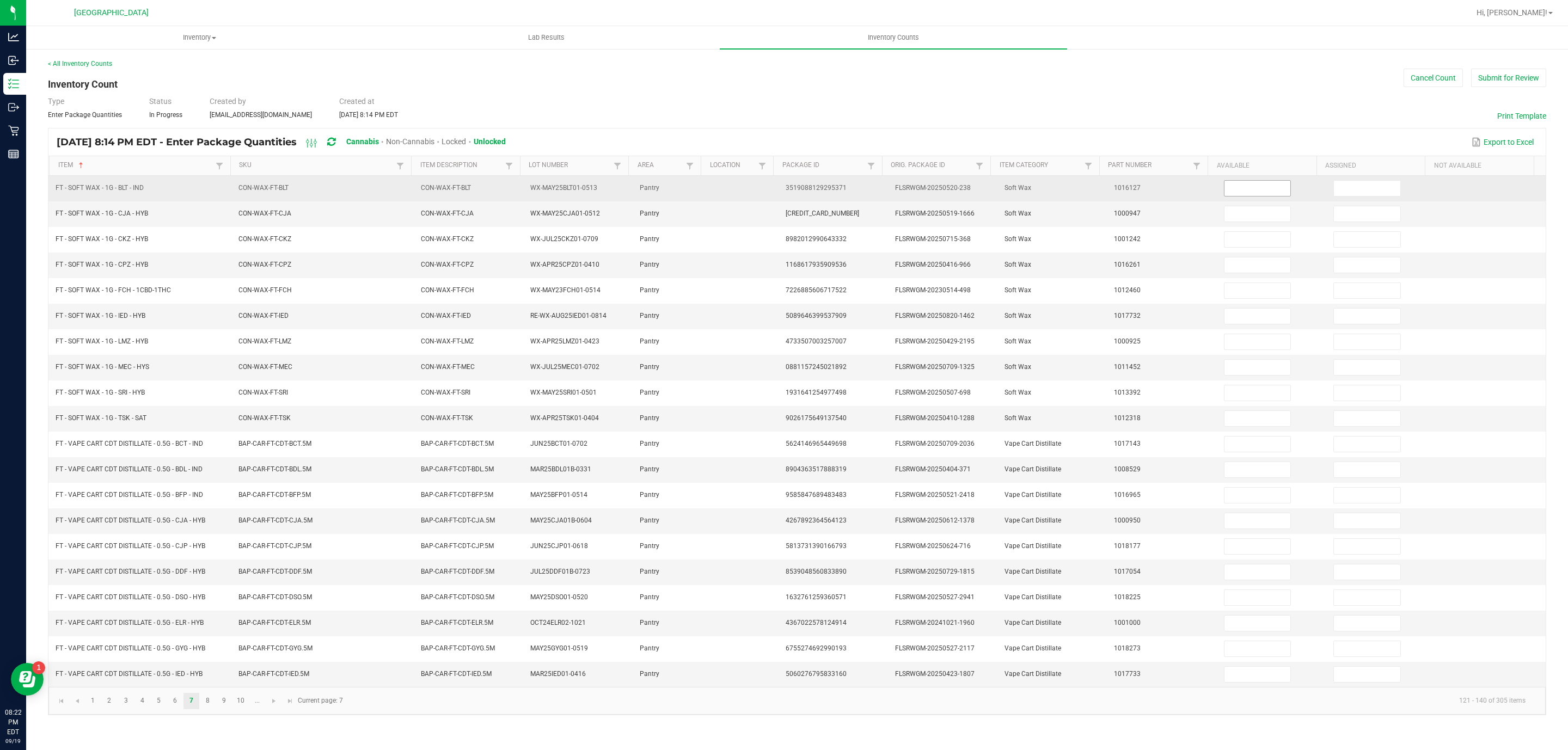
click at [1240, 192] on input at bounding box center [1257, 188] width 66 height 15
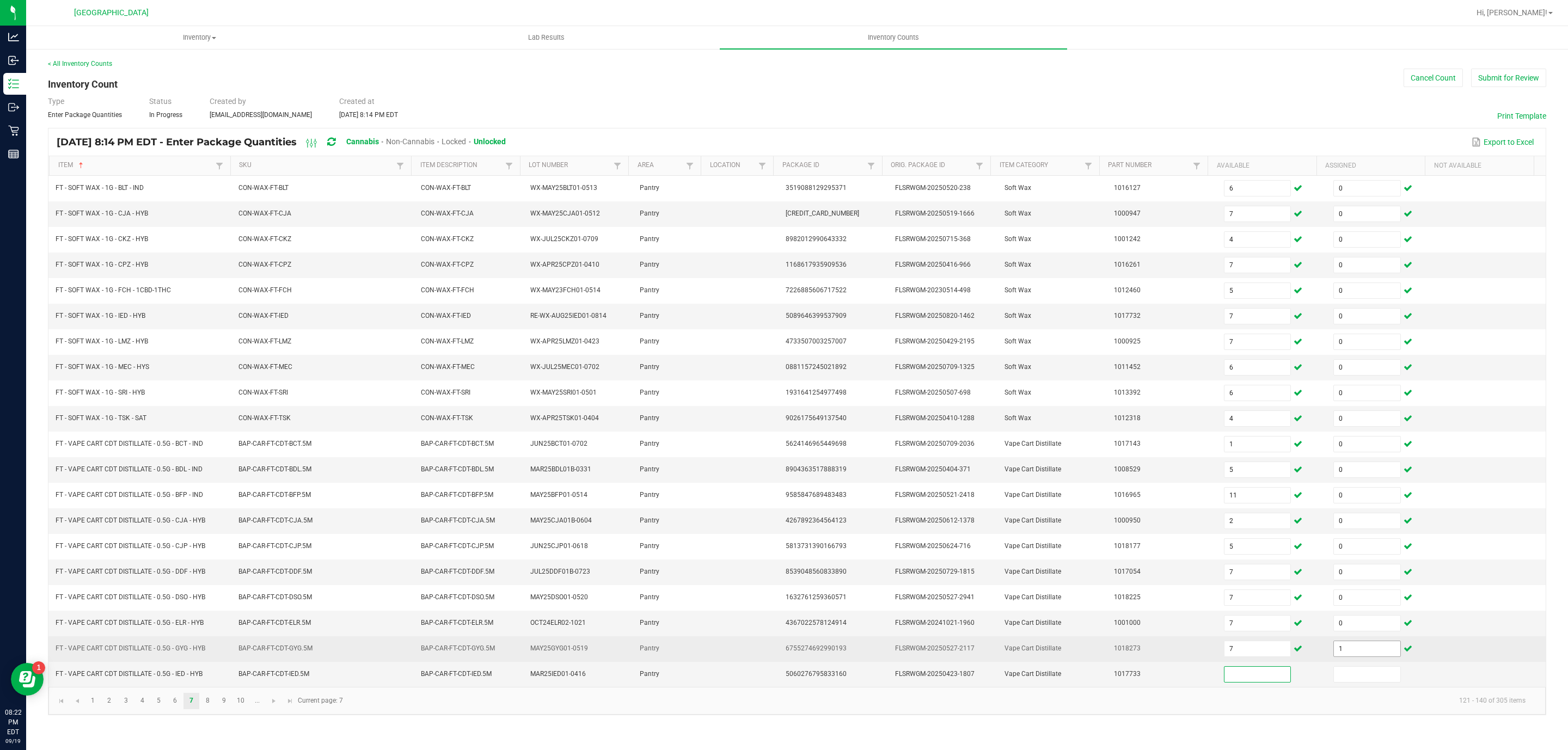
click at [1341, 657] on input "1" at bounding box center [1367, 648] width 66 height 15
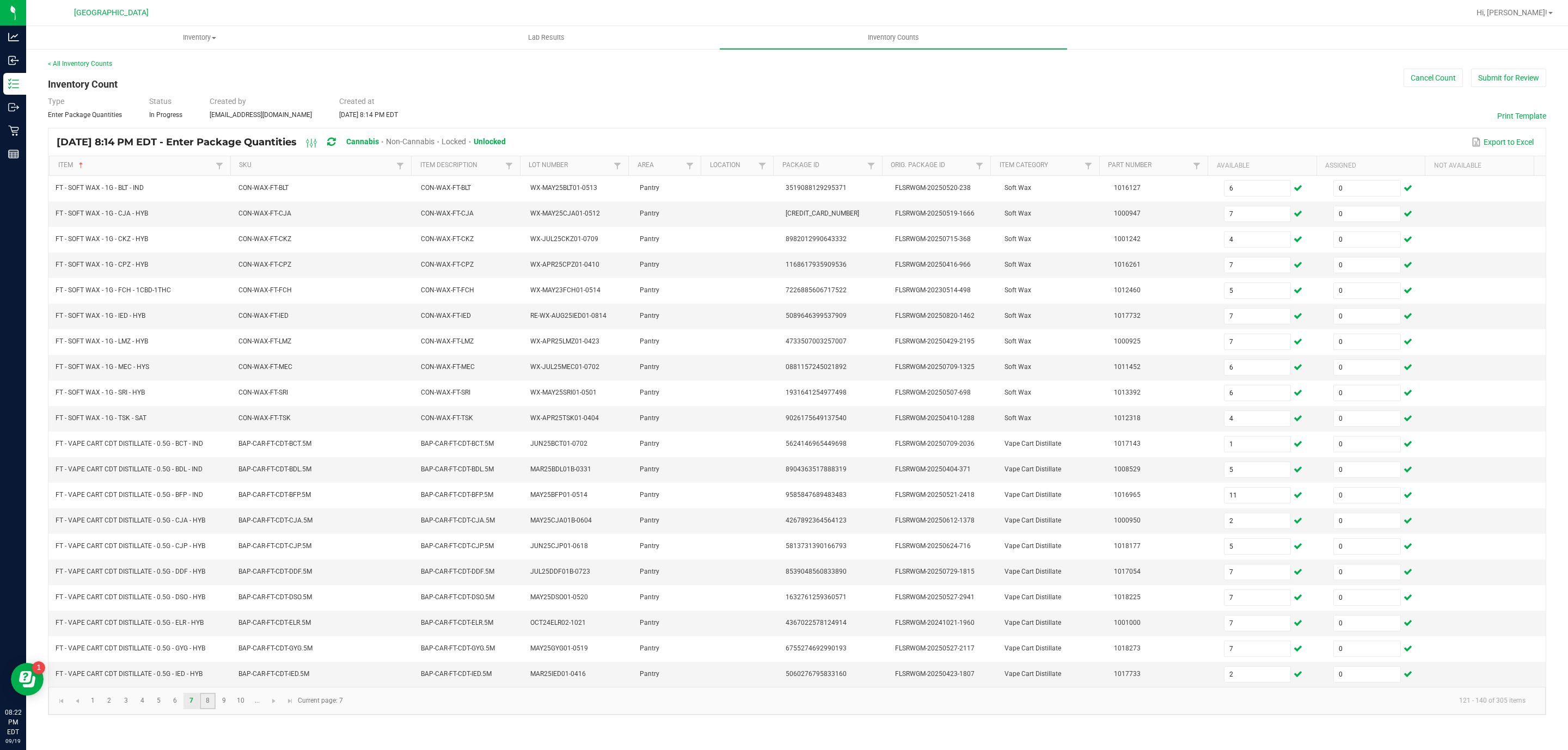
click at [213, 709] on link "8" at bounding box center [208, 701] width 16 height 16
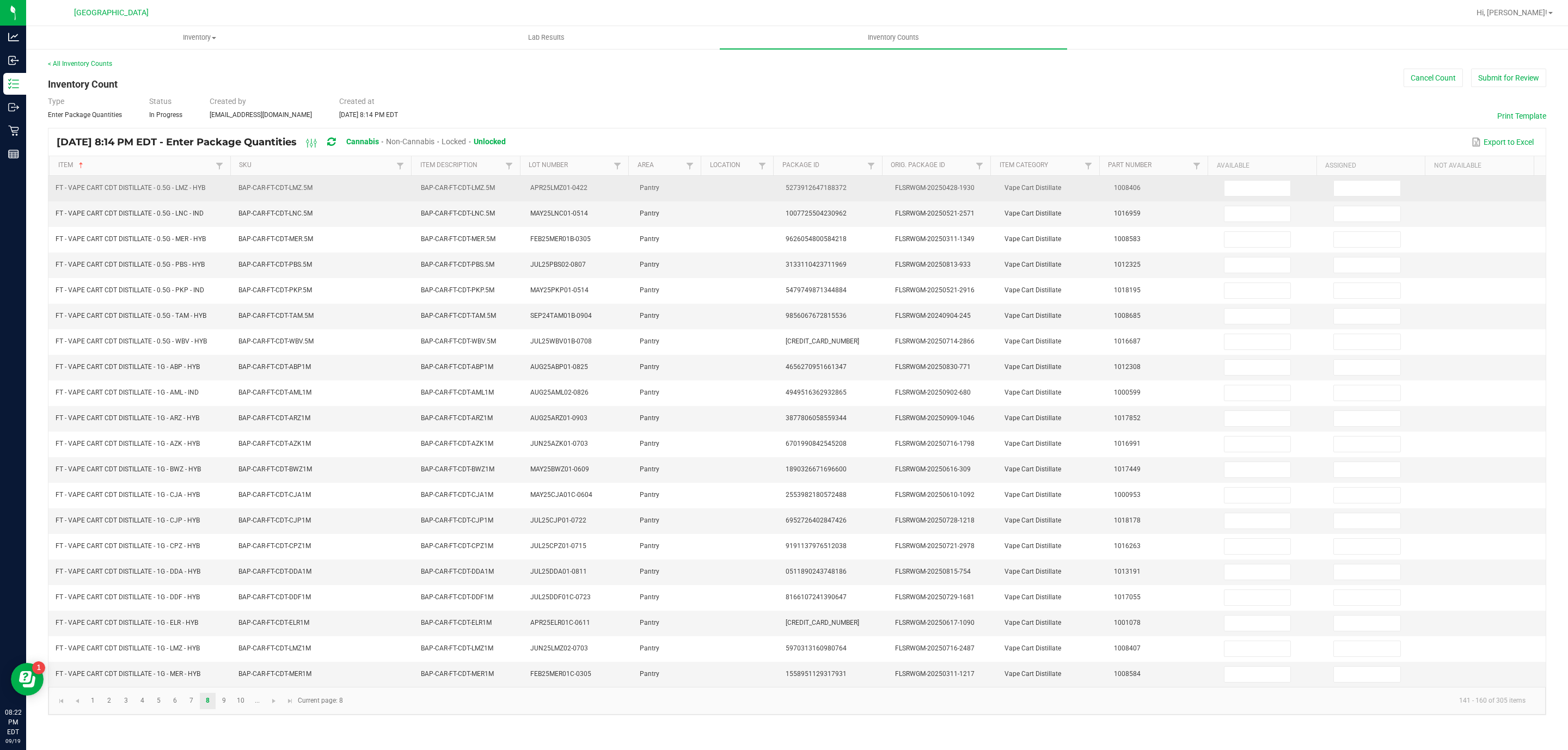
click at [1192, 196] on td "1008406" at bounding box center [1161, 189] width 109 height 26
click at [1235, 194] on input at bounding box center [1257, 188] width 66 height 15
click at [1261, 196] on input "4" at bounding box center [1257, 188] width 66 height 15
click at [1260, 195] on input "4" at bounding box center [1257, 188] width 66 height 15
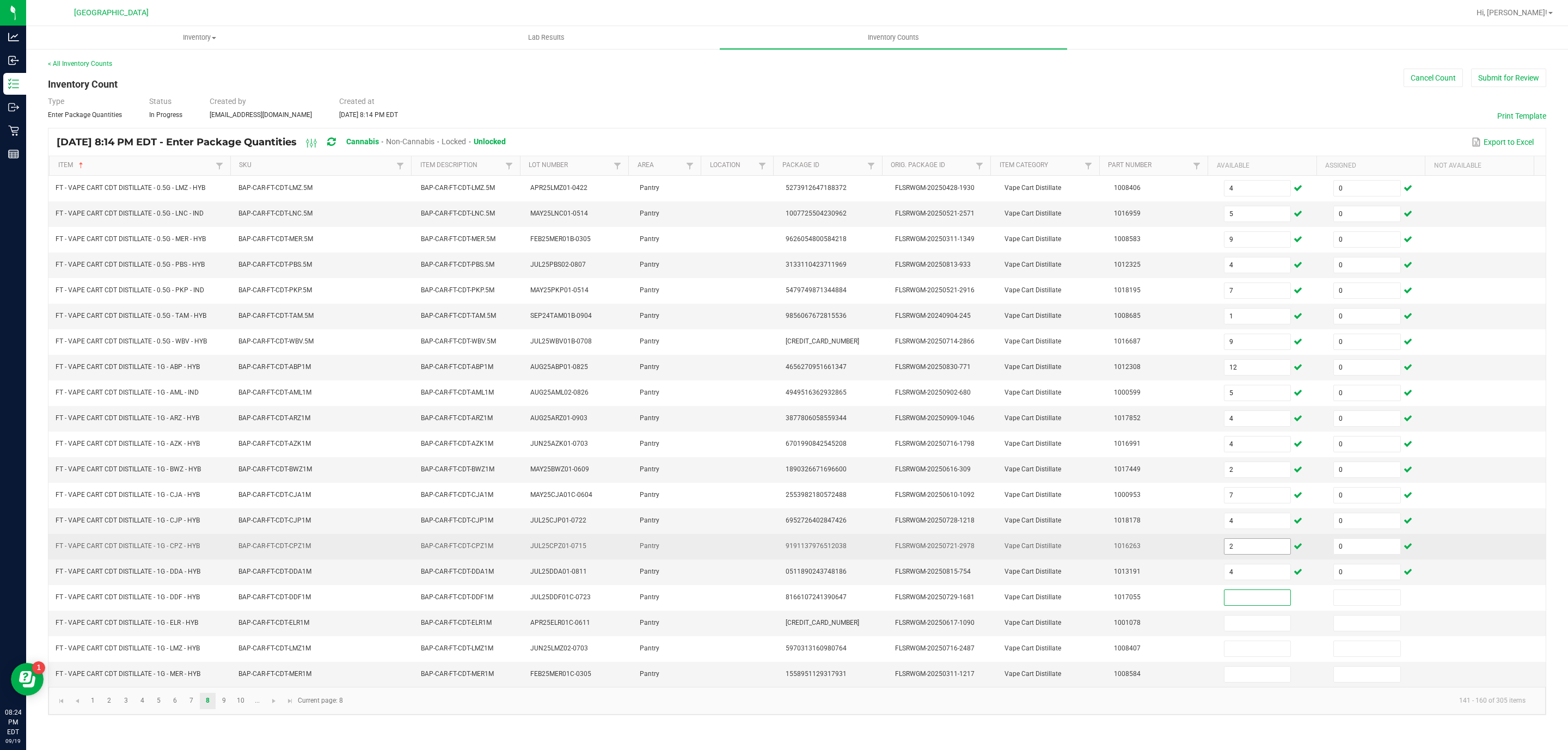
click at [1263, 554] on input "2" at bounding box center [1257, 546] width 66 height 15
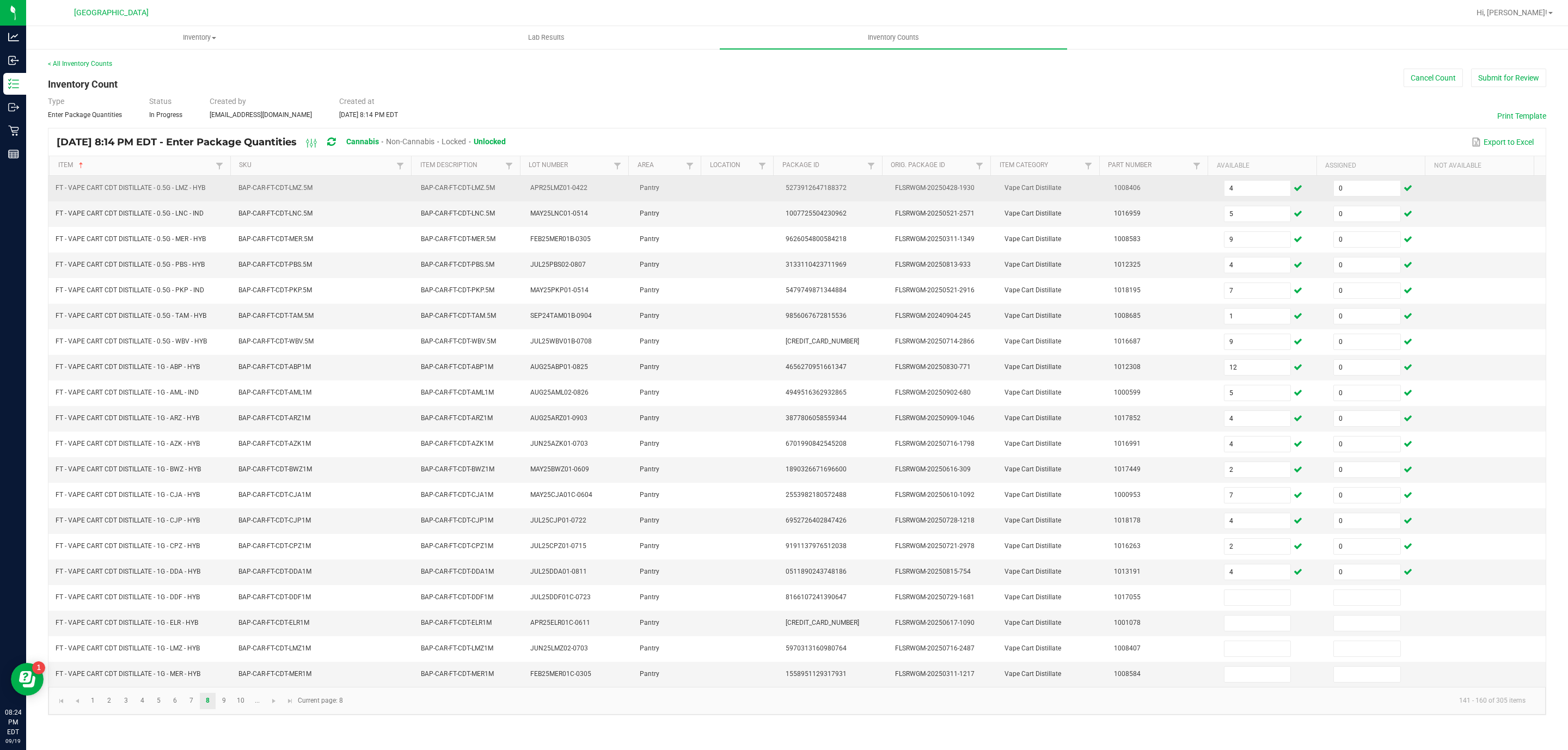
click at [1245, 178] on td "4" at bounding box center [1271, 189] width 109 height 26
click at [1243, 181] on span "4" at bounding box center [1258, 188] width 68 height 16
click at [1245, 183] on input "4" at bounding box center [1257, 188] width 66 height 15
click at [1247, 196] on input "4" at bounding box center [1257, 188] width 66 height 15
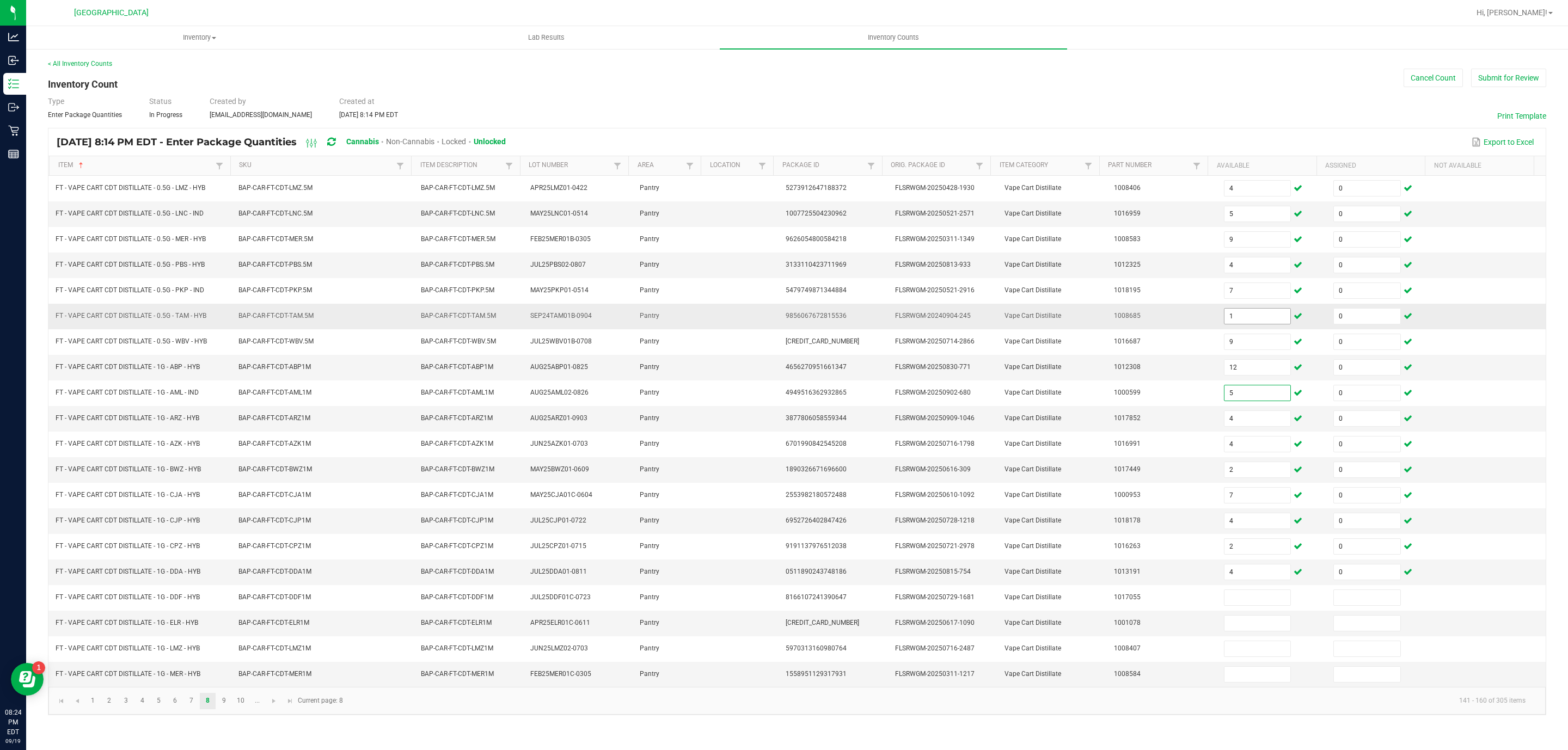
click at [1252, 324] on input "1" at bounding box center [1257, 316] width 66 height 15
click at [226, 709] on link "9" at bounding box center [224, 701] width 16 height 16
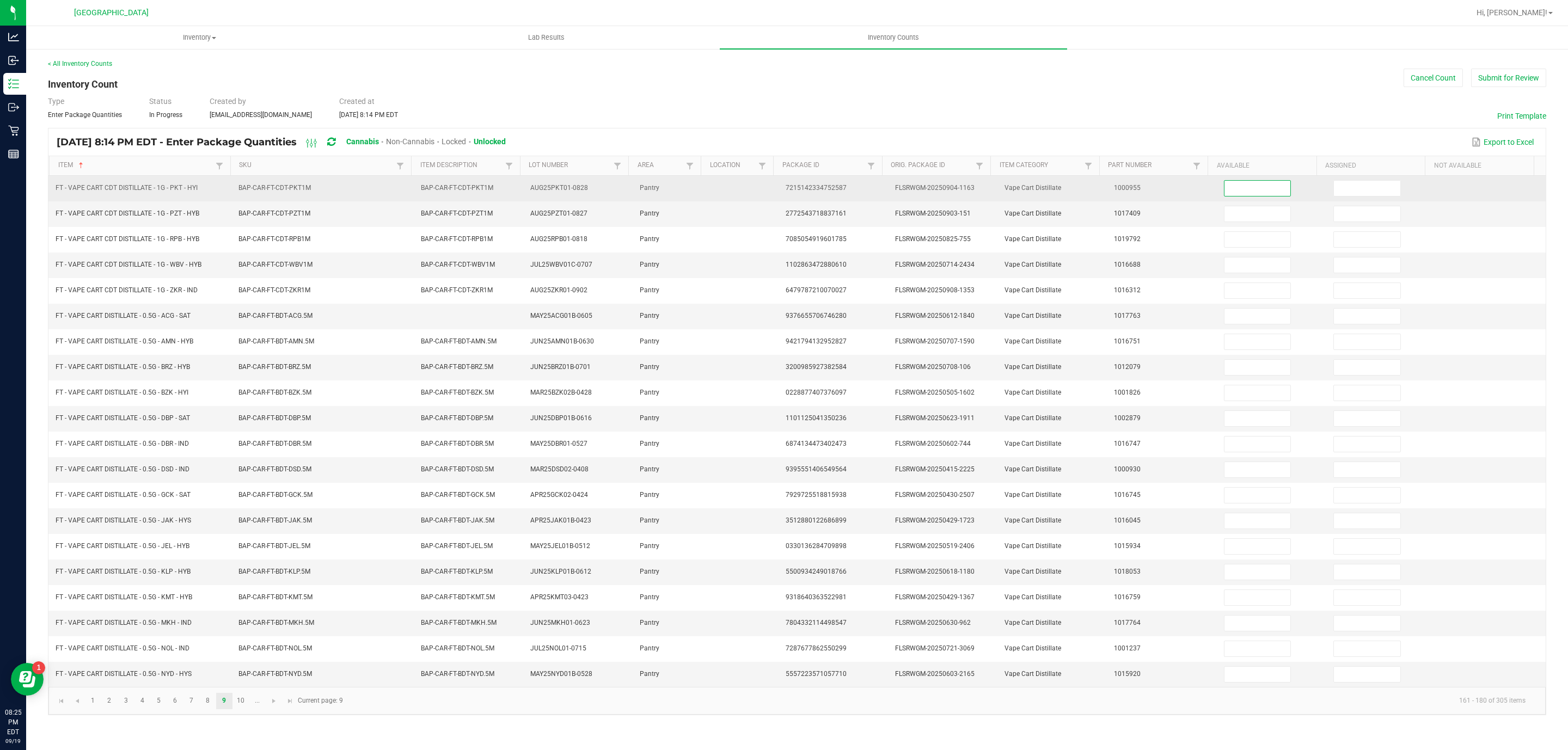
click at [1243, 193] on input at bounding box center [1257, 188] width 66 height 15
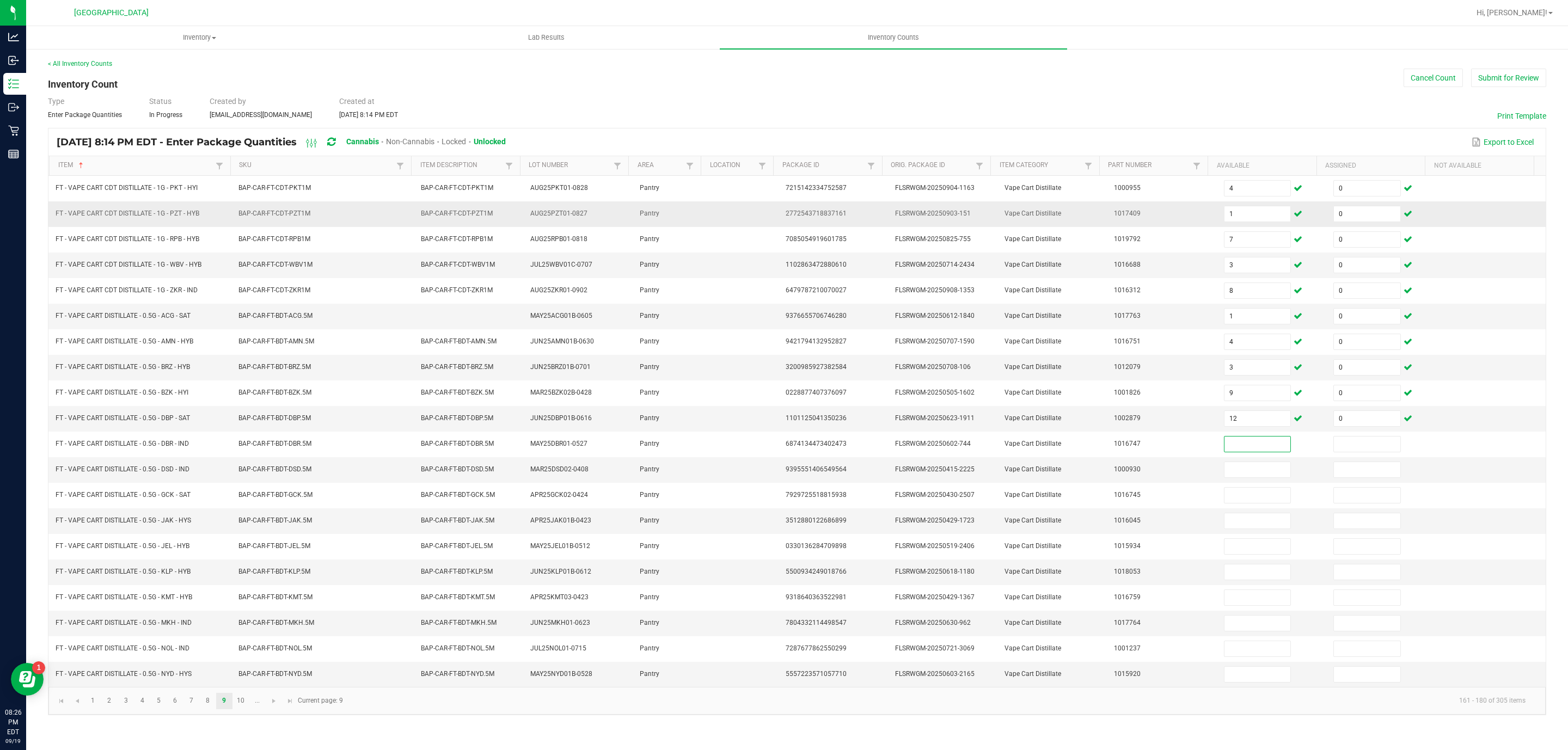
click at [1253, 206] on td "1" at bounding box center [1271, 214] width 109 height 26
click at [1253, 212] on input "1" at bounding box center [1257, 213] width 66 height 15
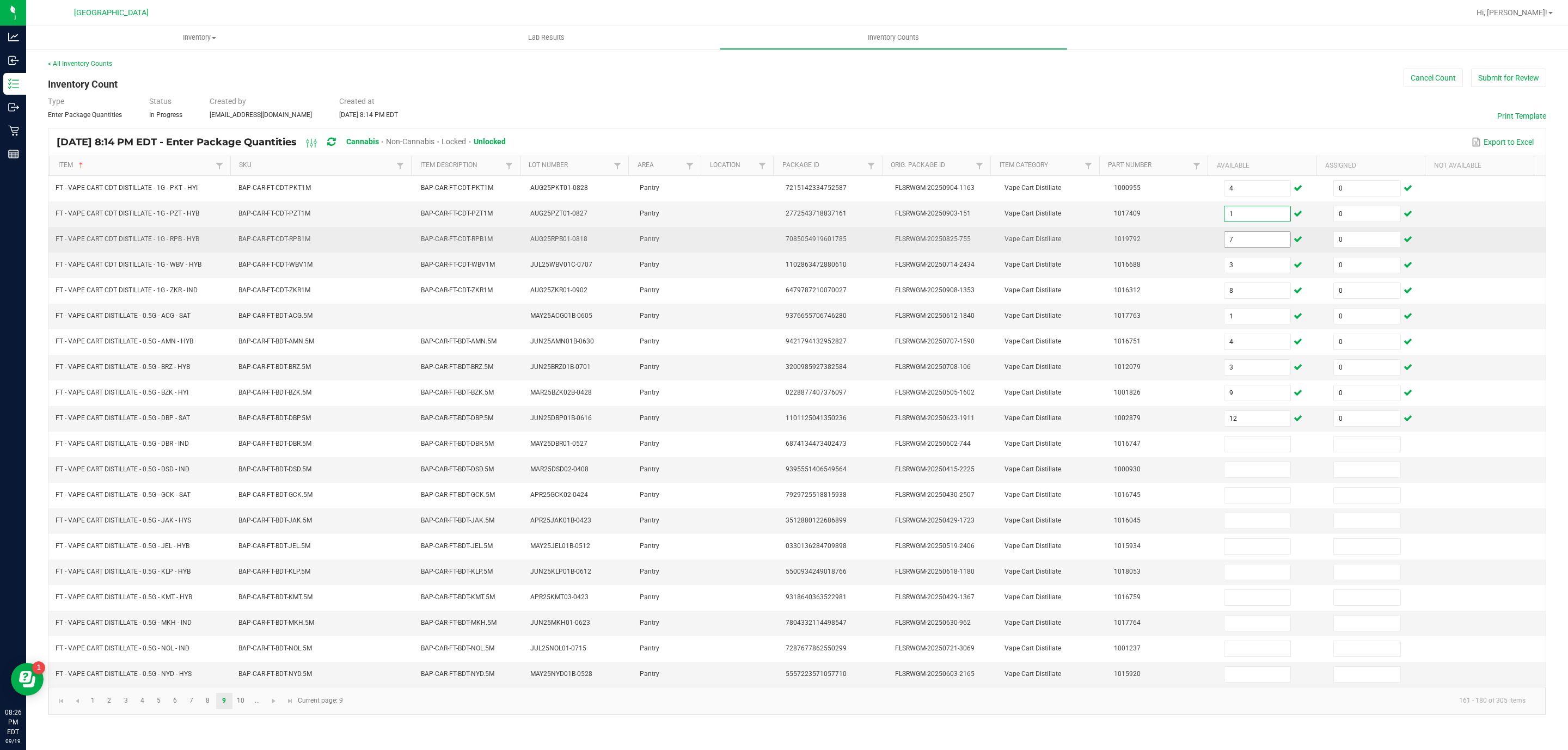
click at [1247, 248] on span "7" at bounding box center [1258, 239] width 68 height 16
click at [1248, 230] on td "7" at bounding box center [1271, 240] width 109 height 26
click at [1248, 238] on input "7" at bounding box center [1257, 239] width 66 height 15
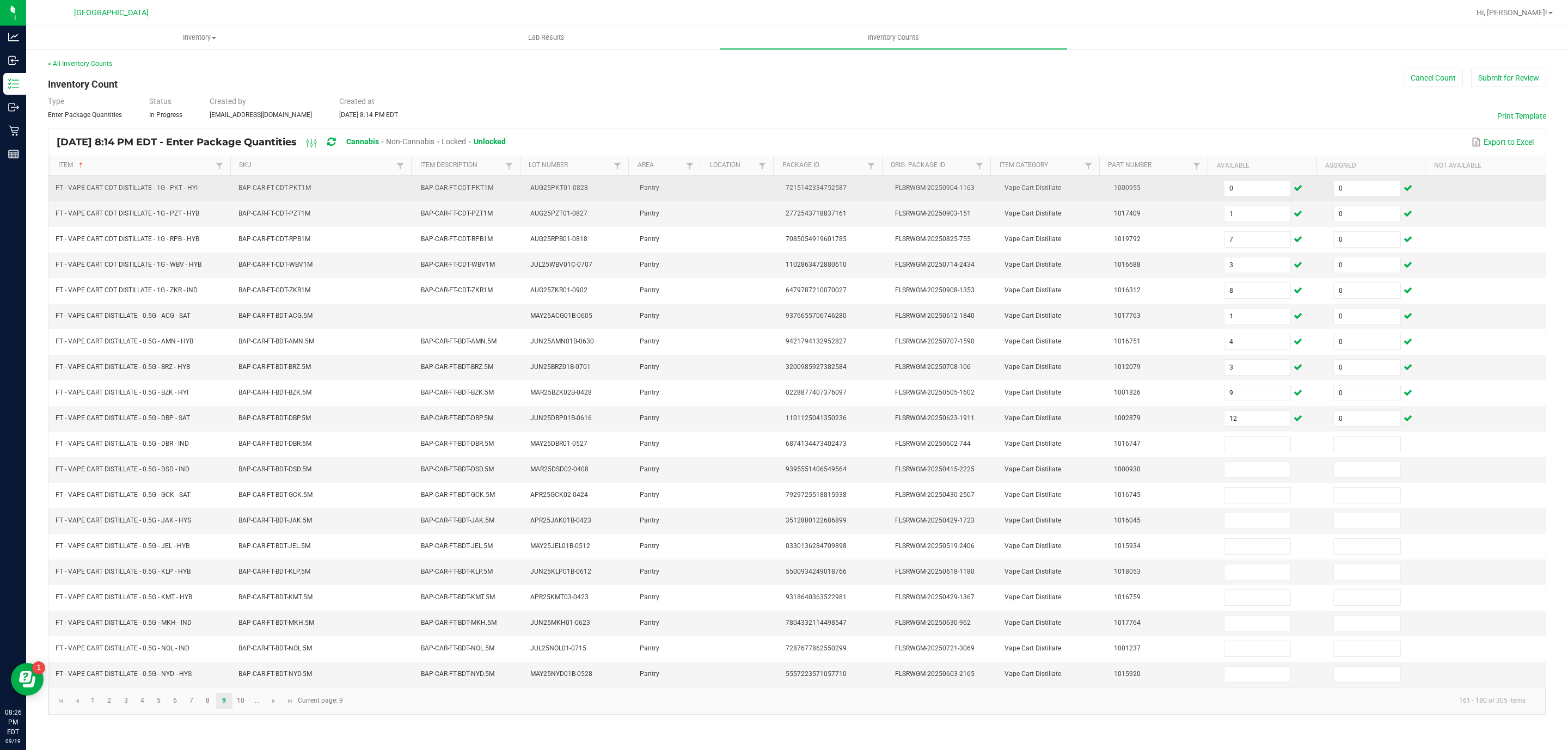
click at [1234, 200] on td "0" at bounding box center [1271, 189] width 109 height 26
click at [1233, 197] on span "0" at bounding box center [1258, 188] width 68 height 16
click at [1231, 191] on input "0" at bounding box center [1257, 188] width 66 height 15
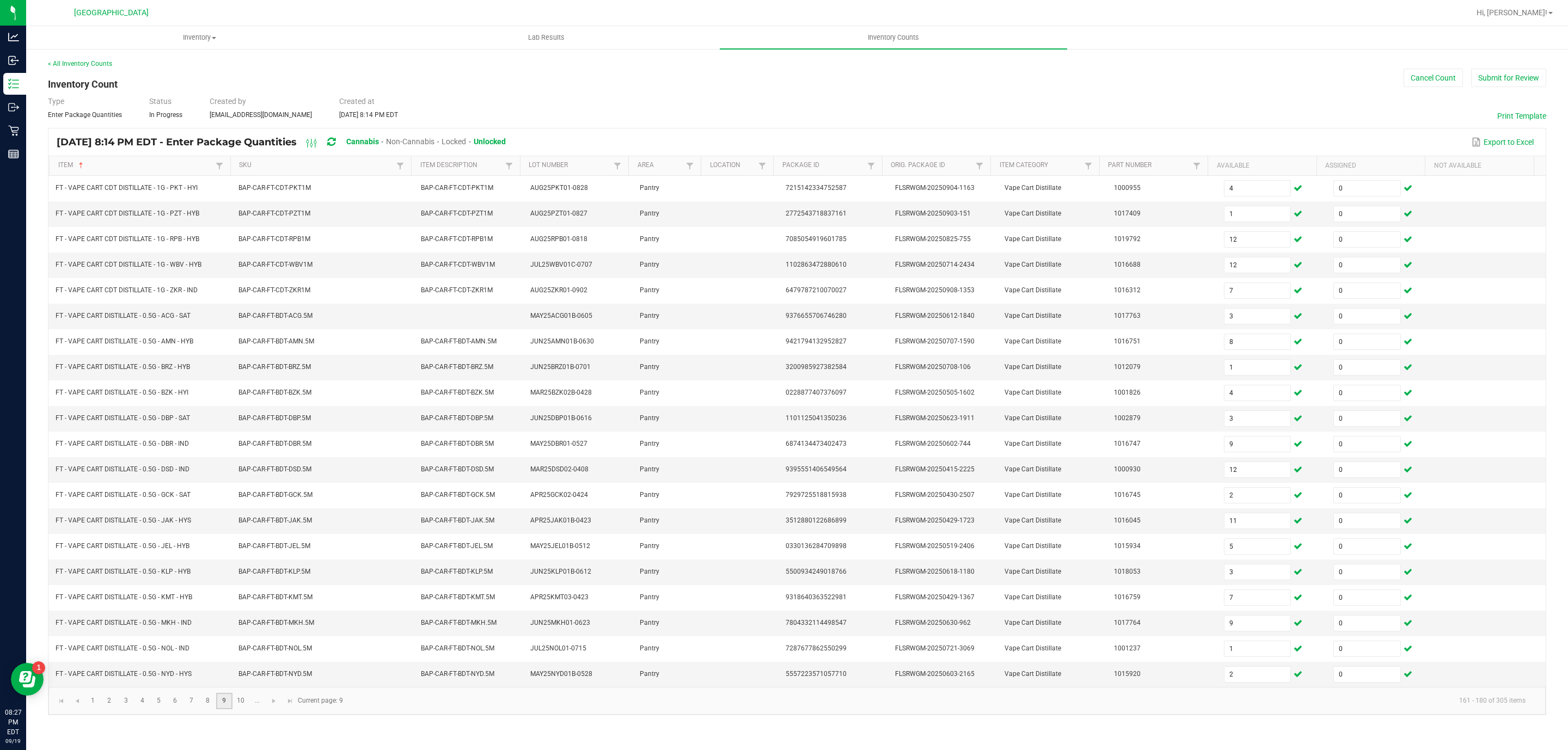
click at [229, 709] on link "9" at bounding box center [224, 701] width 16 height 16
click at [241, 709] on link "10" at bounding box center [241, 701] width 16 height 16
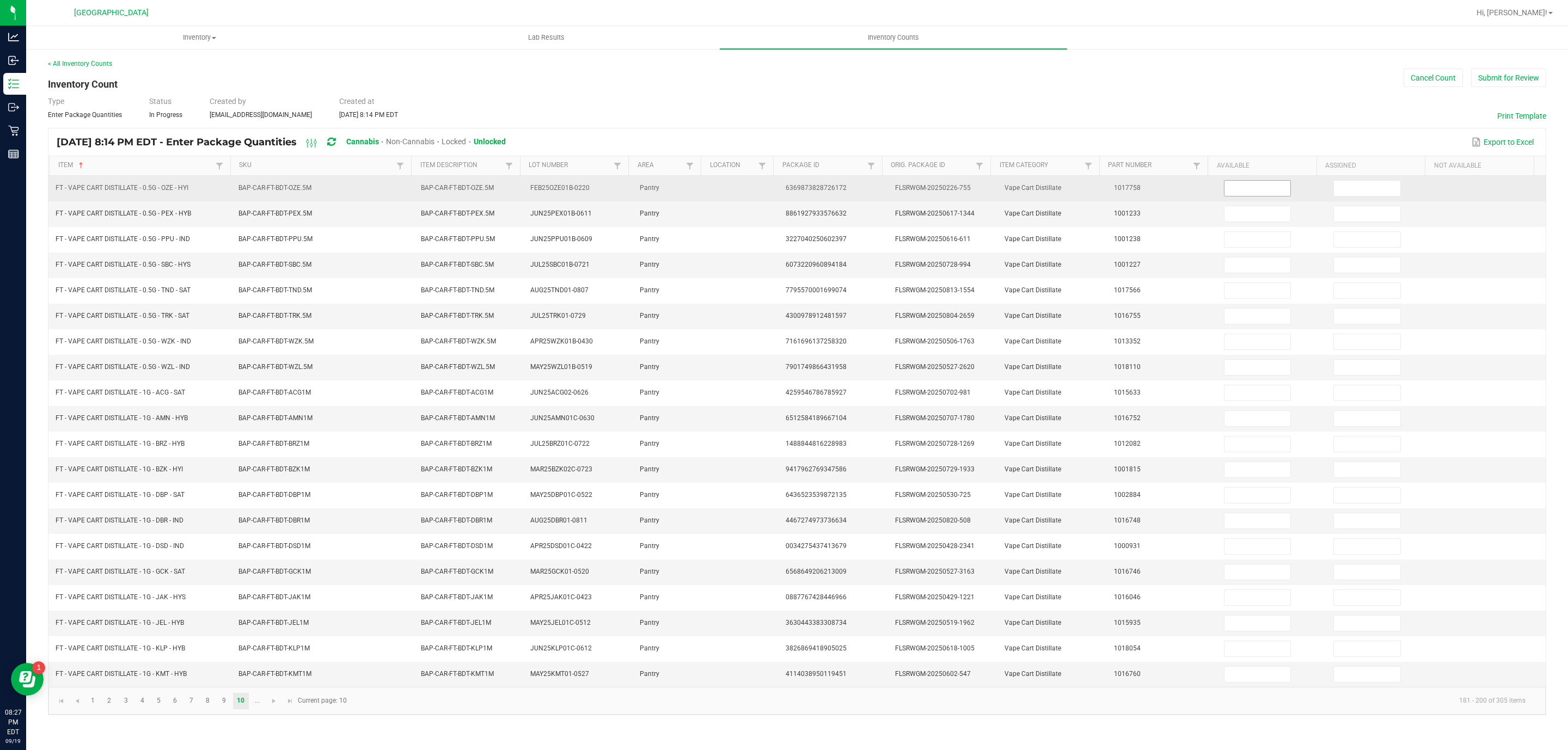
click at [1243, 191] on input at bounding box center [1257, 188] width 66 height 15
click at [1245, 188] on input "11" at bounding box center [1257, 188] width 66 height 15
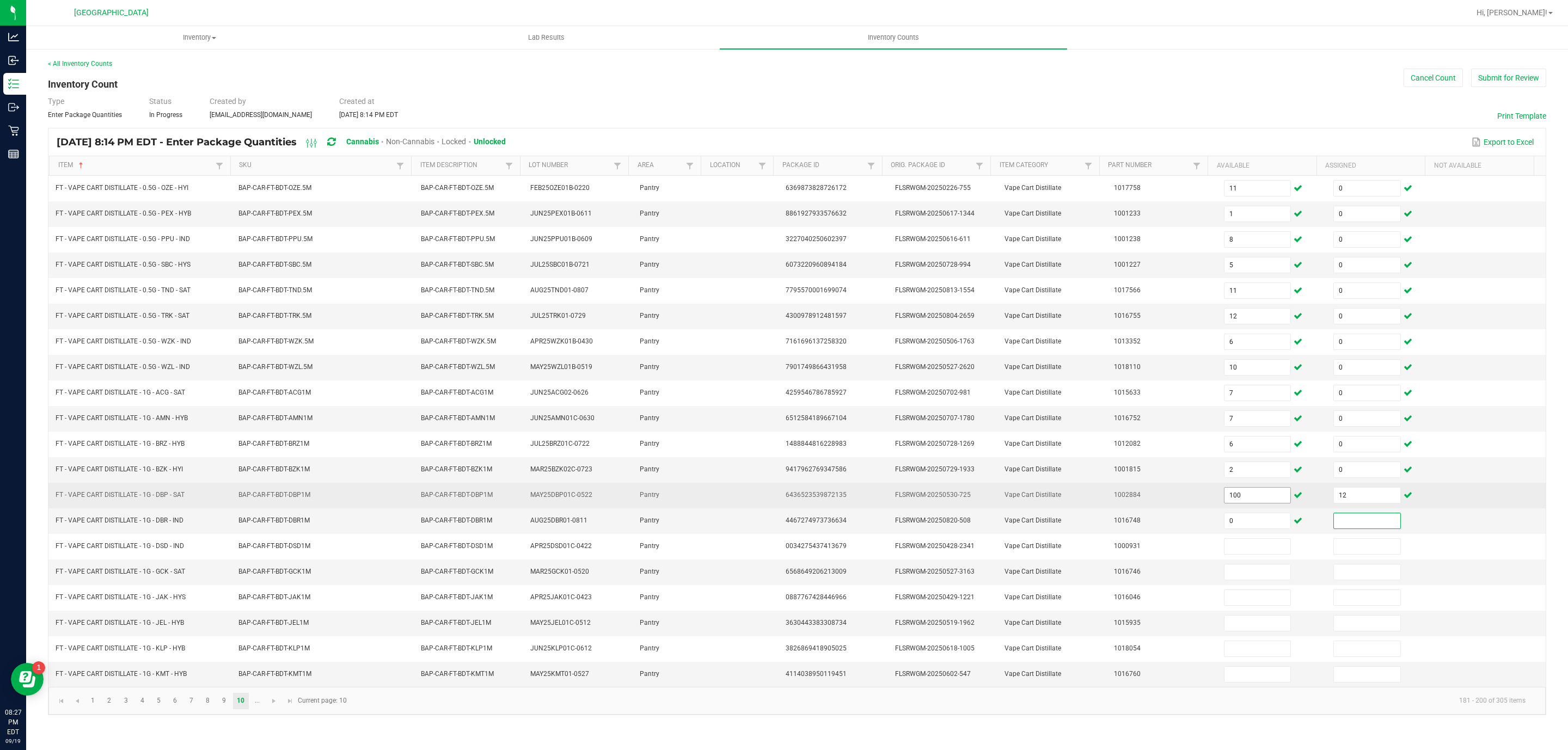
click at [1255, 501] on input "100" at bounding box center [1257, 495] width 66 height 15
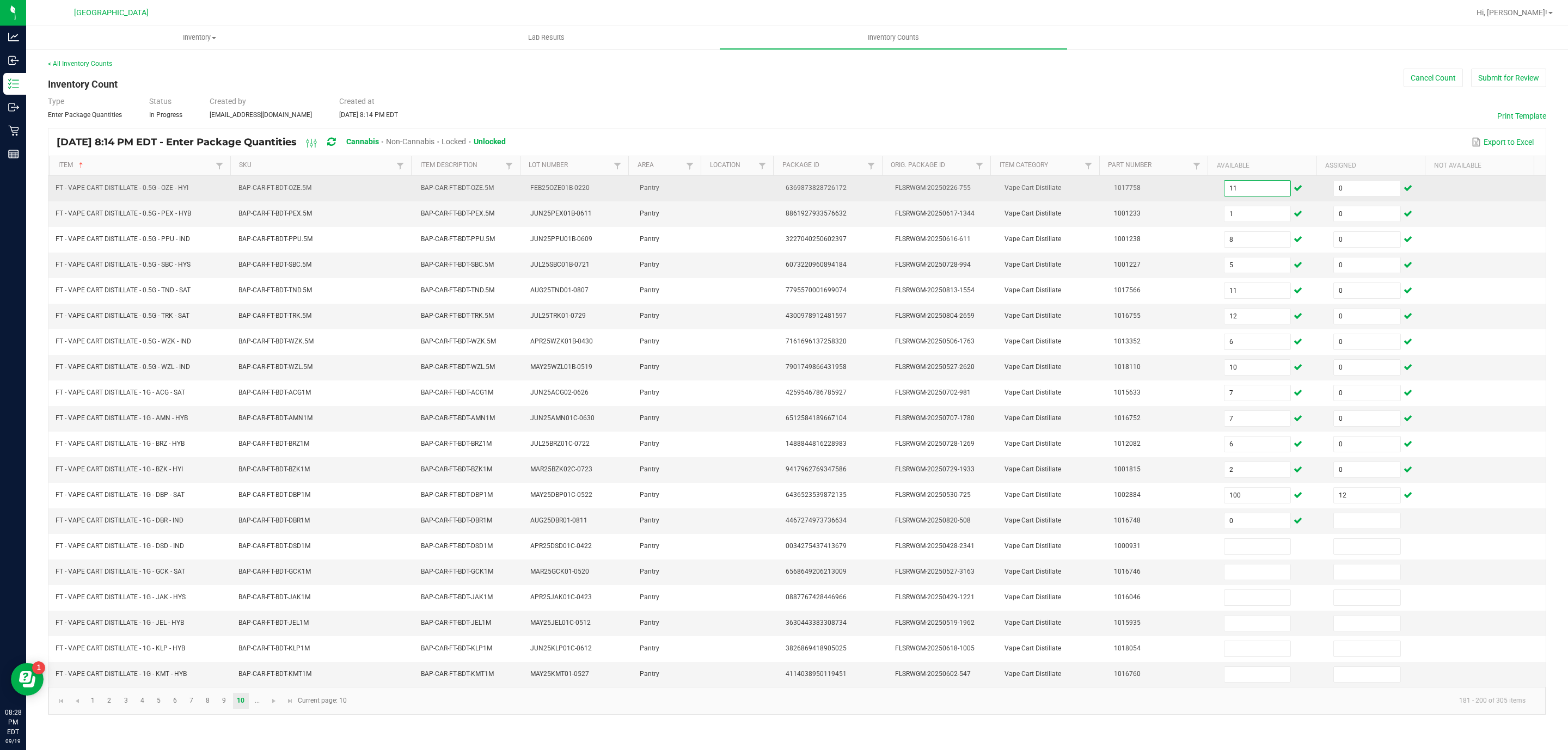
click at [1238, 196] on input "11" at bounding box center [1257, 188] width 66 height 15
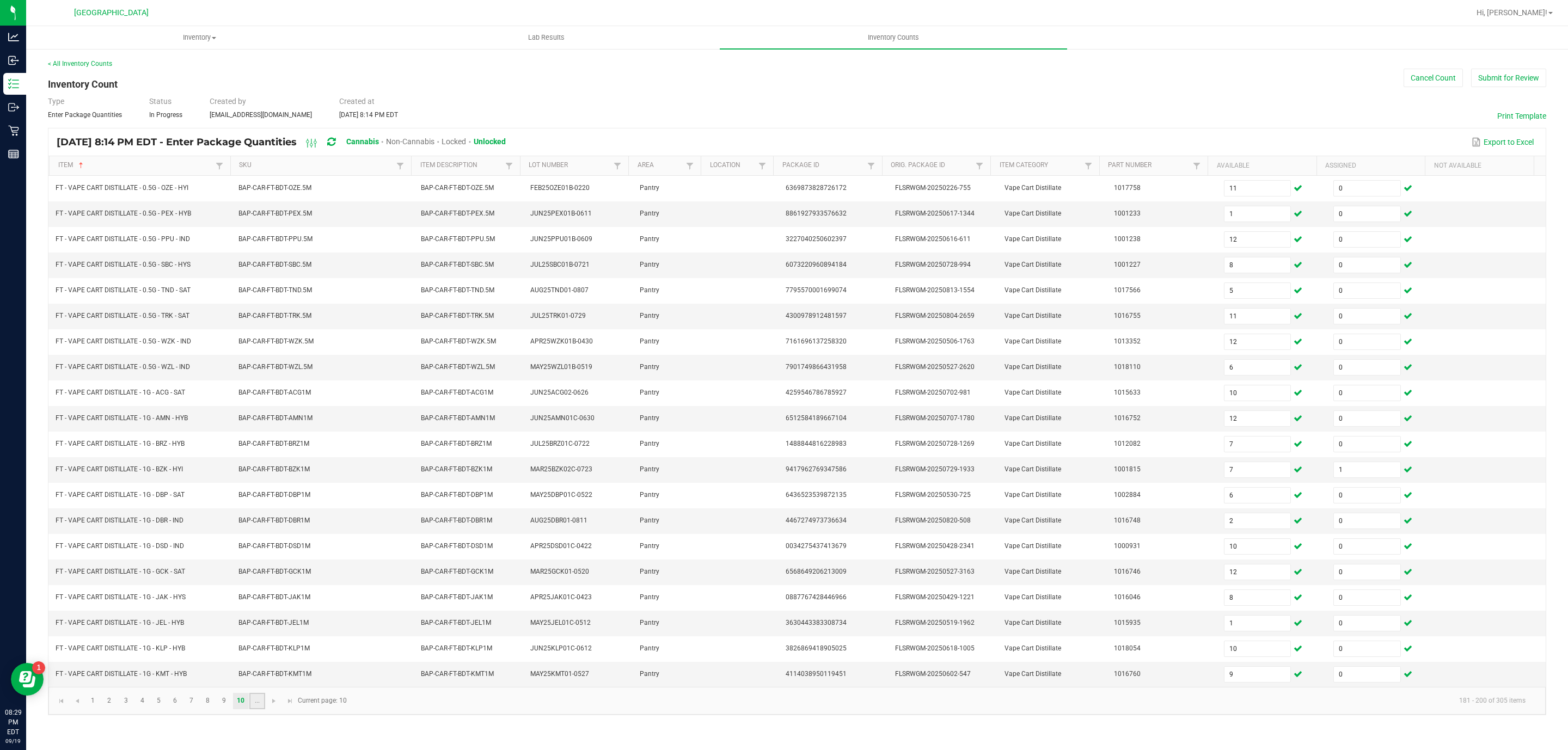
click at [262, 709] on link "..." at bounding box center [257, 701] width 16 height 16
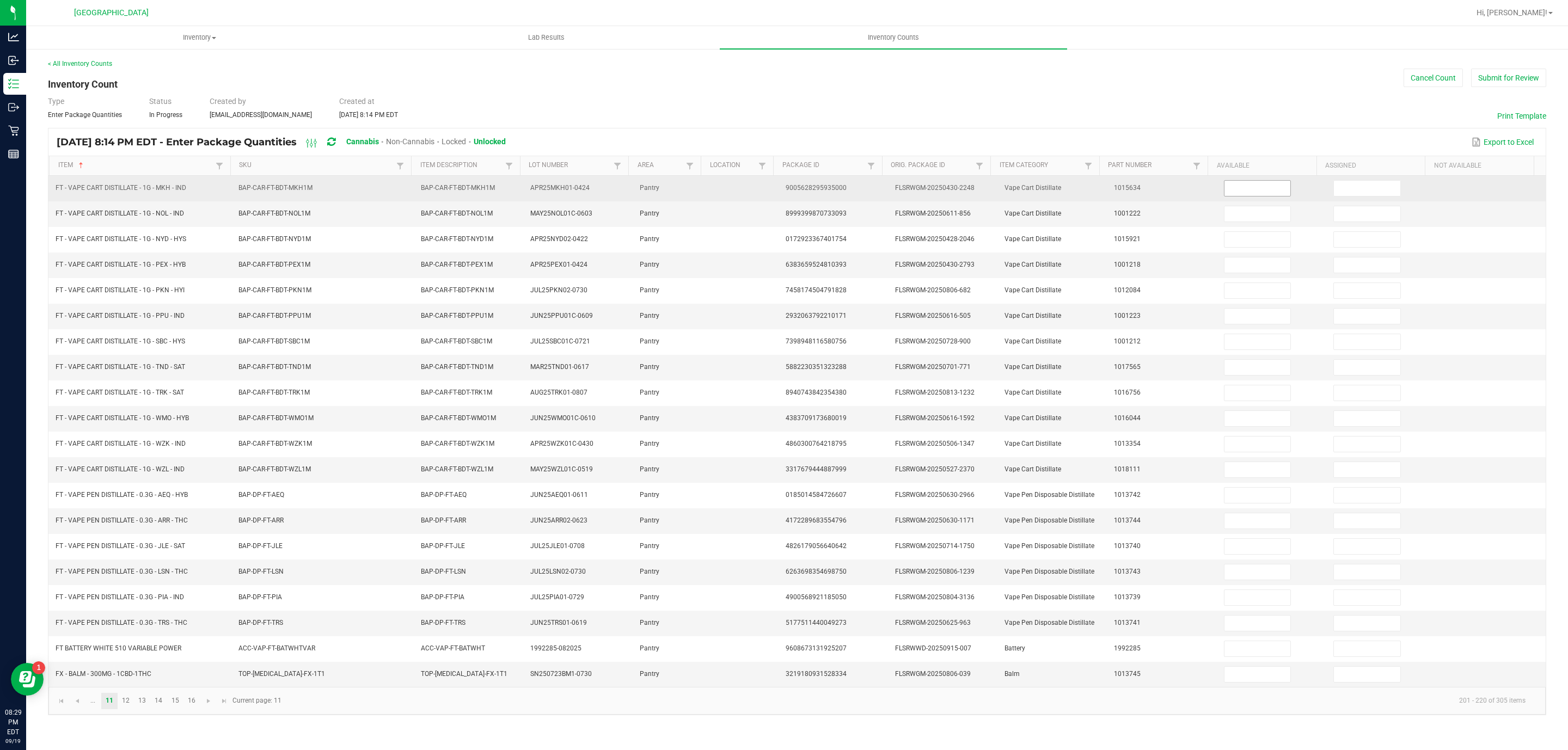
click at [1248, 189] on input at bounding box center [1257, 188] width 66 height 15
click at [1233, 188] on input "7" at bounding box center [1257, 188] width 66 height 15
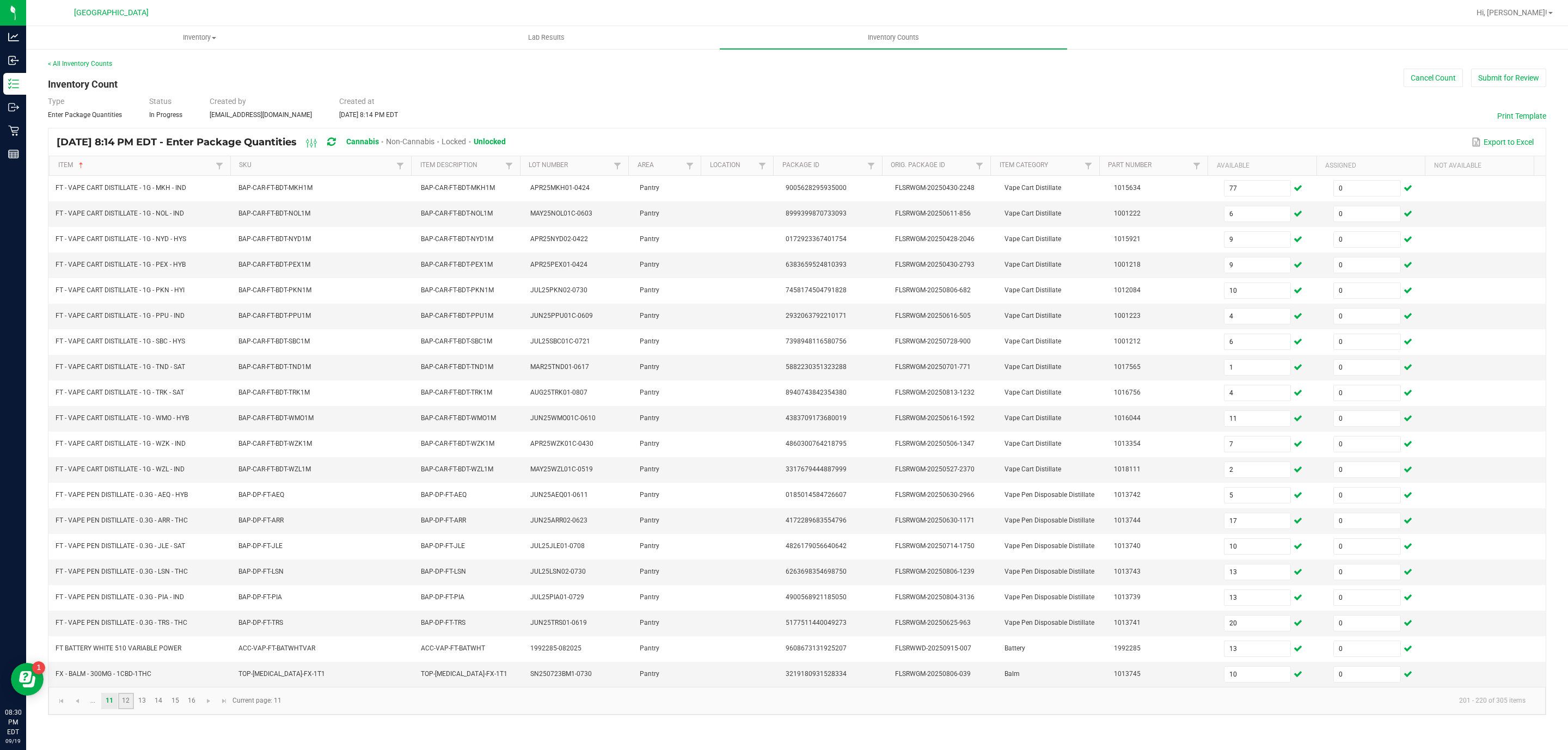
click at [125, 709] on link "12" at bounding box center [126, 701] width 16 height 16
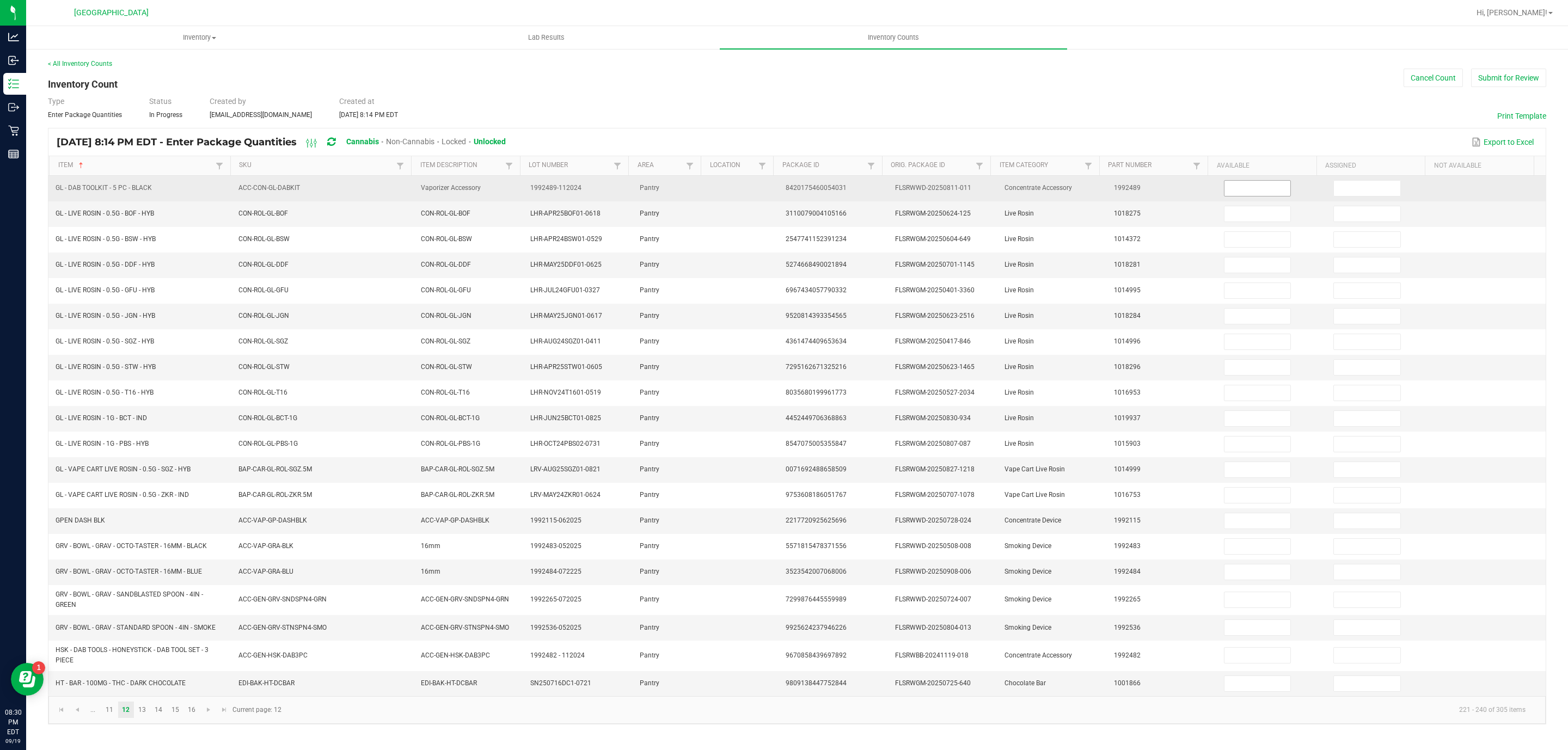
click at [1224, 191] on input at bounding box center [1257, 188] width 66 height 15
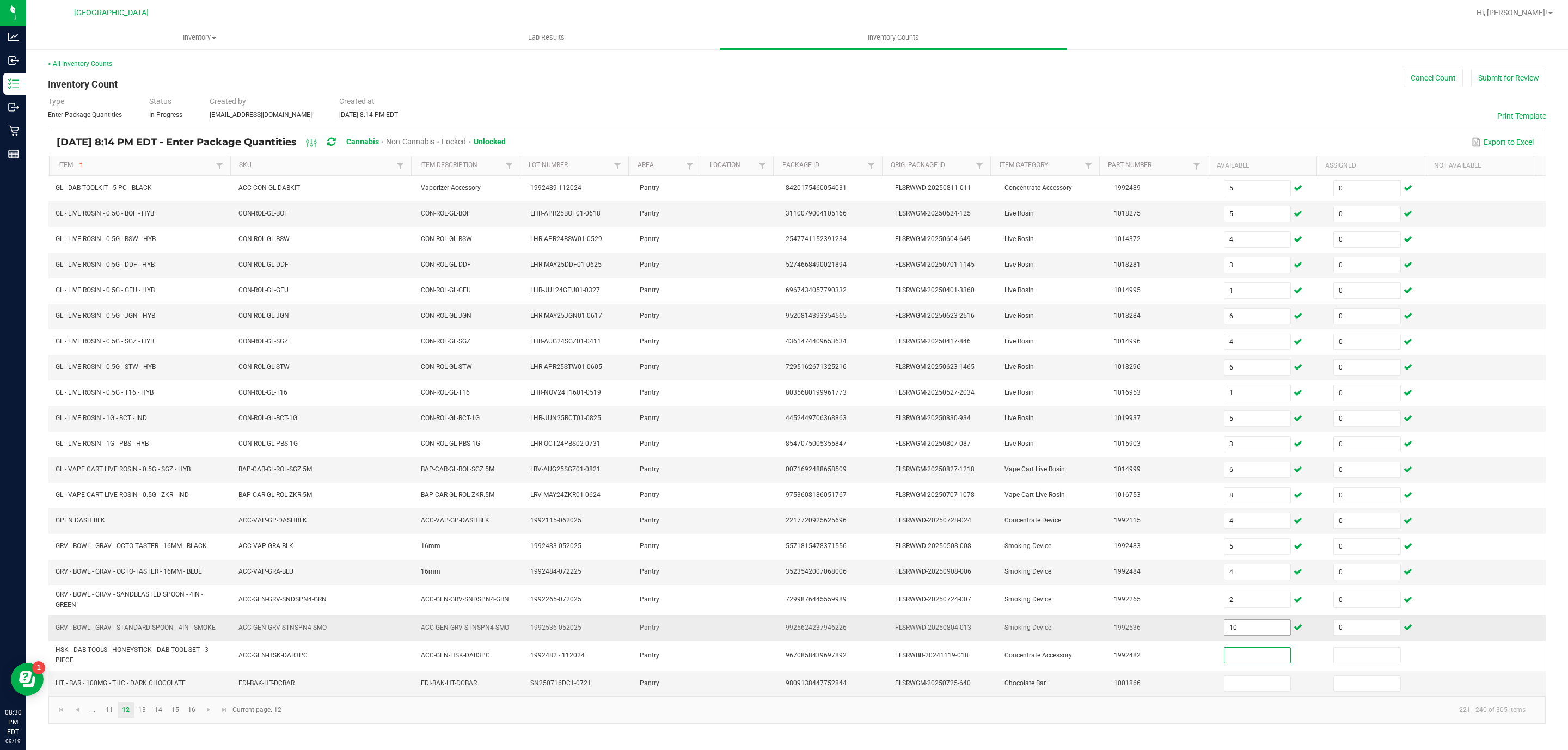
click at [1230, 635] on input "10" at bounding box center [1257, 627] width 66 height 15
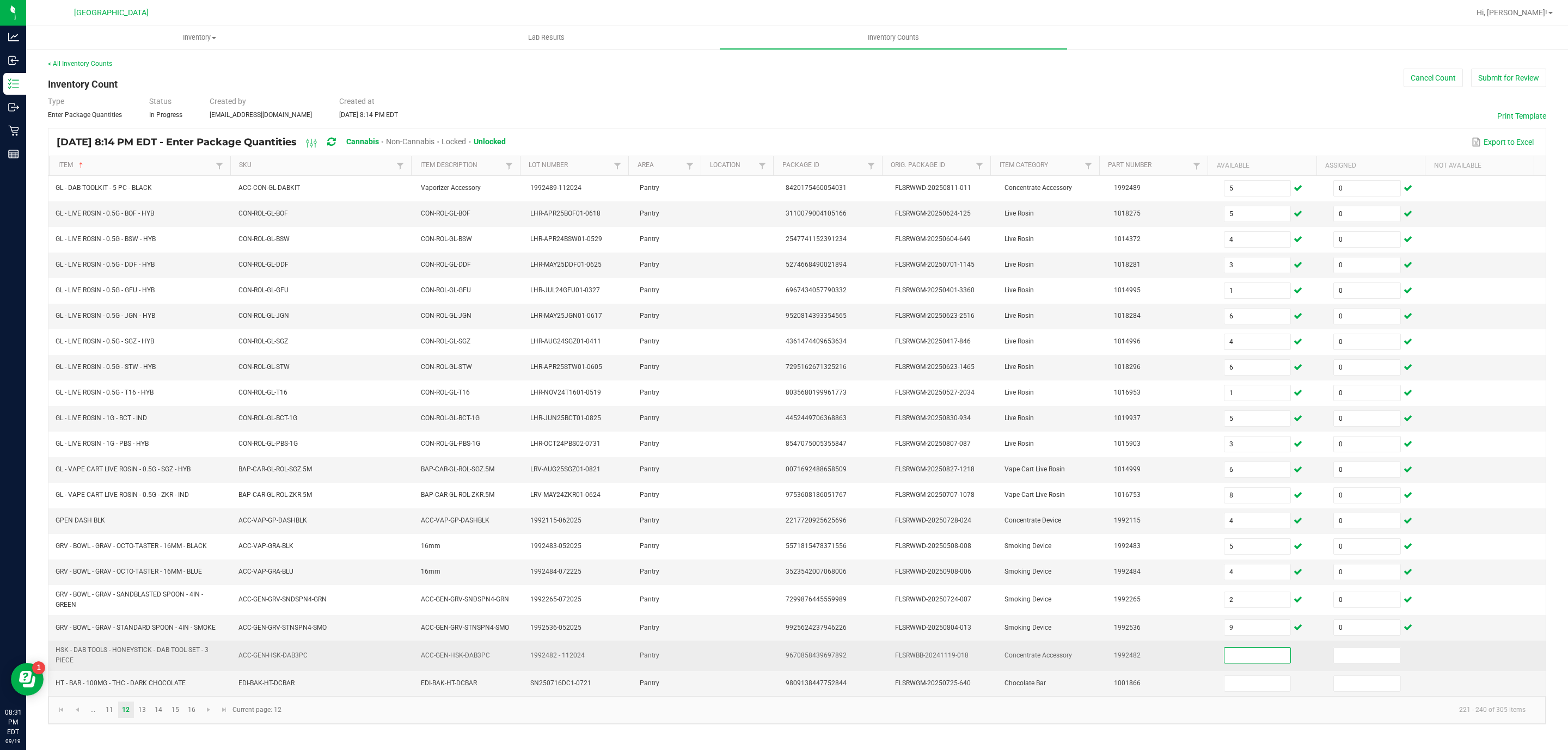
click at [1229, 663] on input at bounding box center [1257, 655] width 66 height 15
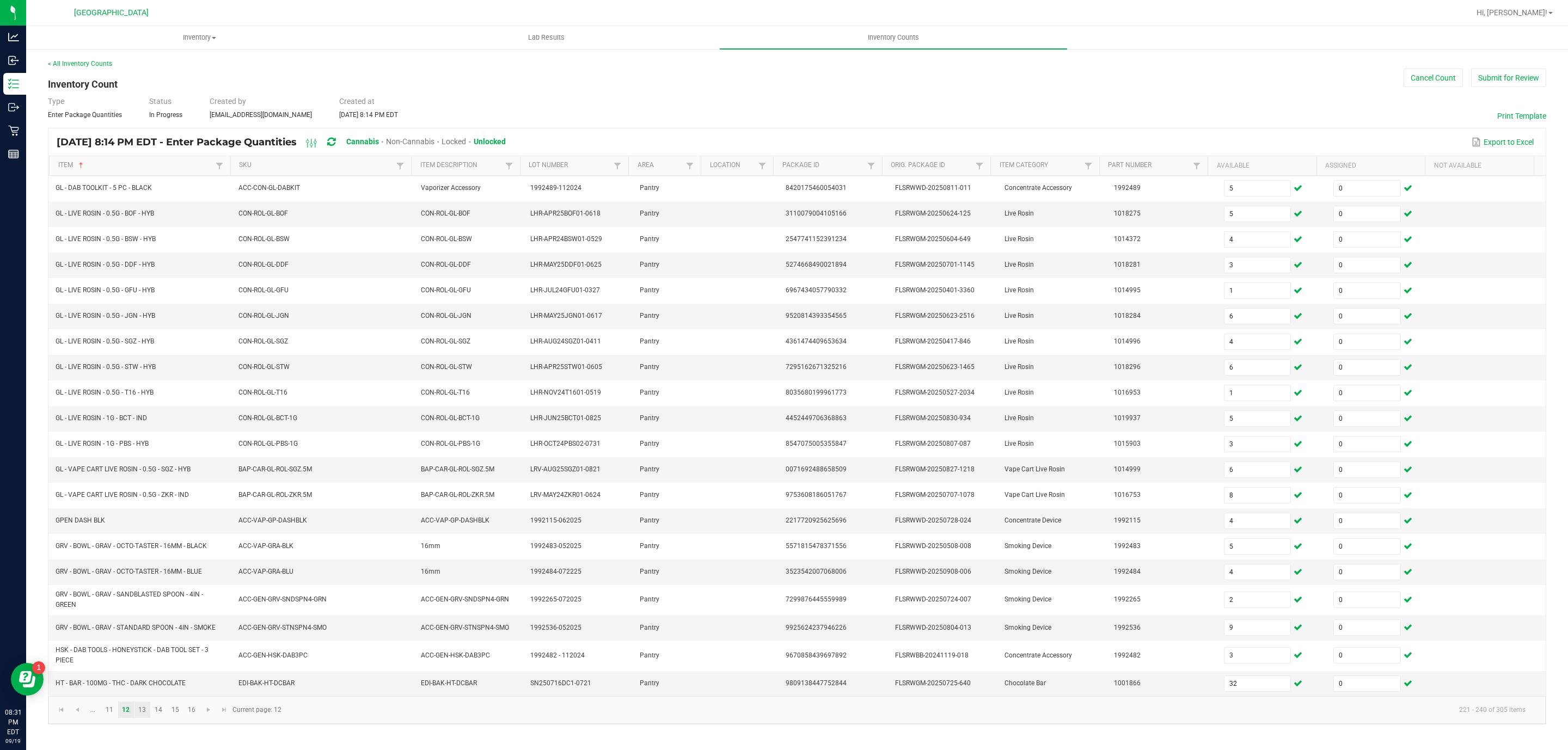
click at [143, 718] on link "13" at bounding box center [142, 710] width 16 height 16
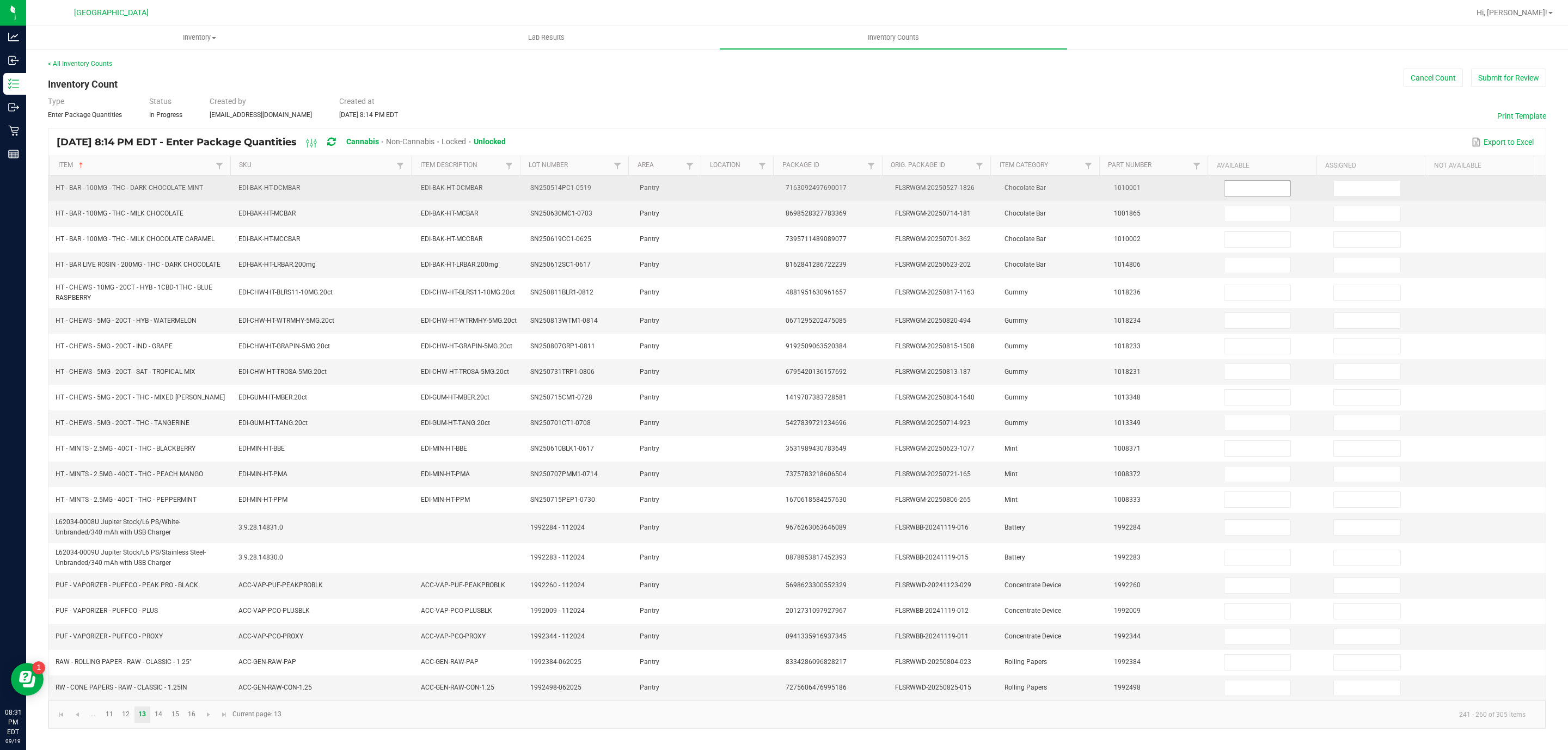
click at [1241, 193] on input at bounding box center [1257, 188] width 66 height 15
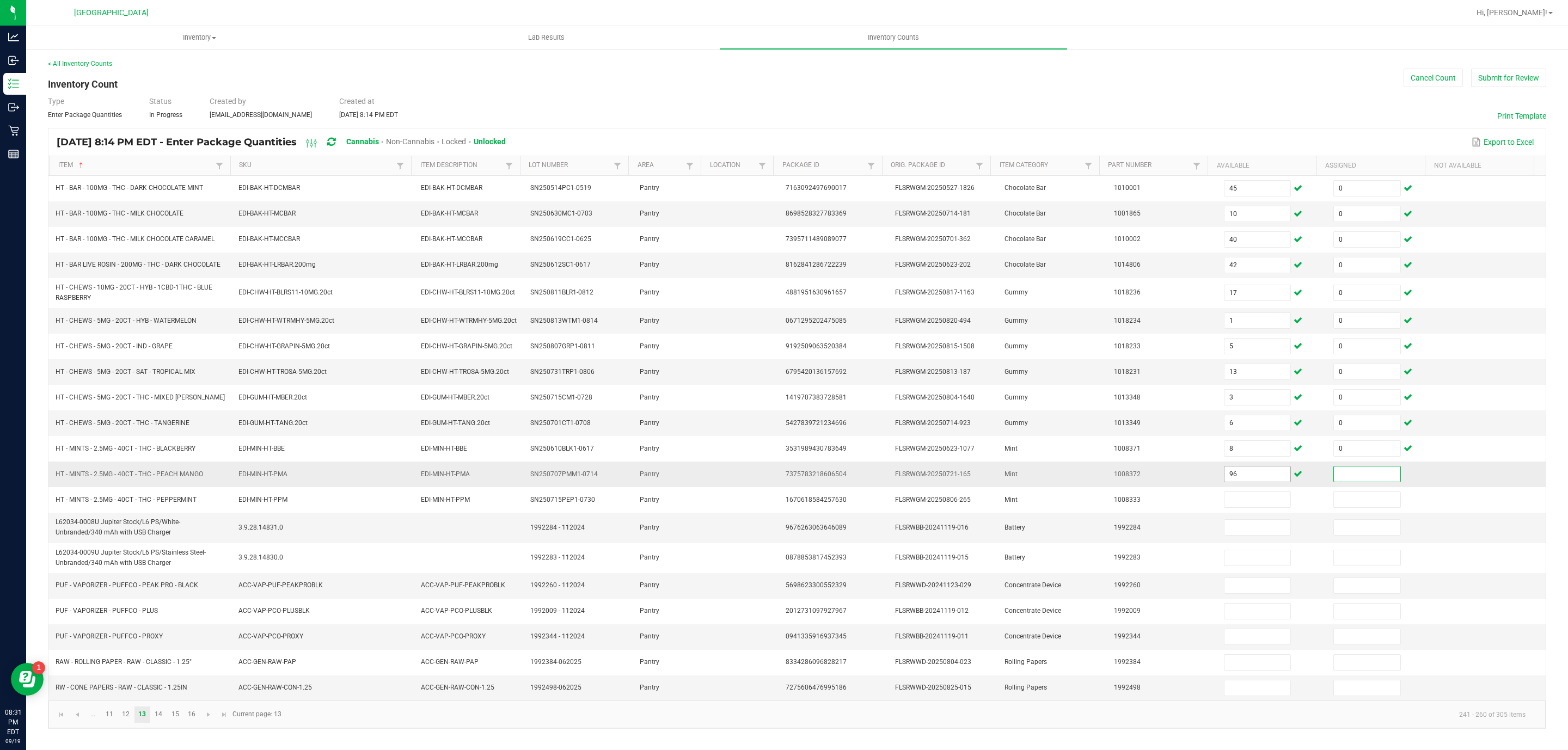
click at [1246, 482] on input "96" at bounding box center [1257, 474] width 66 height 15
click at [169, 723] on link "15" at bounding box center [175, 715] width 16 height 16
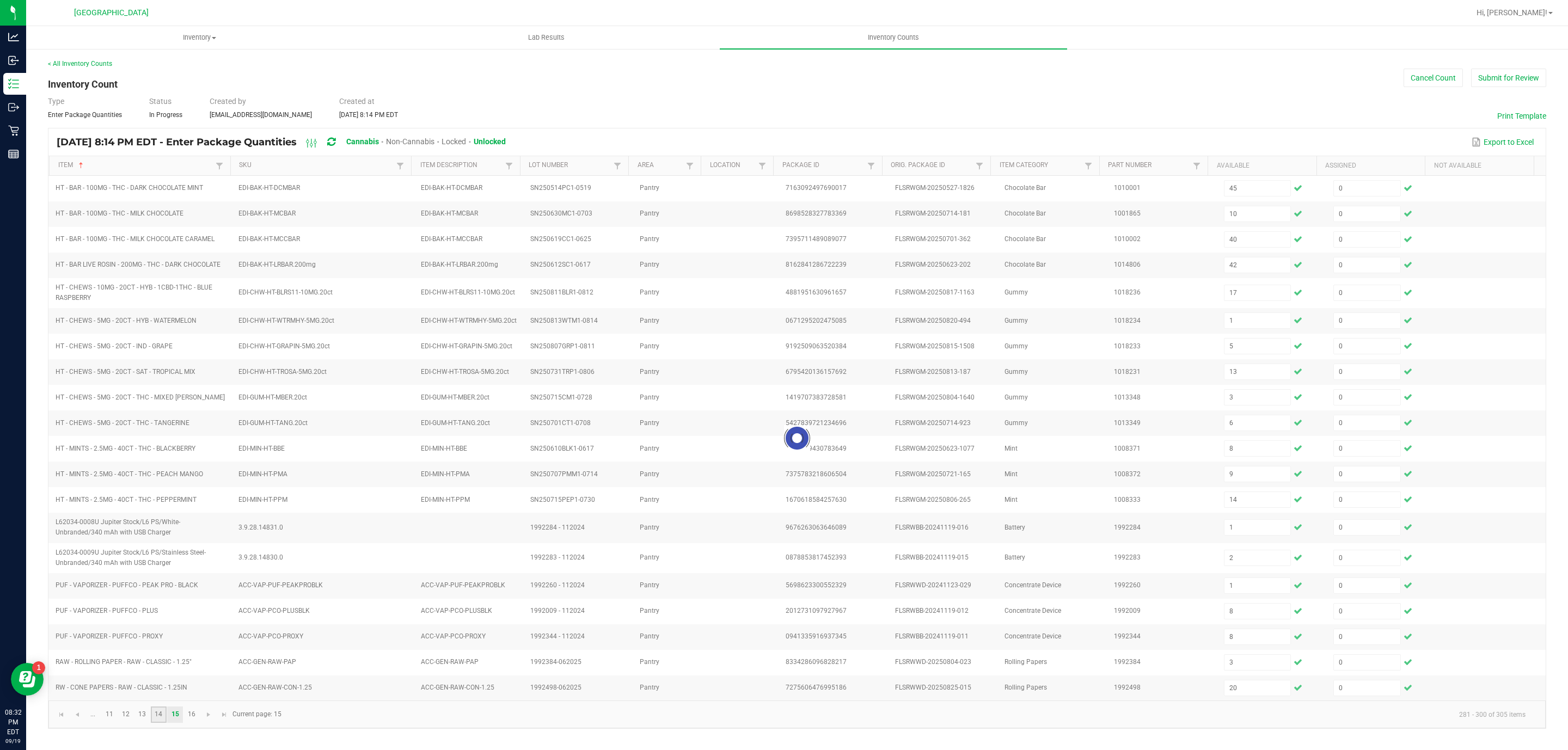
click at [163, 723] on link "14" at bounding box center [159, 715] width 16 height 16
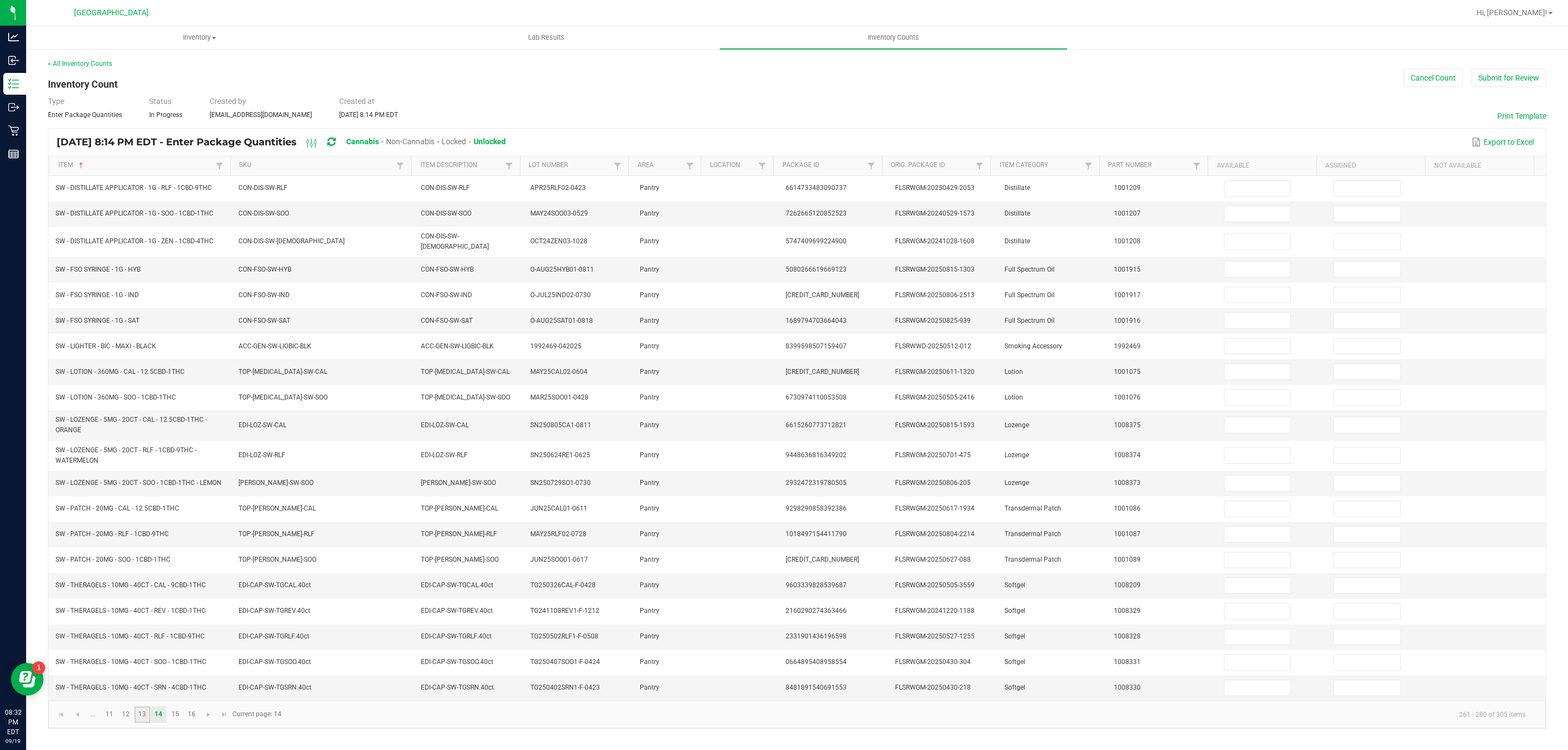
click at [147, 723] on link "13" at bounding box center [142, 715] width 16 height 16
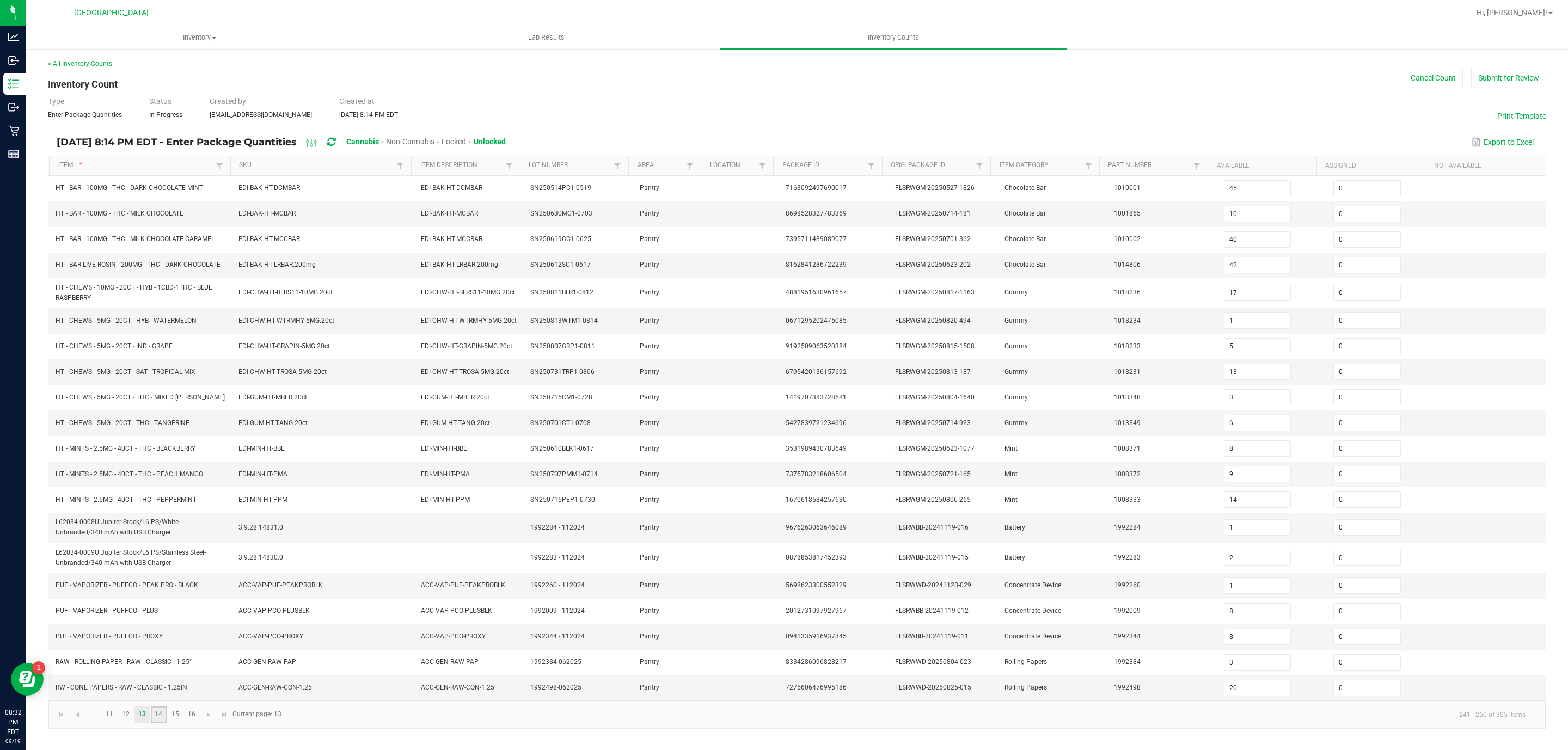
click at [165, 723] on link "14" at bounding box center [159, 715] width 16 height 16
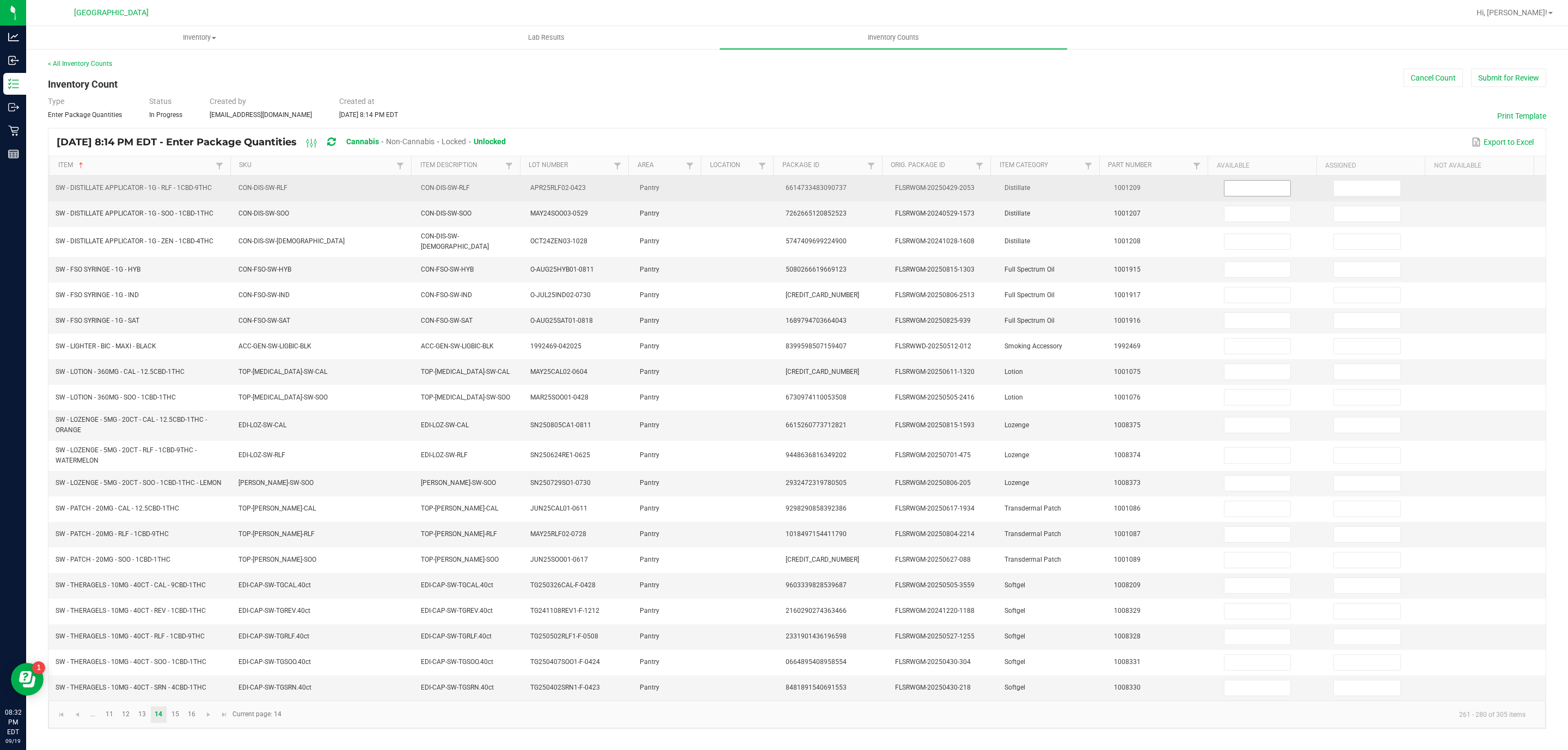
click at [1233, 188] on input at bounding box center [1257, 188] width 66 height 15
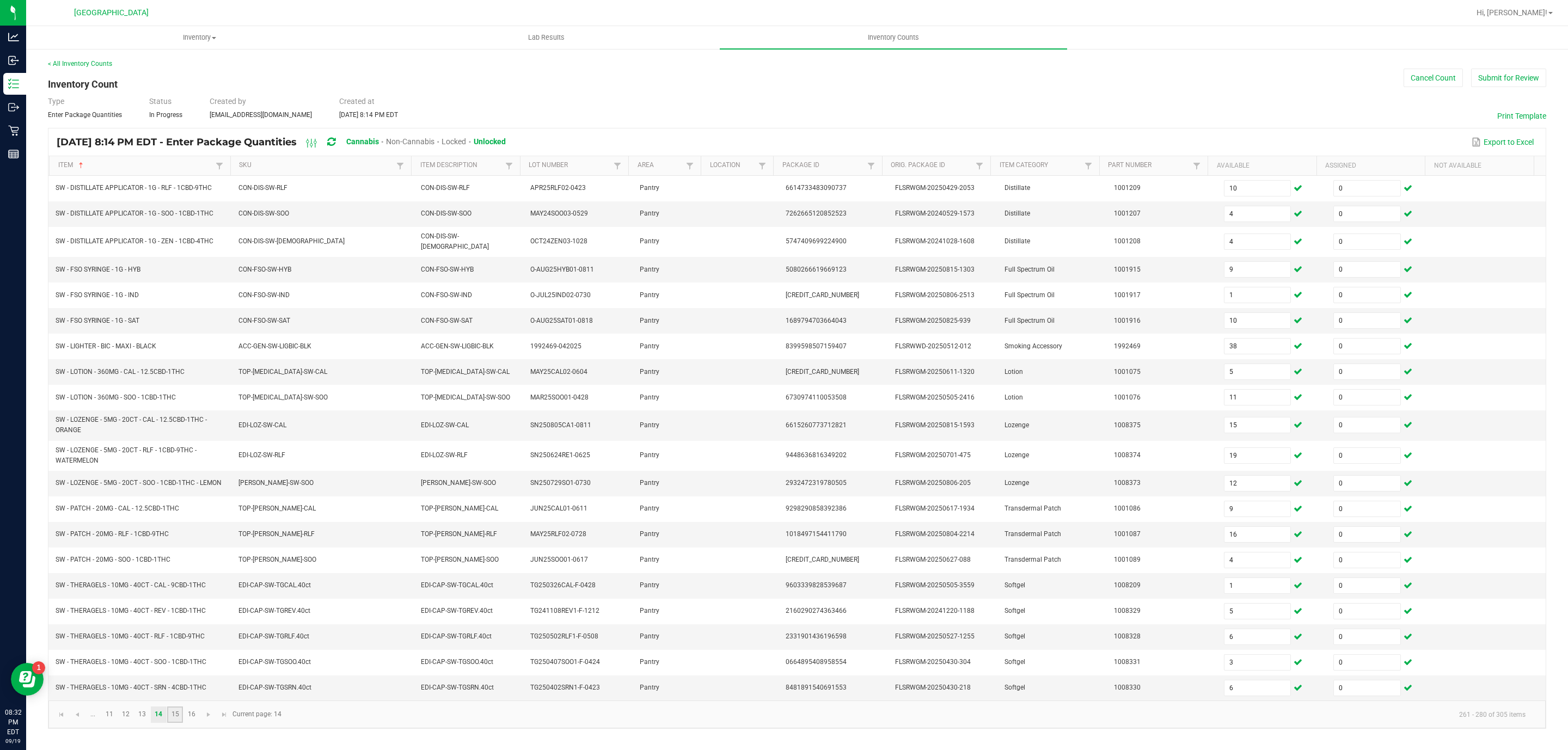
click at [179, 723] on link "15" at bounding box center [175, 715] width 16 height 16
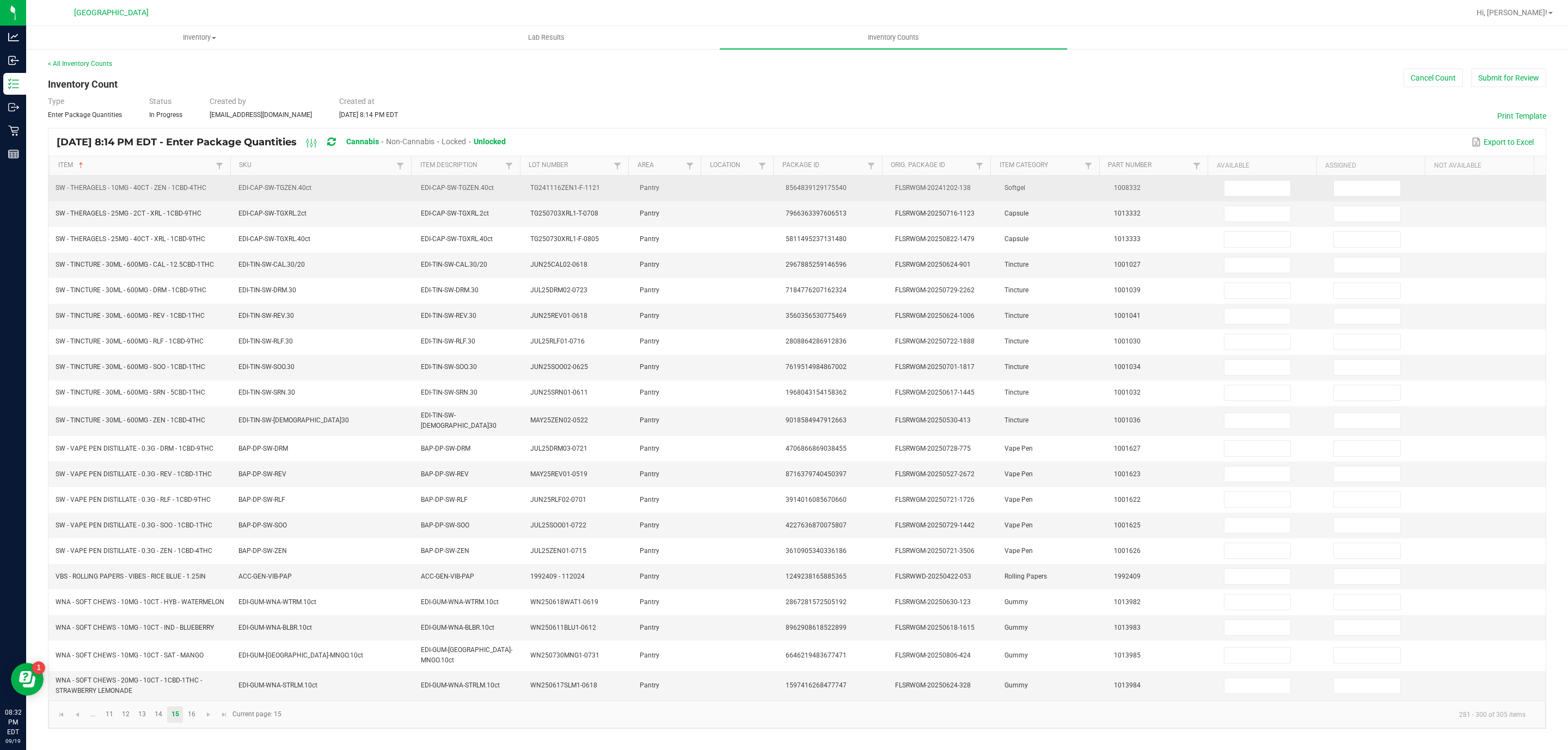
click at [1254, 200] on td at bounding box center [1271, 189] width 109 height 26
click at [1256, 185] on input at bounding box center [1257, 188] width 66 height 15
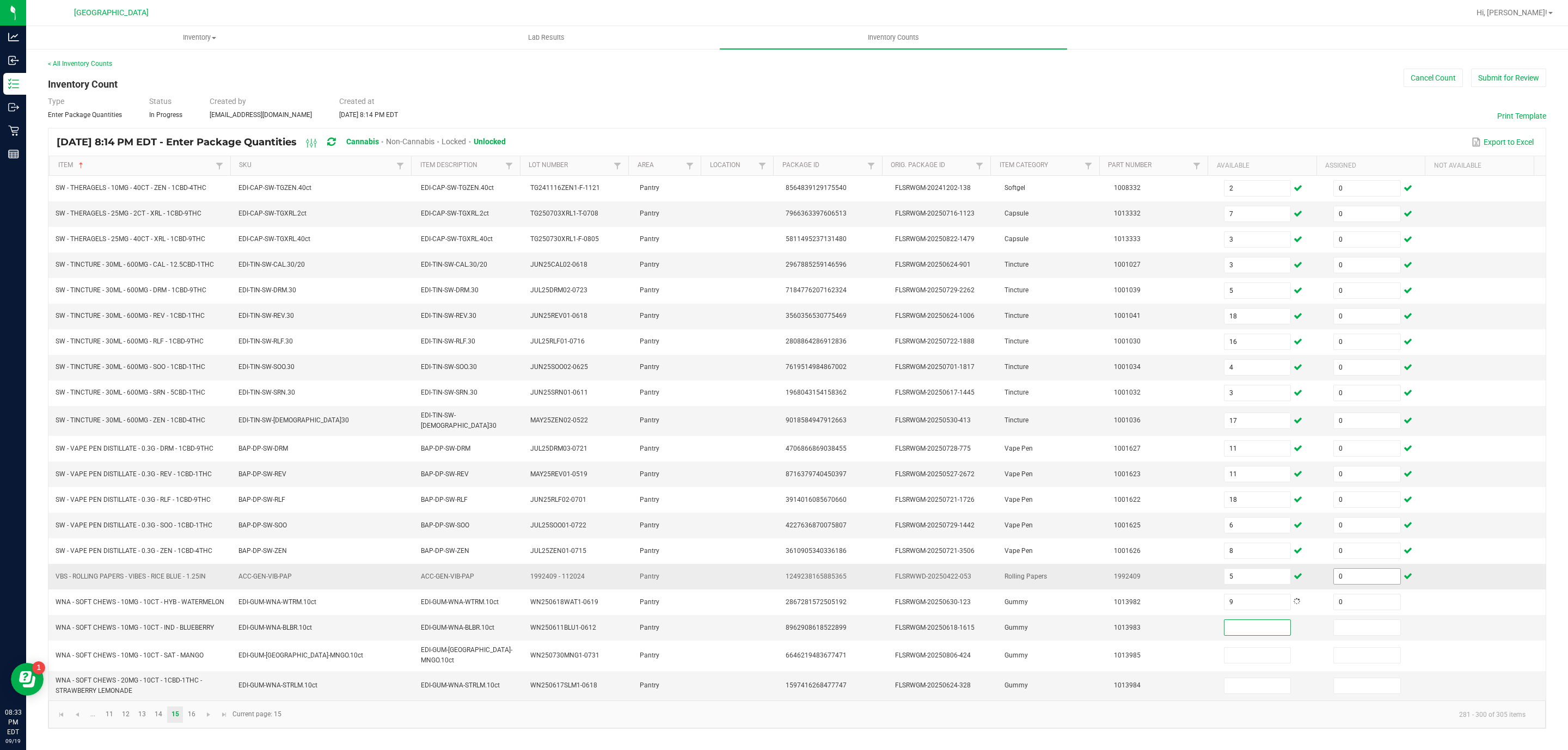
scroll to position [2, 0]
click at [1224, 635] on input at bounding box center [1257, 627] width 66 height 15
click at [191, 722] on link "16" at bounding box center [191, 715] width 16 height 16
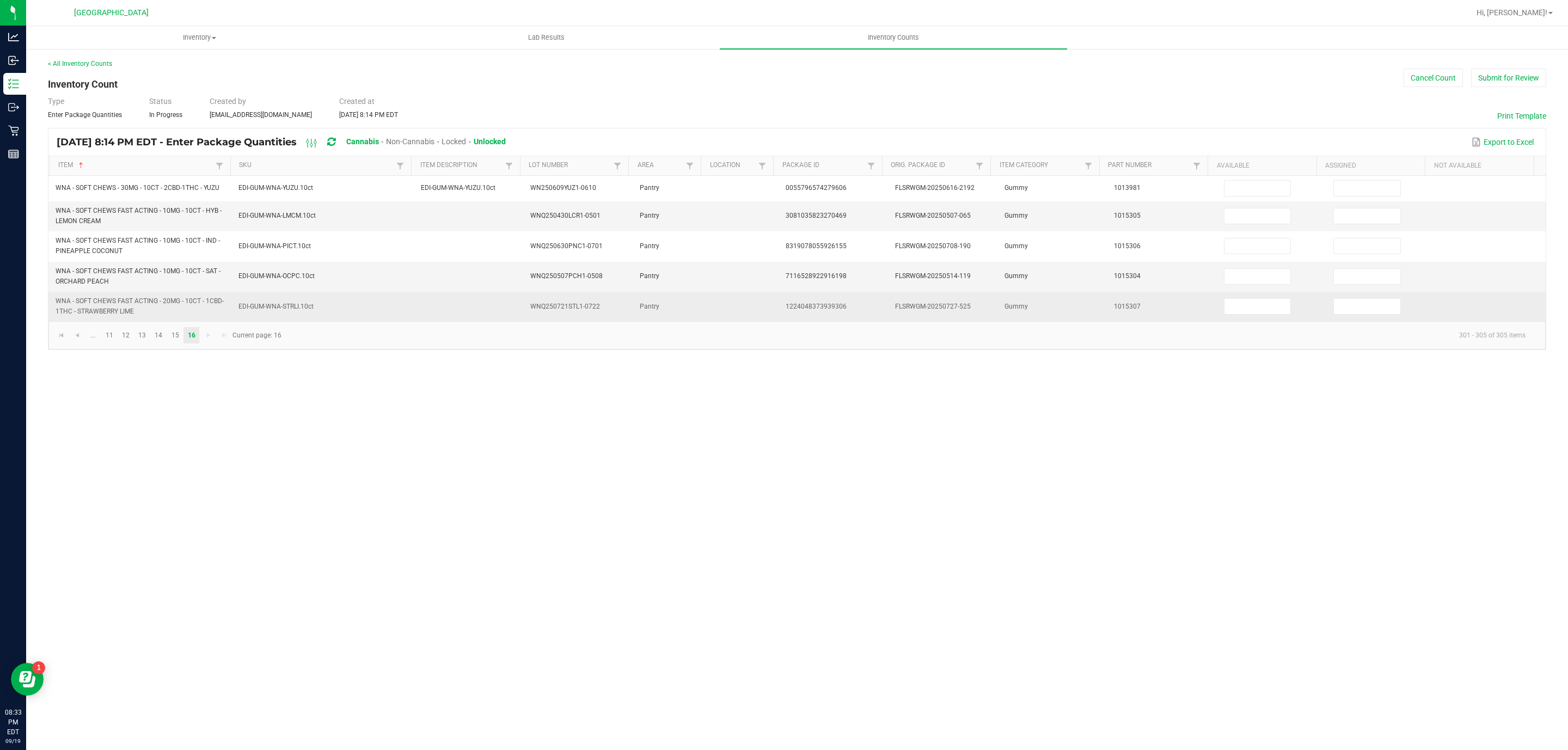
scroll to position [0, 0]
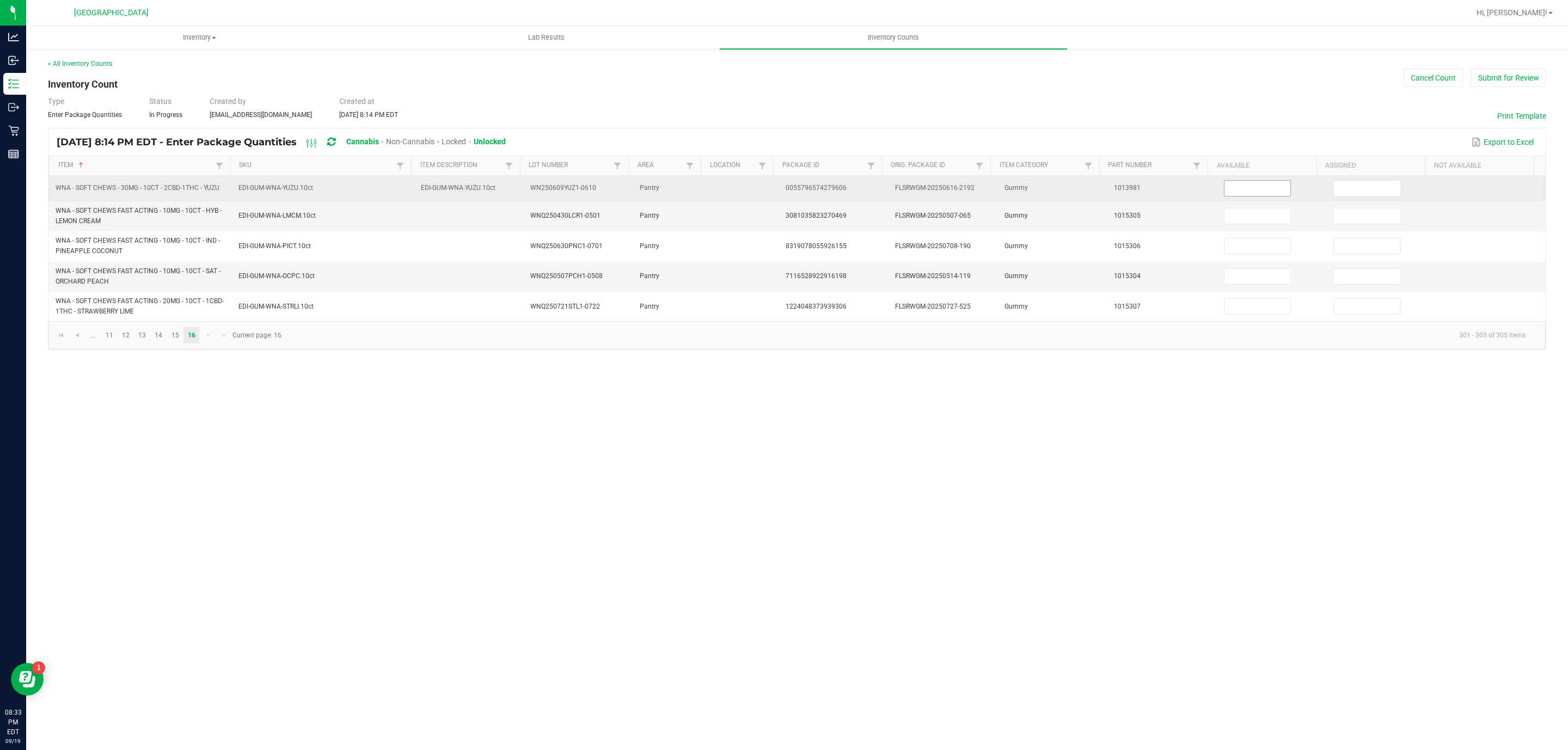
click at [1248, 178] on td at bounding box center [1271, 189] width 109 height 26
click at [1245, 188] on input at bounding box center [1257, 188] width 66 height 15
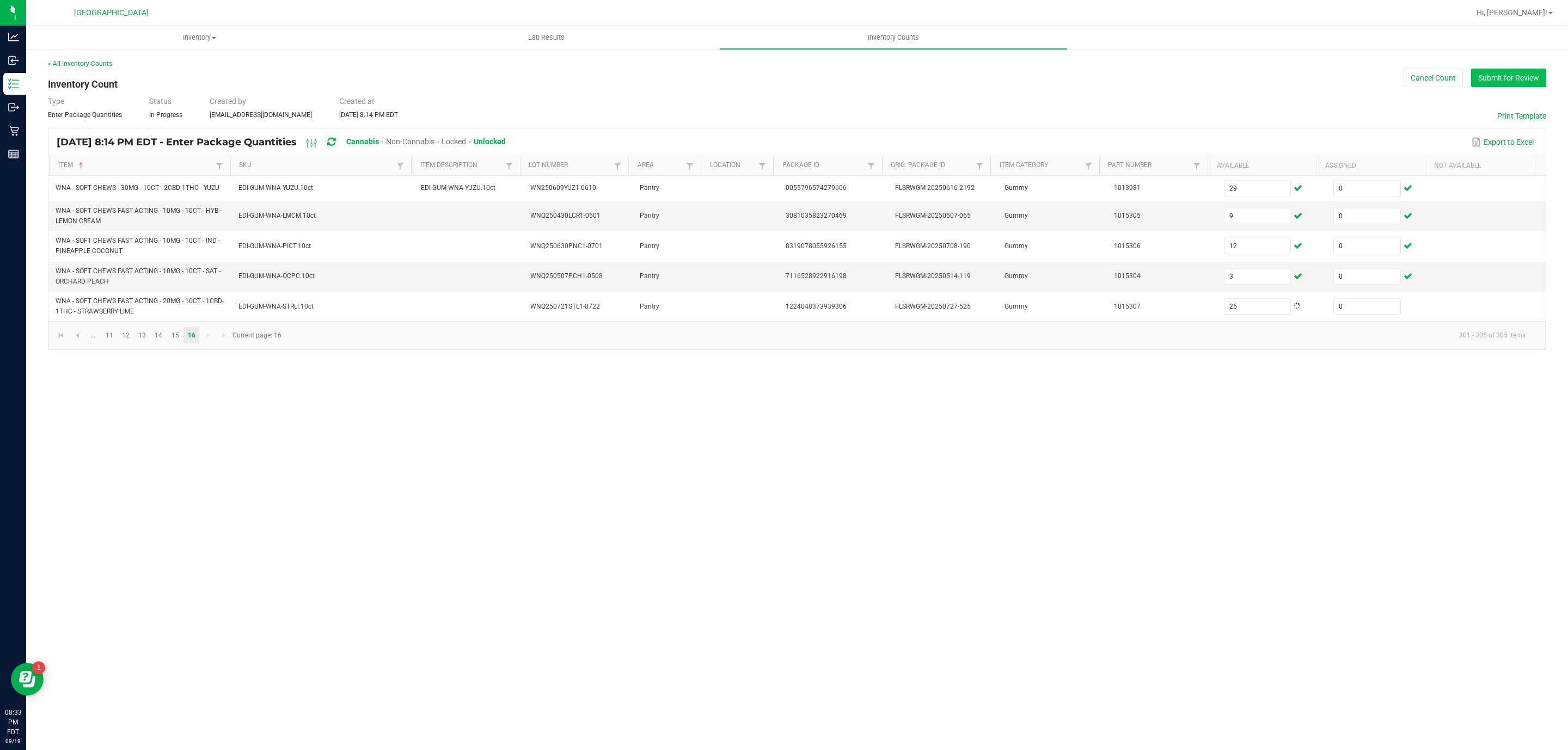
click at [1491, 72] on button "Submit for Review" at bounding box center [1508, 78] width 75 height 19
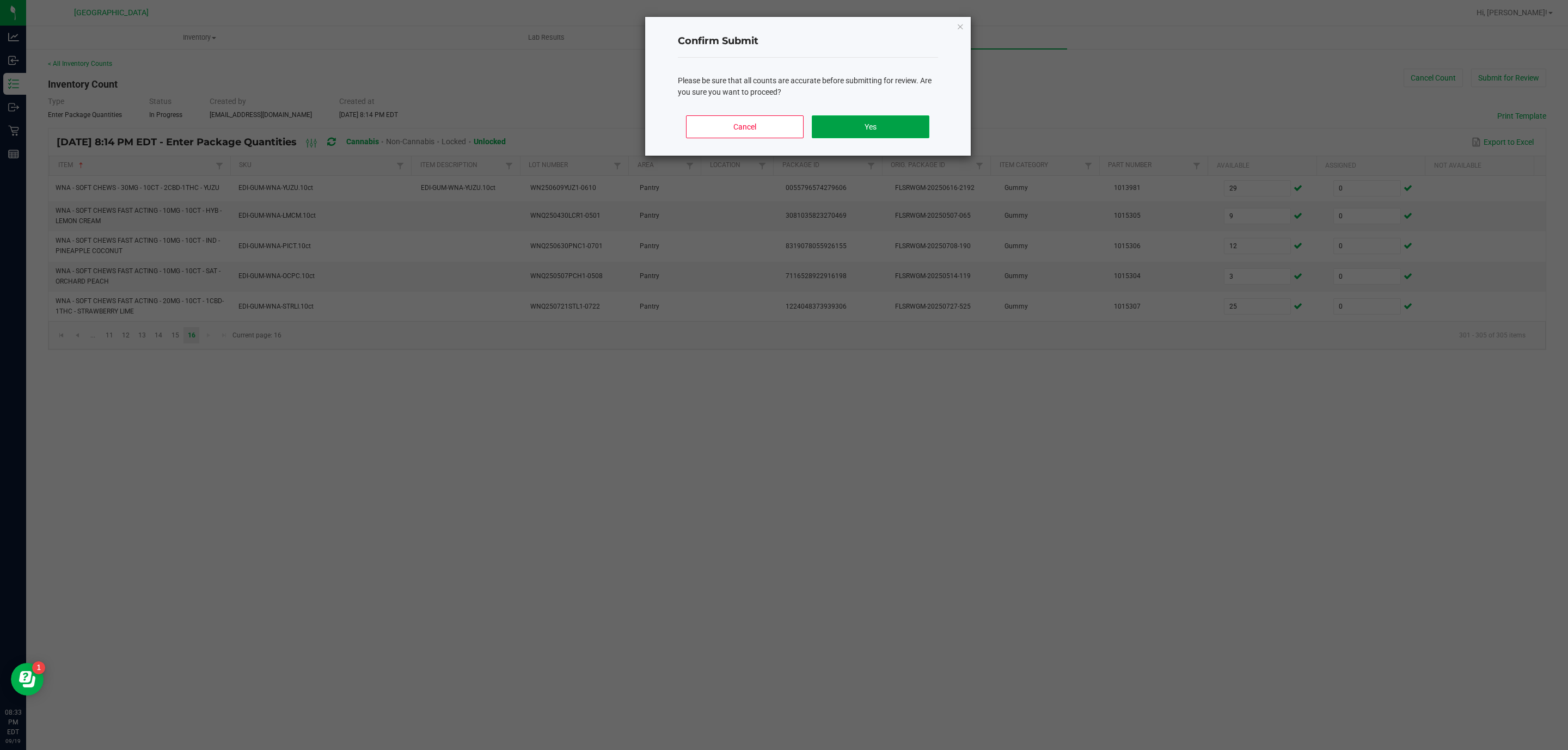
click at [915, 126] on button "Yes" at bounding box center [870, 126] width 117 height 23
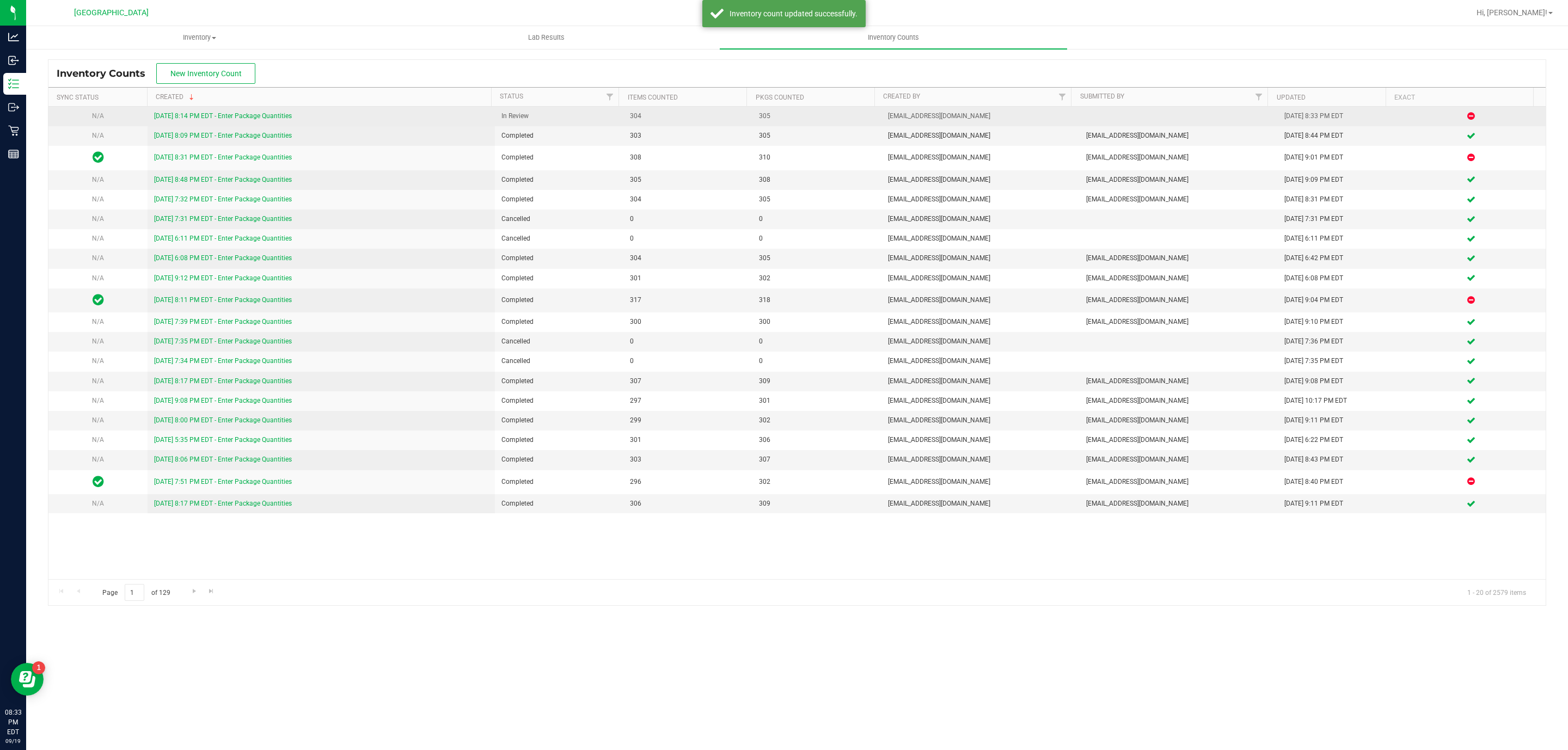
click at [272, 118] on link "[DATE] 8:14 PM EDT - Enter Package Quantities" at bounding box center [223, 116] width 138 height 8
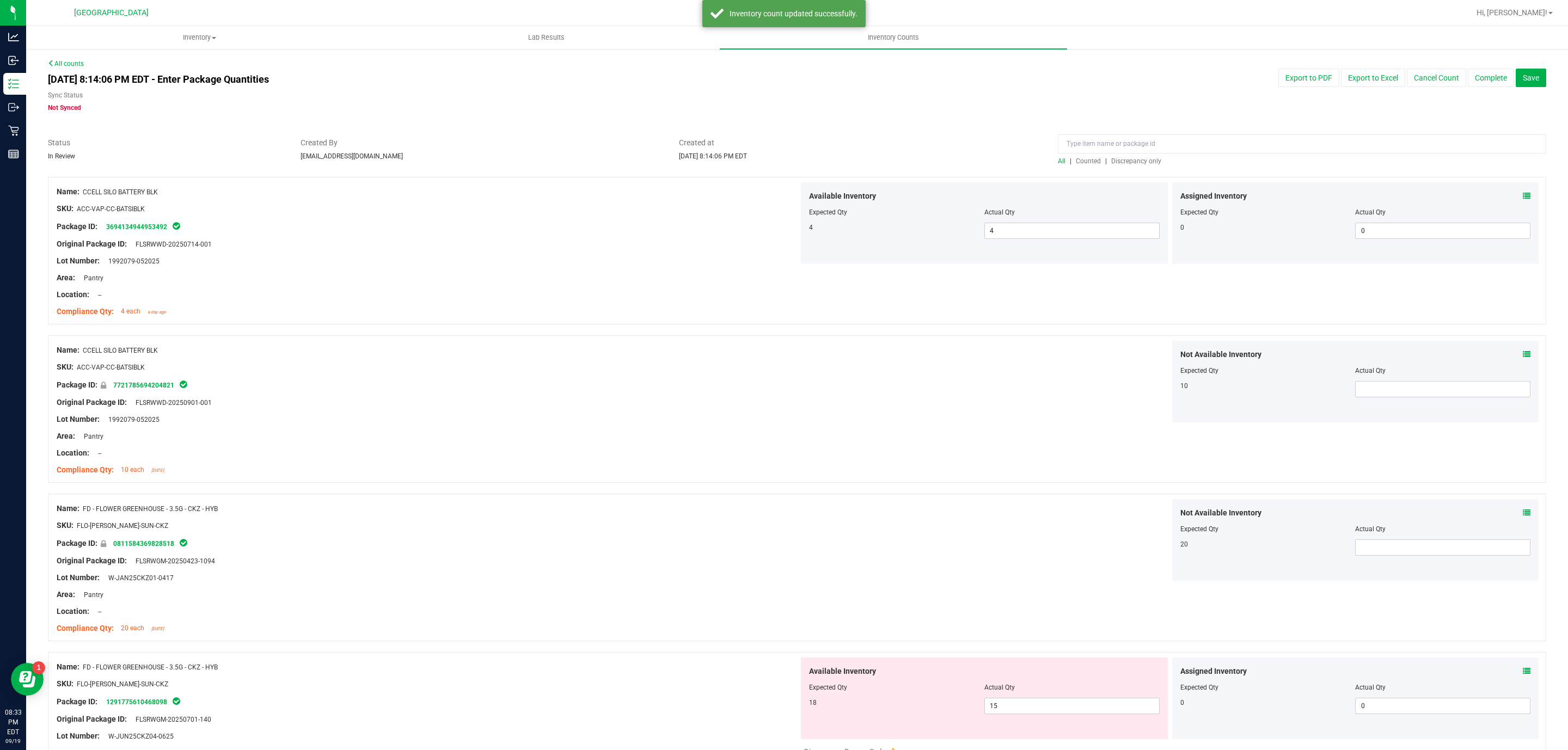
click at [1148, 165] on div "All | Counted | Discrepancy only" at bounding box center [1302, 161] width 488 height 10
click at [1145, 162] on span "Discrepancy only" at bounding box center [1136, 161] width 50 height 8
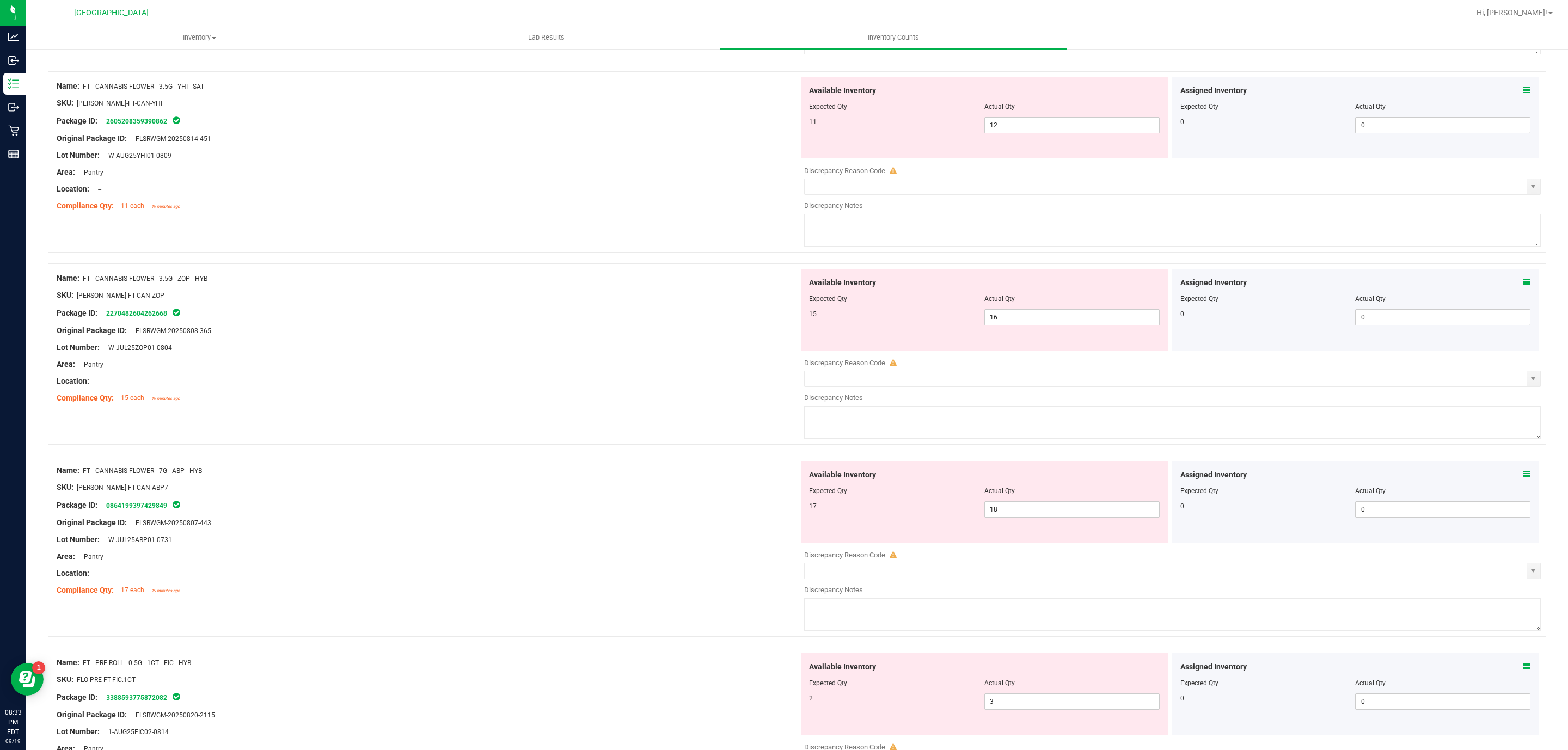
scroll to position [1444, 0]
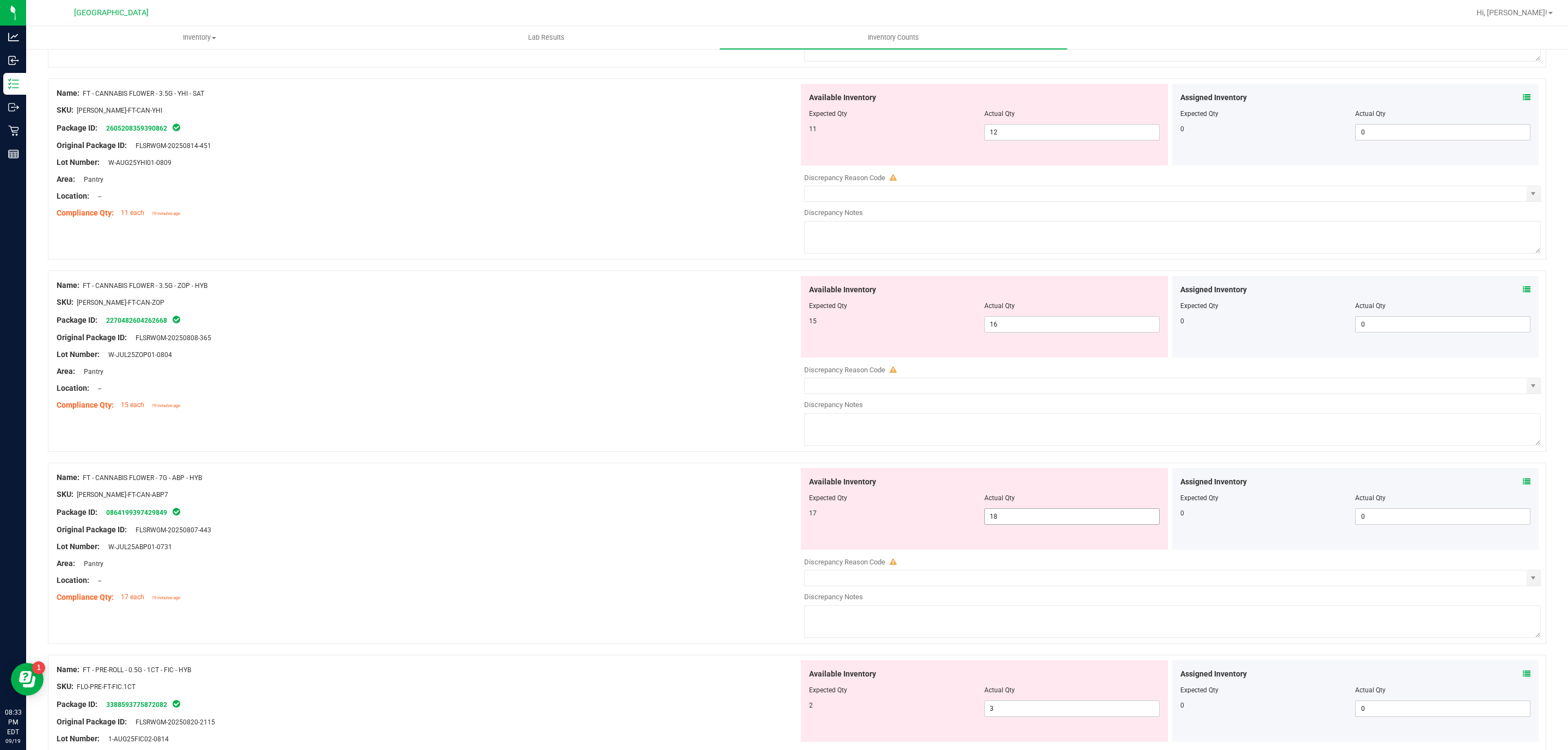
click at [1036, 525] on span "18 18" at bounding box center [1071, 516] width 175 height 16
click at [1016, 525] on span "18 18" at bounding box center [1071, 516] width 175 height 16
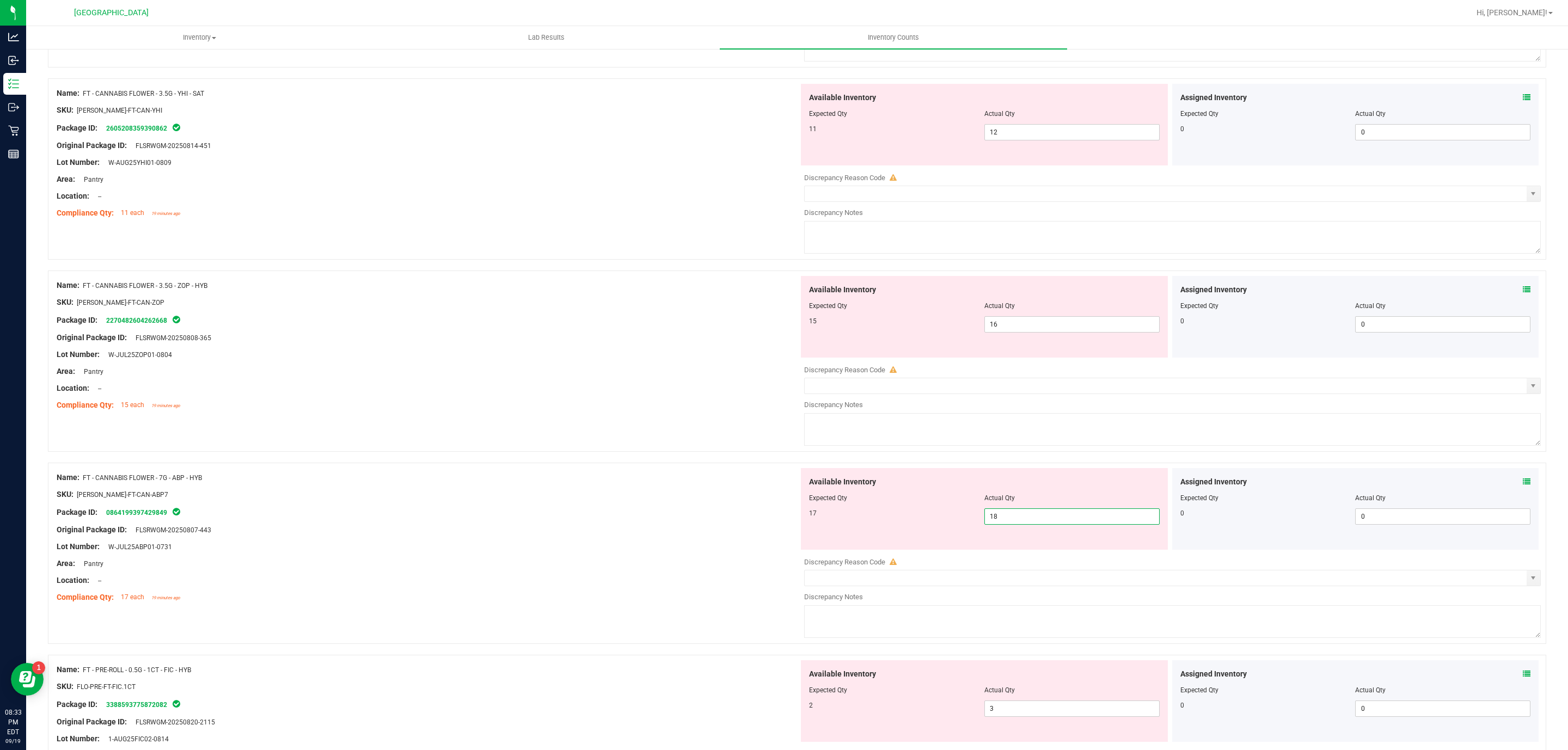
click at [1016, 524] on input "18" at bounding box center [1072, 516] width 174 height 15
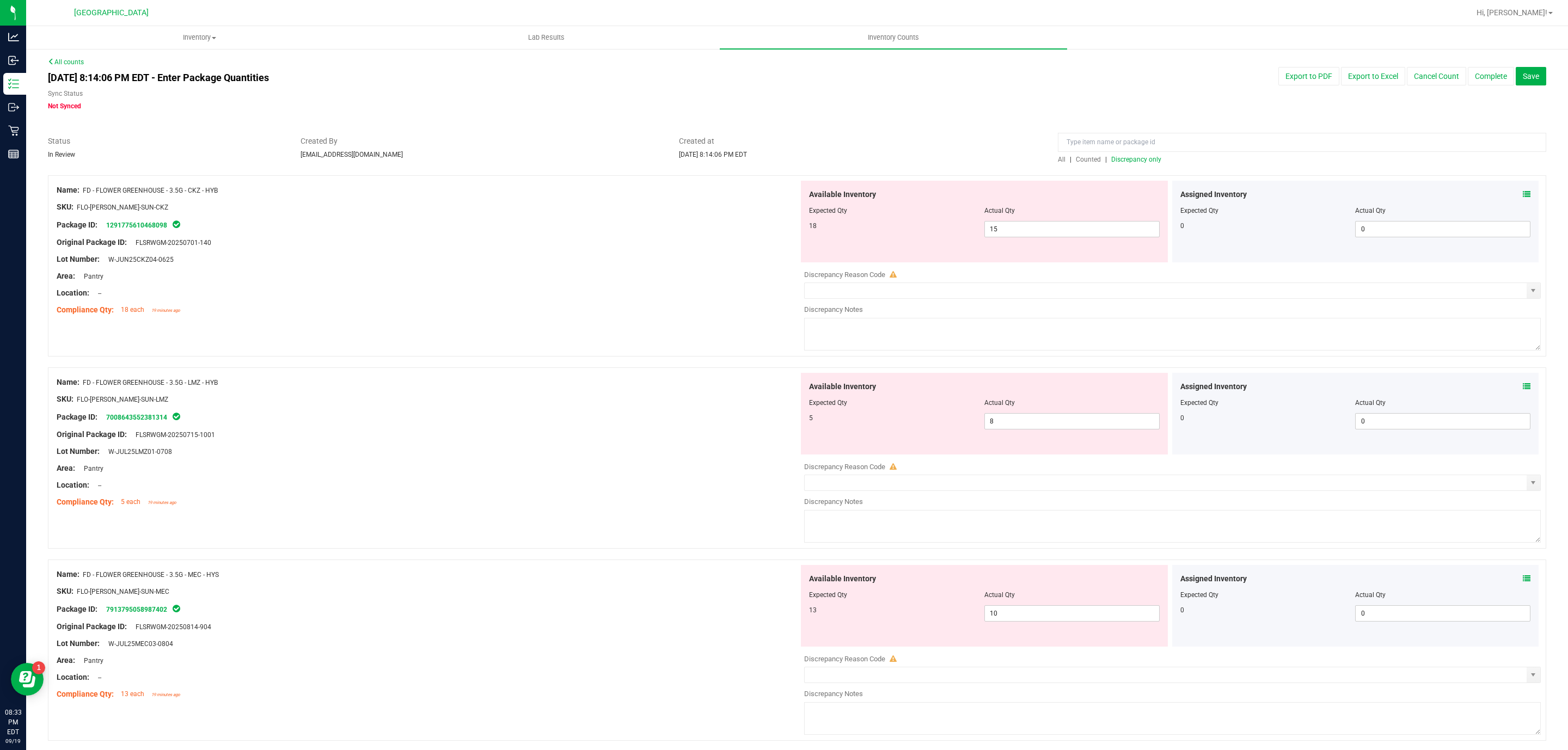
scroll to position [0, 0]
click at [1137, 170] on div at bounding box center [797, 171] width 1498 height 11
click at [1137, 167] on div at bounding box center [797, 171] width 1498 height 11
click at [1138, 164] on span "Discrepancy only" at bounding box center [1136, 161] width 50 height 8
click at [1140, 160] on span "Discrepancy only" at bounding box center [1136, 161] width 50 height 8
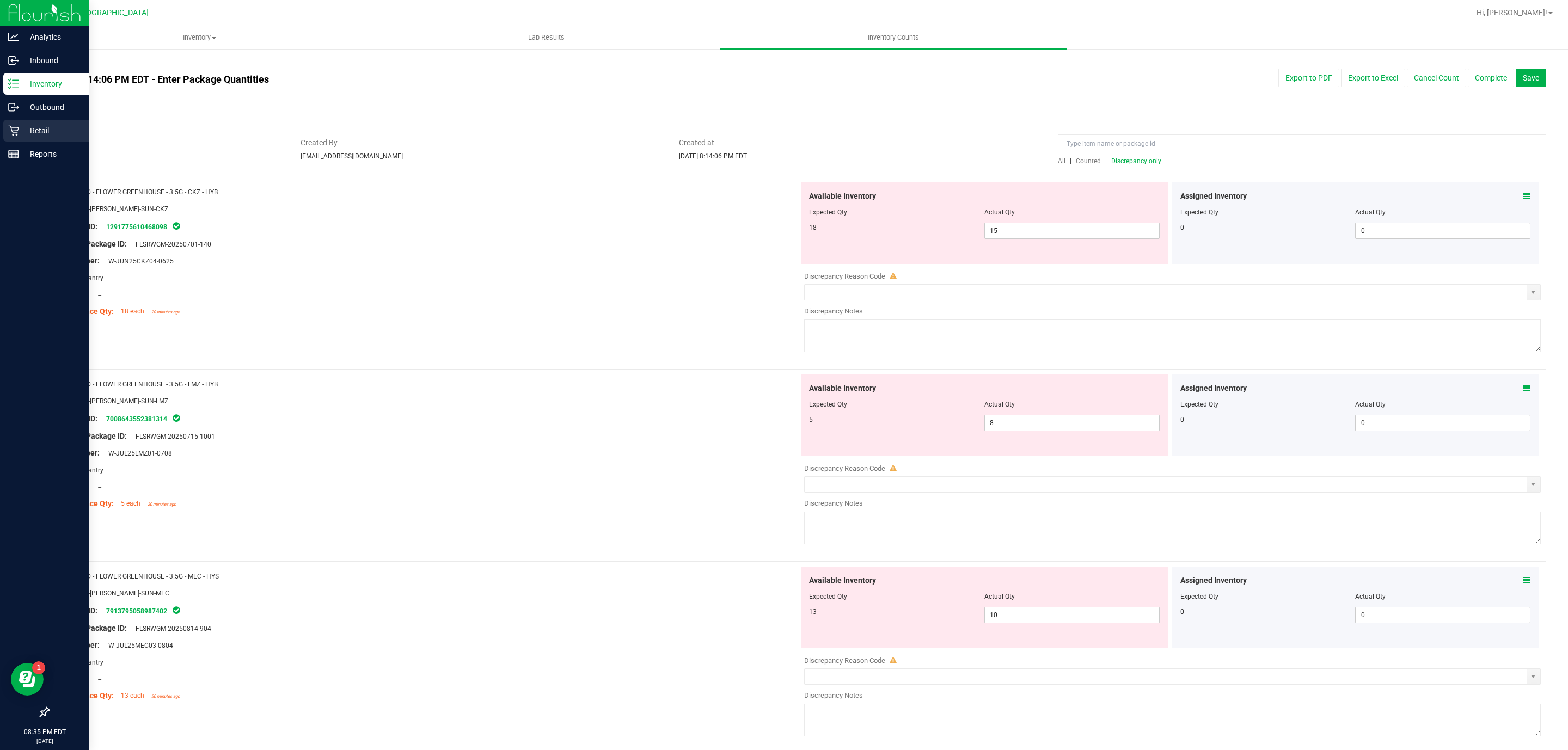
click at [38, 126] on p "Retail" at bounding box center [51, 130] width 65 height 13
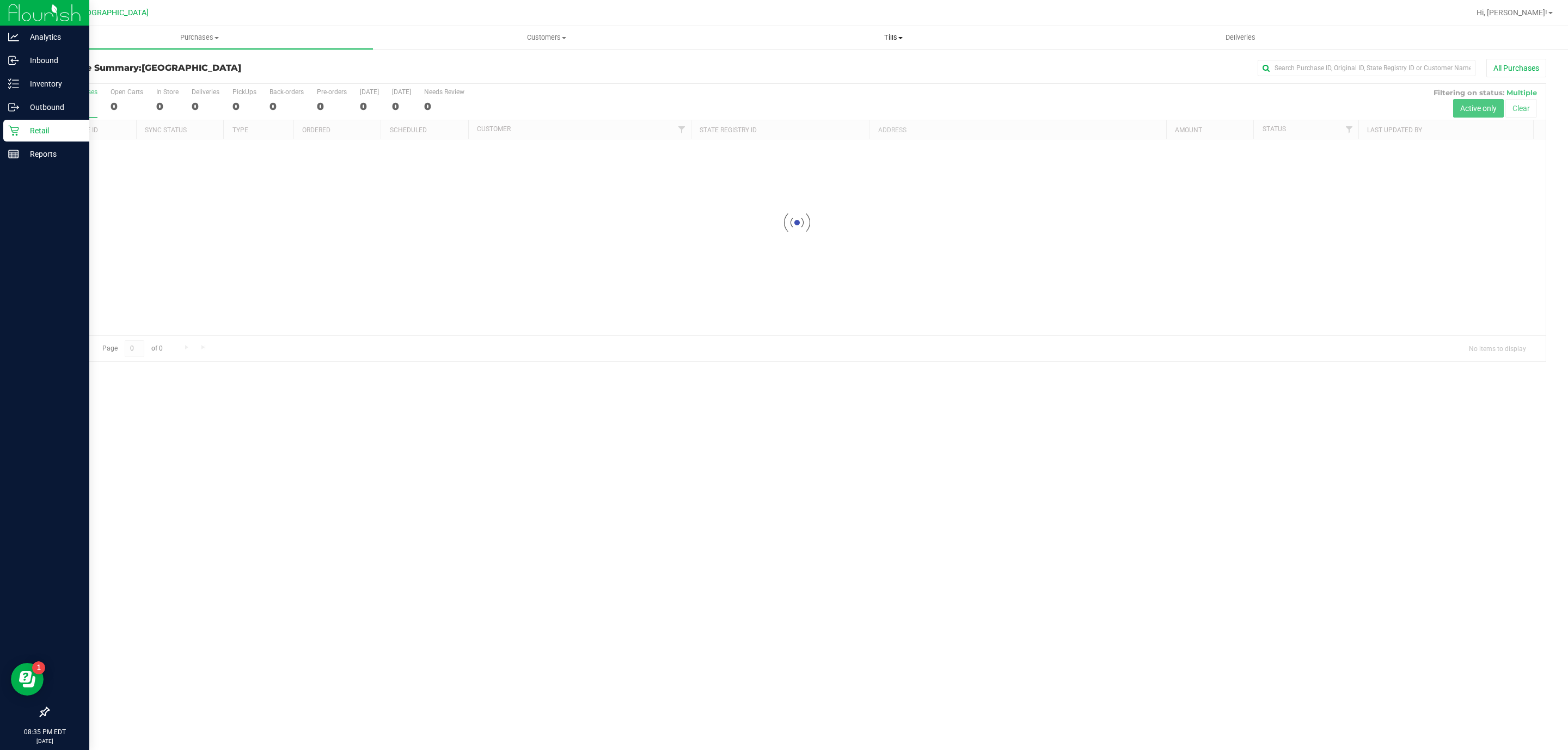
click at [873, 38] on span "Tills" at bounding box center [893, 38] width 346 height 10
click at [857, 64] on li "Manage tills" at bounding box center [893, 65] width 347 height 13
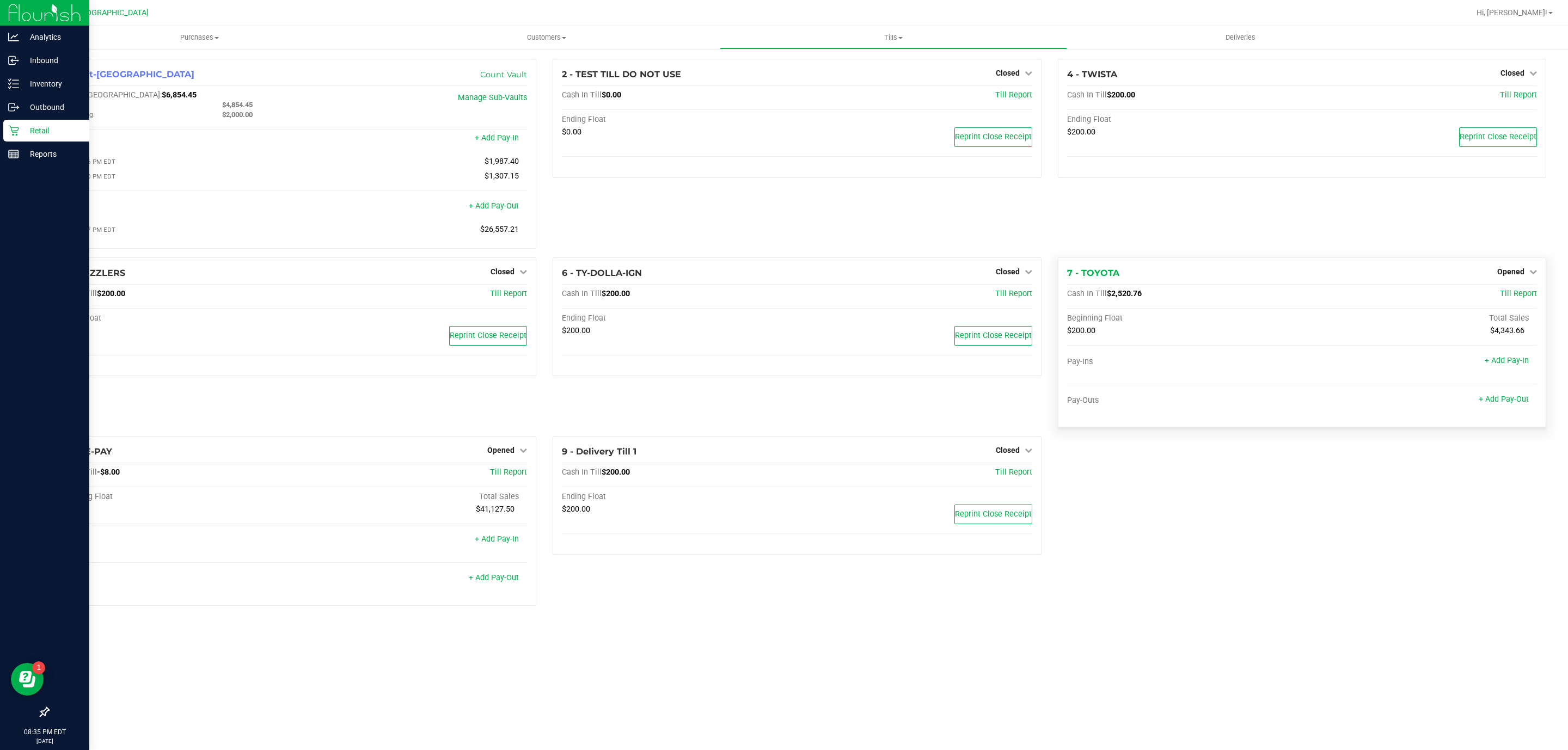
click at [1519, 268] on div "7 - TOYOTA Opened Close Till Cash In Till $2,520.76 Till Report Beginning Float…" at bounding box center [1302, 343] width 488 height 170
click at [1519, 272] on span "Opened" at bounding box center [1510, 271] width 27 height 9
click at [1513, 298] on link "Close Till" at bounding box center [1511, 294] width 29 height 9
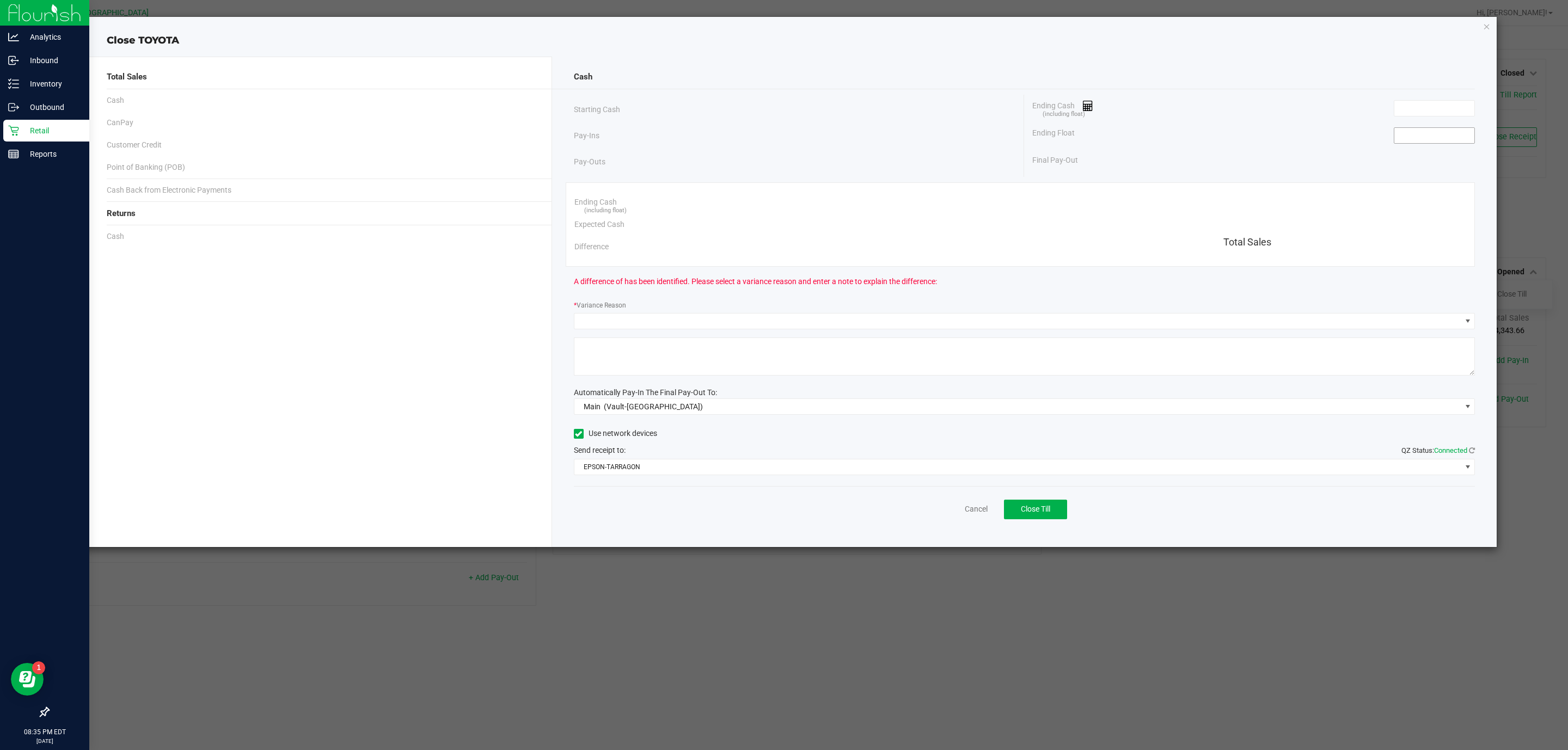
click at [1431, 136] on input at bounding box center [1434, 135] width 80 height 15
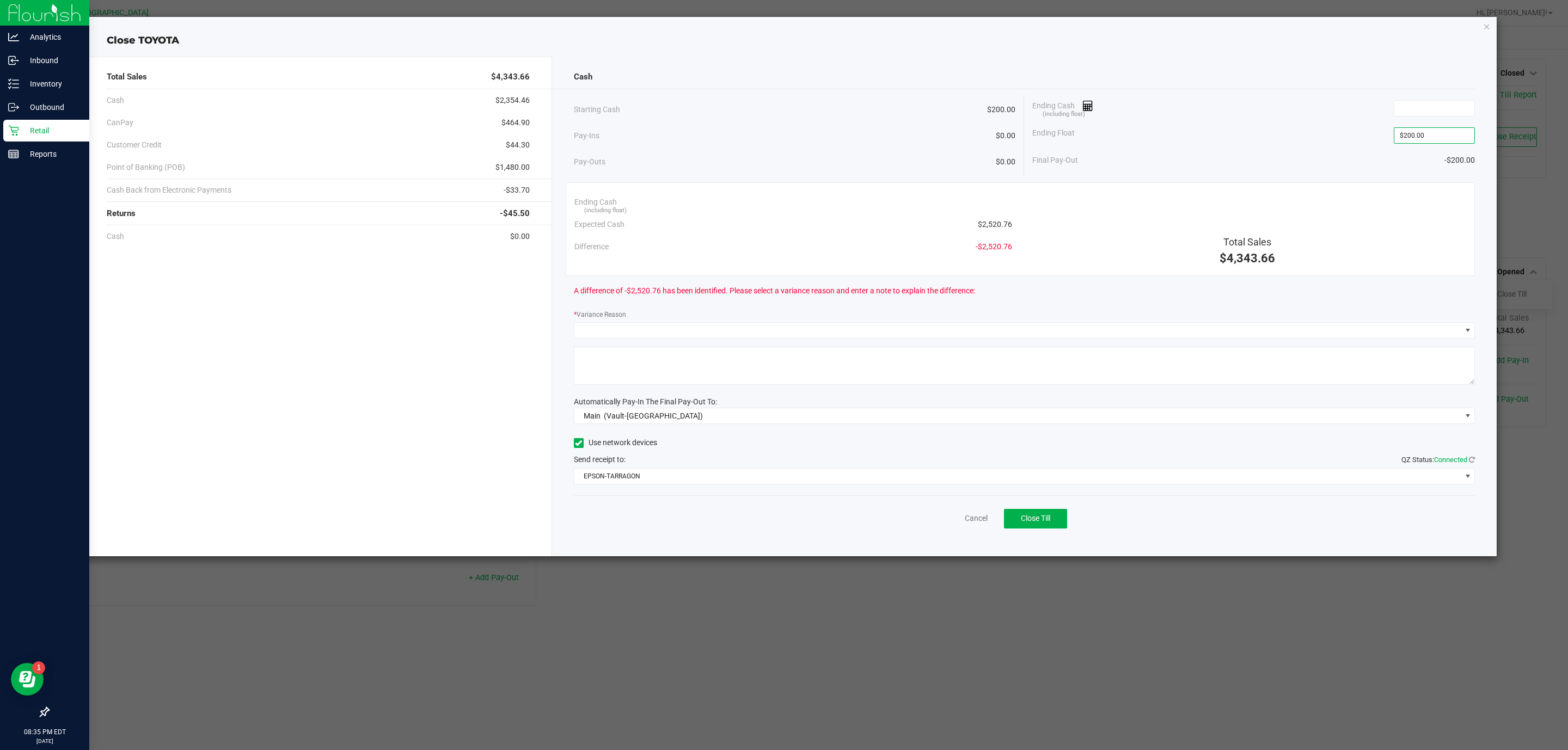
click at [1426, 119] on div "Ending Cash (including float)" at bounding box center [1253, 108] width 443 height 27
click at [1430, 112] on input at bounding box center [1434, 108] width 80 height 15
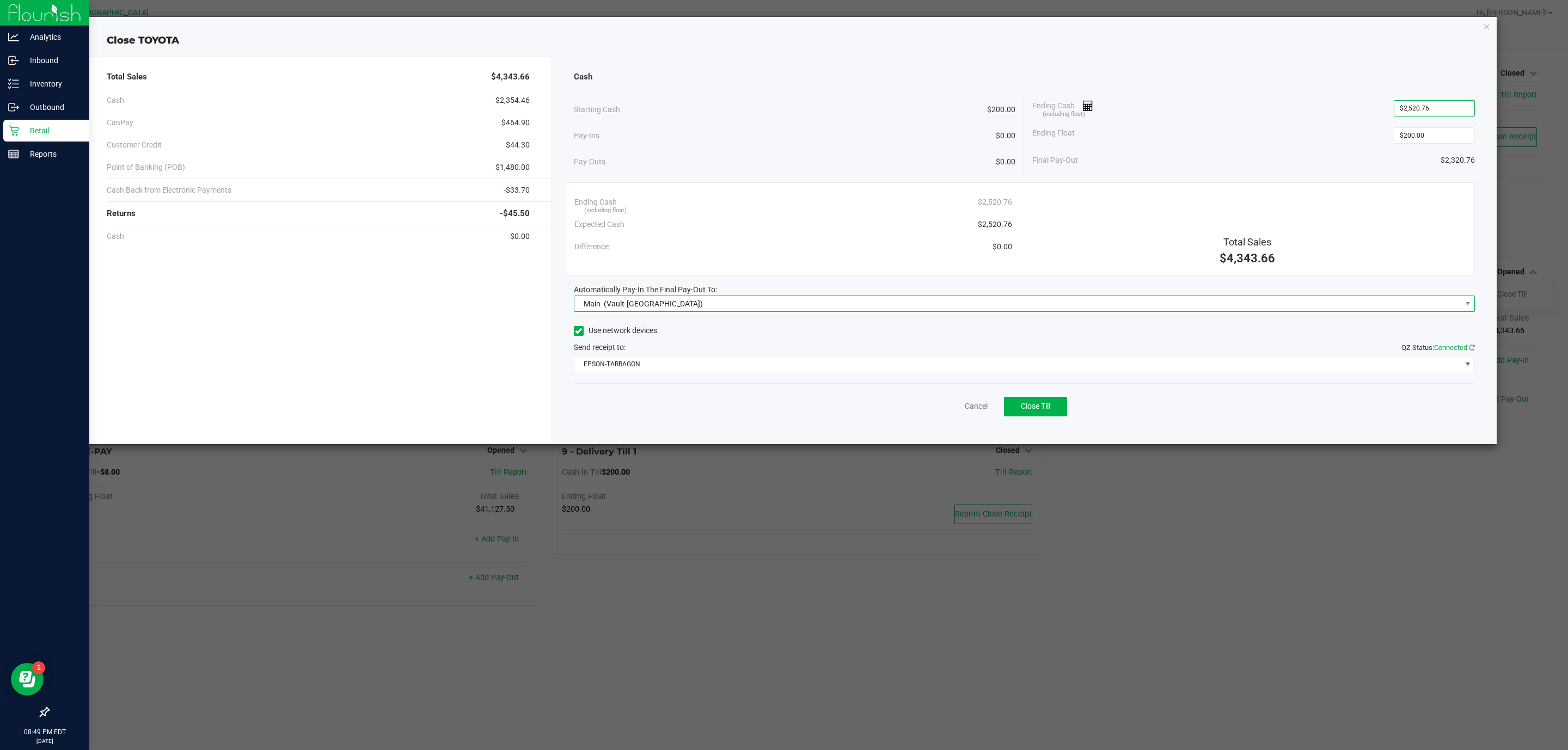
click at [1126, 302] on span "Main (Vault-[GEOGRAPHIC_DATA])" at bounding box center [1017, 303] width 887 height 15
click at [891, 381] on li "Main (Vault-[GEOGRAPHIC_DATA])" at bounding box center [1024, 375] width 900 height 22
click at [1037, 410] on span "Close Till" at bounding box center [1035, 406] width 29 height 9
click at [946, 412] on link "Dismiss" at bounding box center [952, 406] width 26 height 11
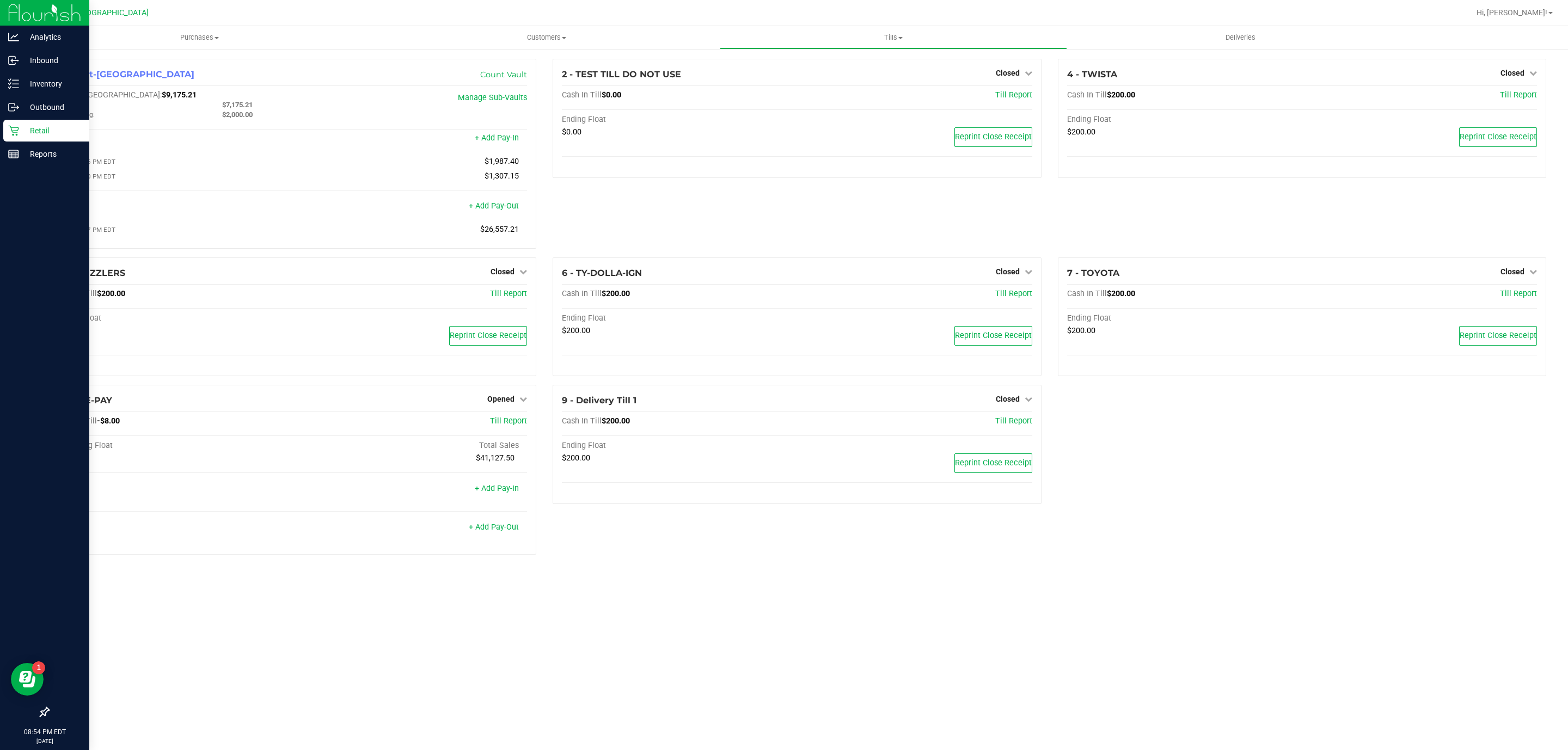
click at [13, 185] on div at bounding box center [44, 434] width 89 height 535
click at [59, 154] on p "Reports" at bounding box center [51, 154] width 65 height 13
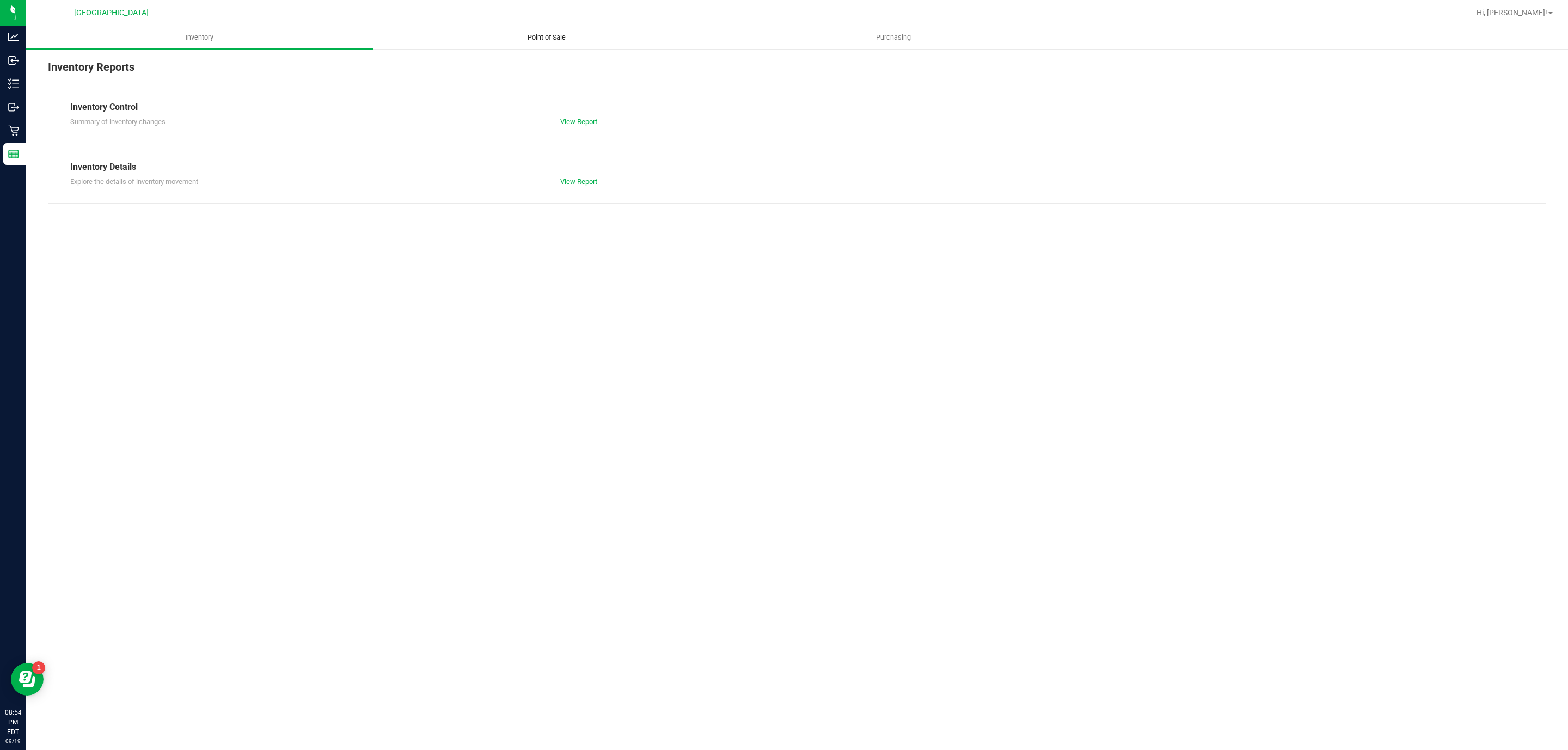
click at [559, 33] on span "Point of Sale" at bounding box center [547, 38] width 68 height 10
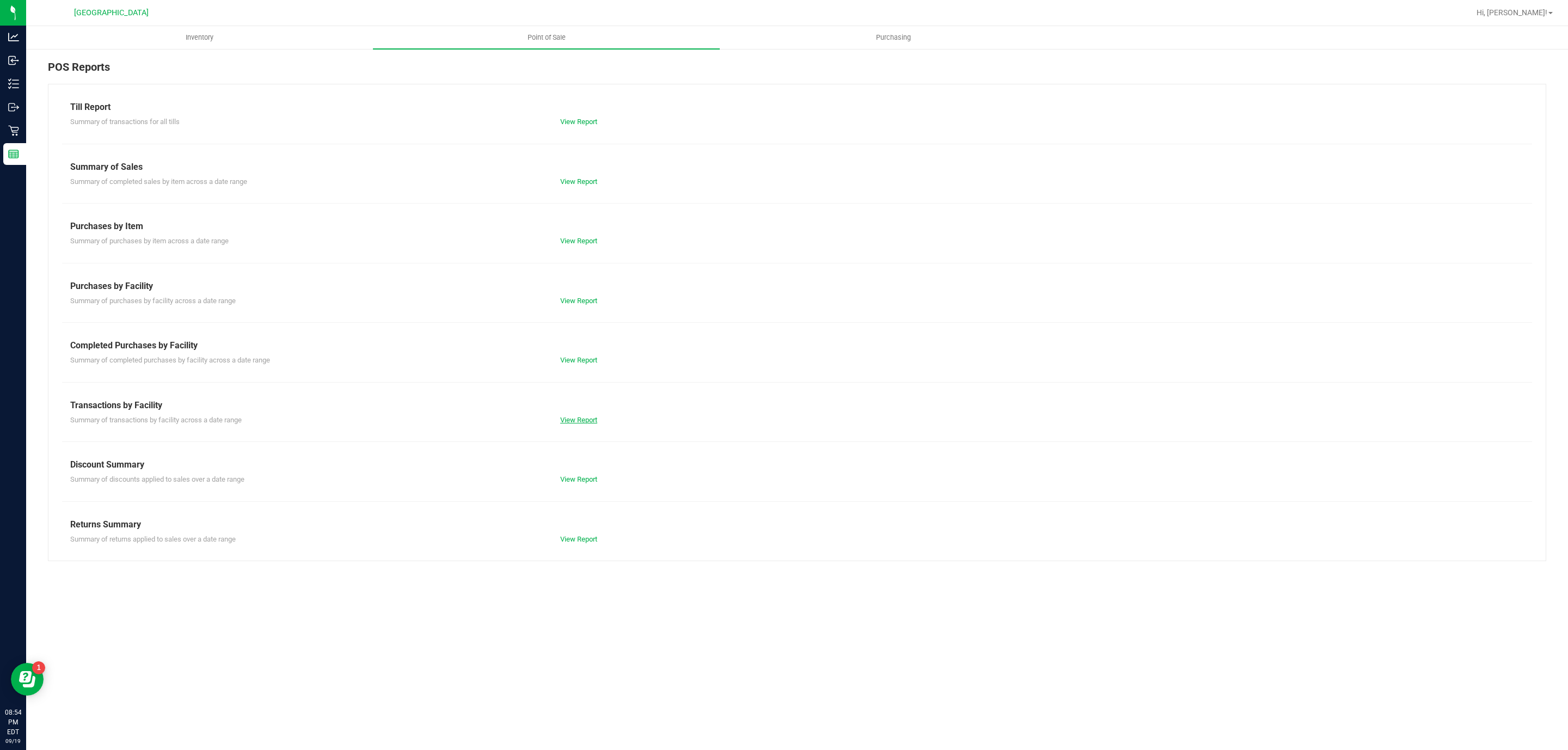
click at [570, 418] on link "View Report" at bounding box center [578, 420] width 37 height 8
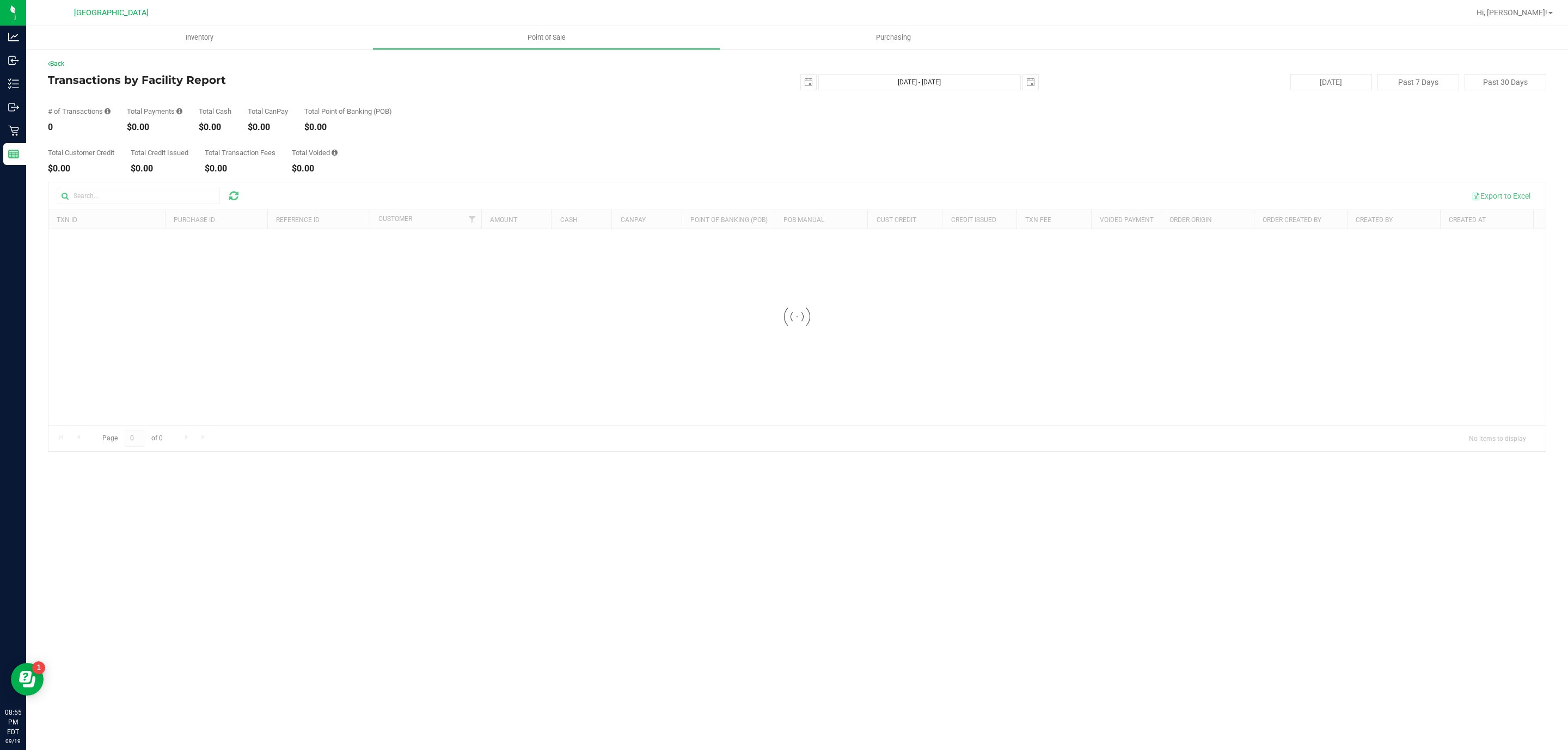
click at [201, 149] on div "Total Customer Credit $0.00 Total Credit Issued $0.00 Total Transaction Fees $0…" at bounding box center [797, 152] width 1498 height 41
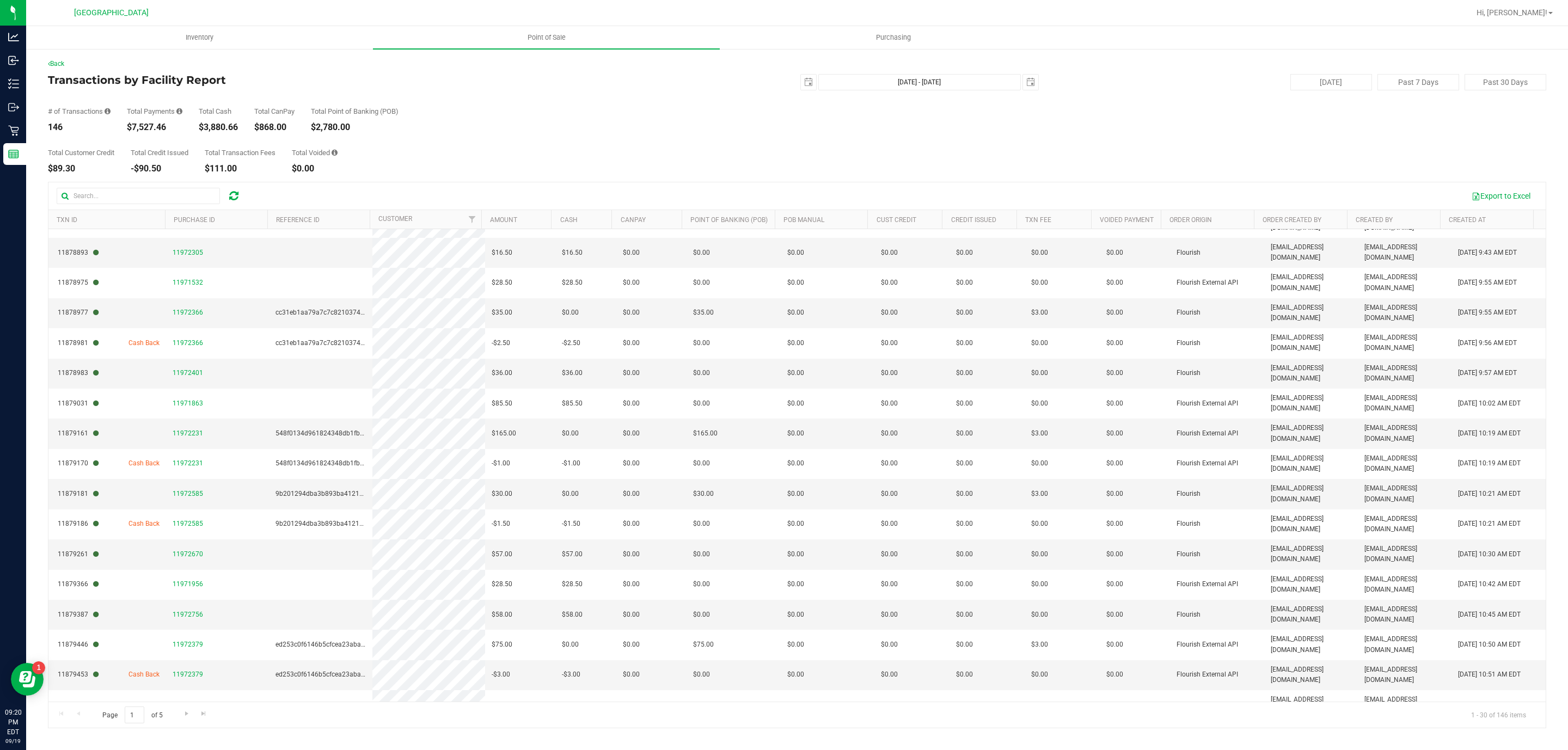
scroll to position [334, 0]
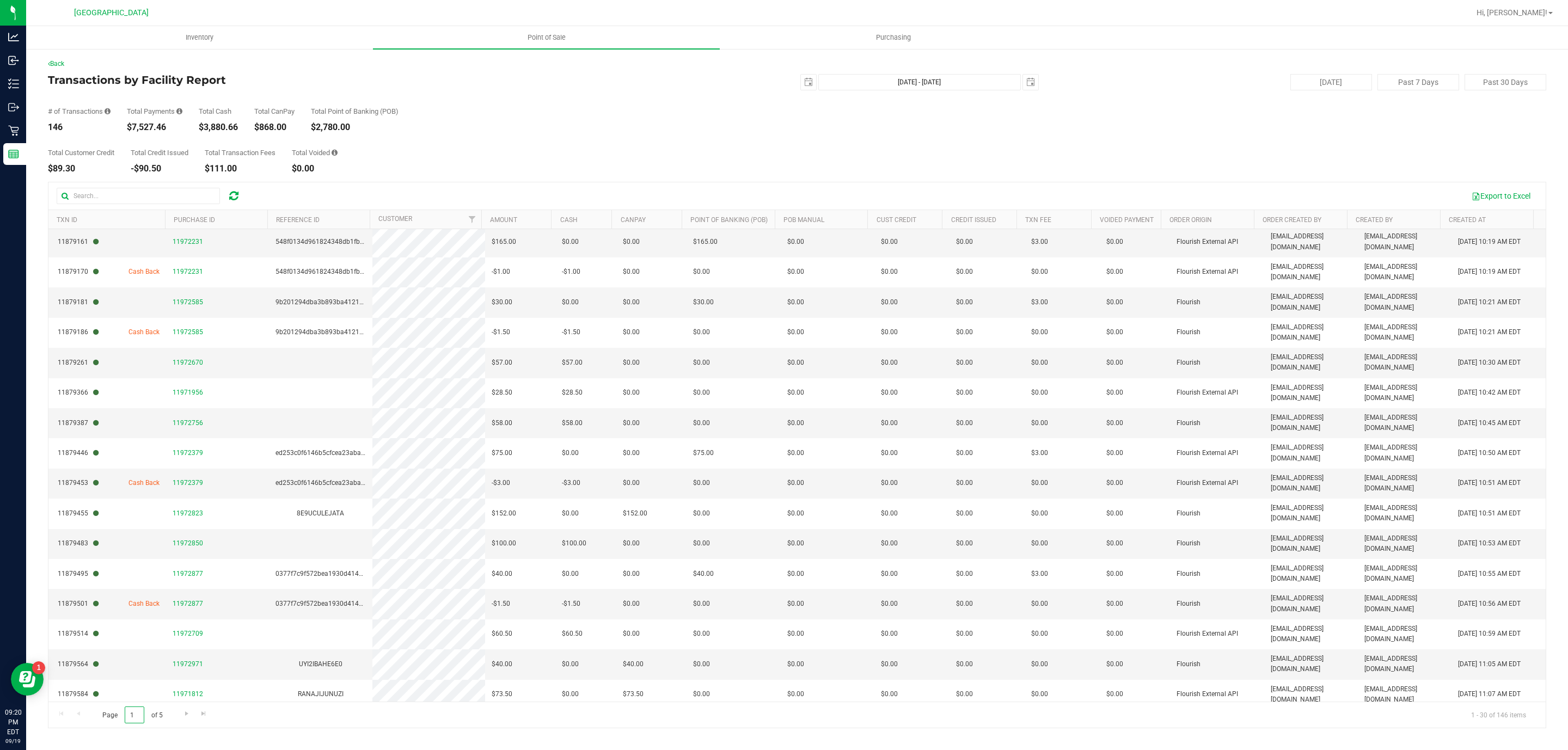
click at [131, 718] on input "1" at bounding box center [135, 715] width 20 height 17
click at [139, 716] on input "1" at bounding box center [135, 715] width 20 height 17
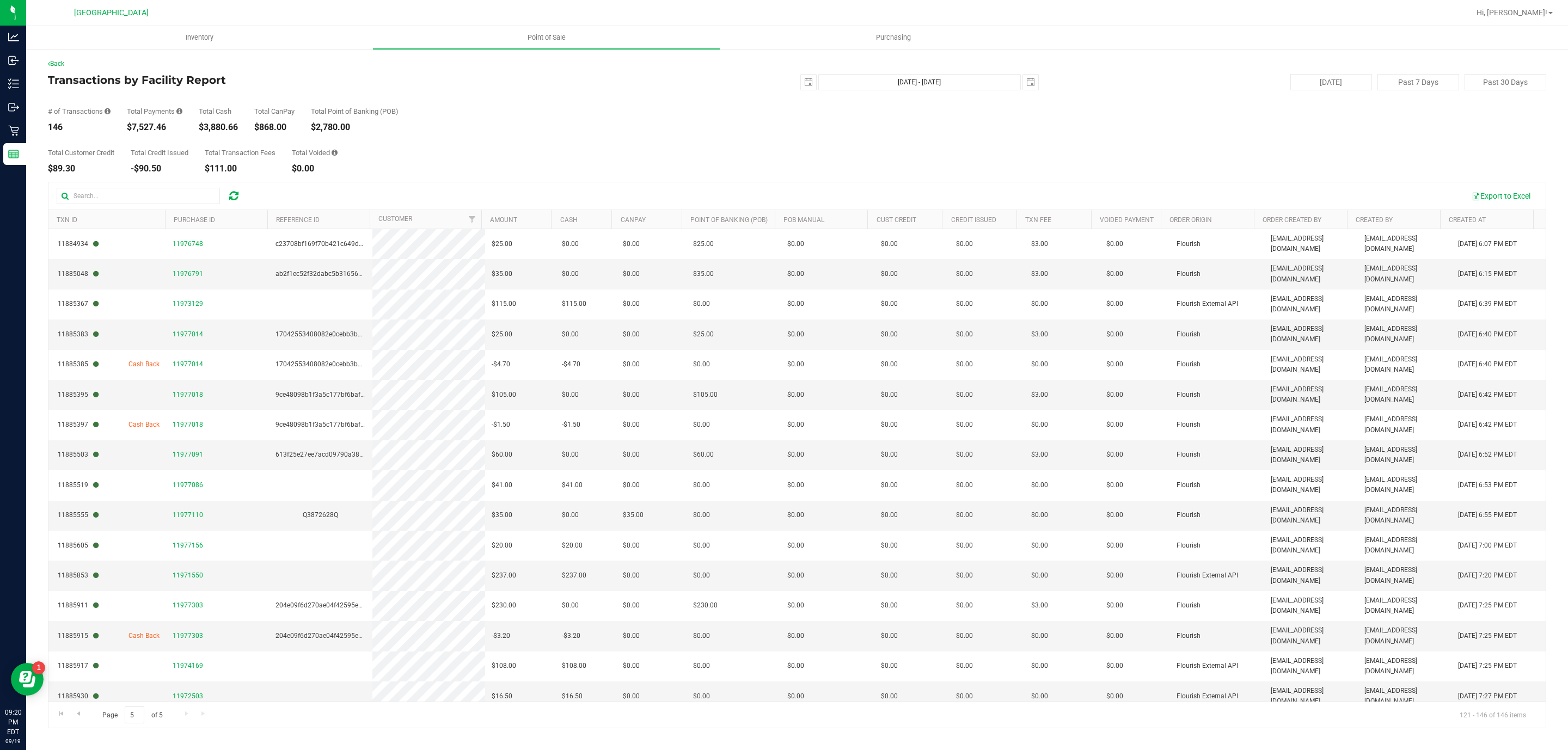
scroll to position [45, 0]
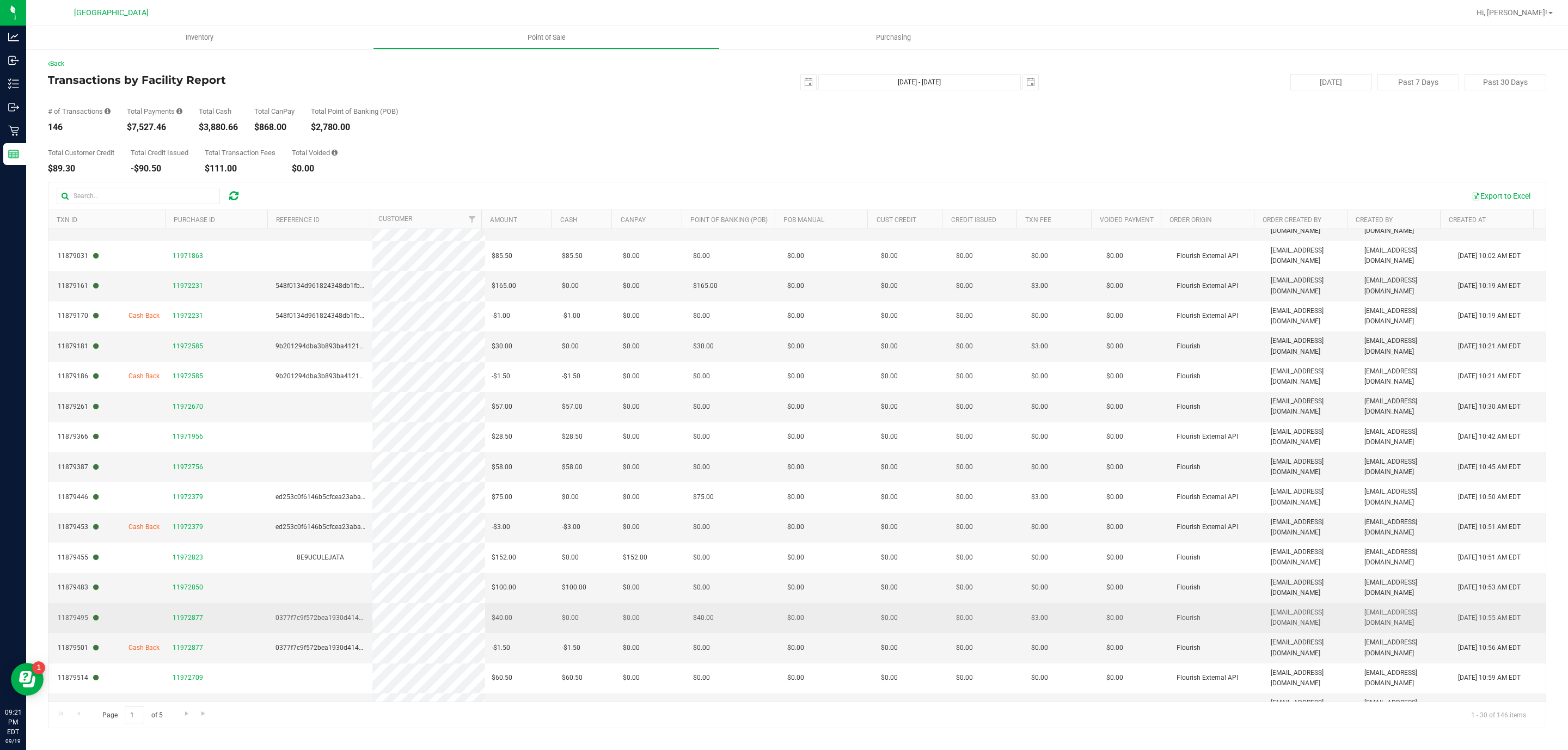
scroll to position [334, 0]
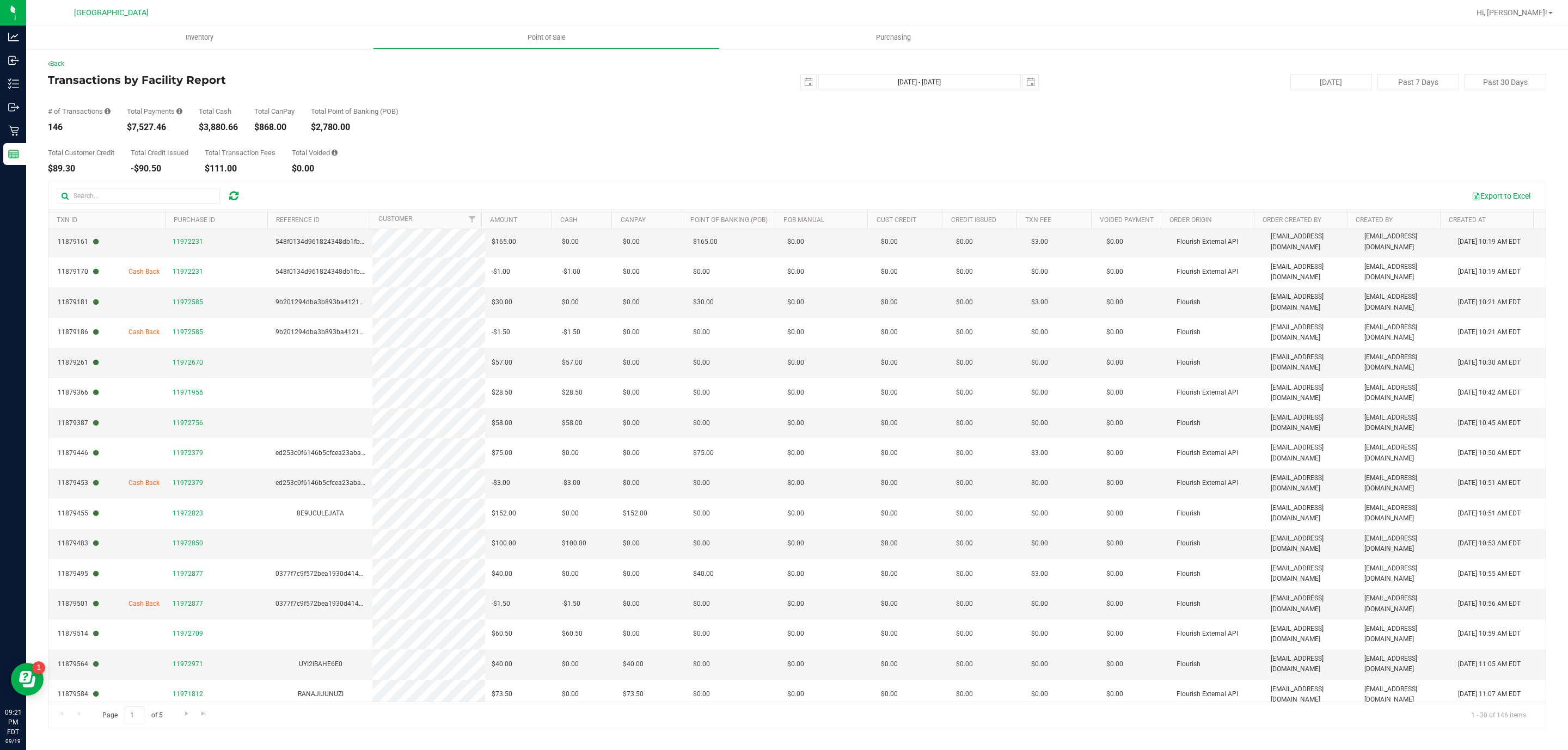
click at [311, 710] on td at bounding box center [320, 725] width 103 height 30
click at [154, 713] on span "Page 1 of 5" at bounding box center [132, 715] width 78 height 17
click at [145, 714] on span "Page 1 of 5" at bounding box center [132, 715] width 78 height 17
click at [141, 715] on input "1" at bounding box center [135, 715] width 20 height 17
